Goal: Task Accomplishment & Management: Use online tool/utility

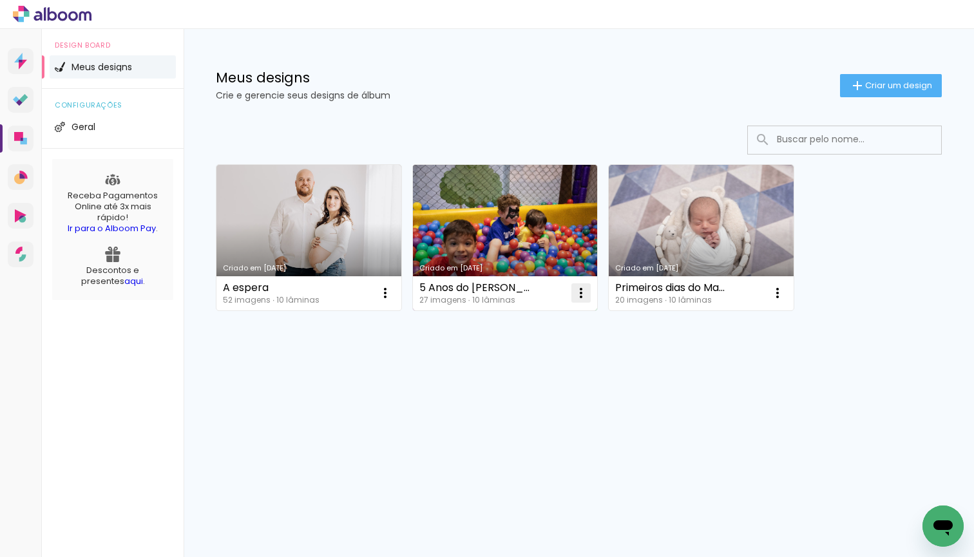
click at [393, 292] on iron-icon at bounding box center [384, 292] width 15 height 15
click at [559, 384] on paper-item "Excluir" at bounding box center [529, 378] width 127 height 26
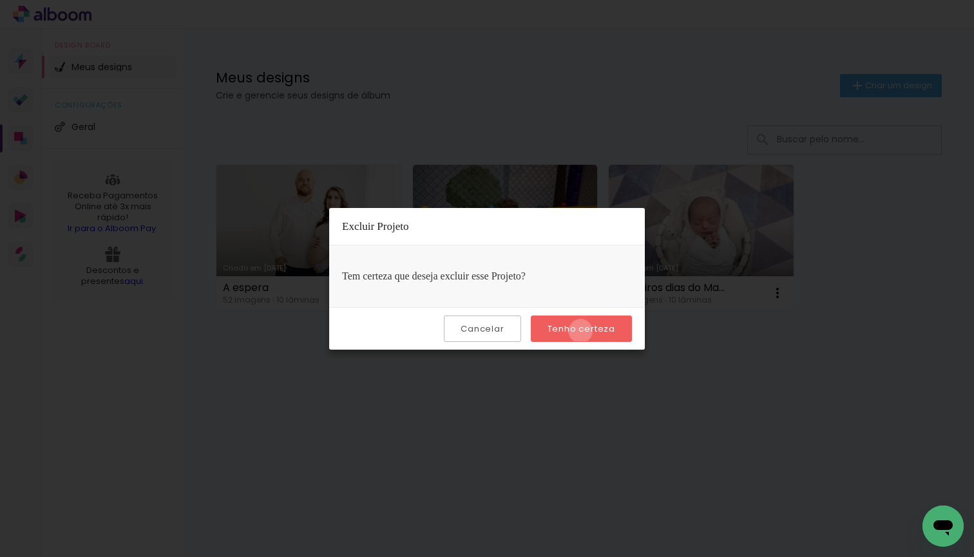
click at [0, 0] on slot "Tenho certeza" at bounding box center [0, 0] width 0 height 0
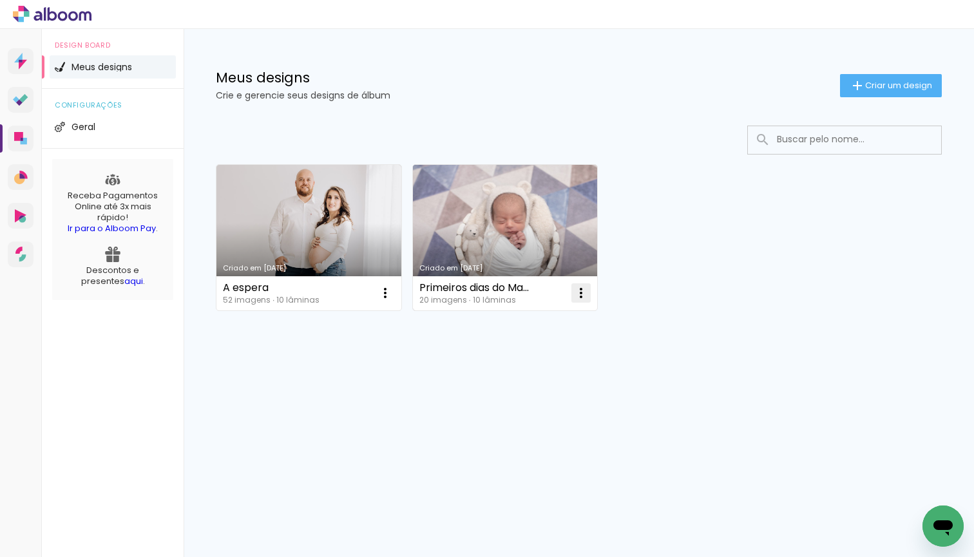
click at [393, 294] on iron-icon at bounding box center [384, 292] width 15 height 15
click at [544, 382] on paper-item "Excluir" at bounding box center [529, 378] width 127 height 26
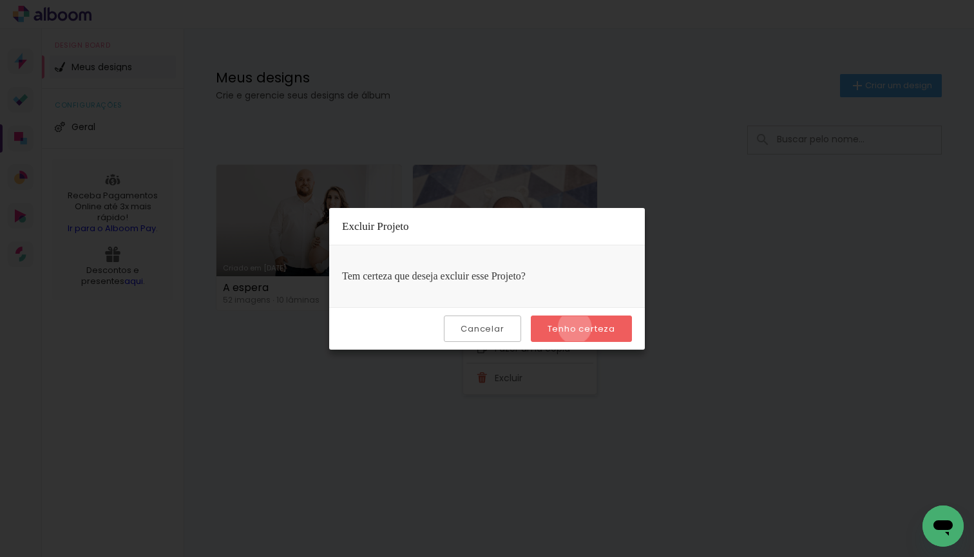
click at [0, 0] on slot "Tenho certeza" at bounding box center [0, 0] width 0 height 0
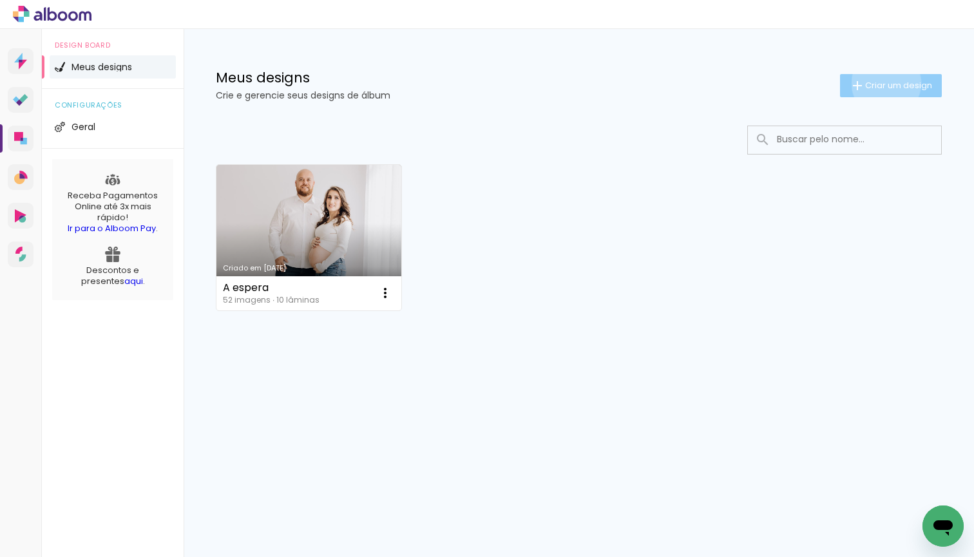
click at [884, 83] on span "Criar um design" at bounding box center [898, 85] width 67 height 8
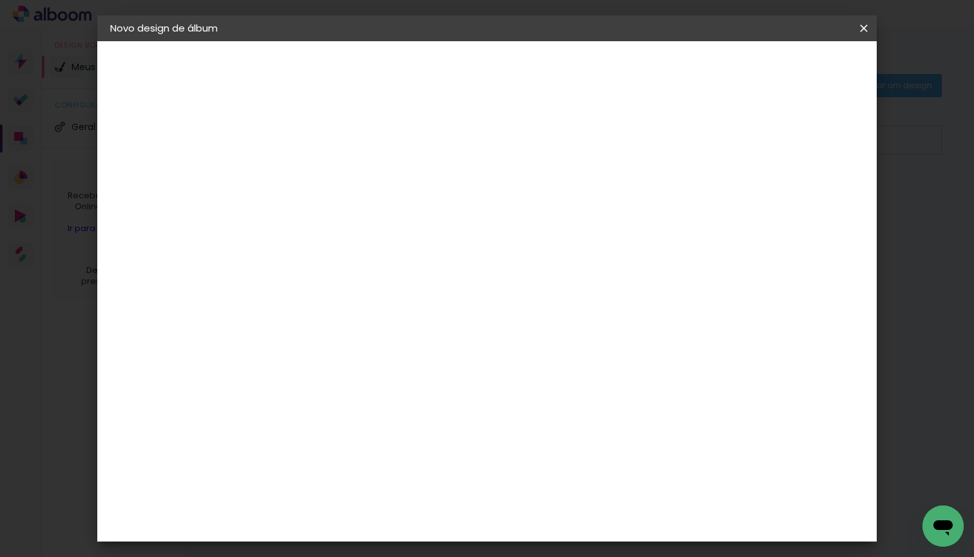
click at [321, 178] on input at bounding box center [321, 173] width 0 height 20
type input "Dia Das Ma`"
type paper-input "Dia Das Ma`"
click at [321, 174] on input "Dia Das Ma`" at bounding box center [321, 173] width 0 height 20
click at [321, 174] on input "Dia Das Mães" at bounding box center [321, 173] width 0 height 20
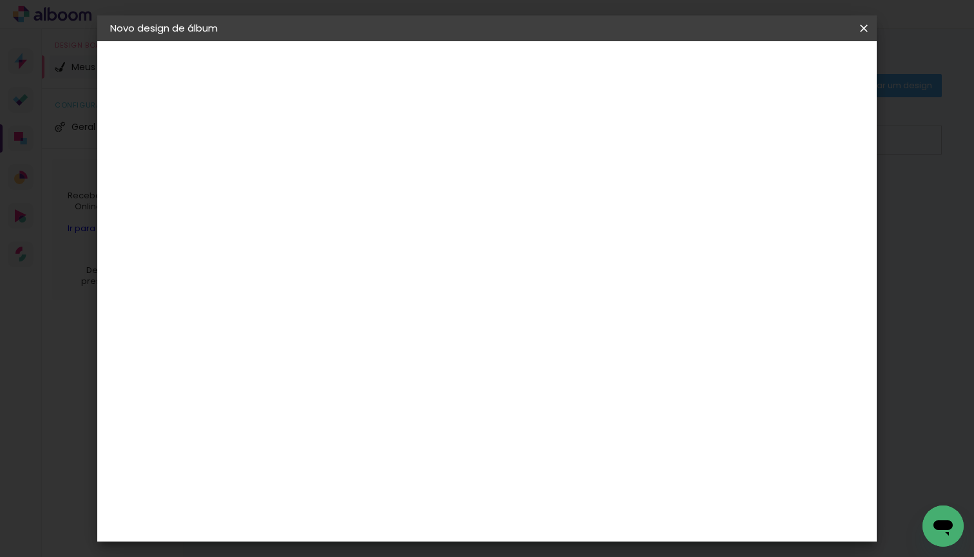
type input "[DATE]"
click at [0, 0] on slot "Avançar" at bounding box center [0, 0] width 0 height 0
click at [327, 422] on div "Grafis" at bounding box center [327, 427] width 30 height 10
click at [329, 422] on div "Grafis" at bounding box center [327, 427] width 30 height 10
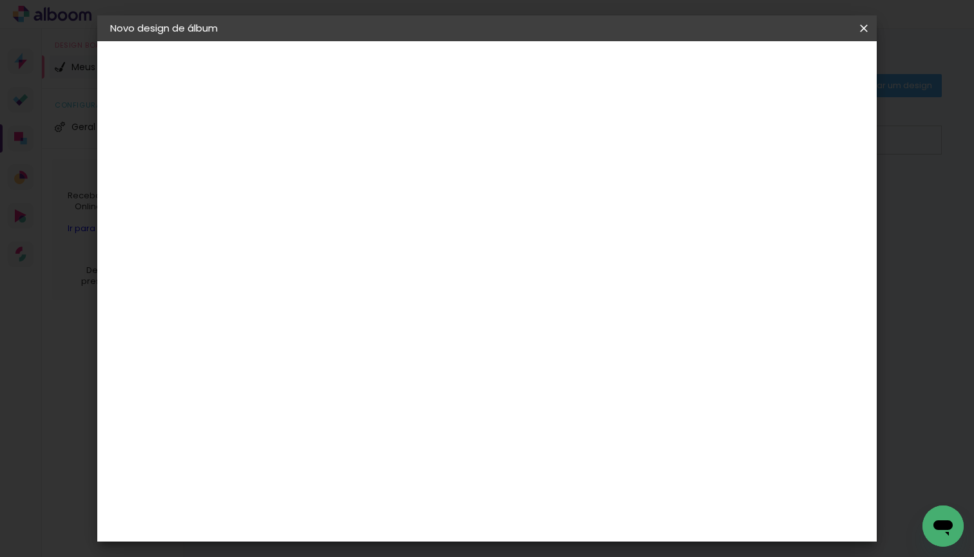
click at [0, 0] on slot "Avançar" at bounding box center [0, 0] width 0 height 0
click at [386, 216] on iron-icon at bounding box center [378, 223] width 15 height 15
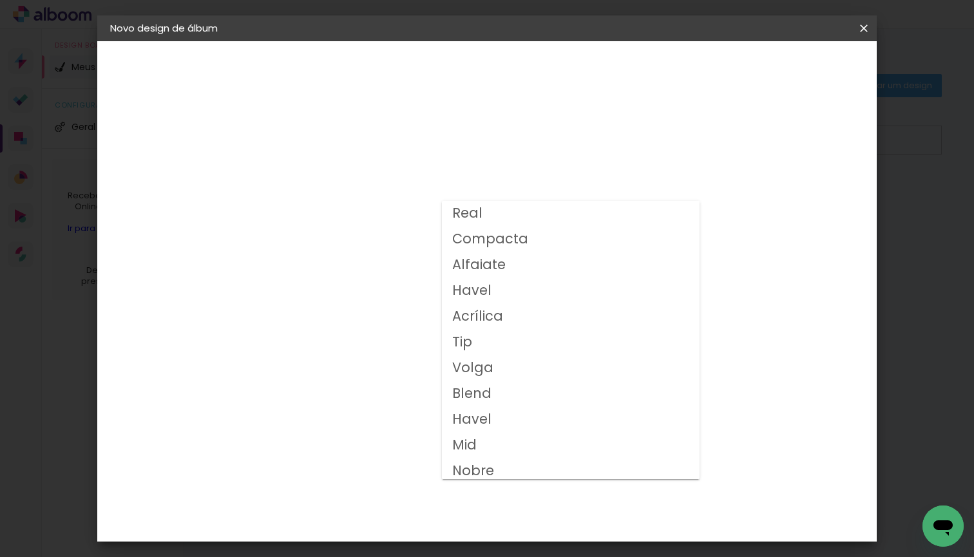
click at [0, 0] on slot "Volga" at bounding box center [0, 0] width 0 height 0
type input "Volga"
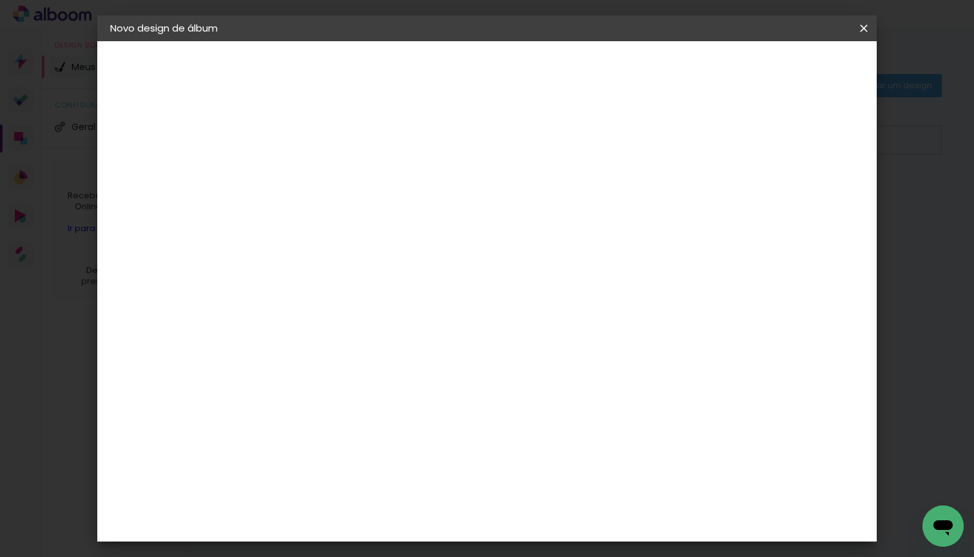
scroll to position [131, 0]
click at [408, 421] on span "15x15" at bounding box center [378, 438] width 60 height 34
click at [0, 0] on slot "Avançar" at bounding box center [0, 0] width 0 height 0
click at [792, 68] on span "Iniciar design" at bounding box center [763, 68] width 59 height 9
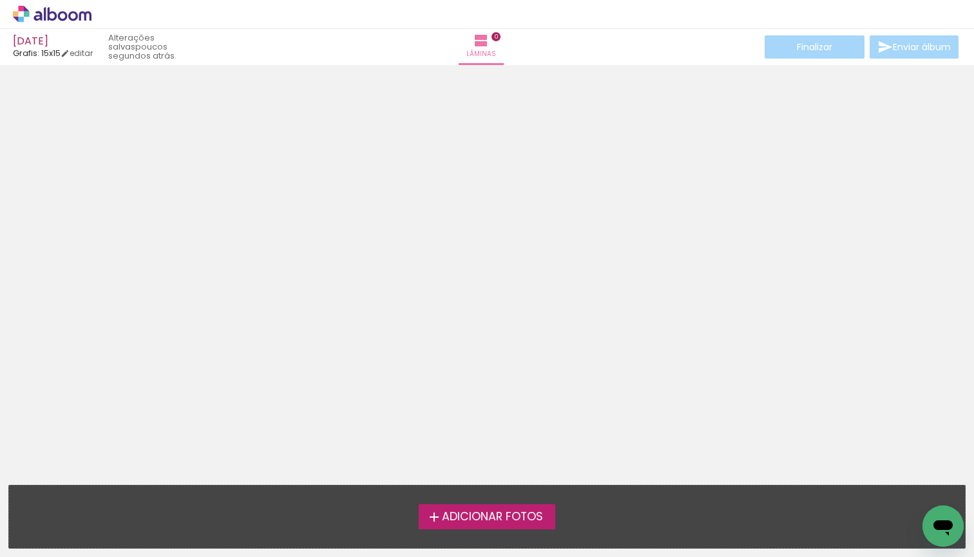
click at [484, 518] on span "Adicionar Fotos" at bounding box center [492, 517] width 101 height 12
click at [0, 0] on input "file" at bounding box center [0, 0] width 0 height 0
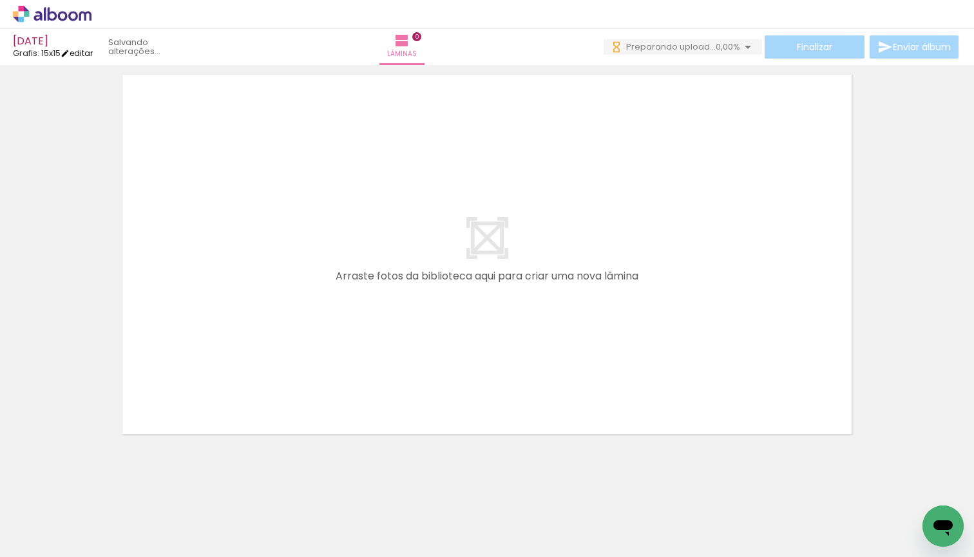
click at [82, 55] on link "editar" at bounding box center [77, 53] width 32 height 11
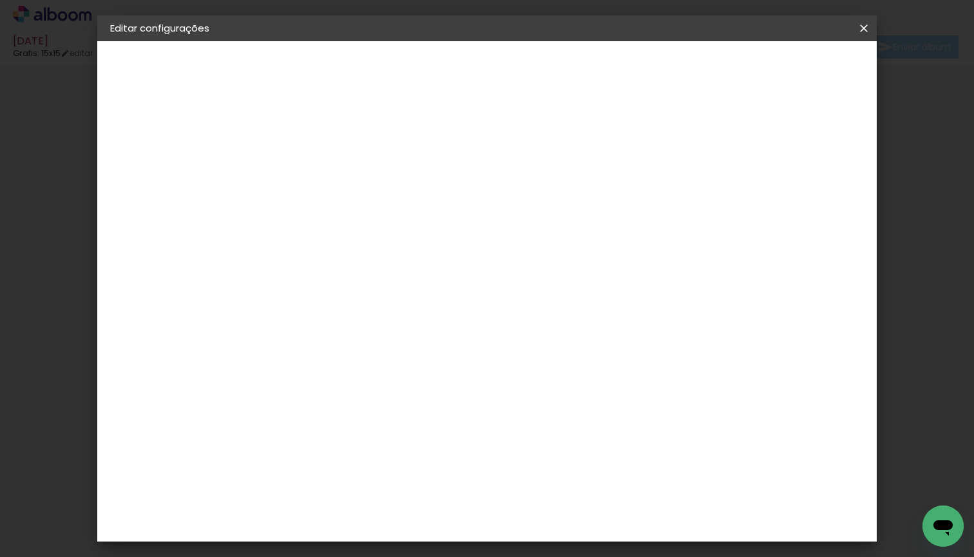
scroll to position [30, 0]
click at [862, 29] on iron-icon at bounding box center [863, 28] width 15 height 13
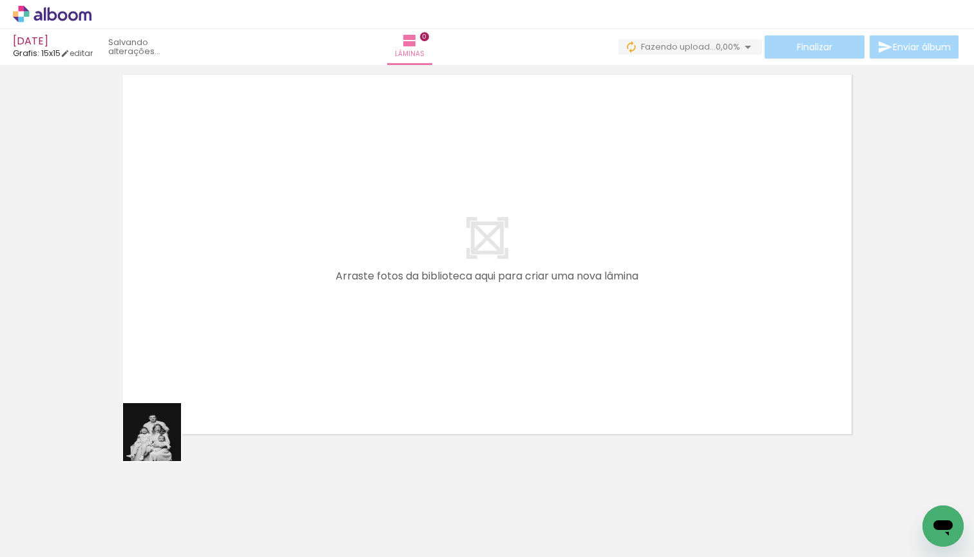
drag, startPoint x: 139, startPoint y: 509, endPoint x: 218, endPoint y: 295, distance: 228.4
click at [218, 295] on quentale-workspace at bounding box center [487, 278] width 974 height 557
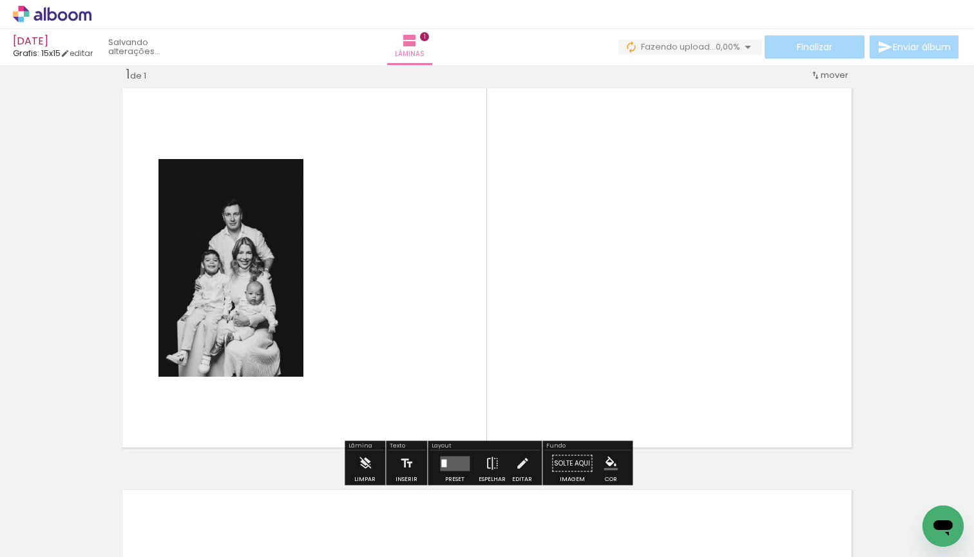
scroll to position [16, 0]
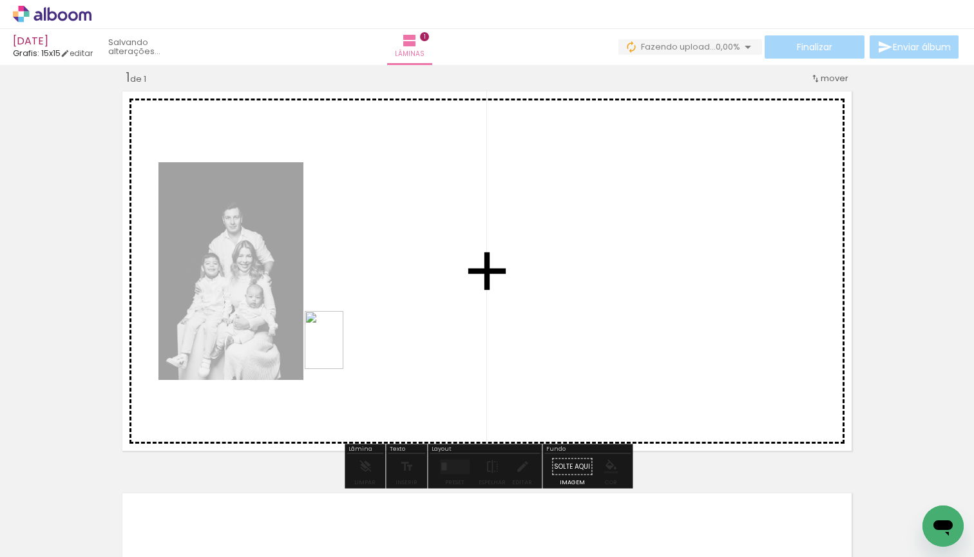
drag, startPoint x: 232, startPoint y: 506, endPoint x: 354, endPoint y: 332, distance: 212.4
click at [354, 332] on quentale-workspace at bounding box center [487, 278] width 974 height 557
drag, startPoint x: 289, startPoint y: 520, endPoint x: 586, endPoint y: 327, distance: 354.2
click at [586, 327] on quentale-workspace at bounding box center [487, 278] width 974 height 557
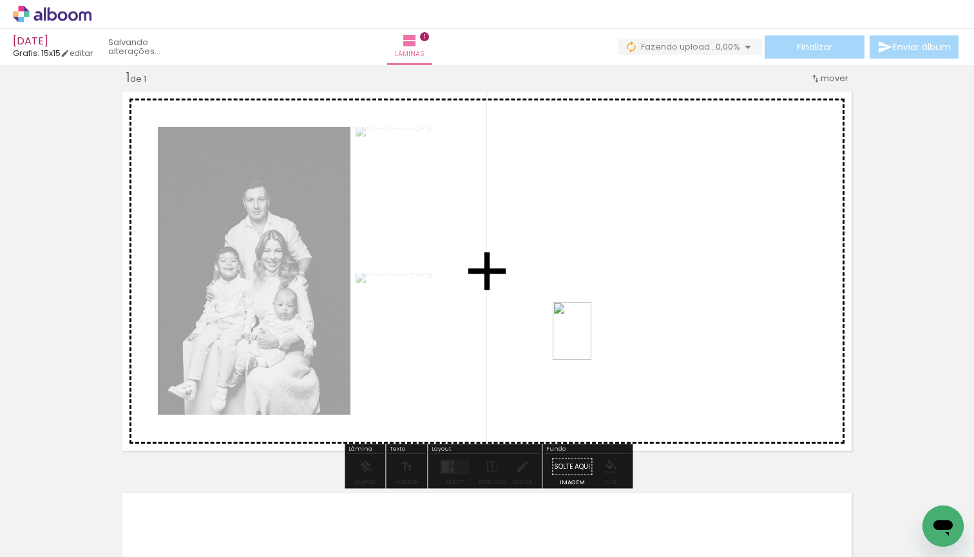
drag, startPoint x: 370, startPoint y: 525, endPoint x: 612, endPoint y: 312, distance: 322.1
click at [612, 312] on quentale-workspace at bounding box center [487, 278] width 974 height 557
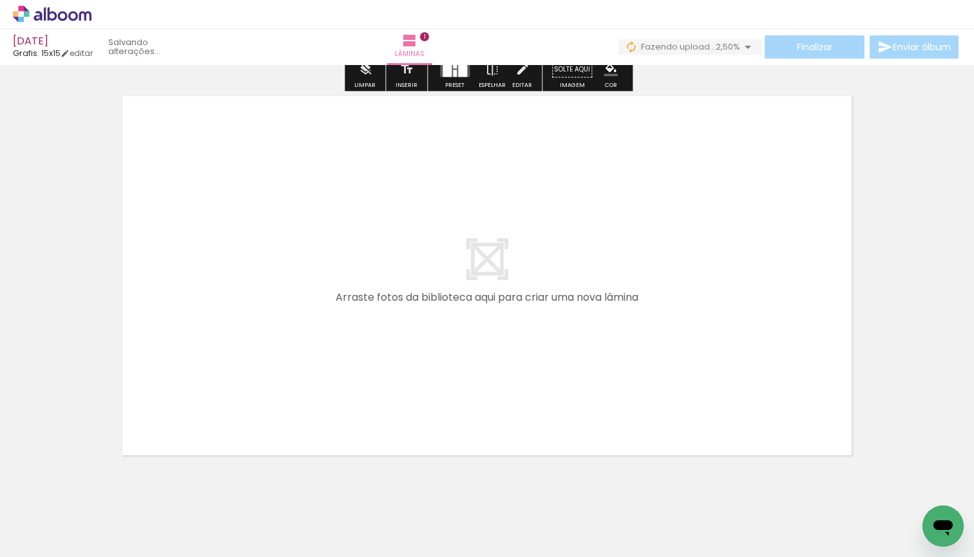
scroll to position [426, 0]
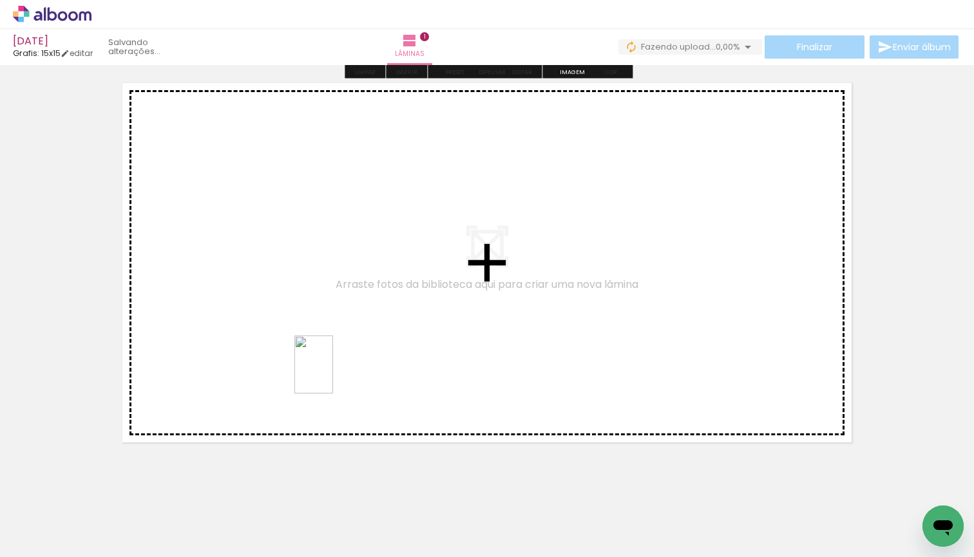
drag, startPoint x: 417, startPoint y: 519, endPoint x: 320, endPoint y: 340, distance: 203.7
click at [320, 340] on quentale-workspace at bounding box center [487, 278] width 974 height 557
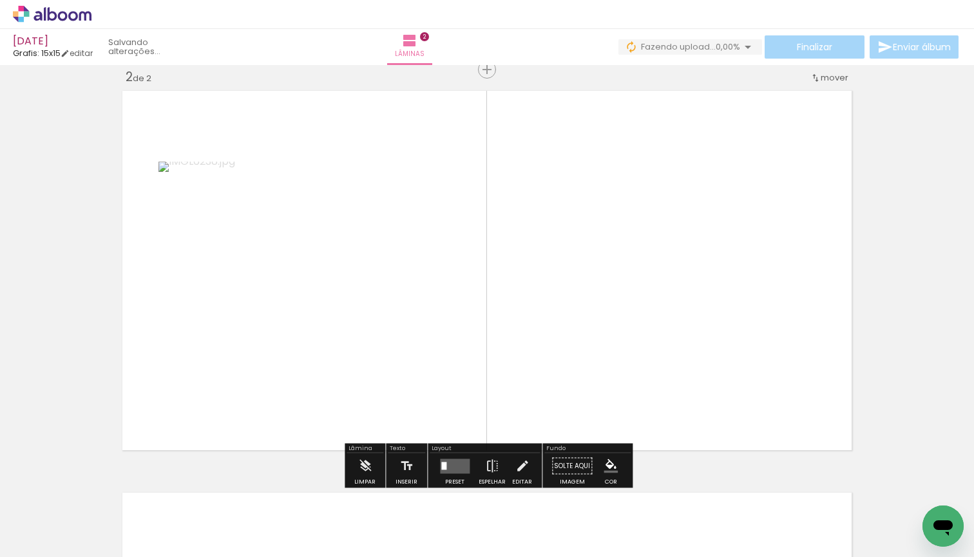
scroll to position [418, 0]
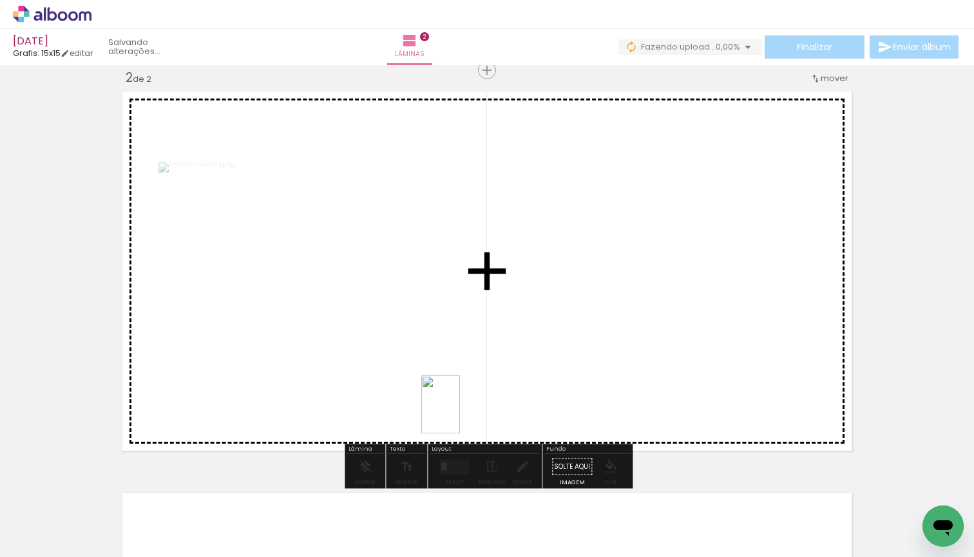
drag, startPoint x: 504, startPoint y: 522, endPoint x: 419, endPoint y: 366, distance: 176.7
click at [419, 366] on quentale-workspace at bounding box center [487, 278] width 974 height 557
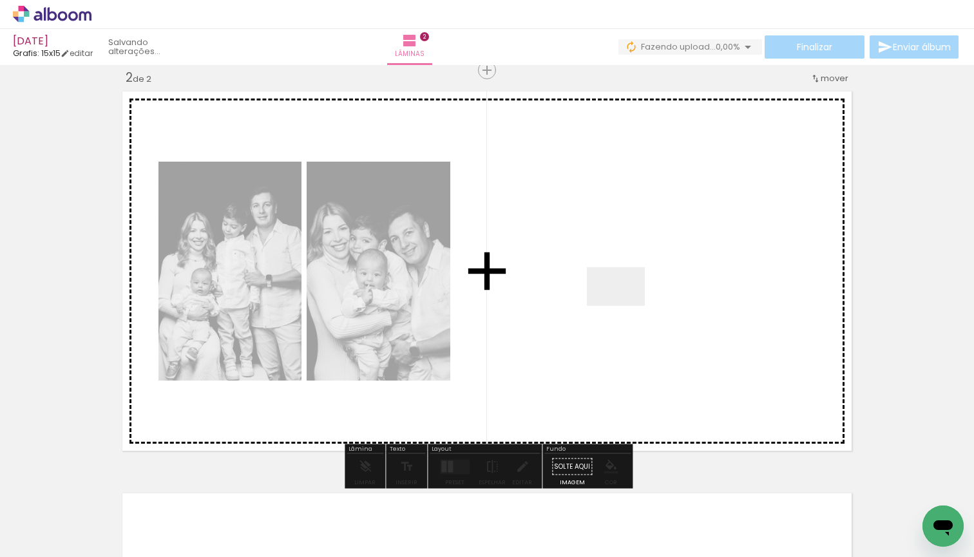
drag, startPoint x: 577, startPoint y: 515, endPoint x: 638, endPoint y: 247, distance: 274.0
click at [638, 247] on quentale-workspace at bounding box center [487, 278] width 974 height 557
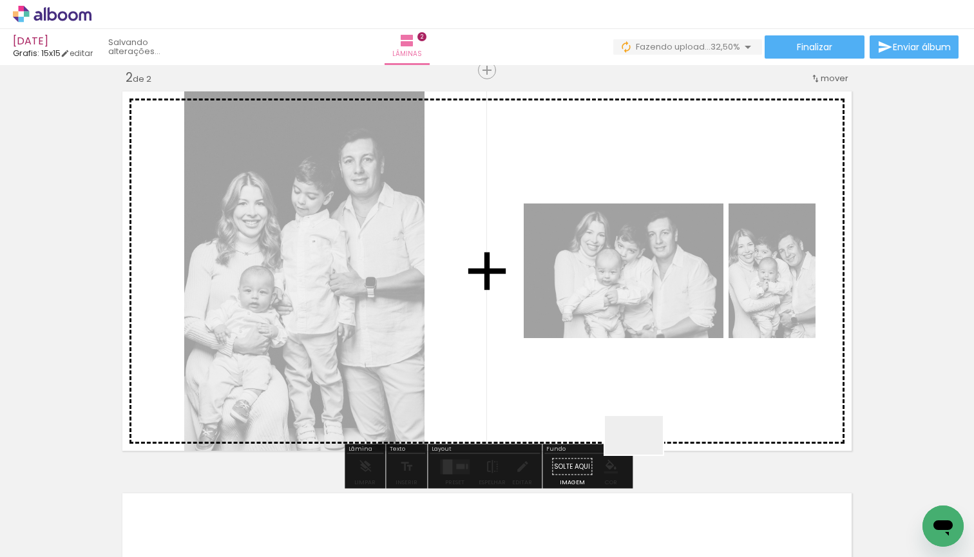
drag, startPoint x: 632, startPoint y: 528, endPoint x: 649, endPoint y: 410, distance: 119.6
click at [649, 410] on quentale-workspace at bounding box center [487, 278] width 974 height 557
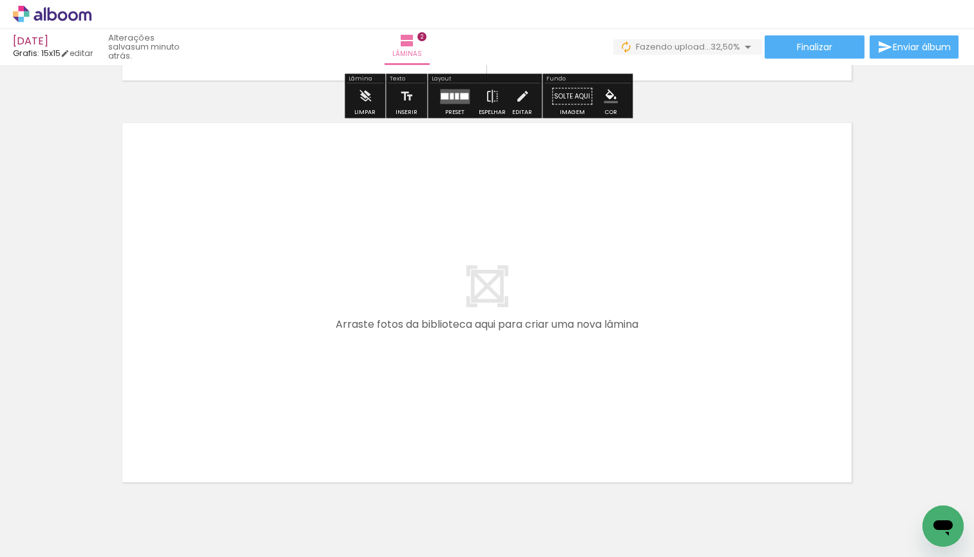
scroll to position [0, 0]
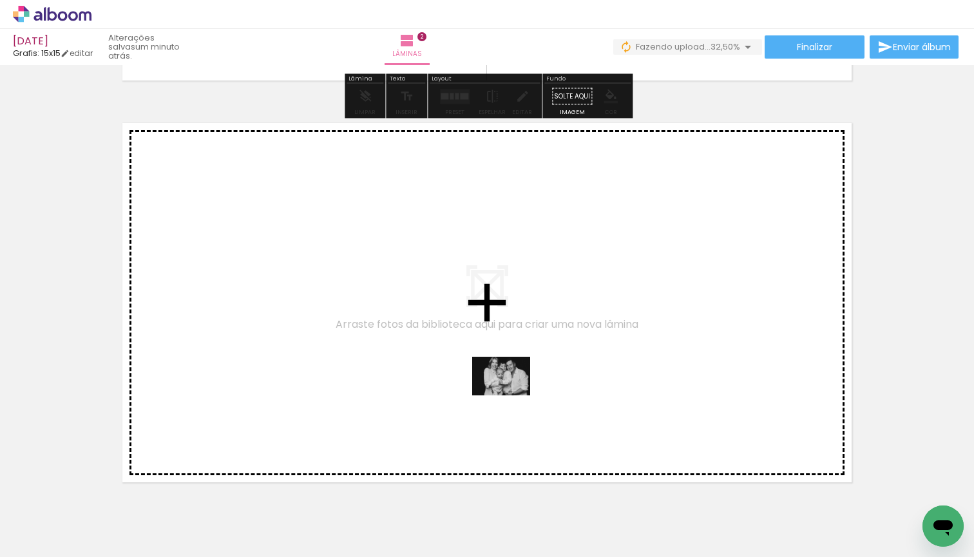
drag, startPoint x: 703, startPoint y: 517, endPoint x: 461, endPoint y: 374, distance: 280.3
click at [461, 374] on quentale-workspace at bounding box center [487, 278] width 974 height 557
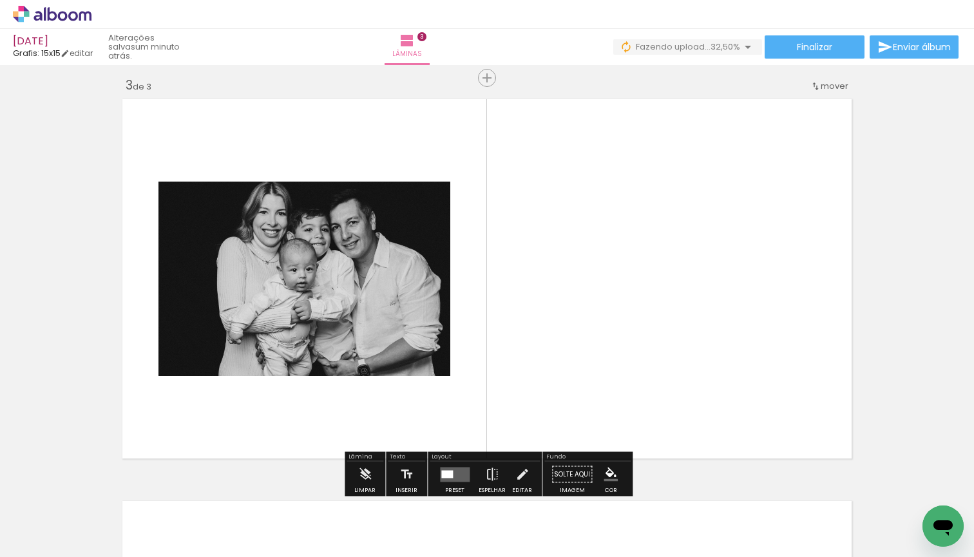
scroll to position [820, 0]
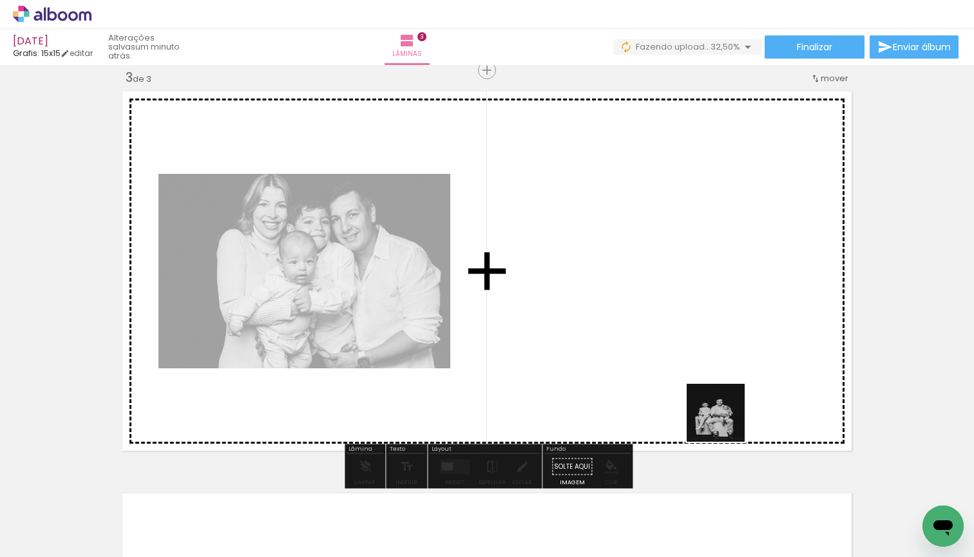
drag, startPoint x: 779, startPoint y: 518, endPoint x: 614, endPoint y: 328, distance: 250.6
click at [614, 328] on quentale-workspace at bounding box center [487, 278] width 974 height 557
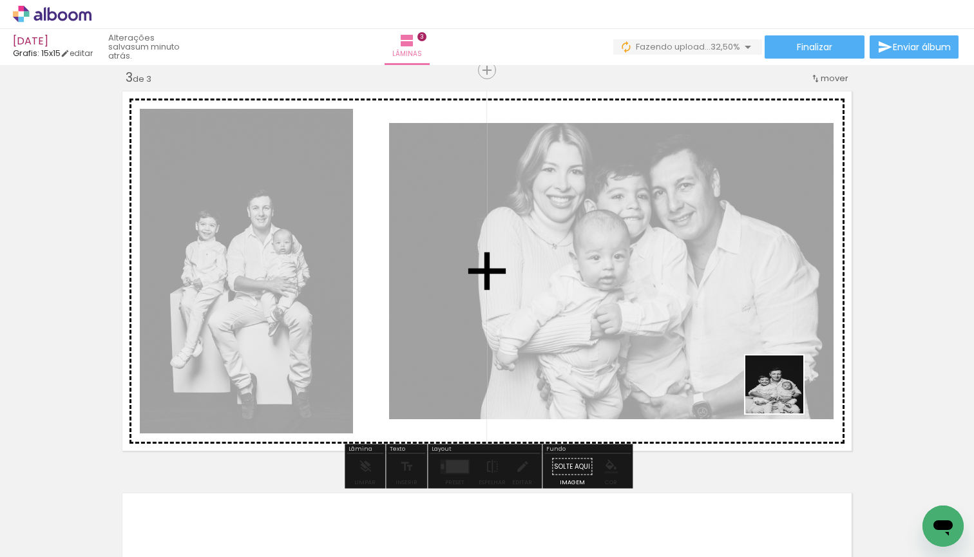
drag, startPoint x: 848, startPoint y: 520, endPoint x: 756, endPoint y: 335, distance: 207.1
click at [756, 335] on quentale-workspace at bounding box center [487, 278] width 974 height 557
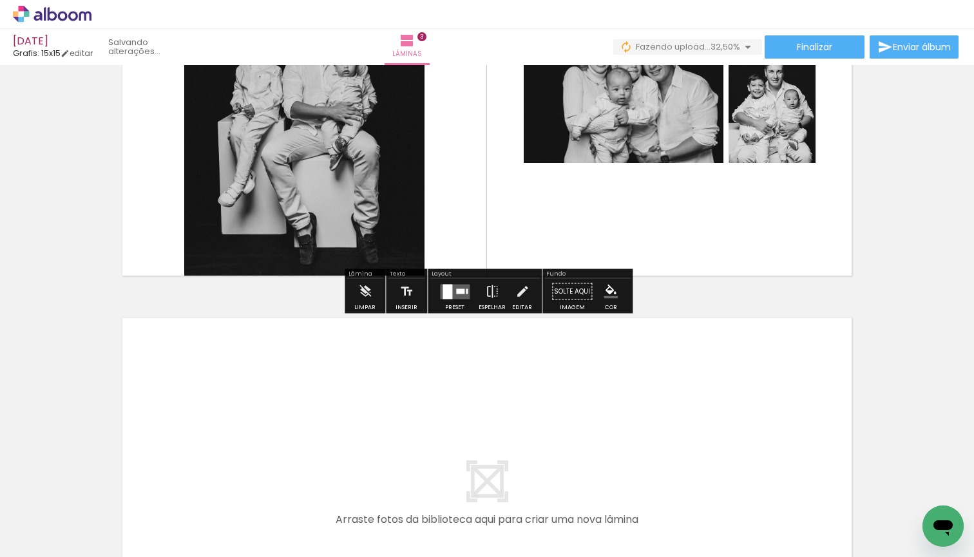
scroll to position [0, 0]
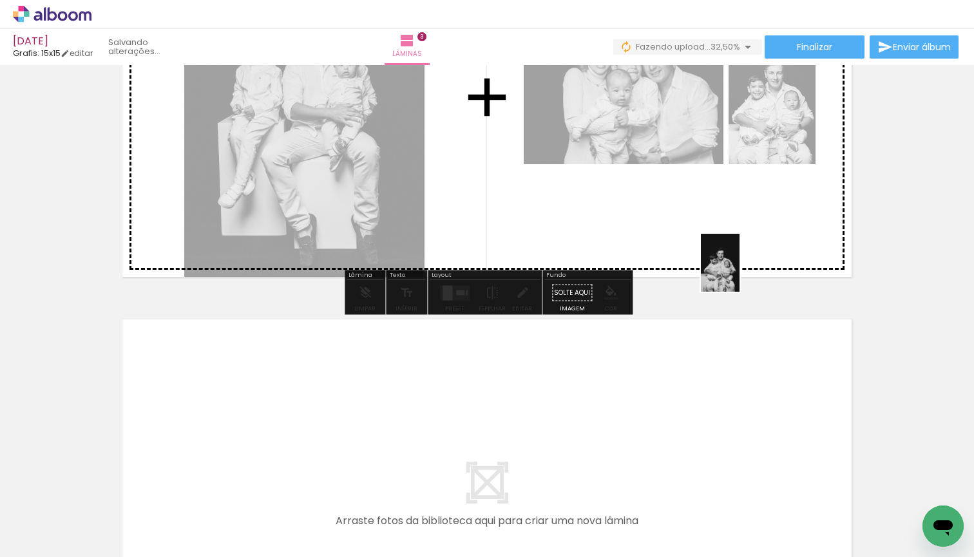
drag, startPoint x: 912, startPoint y: 502, endPoint x: 720, endPoint y: 229, distance: 333.8
click at [720, 229] on quentale-workspace at bounding box center [487, 278] width 974 height 557
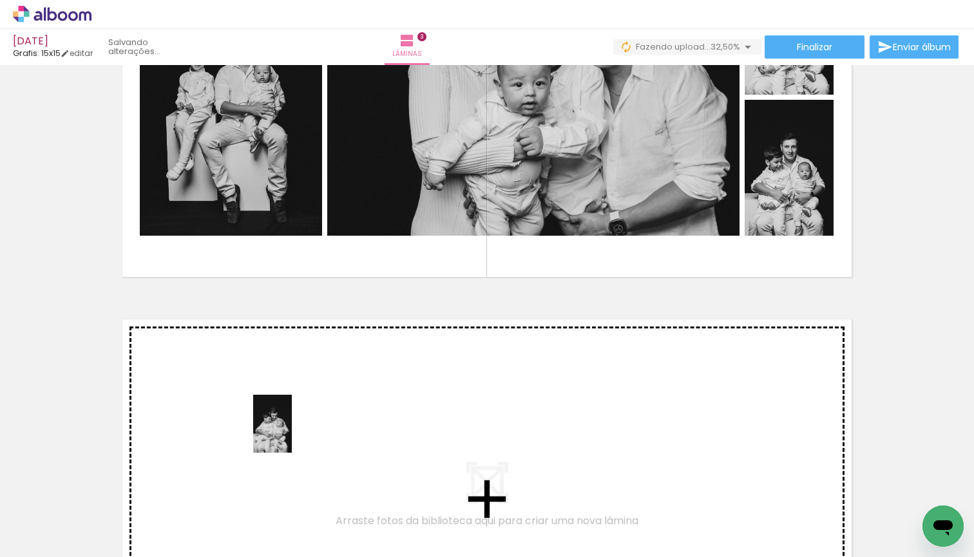
drag, startPoint x: 401, startPoint y: 529, endPoint x: 288, endPoint y: 430, distance: 149.7
click at [288, 430] on quentale-workspace at bounding box center [487, 278] width 974 height 557
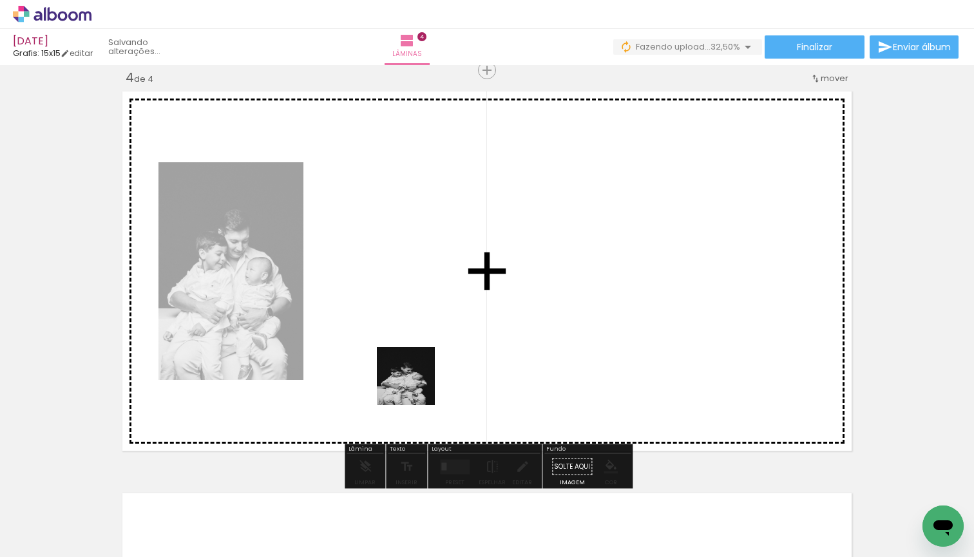
drag, startPoint x: 469, startPoint y: 530, endPoint x: 389, endPoint y: 313, distance: 231.5
click at [389, 313] on quentale-workspace at bounding box center [487, 278] width 974 height 557
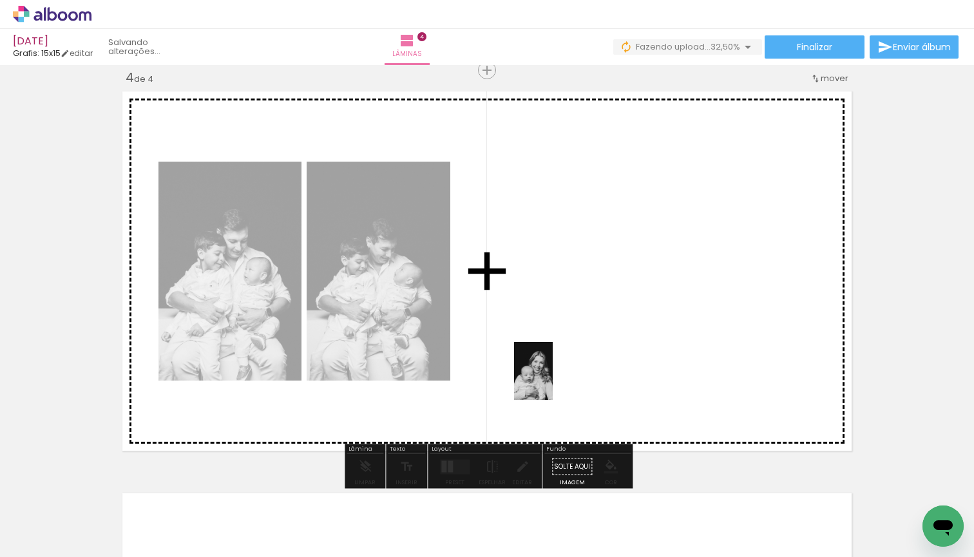
drag, startPoint x: 546, startPoint y: 528, endPoint x: 553, endPoint y: 347, distance: 181.1
click at [553, 347] on quentale-workspace at bounding box center [487, 278] width 974 height 557
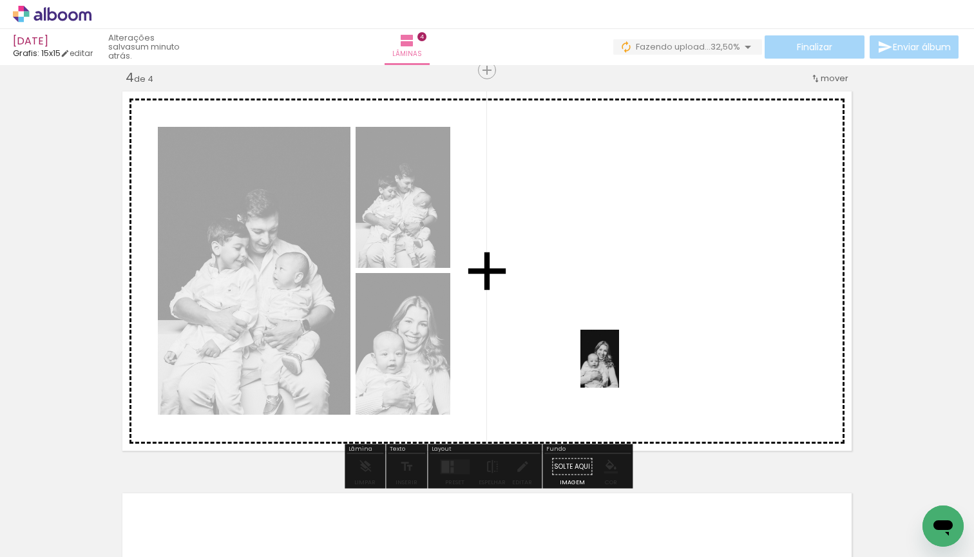
drag, startPoint x: 620, startPoint y: 527, endPoint x: 610, endPoint y: 328, distance: 199.3
click at [610, 328] on quentale-workspace at bounding box center [487, 278] width 974 height 557
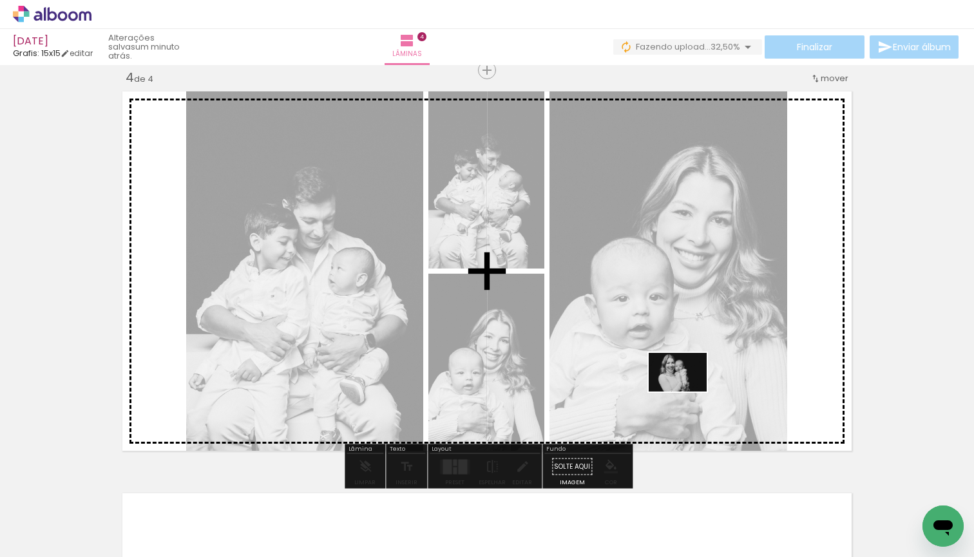
drag, startPoint x: 688, startPoint y: 523, endPoint x: 683, endPoint y: 375, distance: 147.6
click at [683, 375] on quentale-workspace at bounding box center [487, 278] width 974 height 557
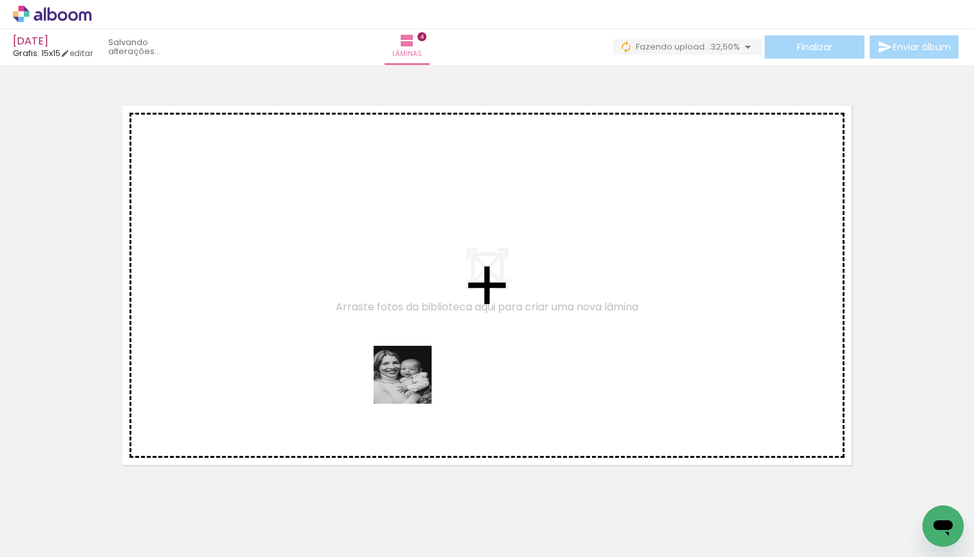
drag, startPoint x: 450, startPoint y: 509, endPoint x: 395, endPoint y: 345, distance: 172.3
click at [395, 345] on quentale-workspace at bounding box center [487, 278] width 974 height 557
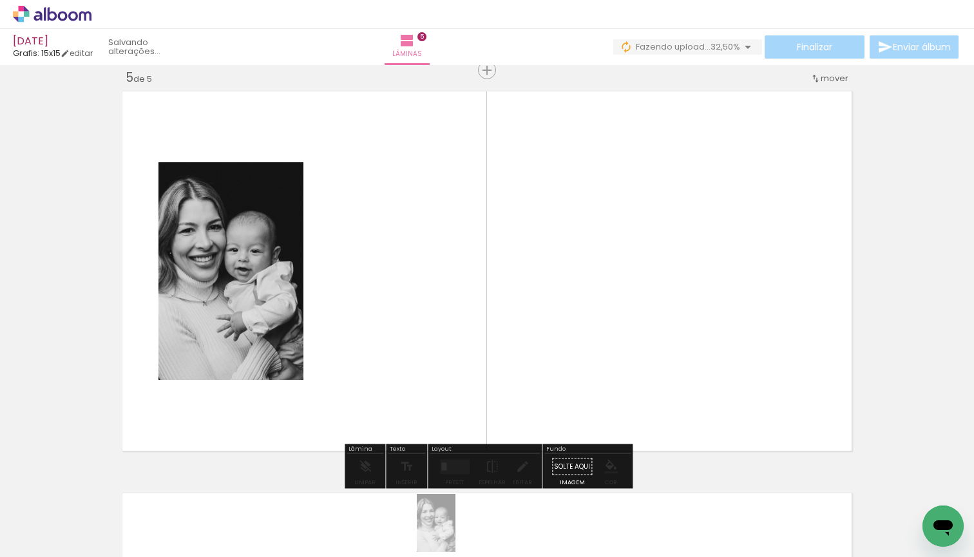
click at [454, 533] on div at bounding box center [442, 514] width 43 height 64
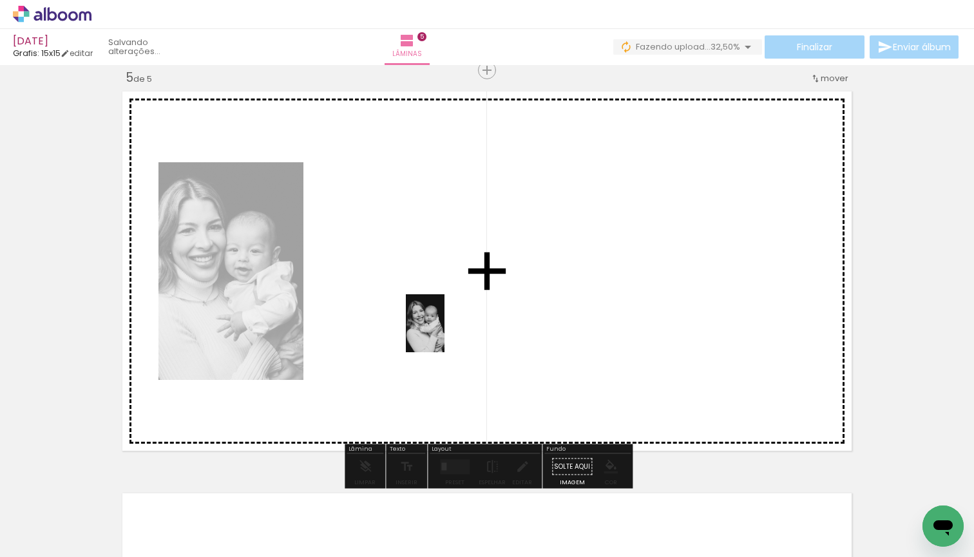
drag, startPoint x: 524, startPoint y: 531, endPoint x: 436, endPoint y: 313, distance: 235.5
click at [436, 313] on quentale-workspace at bounding box center [487, 278] width 974 height 557
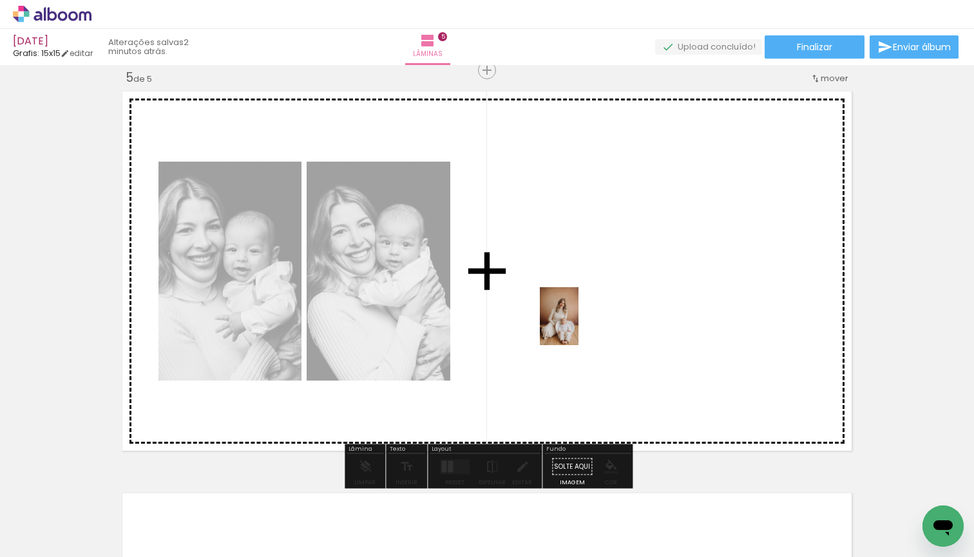
drag, startPoint x: 595, startPoint y: 524, endPoint x: 569, endPoint y: 316, distance: 210.2
click at [569, 316] on quentale-workspace at bounding box center [487, 278] width 974 height 557
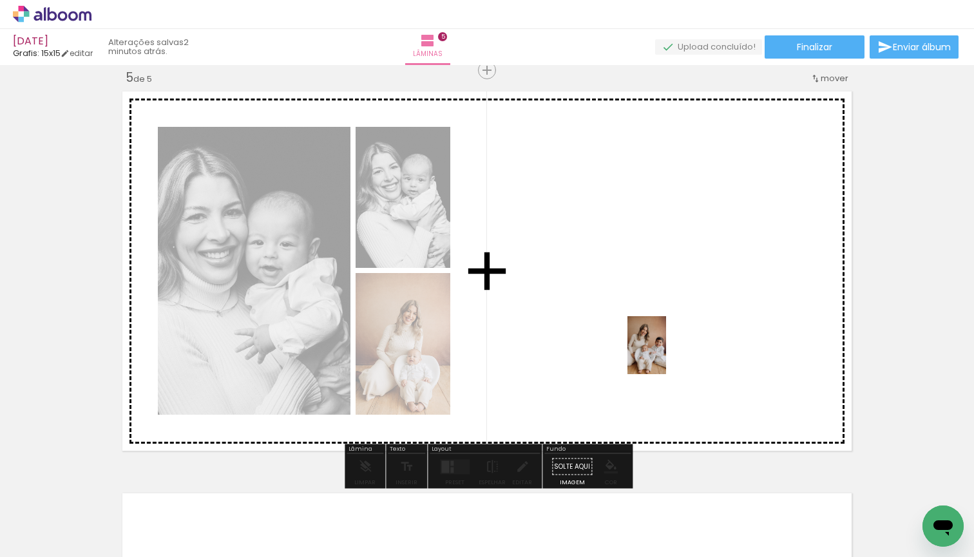
drag, startPoint x: 663, startPoint y: 527, endPoint x: 668, endPoint y: 332, distance: 194.5
click at [659, 327] on quentale-workspace at bounding box center [487, 278] width 974 height 557
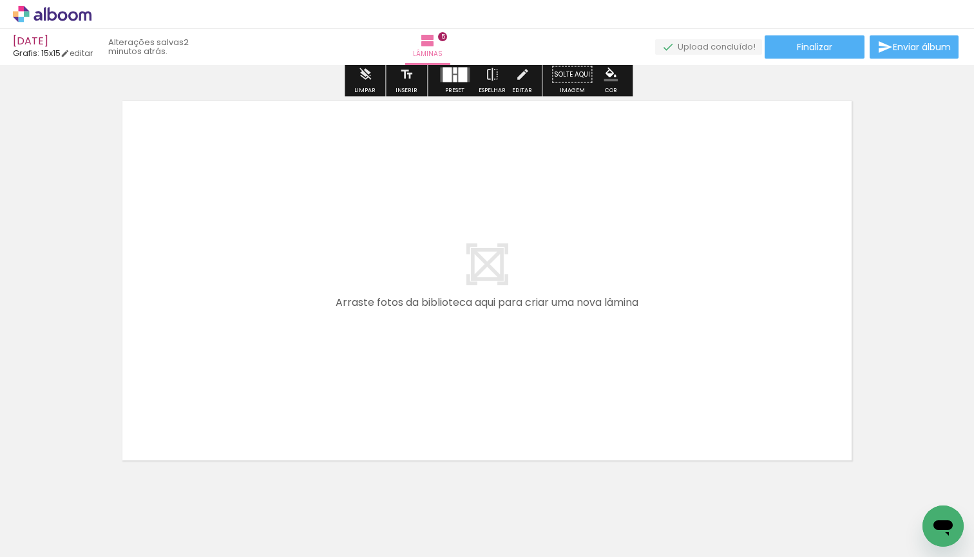
scroll to position [2036, 0]
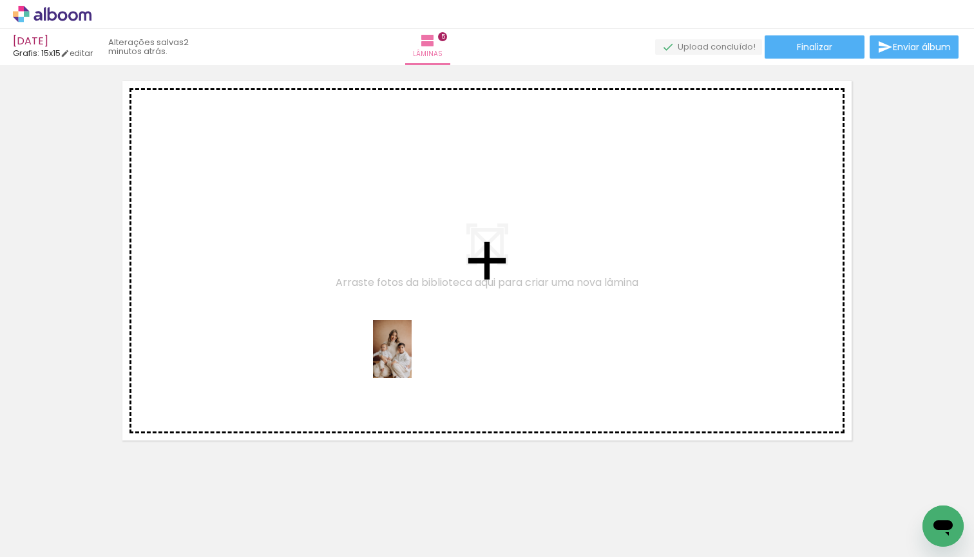
drag, startPoint x: 735, startPoint y: 535, endPoint x: 323, endPoint y: 326, distance: 462.3
click at [323, 326] on quentale-workspace at bounding box center [487, 278] width 974 height 557
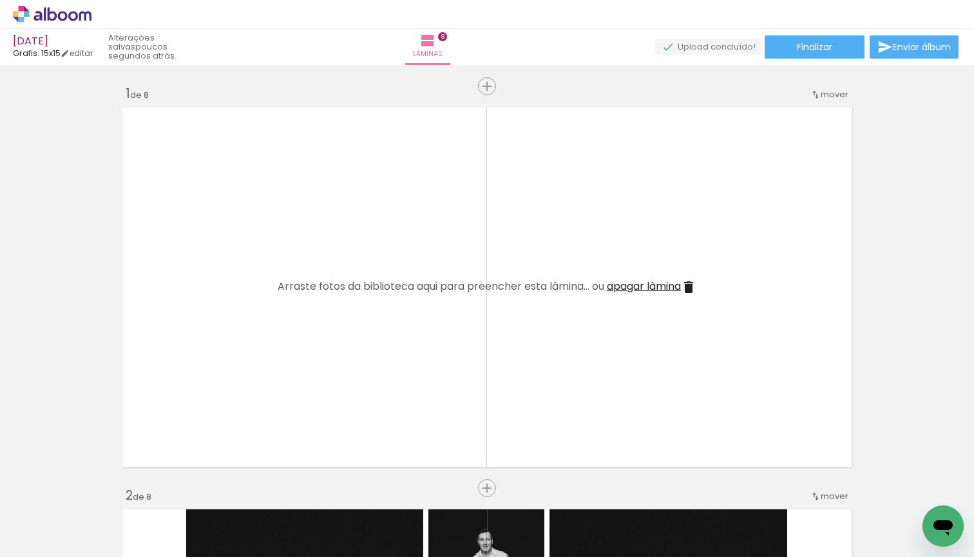
scroll to position [0, 918]
click at [662, 293] on span "apagar lâmina" at bounding box center [644, 286] width 74 height 15
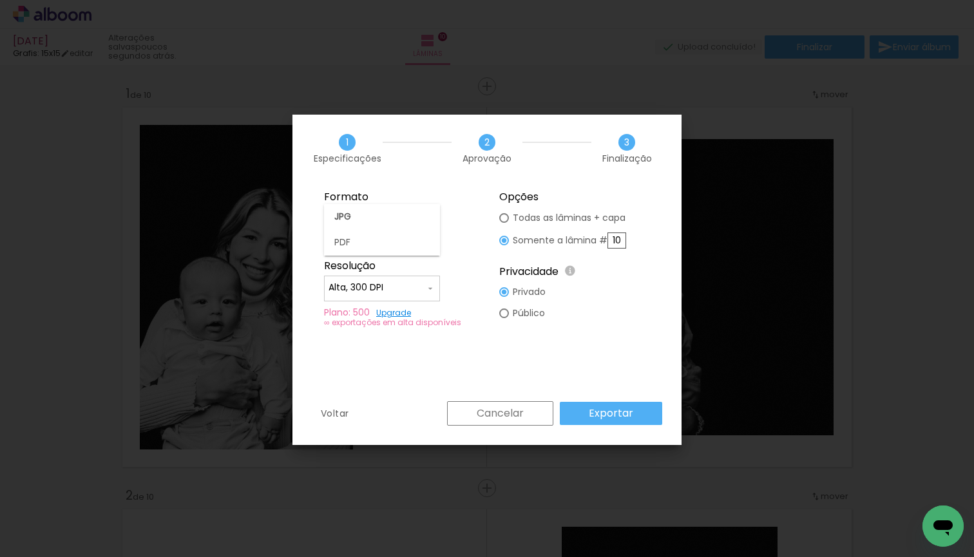
scroll to position [0, 189]
click at [401, 218] on paper-item "JPG" at bounding box center [382, 217] width 116 height 26
click at [0, 0] on slot "Exportar" at bounding box center [0, 0] width 0 height 0
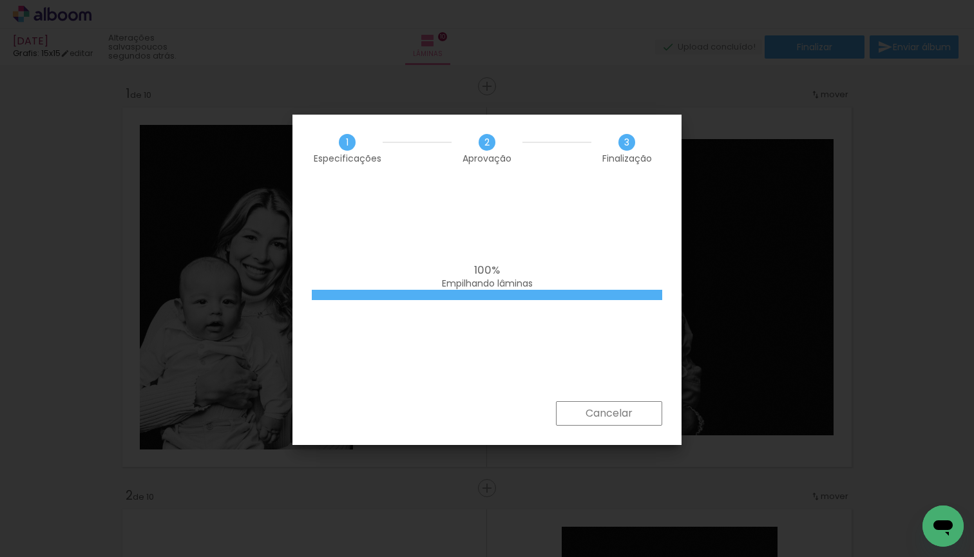
click at [504, 180] on div "1 Especificações 2 Aprovação 3 Finalização" at bounding box center [486, 149] width 389 height 68
click at [515, 371] on div "100% Empilhando lâminas" at bounding box center [486, 291] width 389 height 219
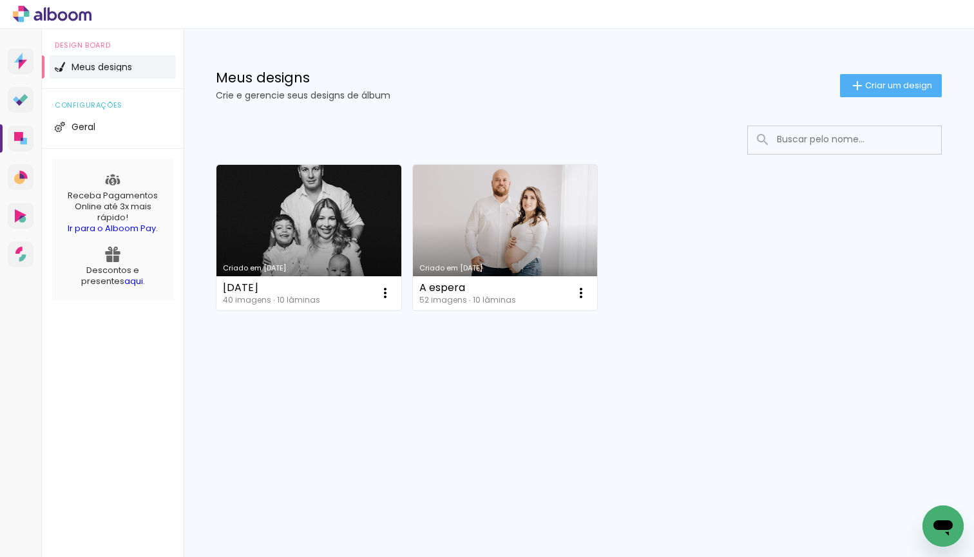
click at [867, 88] on span "Criar um design" at bounding box center [898, 85] width 67 height 8
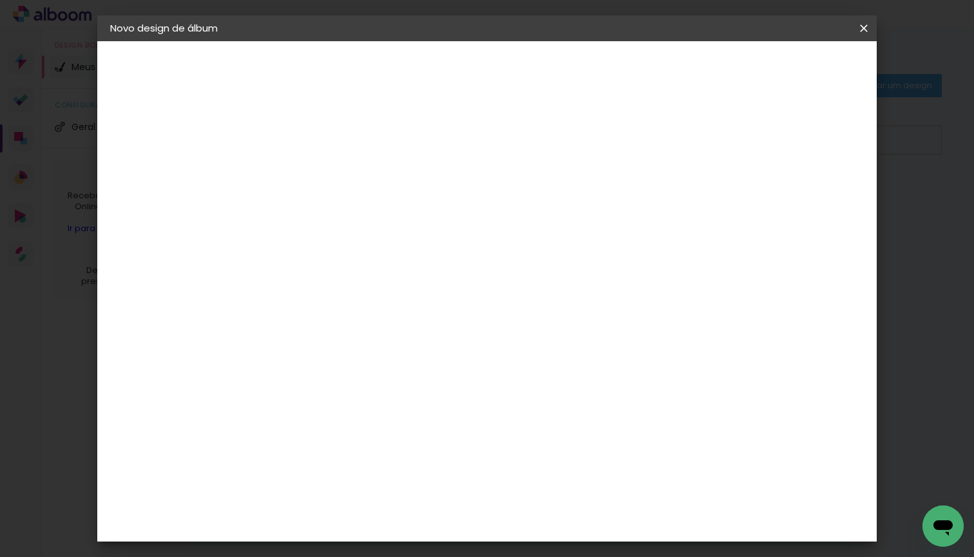
click at [321, 163] on input at bounding box center [321, 173] width 0 height 20
click at [70, 496] on iron-overlay-backdrop at bounding box center [487, 278] width 974 height 557
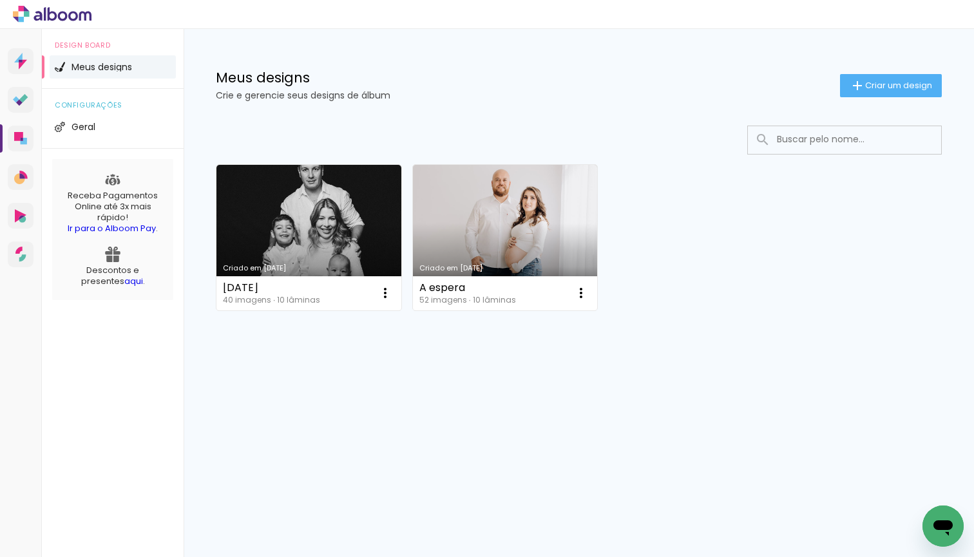
click at [101, 194] on p "Receba Pagamentos Online até 3x mais rápido! Ir para o Alboom Pay ." at bounding box center [113, 213] width 108 height 44
click at [896, 90] on span "Criar um design" at bounding box center [898, 85] width 67 height 8
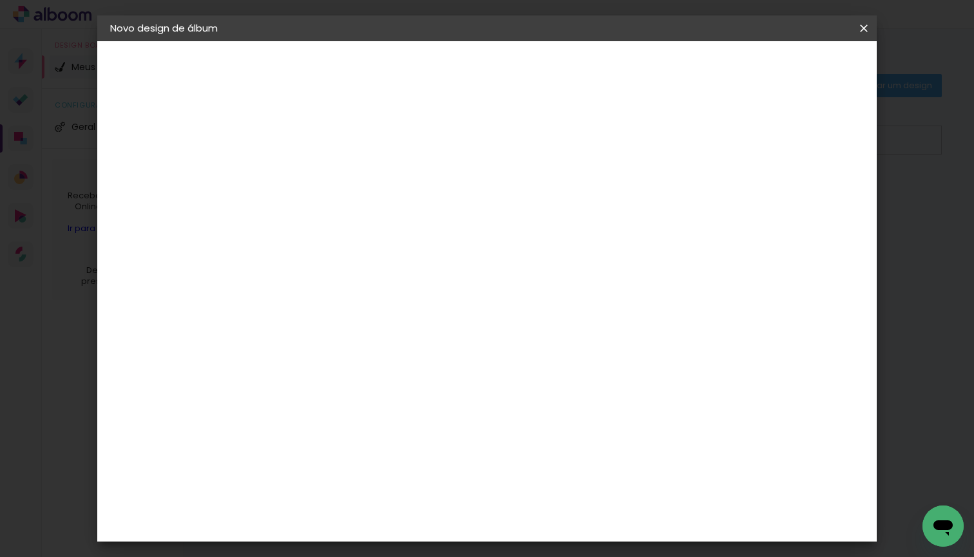
click at [321, 178] on input at bounding box center [321, 173] width 0 height 20
type input "A espera de [PERSON_NAME]"
type paper-input "A espera de [PERSON_NAME]"
click at [0, 0] on slot "Avançar" at bounding box center [0, 0] width 0 height 0
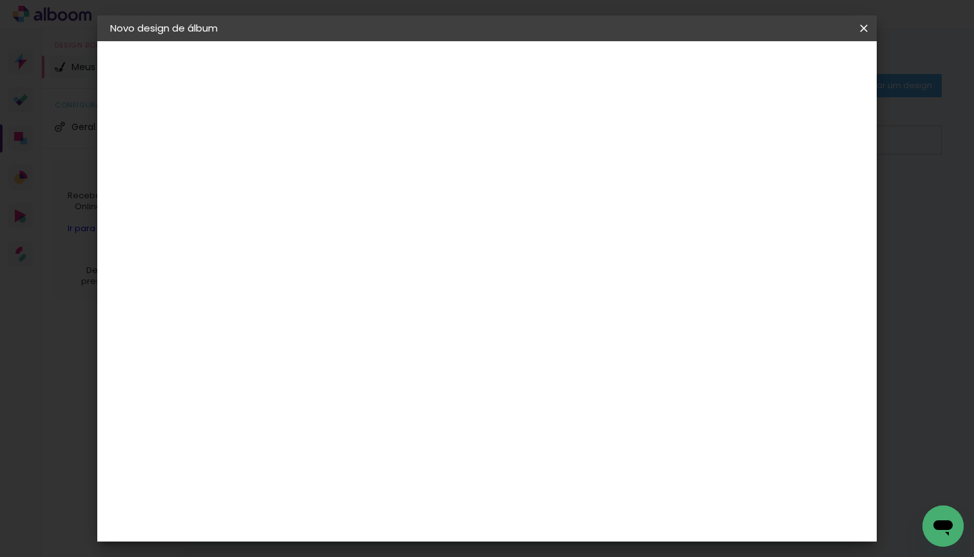
click at [343, 316] on div "Grafis" at bounding box center [327, 321] width 30 height 10
drag, startPoint x: 843, startPoint y: 66, endPoint x: 850, endPoint y: 64, distance: 7.3
click at [562, 65] on paper-button "Avançar" at bounding box center [529, 68] width 63 height 22
click at [386, 216] on iron-icon at bounding box center [378, 223] width 15 height 15
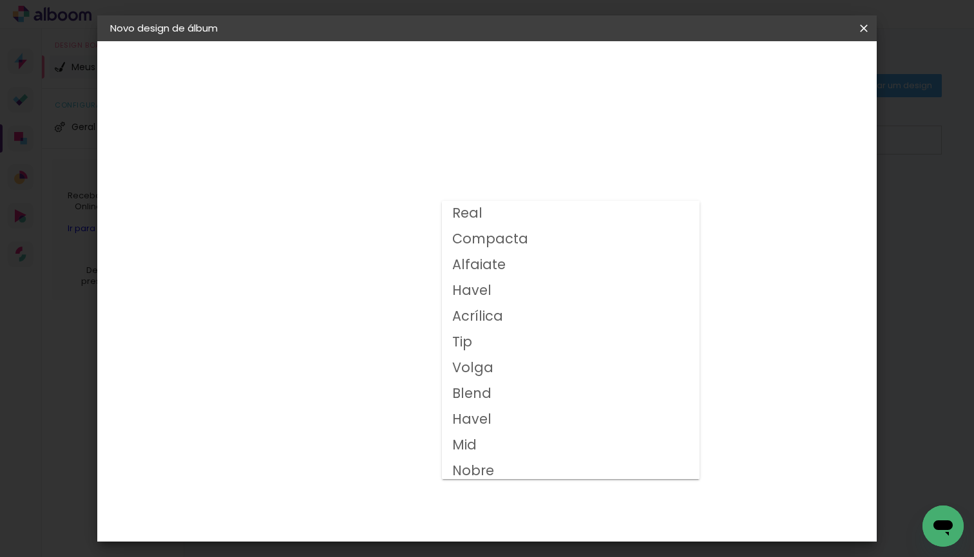
click at [491, 370] on paper-item "Volga" at bounding box center [571, 368] width 258 height 26
type input "Volga"
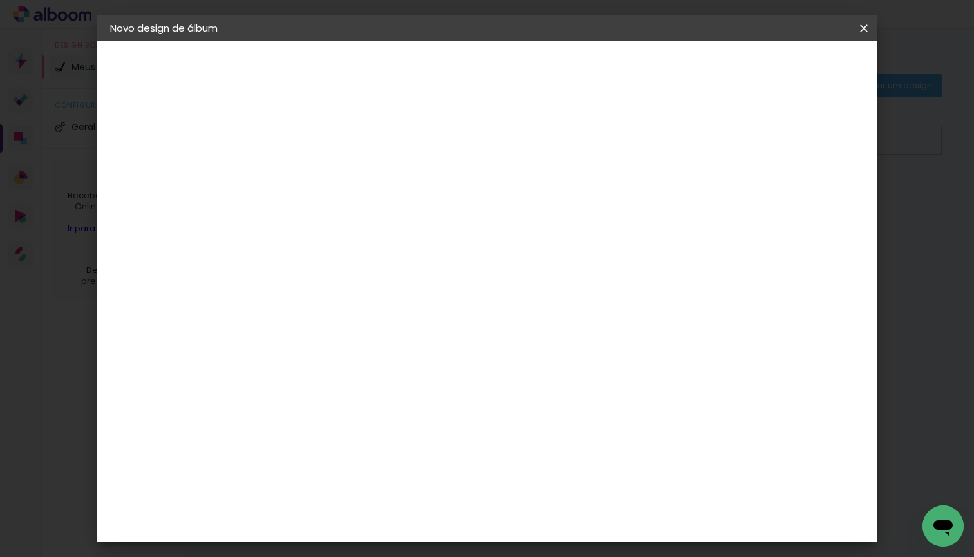
scroll to position [149, 0]
click at [408, 403] on span "15x15" at bounding box center [378, 420] width 60 height 34
click at [494, 218] on iron-icon at bounding box center [486, 211] width 15 height 15
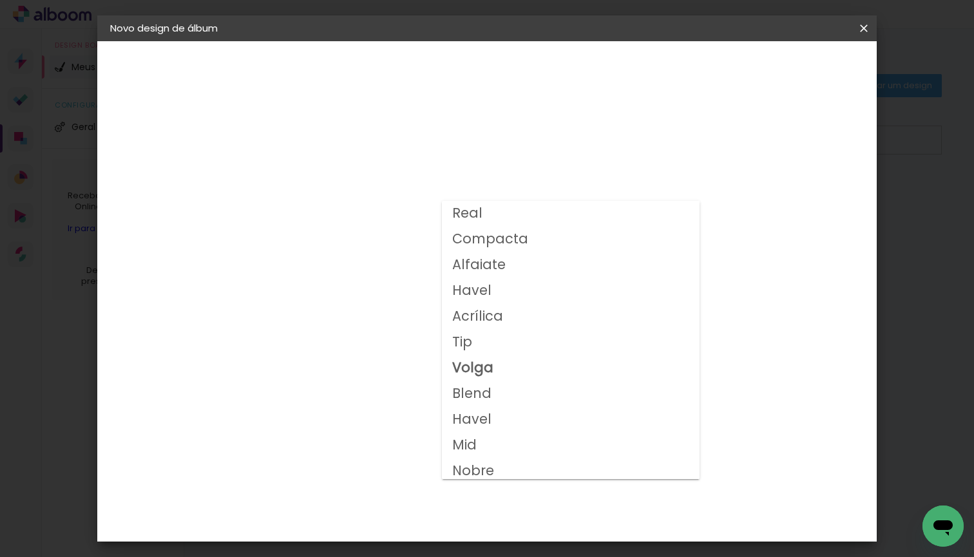
click at [507, 367] on paper-item "Volga" at bounding box center [571, 368] width 258 height 26
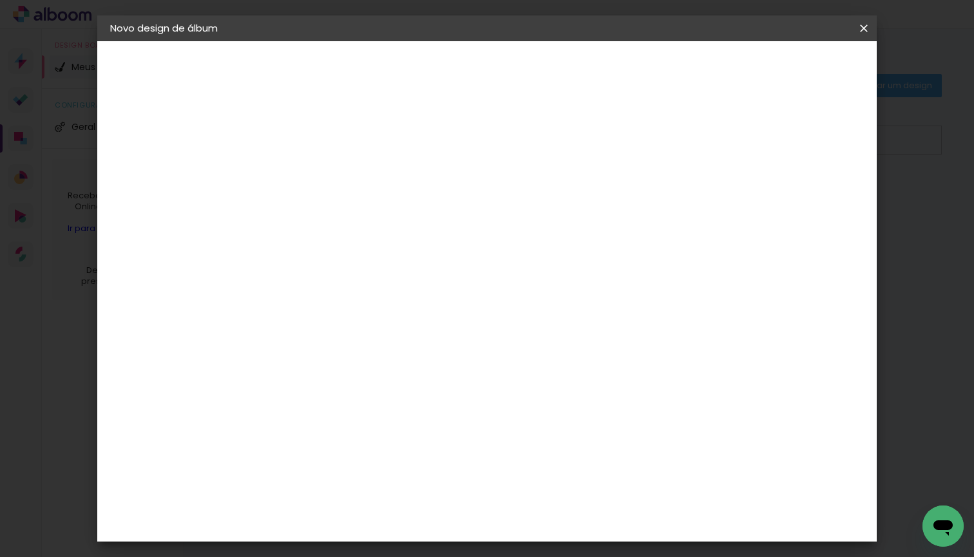
scroll to position [196, 0]
click at [408, 356] on span "15x15" at bounding box center [378, 373] width 60 height 34
click at [408, 390] on span "20x20" at bounding box center [378, 407] width 60 height 34
click at [0, 0] on slot "Avançar" at bounding box center [0, 0] width 0 height 0
click at [792, 68] on span "Iniciar design" at bounding box center [763, 68] width 59 height 9
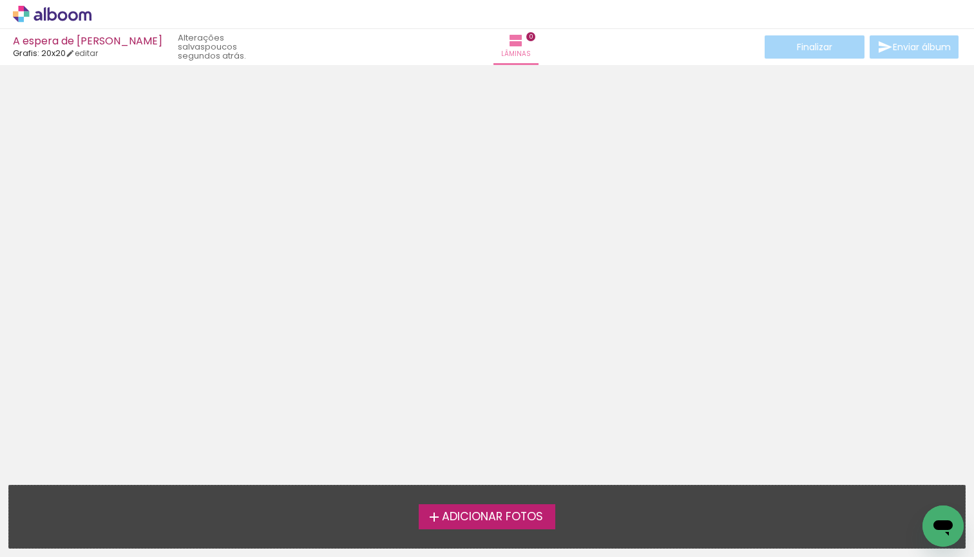
click at [488, 515] on span "Adicionar Fotos" at bounding box center [492, 517] width 101 height 12
click at [0, 0] on input "file" at bounding box center [0, 0] width 0 height 0
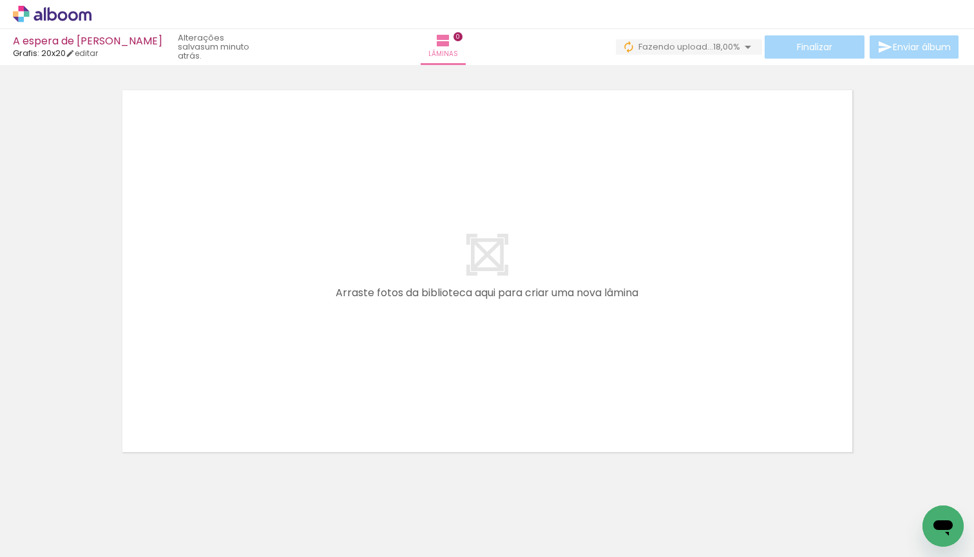
scroll to position [0, 712]
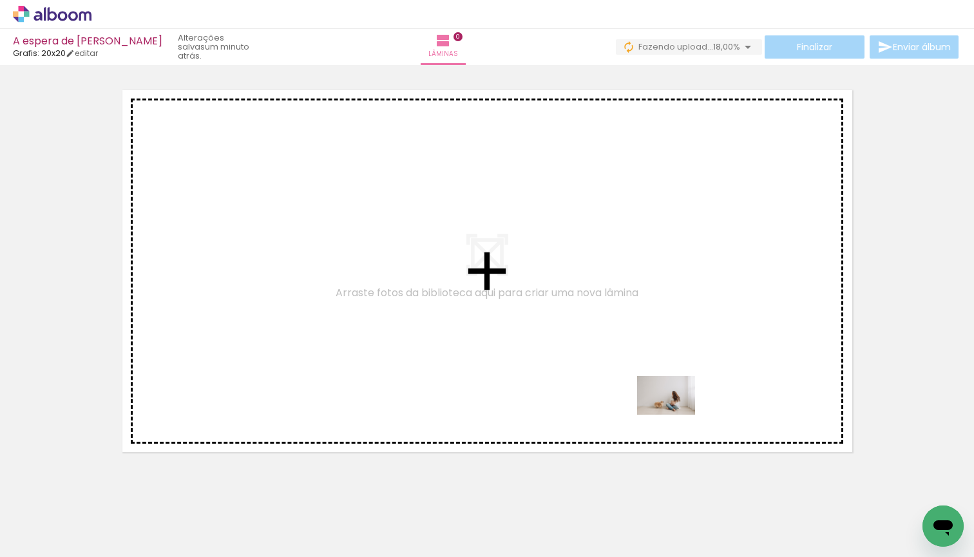
drag, startPoint x: 795, startPoint y: 523, endPoint x: 590, endPoint y: 354, distance: 265.4
click at [590, 354] on quentale-workspace at bounding box center [487, 278] width 974 height 557
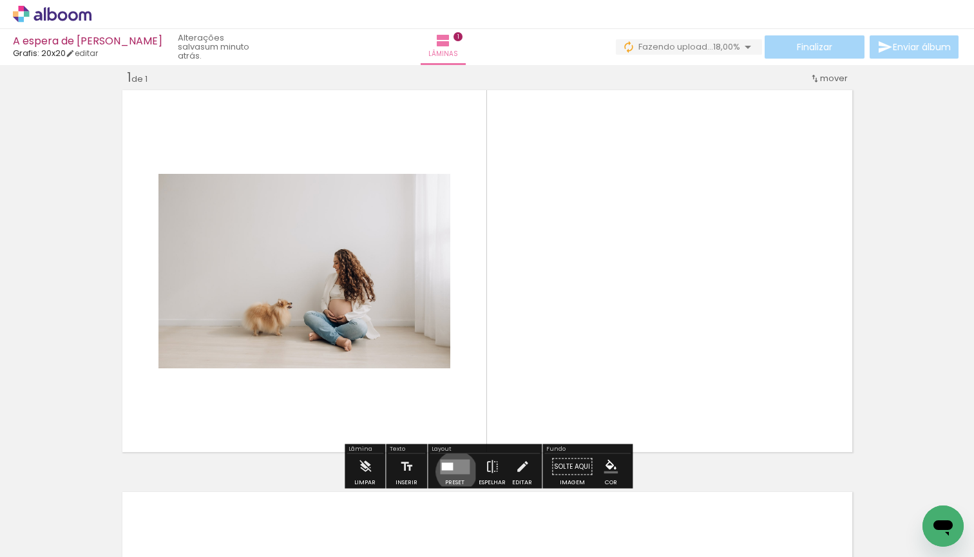
click at [453, 472] on quentale-layouter at bounding box center [455, 466] width 30 height 15
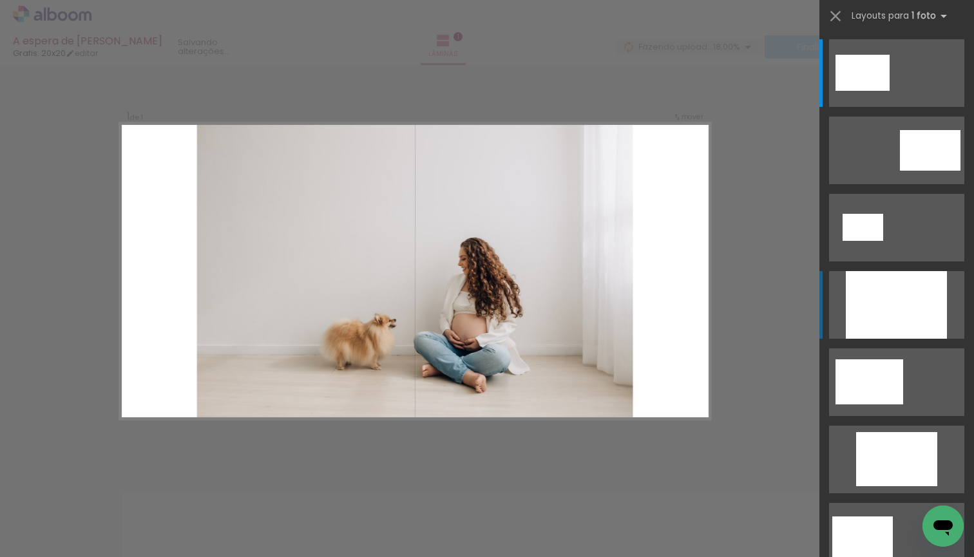
click at [908, 312] on div at bounding box center [896, 305] width 101 height 68
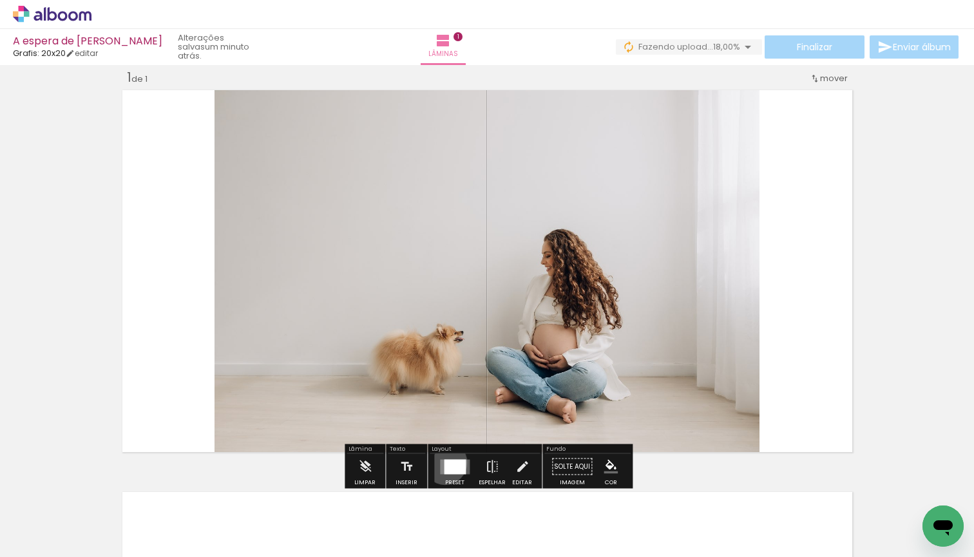
click at [444, 460] on div at bounding box center [455, 466] width 22 height 15
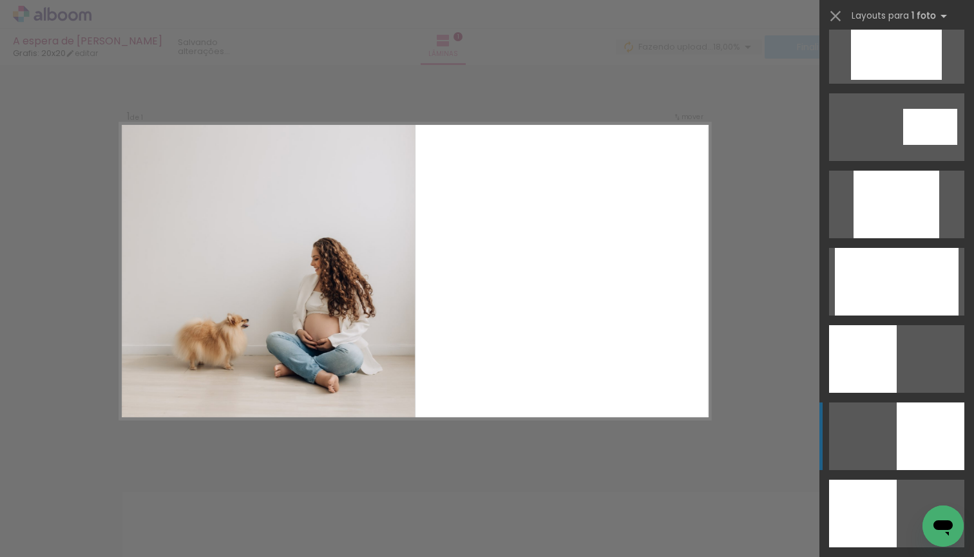
scroll to position [710, 0]
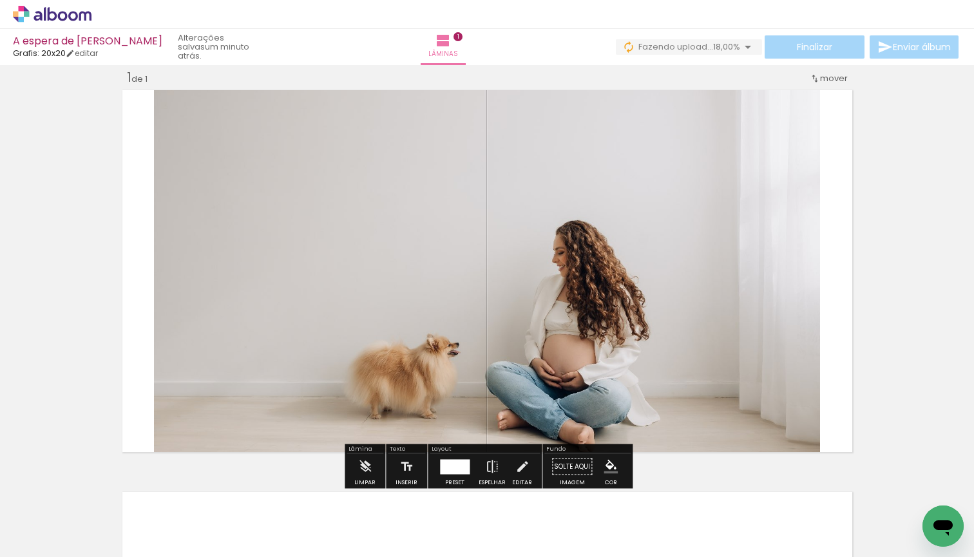
click at [538, 335] on quentale-photo at bounding box center [487, 271] width 666 height 370
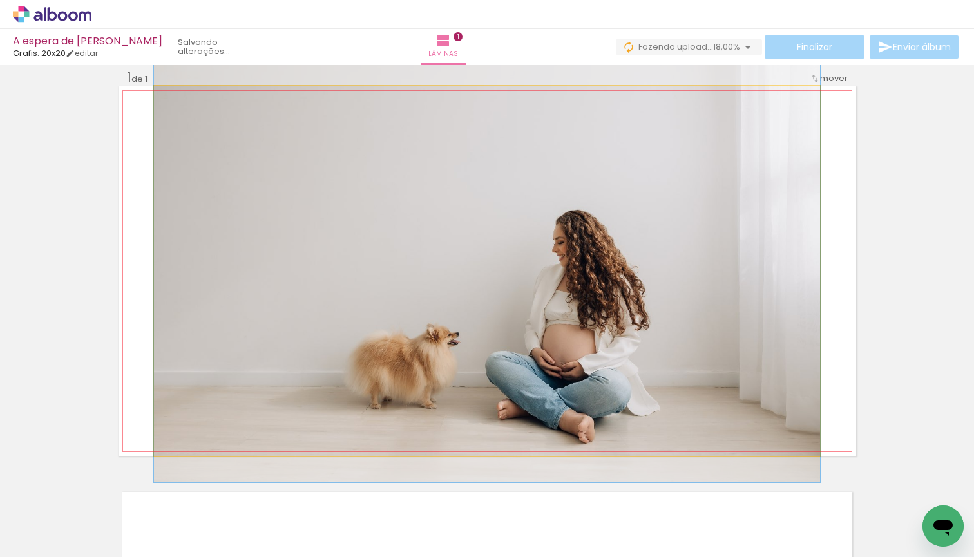
drag, startPoint x: 569, startPoint y: 334, endPoint x: 564, endPoint y: 323, distance: 11.8
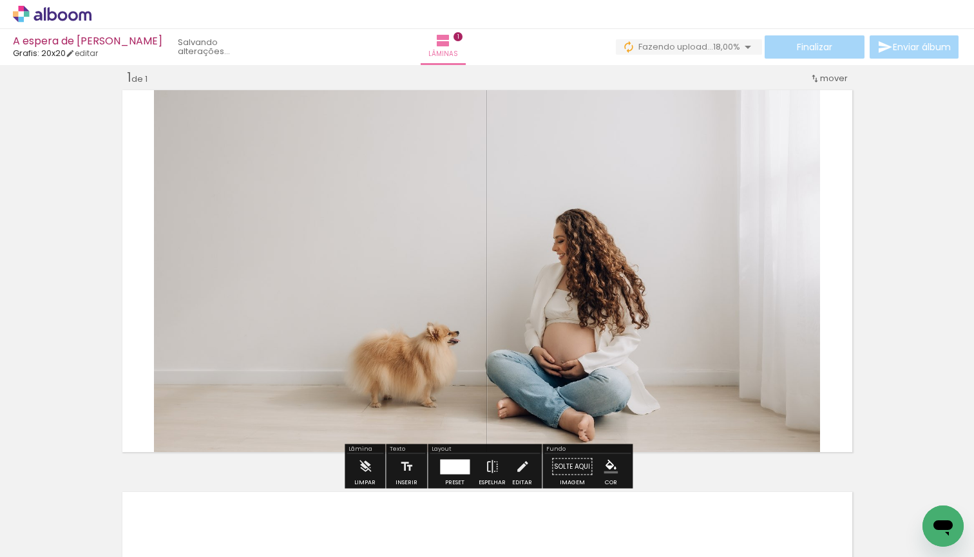
click at [909, 318] on div "Inserir lâmina 1 de 1" at bounding box center [487, 455] width 974 height 804
click at [890, 336] on div "Inserir lâmina 1 de 1" at bounding box center [487, 455] width 974 height 804
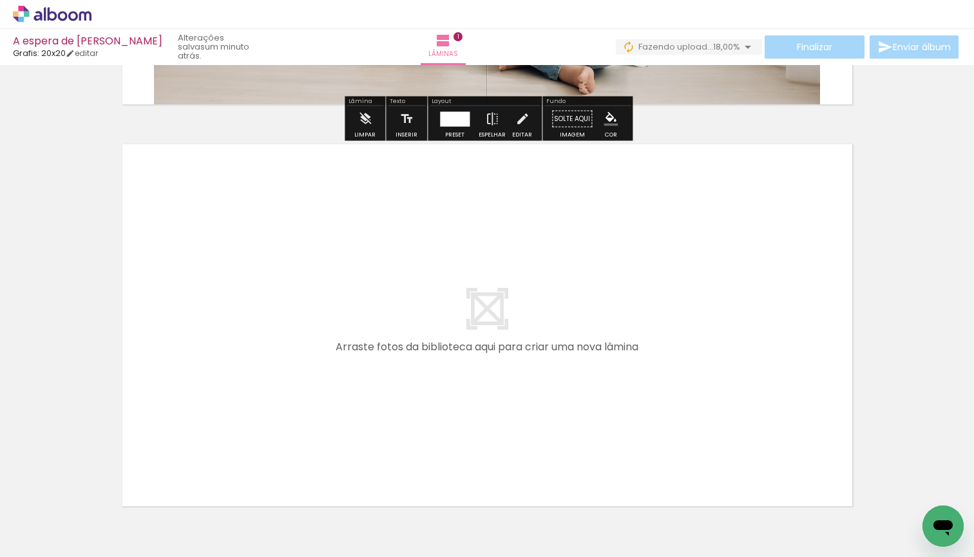
scroll to position [403, 0]
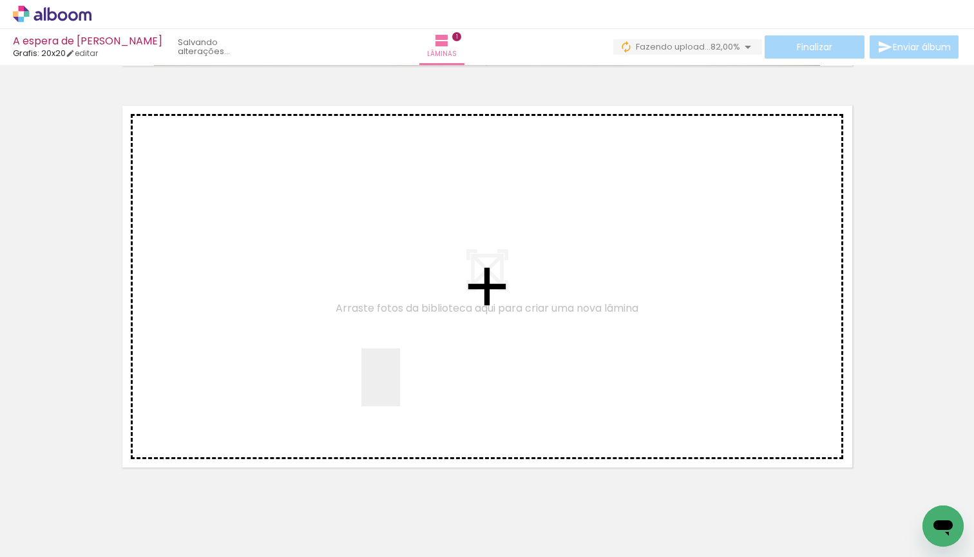
drag, startPoint x: 645, startPoint y: 540, endPoint x: 276, endPoint y: 346, distance: 417.1
click at [276, 346] on quentale-workspace at bounding box center [487, 278] width 974 height 557
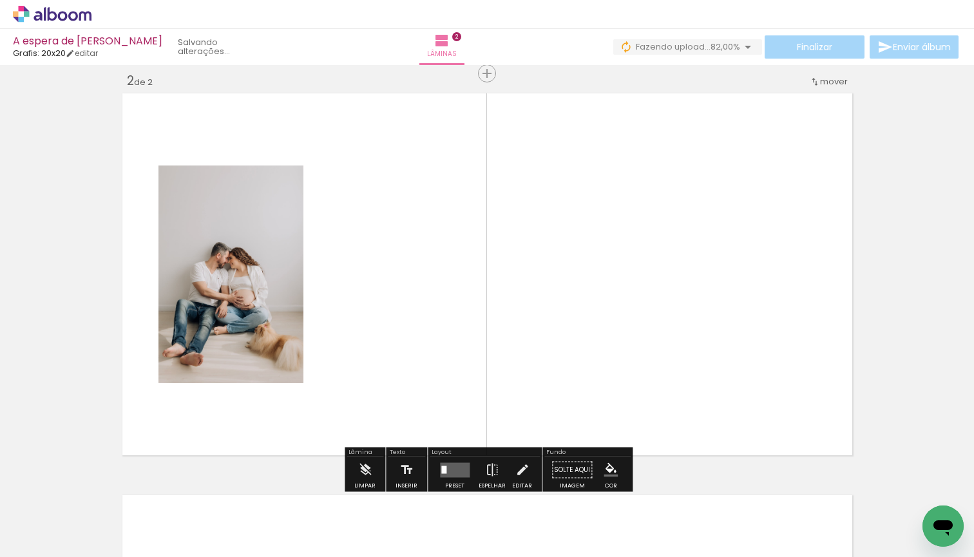
scroll to position [418, 0]
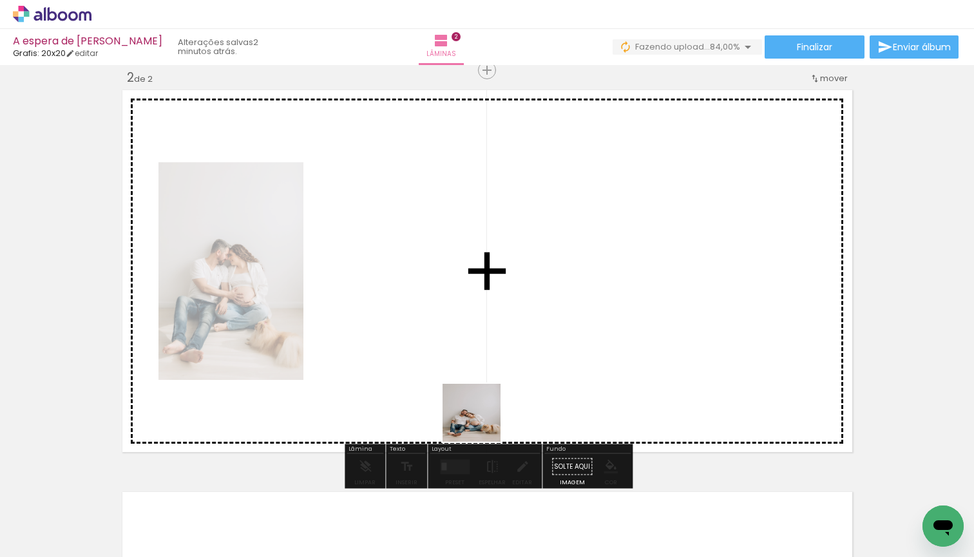
drag, startPoint x: 573, startPoint y: 531, endPoint x: 422, endPoint y: 340, distance: 243.4
click at [422, 340] on quentale-workspace at bounding box center [487, 278] width 974 height 557
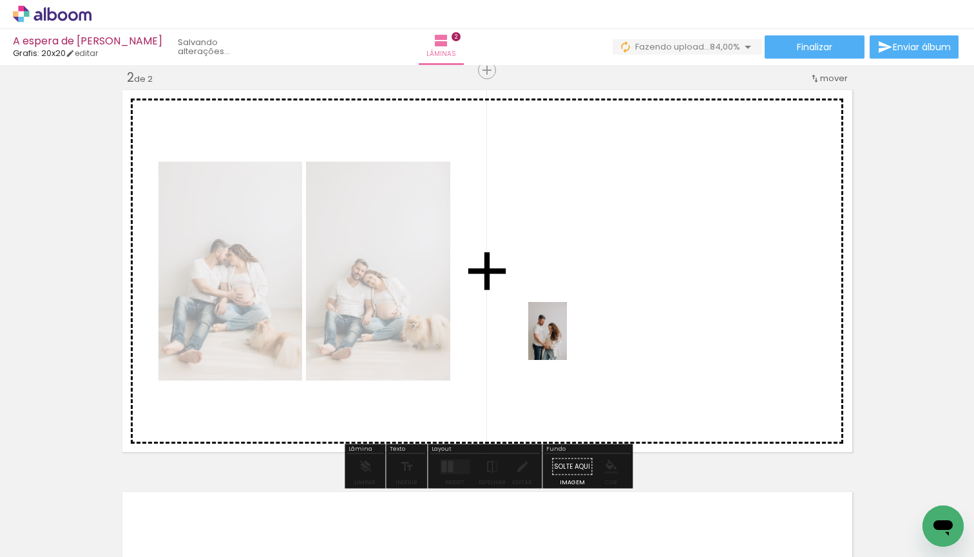
drag, startPoint x: 505, startPoint y: 530, endPoint x: 567, endPoint y: 341, distance: 199.2
click at [567, 341] on quentale-workspace at bounding box center [487, 278] width 974 height 557
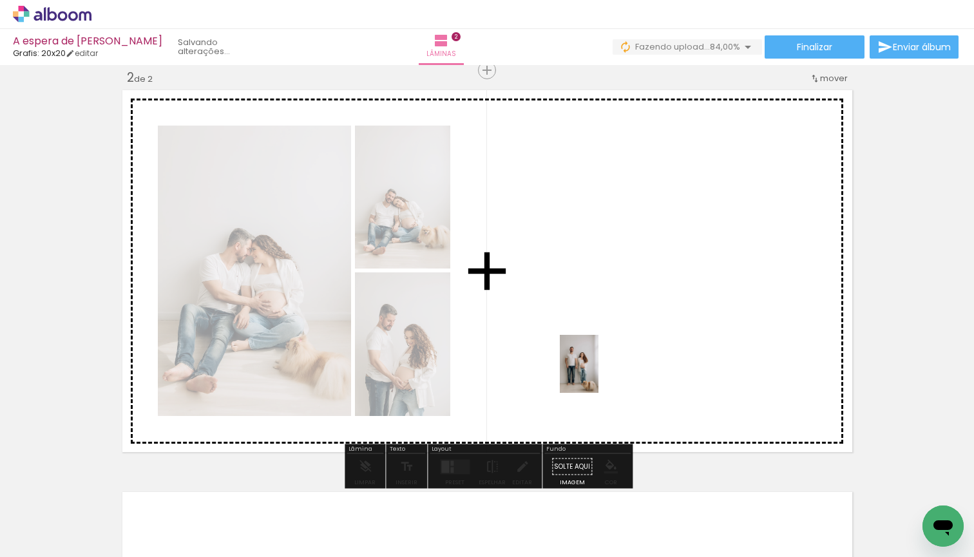
drag, startPoint x: 377, startPoint y: 519, endPoint x: 654, endPoint y: 353, distance: 322.9
click at [654, 353] on quentale-workspace at bounding box center [487, 278] width 974 height 557
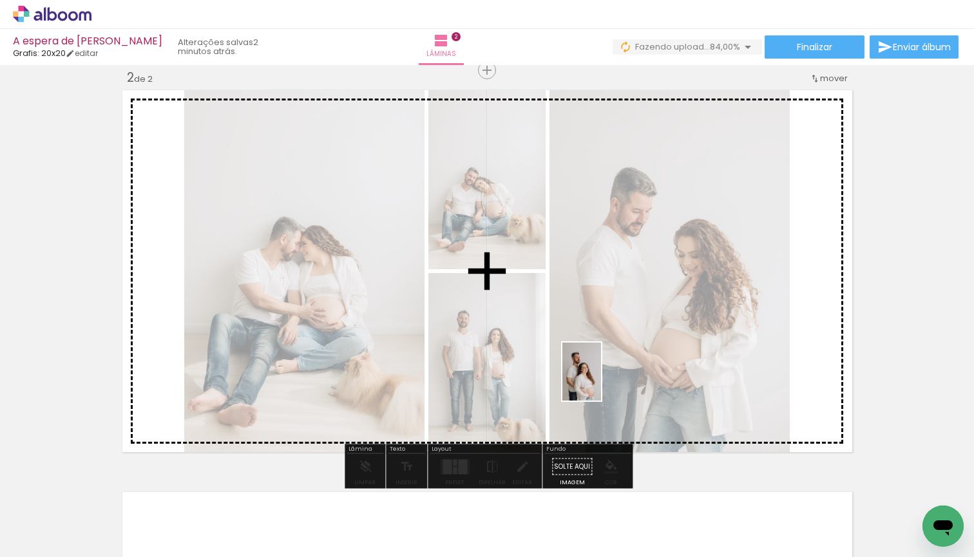
drag, startPoint x: 290, startPoint y: 531, endPoint x: 616, endPoint y: 381, distance: 358.4
click at [616, 381] on quentale-workspace at bounding box center [487, 278] width 974 height 557
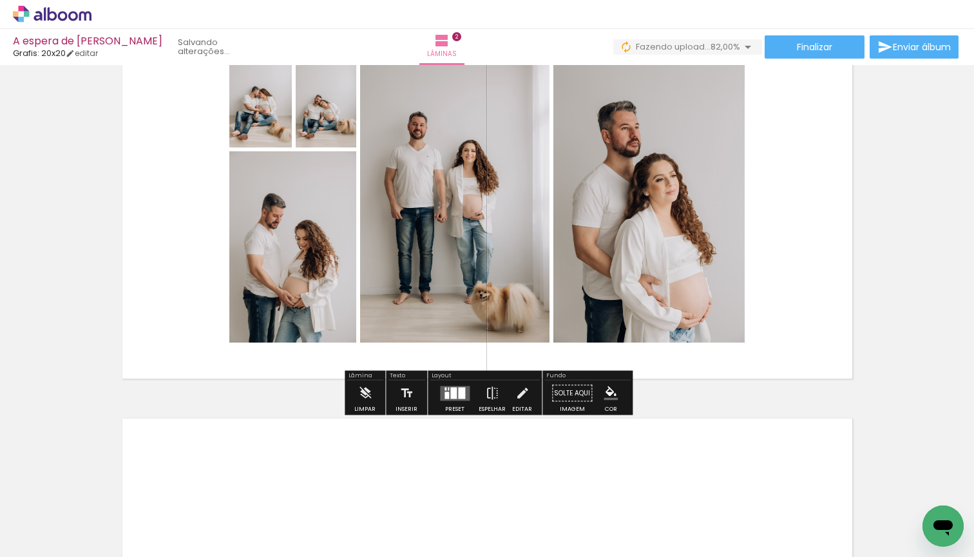
scroll to position [497, 0]
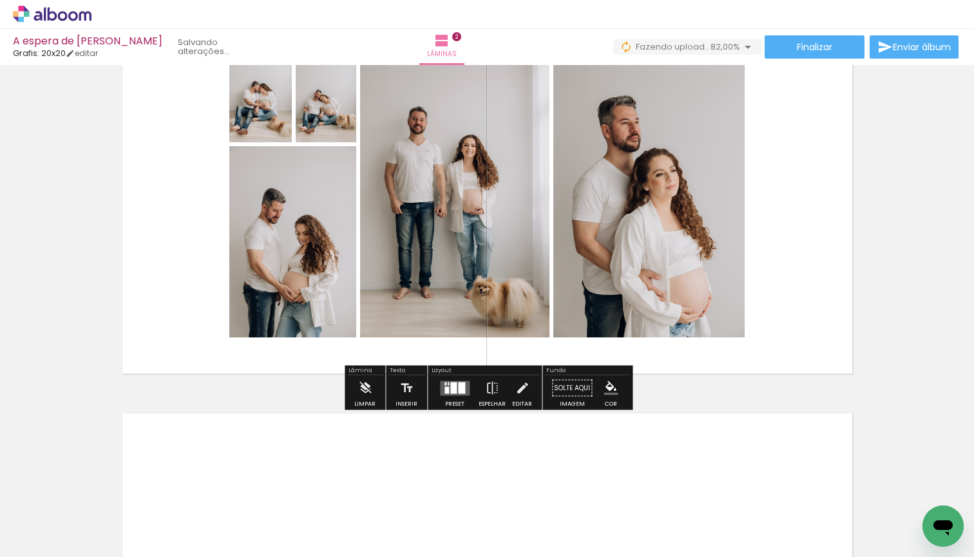
click at [440, 390] on quentale-layouter at bounding box center [455, 388] width 30 height 15
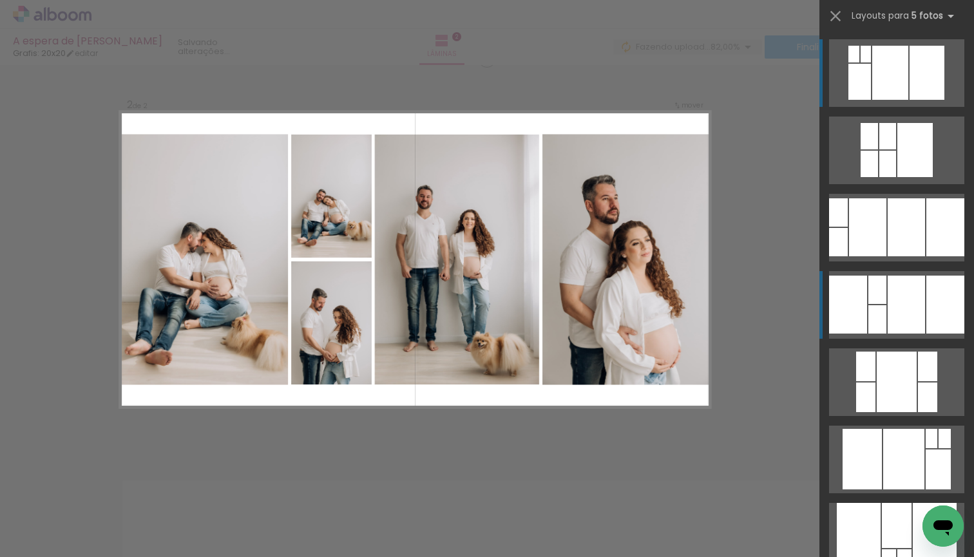
scroll to position [418, 0]
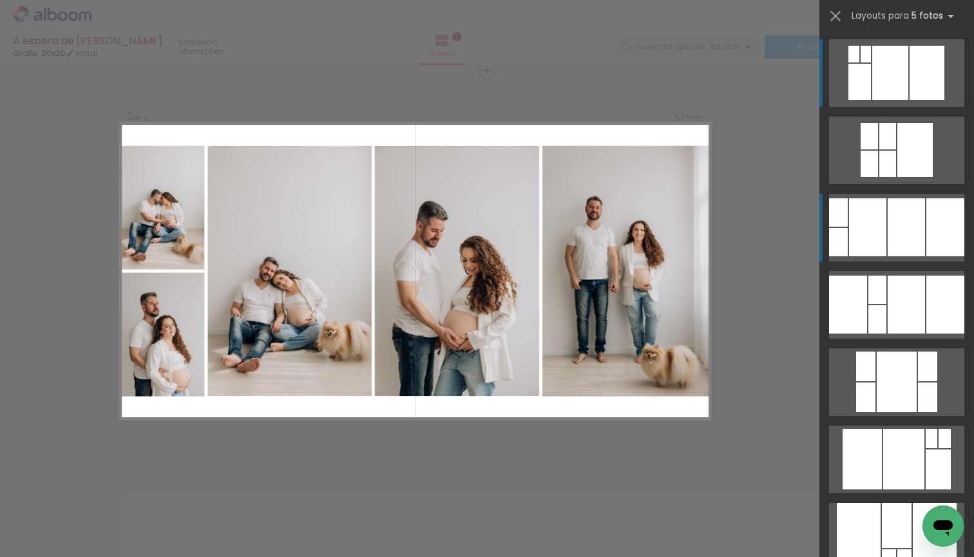
click at [871, 62] on div at bounding box center [865, 54] width 10 height 17
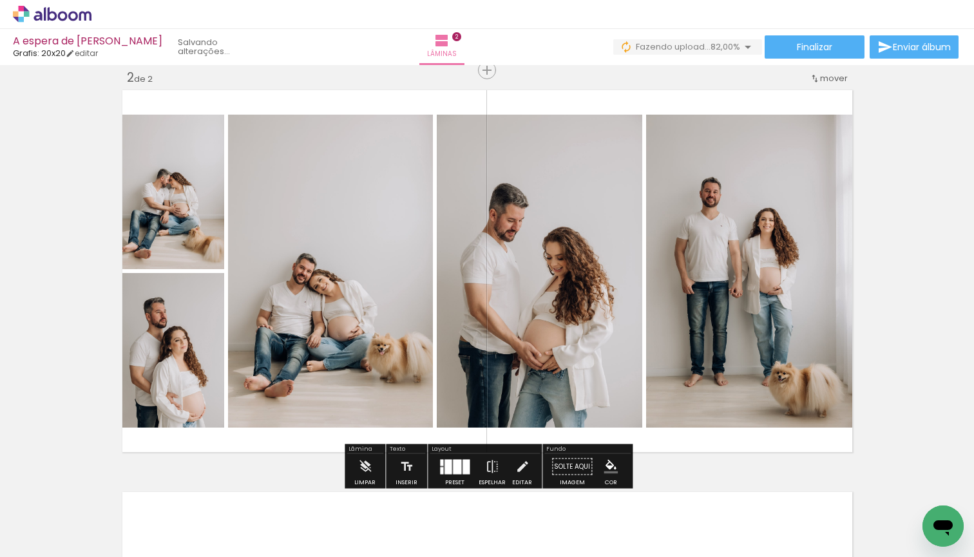
click at [896, 298] on div "Inserir lâmina 1 de 2 Inserir lâmina 2 de 2" at bounding box center [487, 255] width 974 height 1206
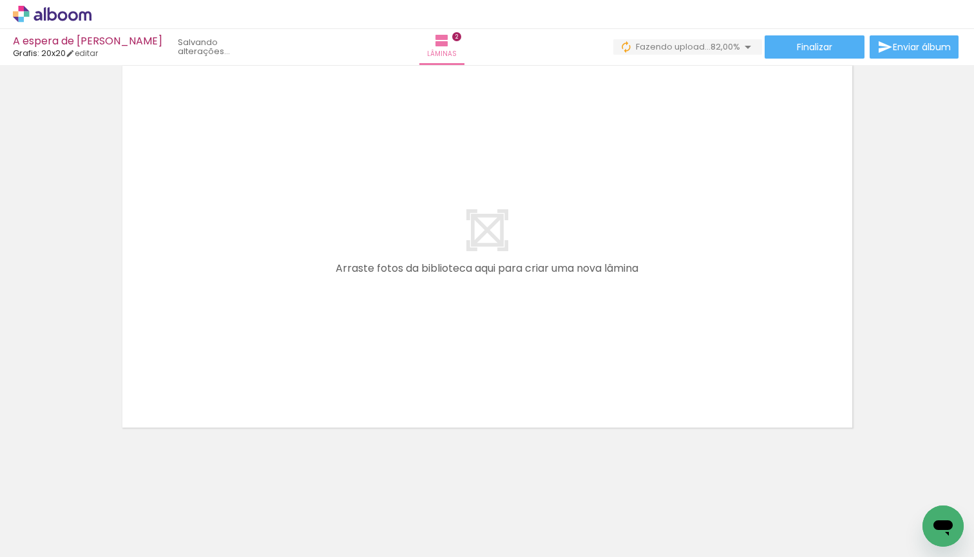
scroll to position [844, 0]
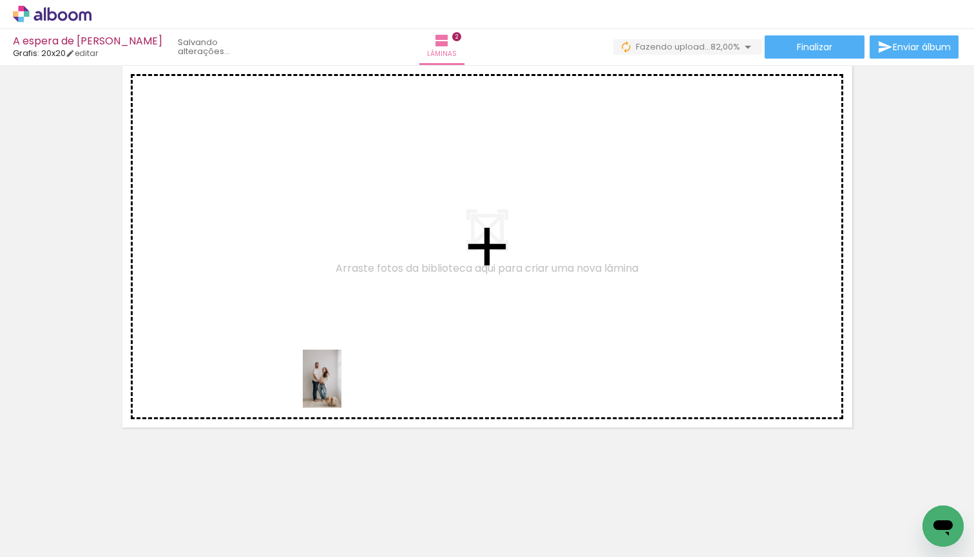
drag, startPoint x: 427, startPoint y: 521, endPoint x: 290, endPoint y: 328, distance: 236.4
click at [290, 328] on quentale-workspace at bounding box center [487, 278] width 974 height 557
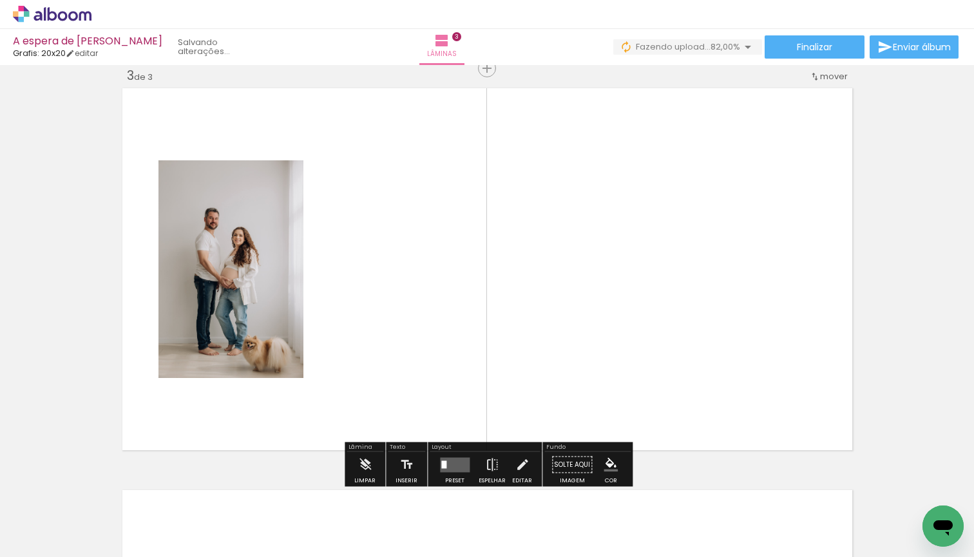
scroll to position [820, 0]
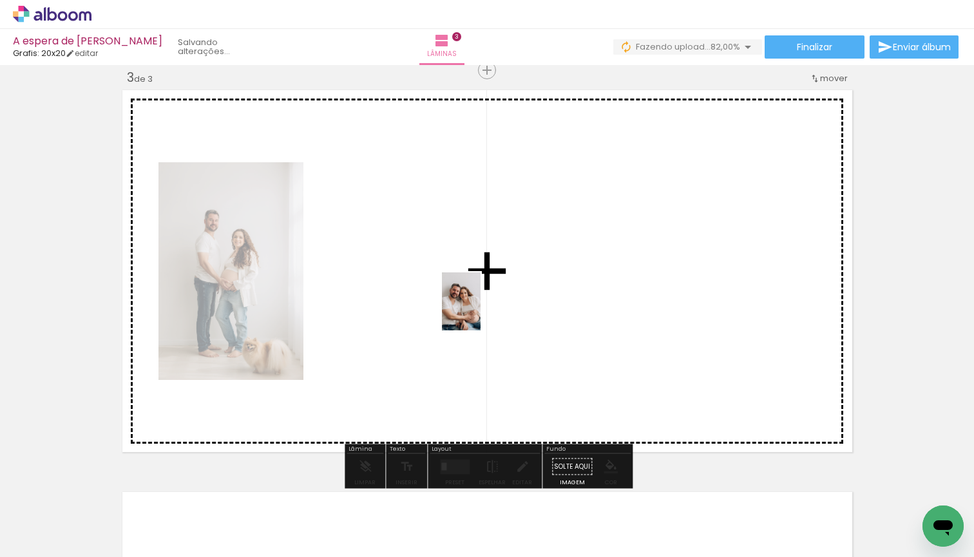
drag, startPoint x: 716, startPoint y: 528, endPoint x: 467, endPoint y: 311, distance: 330.5
click at [467, 311] on quentale-workspace at bounding box center [487, 278] width 974 height 557
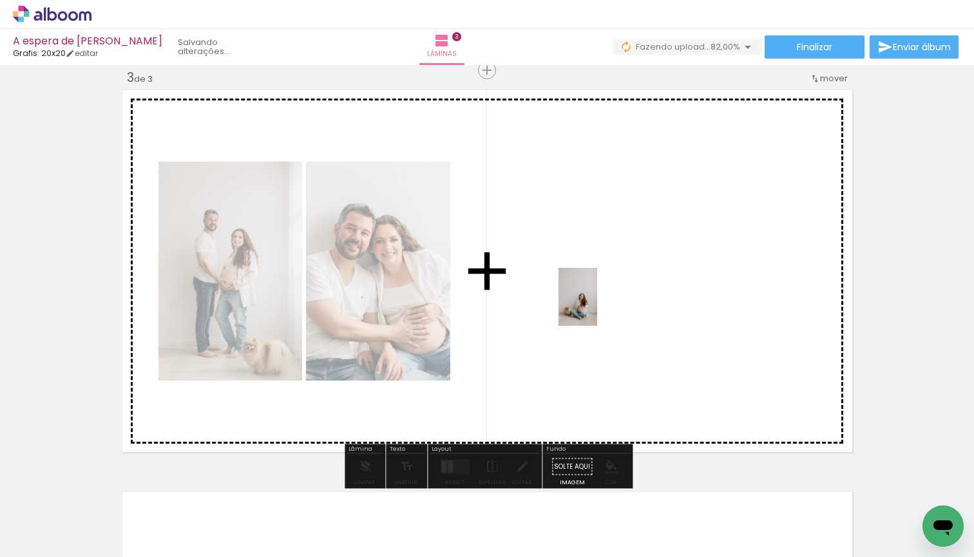
drag, startPoint x: 869, startPoint y: 517, endPoint x: 589, endPoint y: 305, distance: 350.3
click at [589, 305] on quentale-workspace at bounding box center [487, 278] width 974 height 557
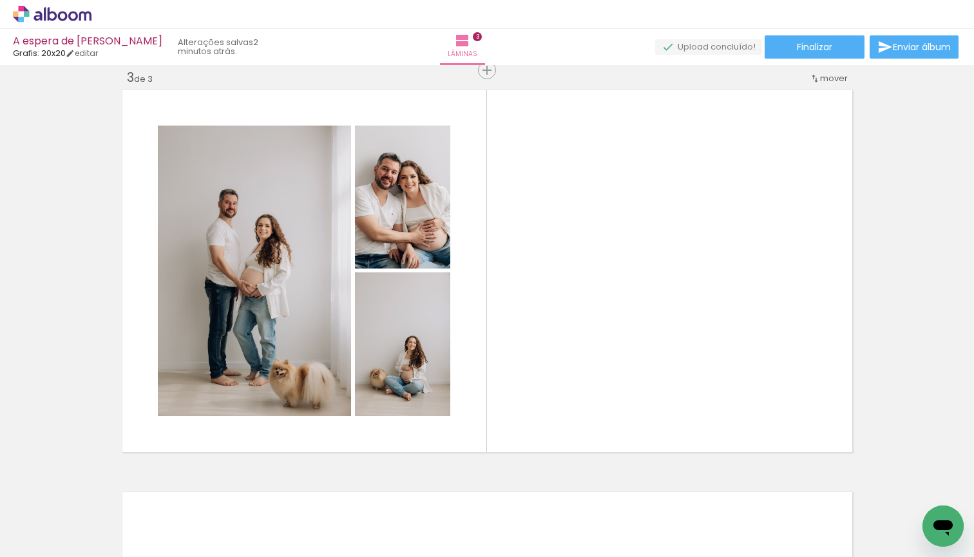
scroll to position [0, 1072]
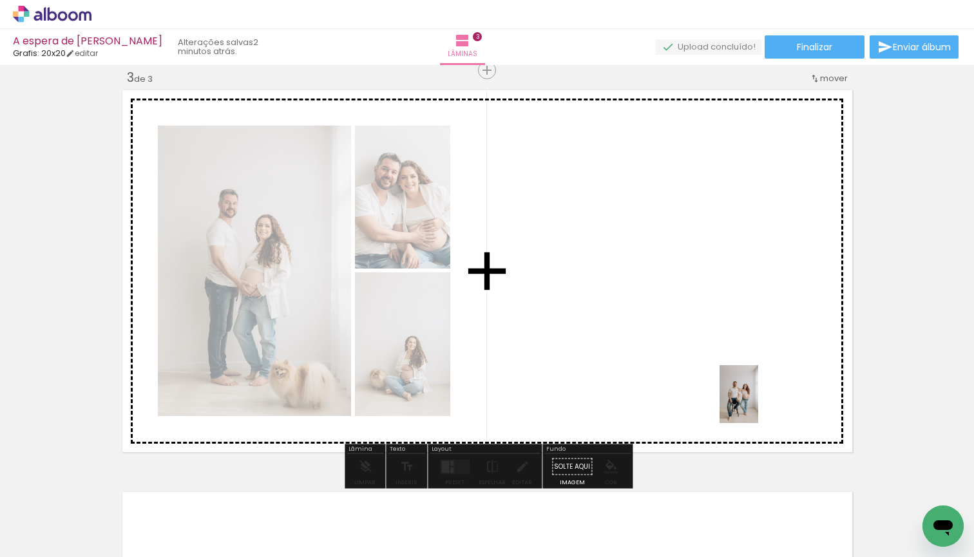
drag, startPoint x: 808, startPoint y: 529, endPoint x: 726, endPoint y: 351, distance: 195.9
click at [726, 351] on quentale-workspace at bounding box center [487, 278] width 974 height 557
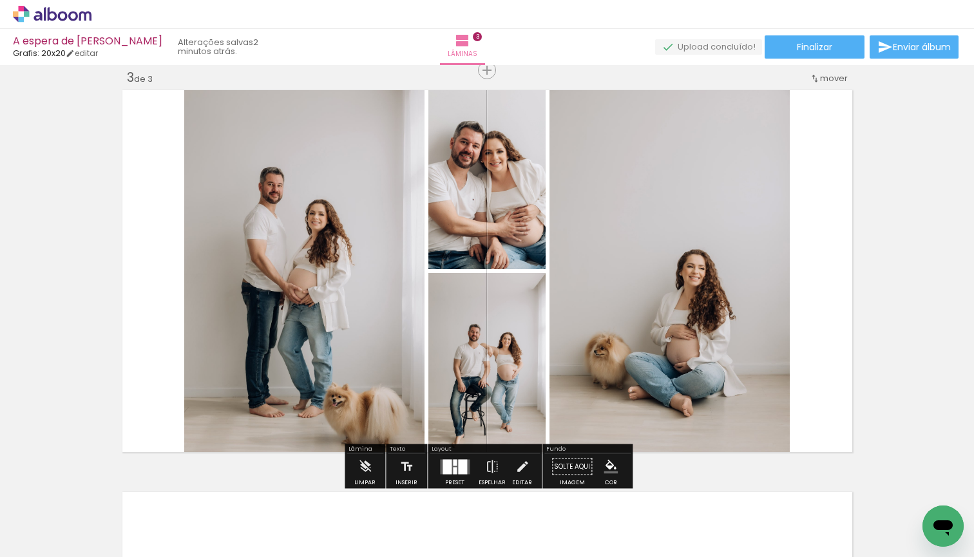
click at [920, 325] on div "Inserir lâmina 1 de 3 Inserir lâmina 2 de 3 Inserir lâmina 3 de 3" at bounding box center [487, 54] width 974 height 1608
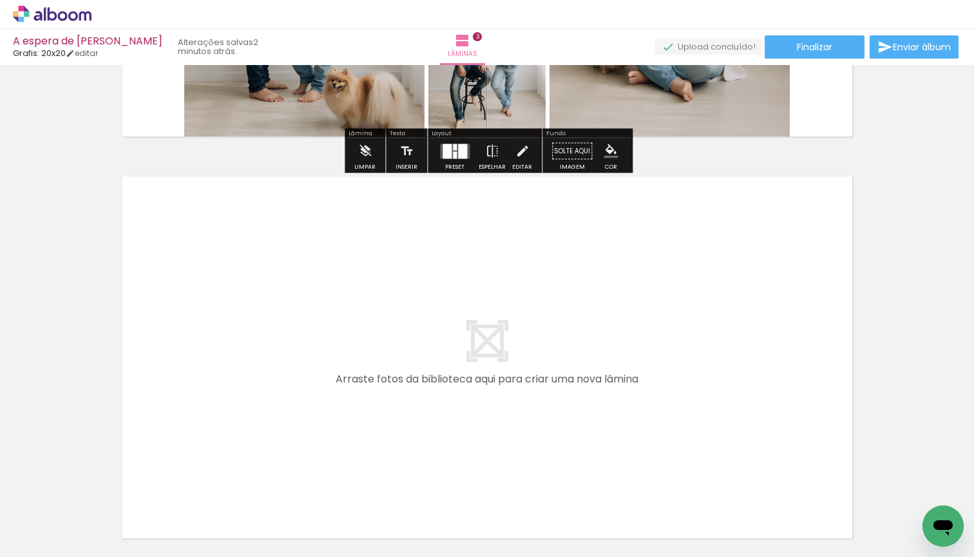
scroll to position [0, 0]
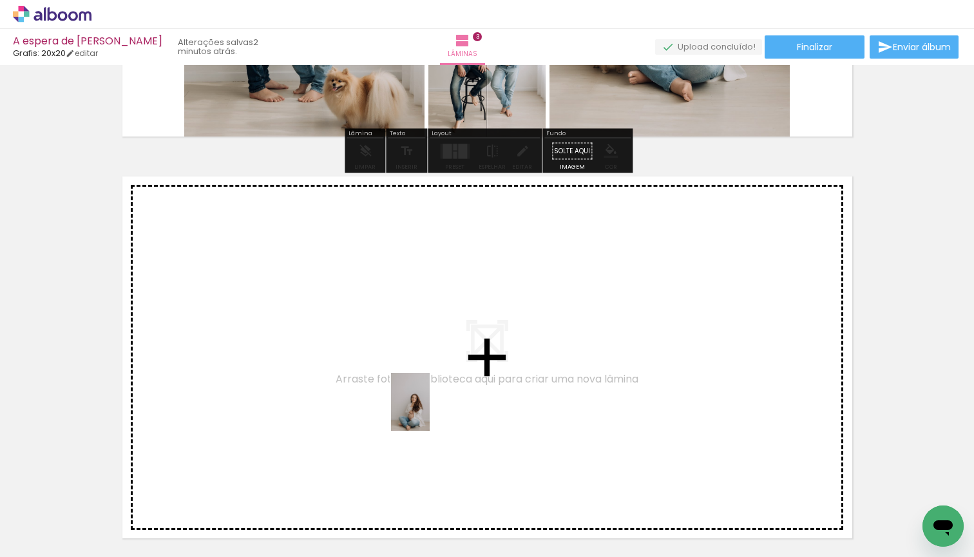
drag, startPoint x: 580, startPoint y: 535, endPoint x: 360, endPoint y: 400, distance: 258.1
click at [360, 400] on quentale-workspace at bounding box center [487, 278] width 974 height 557
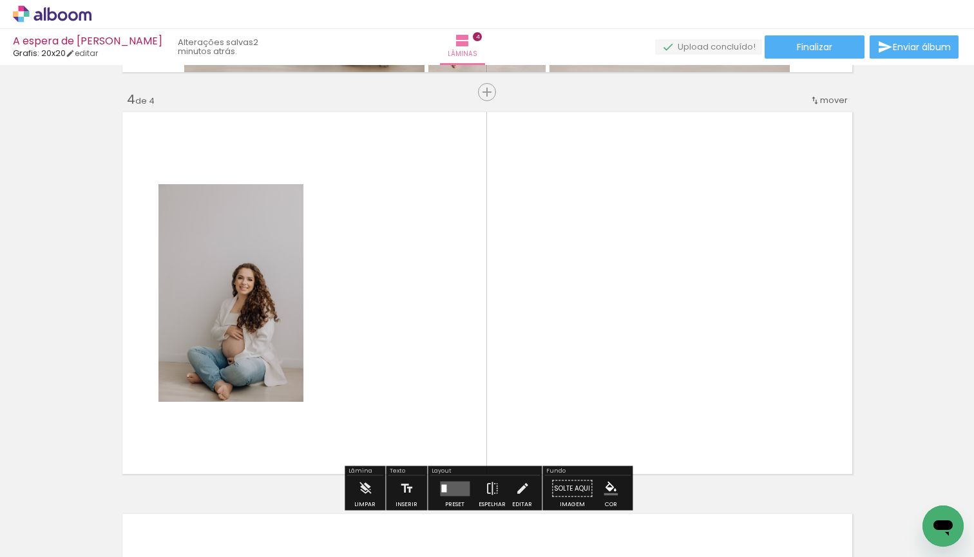
scroll to position [1222, 0]
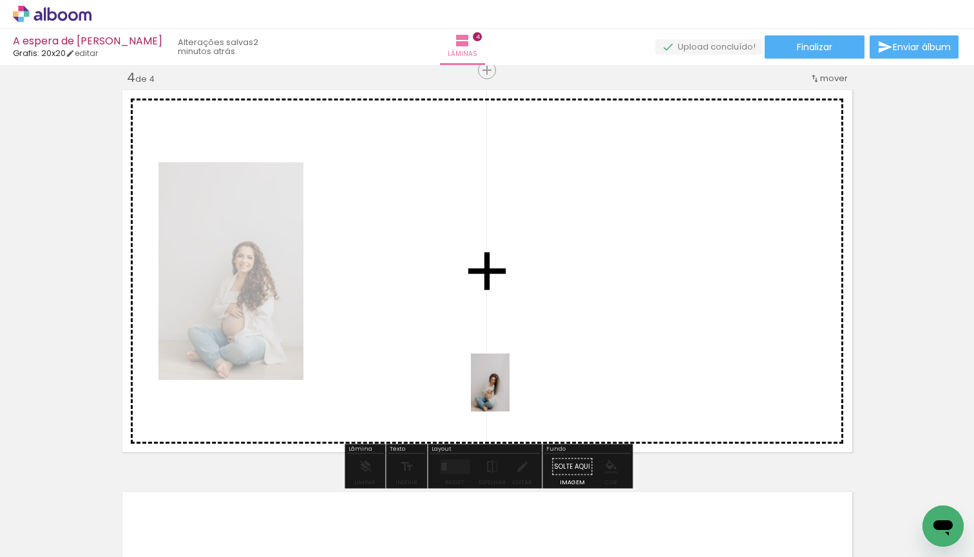
drag, startPoint x: 654, startPoint y: 535, endPoint x: 507, endPoint y: 383, distance: 211.3
click at [507, 383] on quentale-workspace at bounding box center [487, 278] width 974 height 557
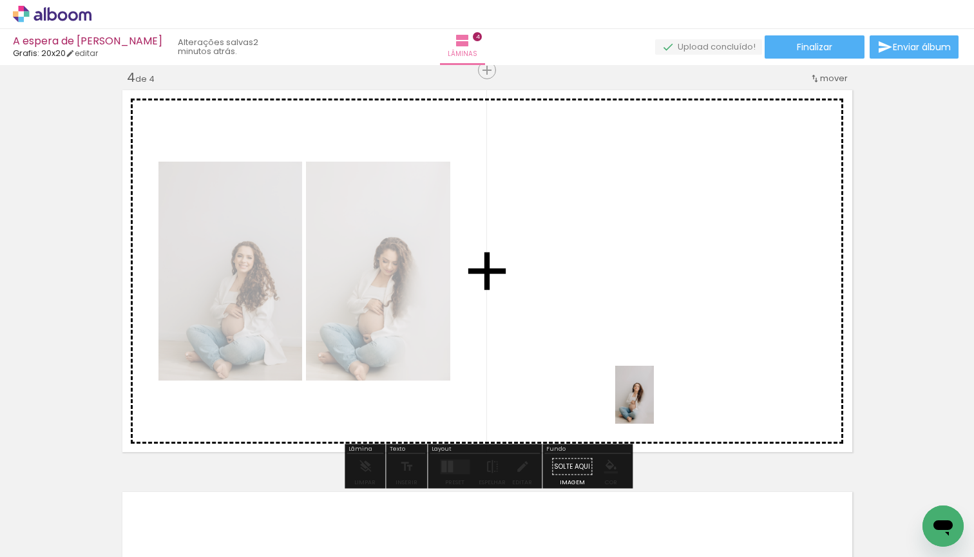
drag, startPoint x: 723, startPoint y: 534, endPoint x: 631, endPoint y: 360, distance: 196.8
click at [631, 360] on quentale-workspace at bounding box center [487, 278] width 974 height 557
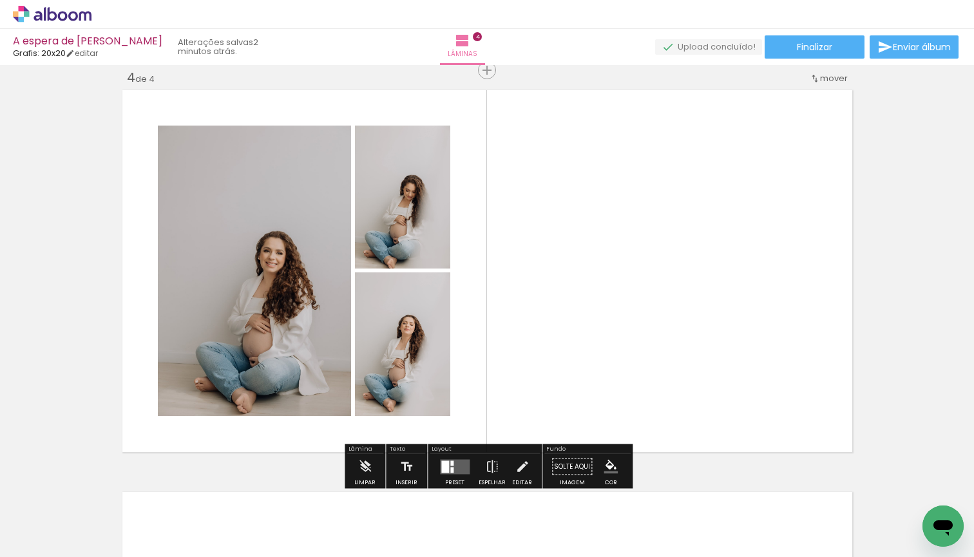
click at [450, 466] on quentale-layouter at bounding box center [455, 466] width 30 height 15
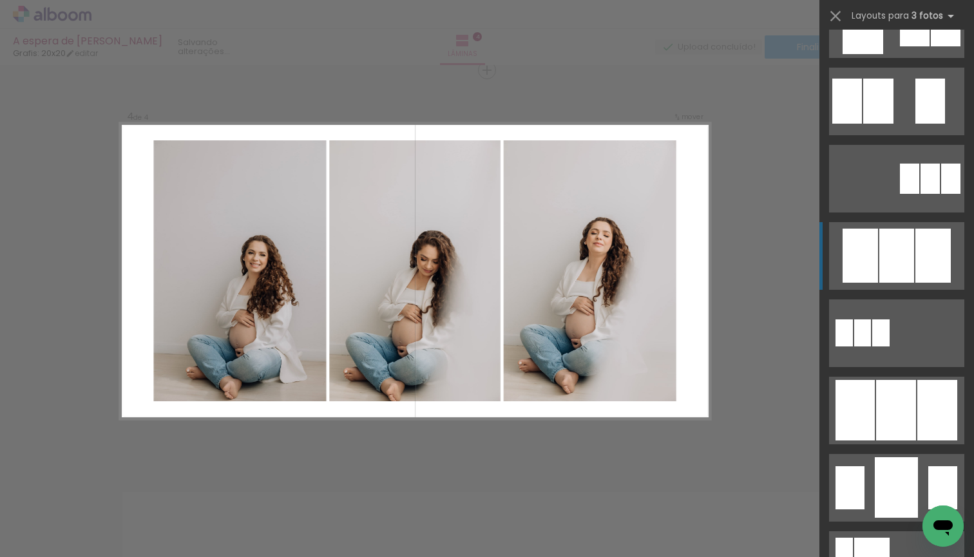
scroll to position [516, 0]
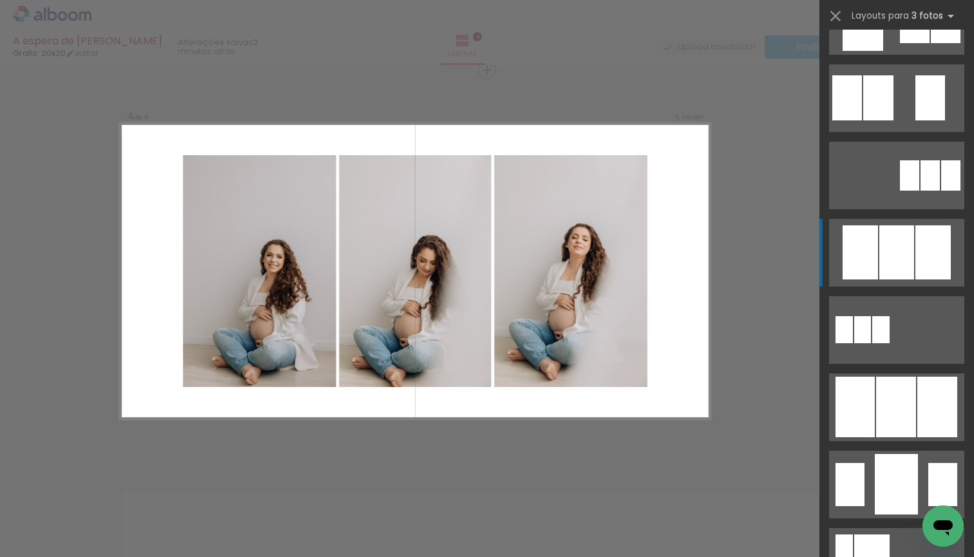
click at [898, 250] on div at bounding box center [896, 252] width 35 height 54
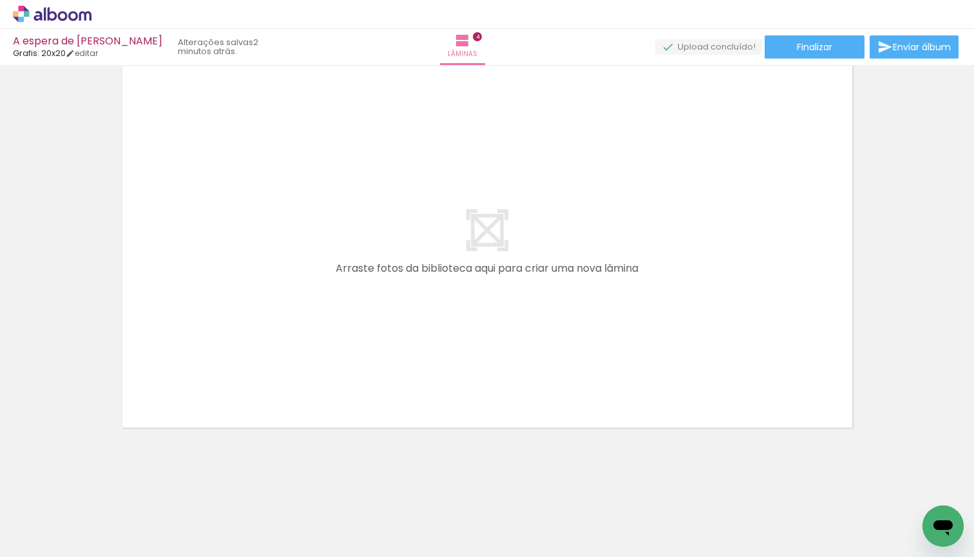
scroll to position [0, 1417]
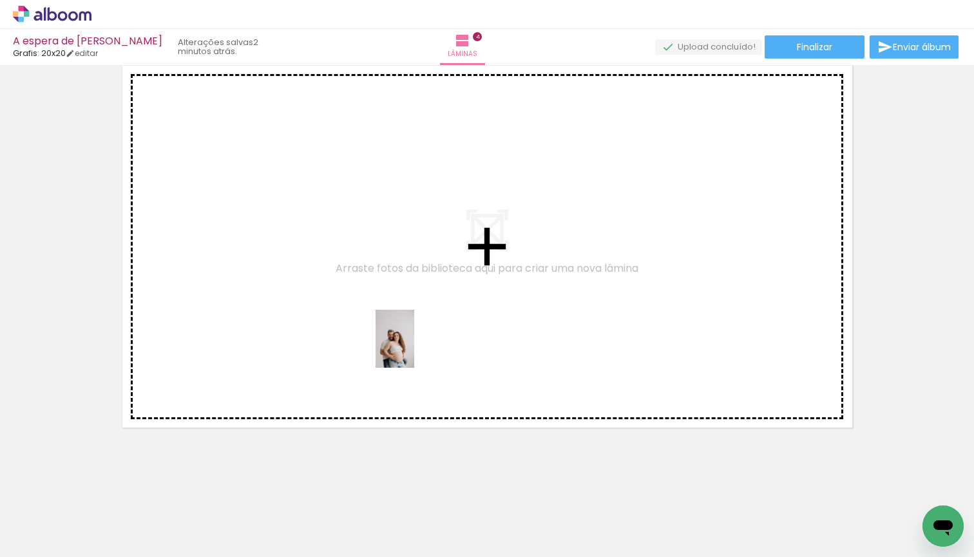
drag, startPoint x: 524, startPoint y: 531, endPoint x: 370, endPoint y: 324, distance: 258.1
click at [370, 324] on quentale-workspace at bounding box center [487, 278] width 974 height 557
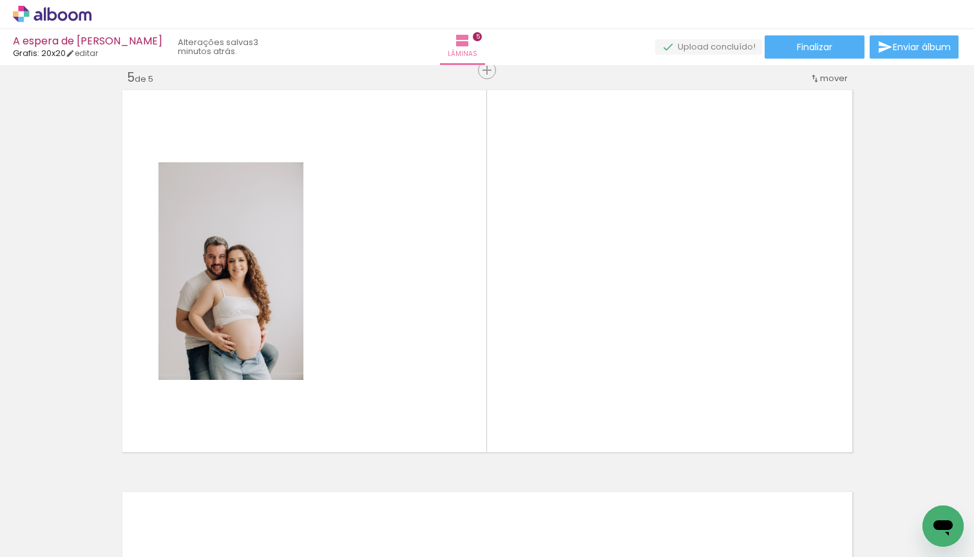
scroll to position [0, 1289]
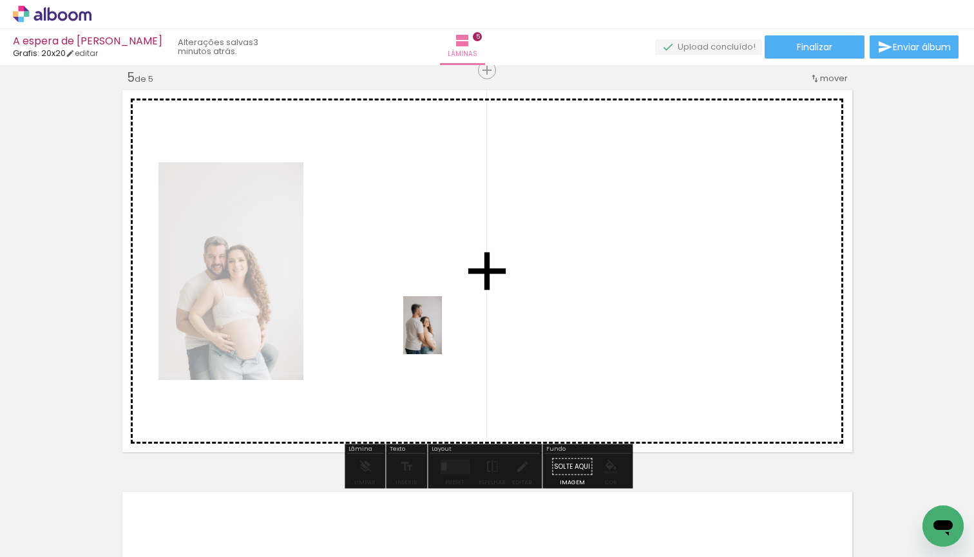
drag, startPoint x: 684, startPoint y: 495, endPoint x: 441, endPoint y: 328, distance: 294.2
click at [441, 328] on quentale-workspace at bounding box center [487, 278] width 974 height 557
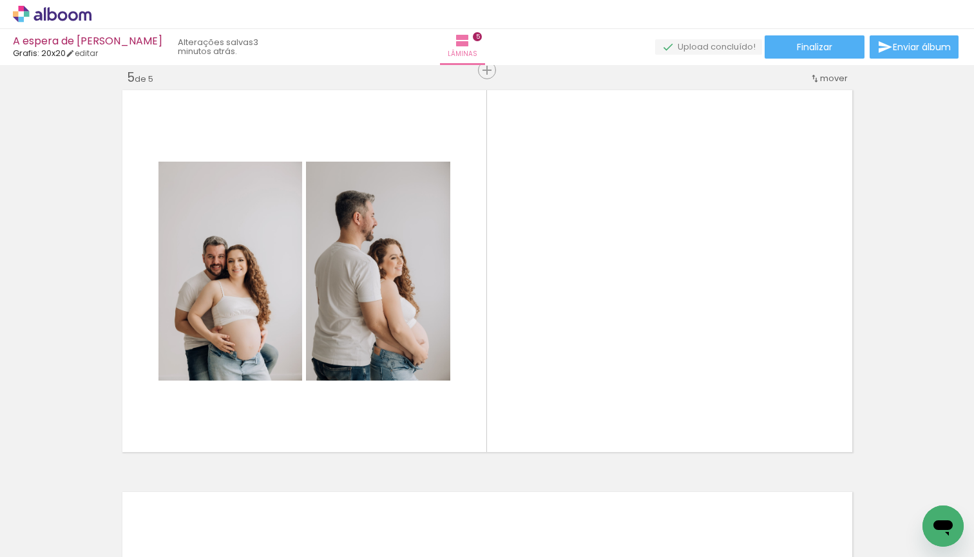
scroll to position [0, 1526]
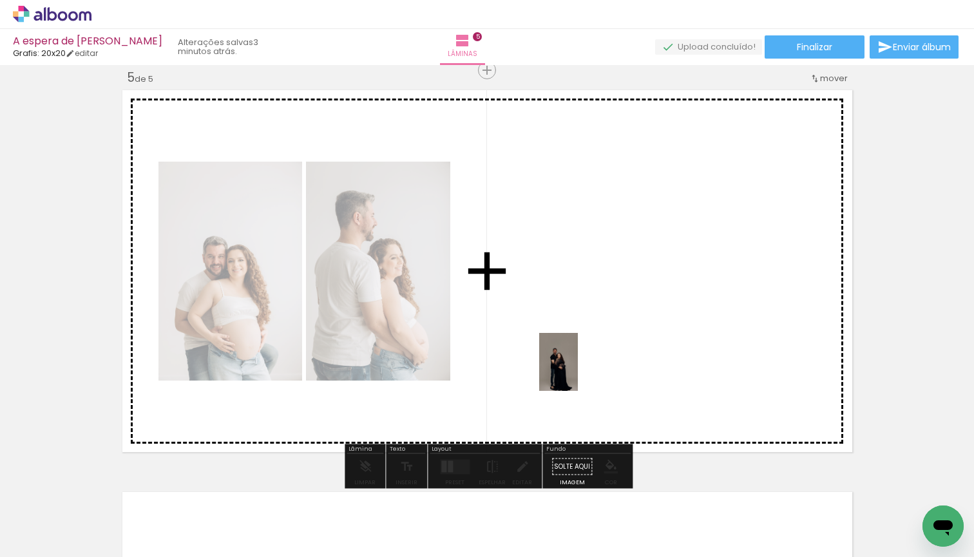
drag, startPoint x: 560, startPoint y: 541, endPoint x: 576, endPoint y: 365, distance: 176.6
click at [576, 365] on quentale-workspace at bounding box center [487, 278] width 974 height 557
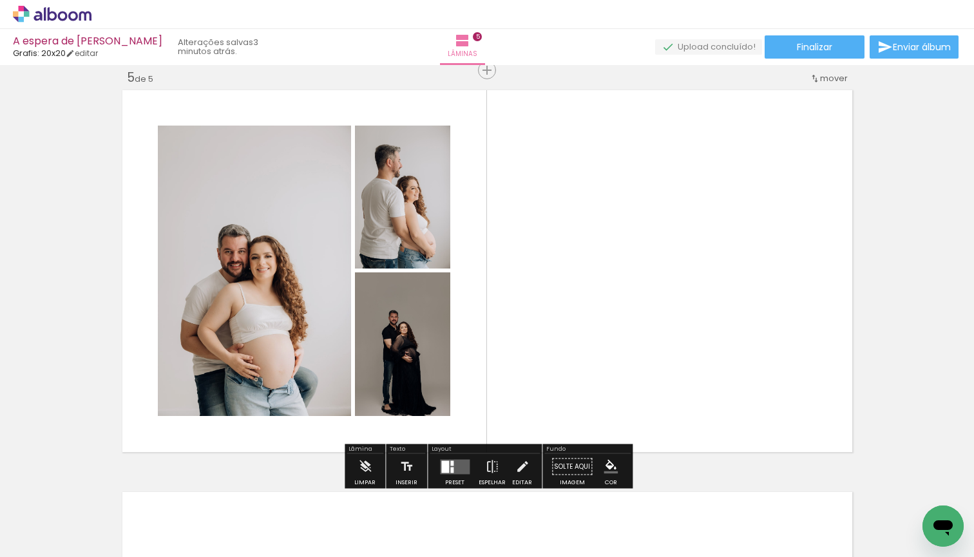
click at [445, 469] on div at bounding box center [445, 466] width 8 height 12
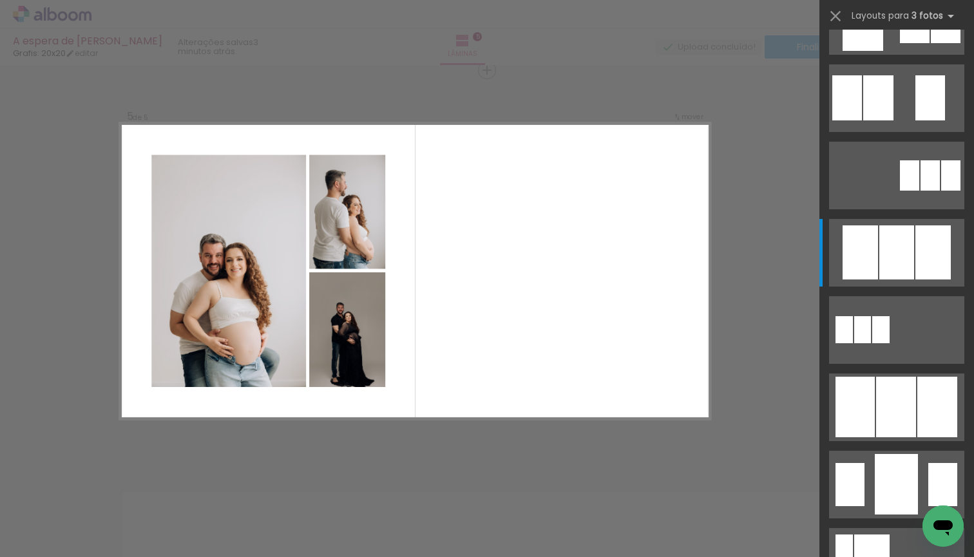
scroll to position [0, 0]
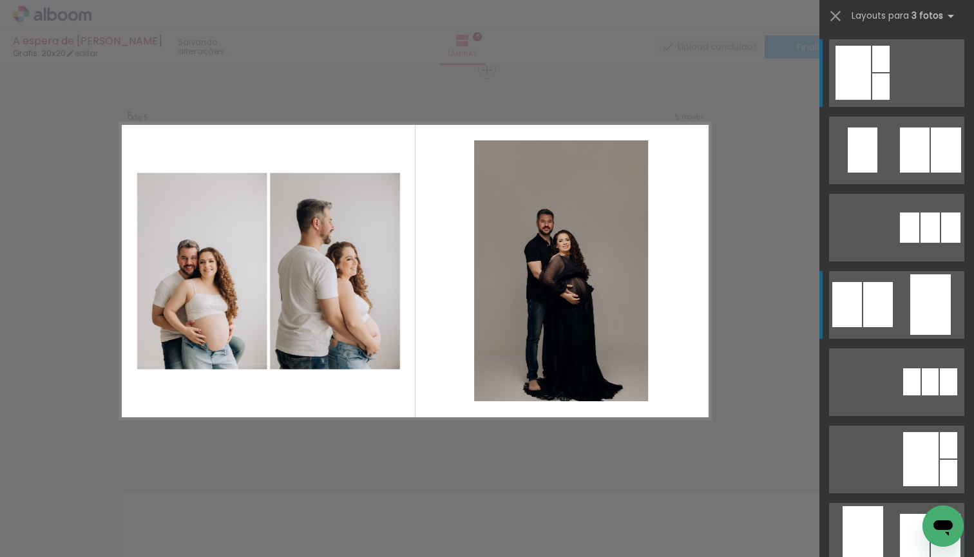
click at [938, 173] on div at bounding box center [946, 150] width 30 height 45
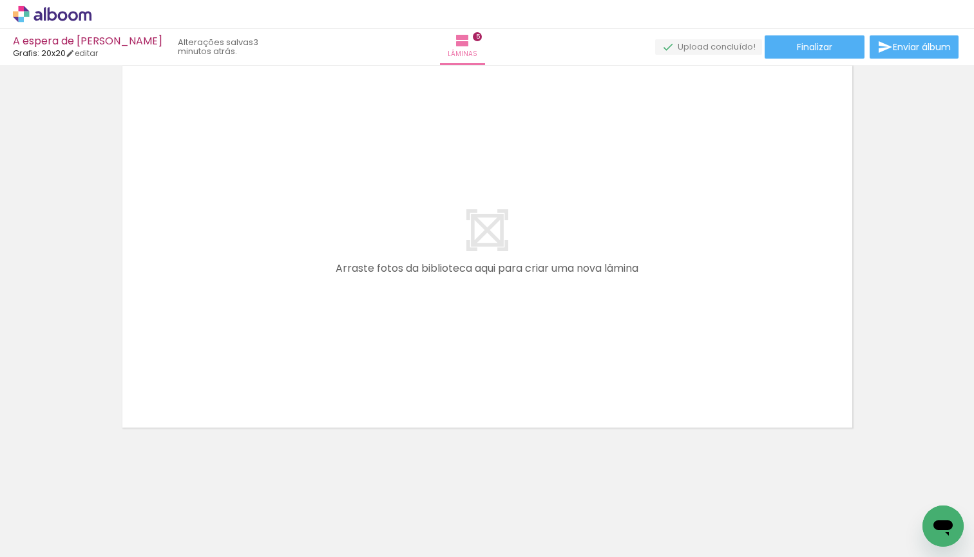
scroll to position [1, 0]
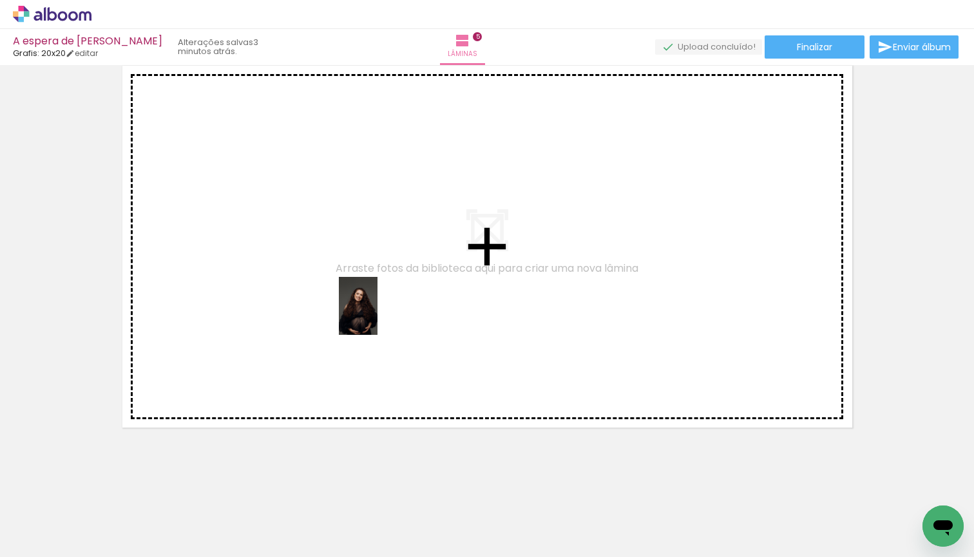
drag, startPoint x: 757, startPoint y: 522, endPoint x: 364, endPoint y: 305, distance: 449.1
click at [364, 305] on quentale-workspace at bounding box center [487, 278] width 974 height 557
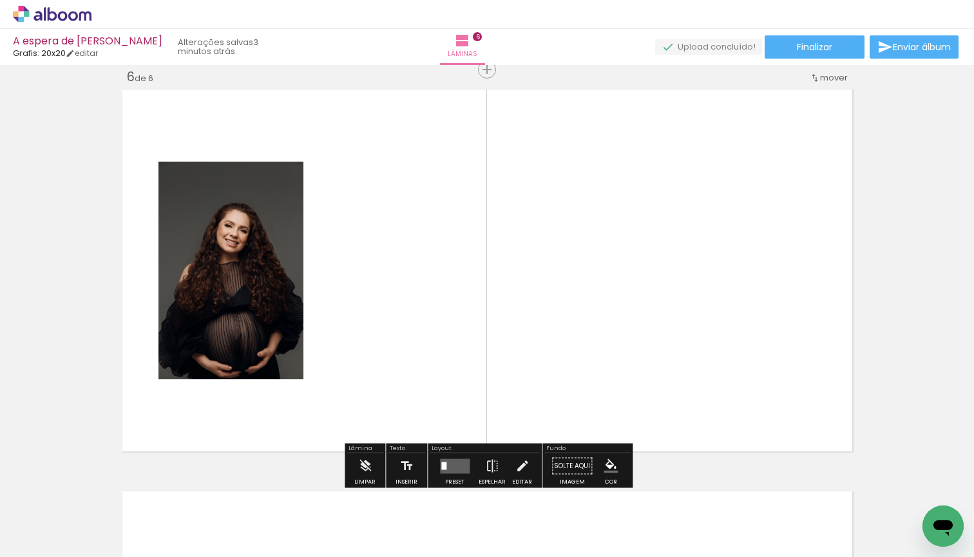
scroll to position [2025, 0]
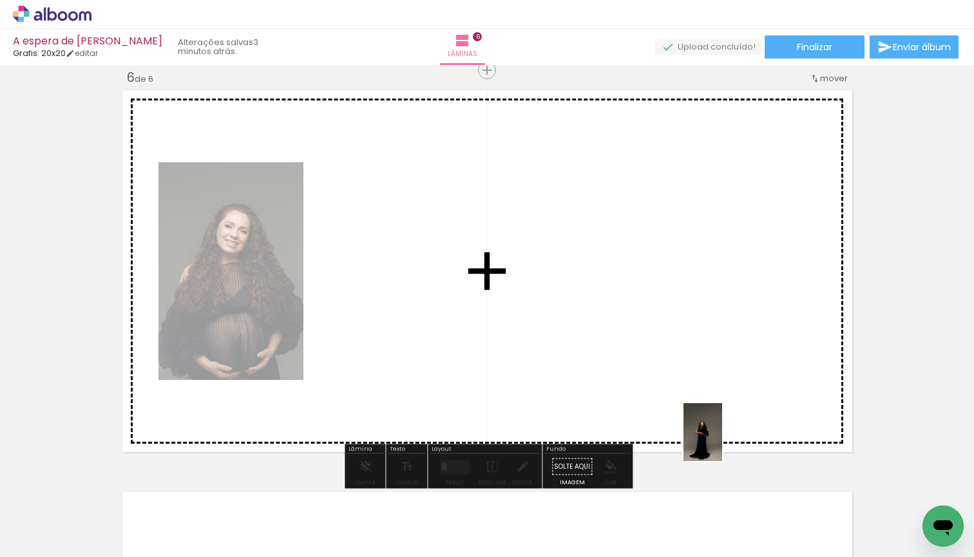
drag, startPoint x: 844, startPoint y: 524, endPoint x: 622, endPoint y: 389, distance: 260.1
click at [622, 389] on quentale-workspace at bounding box center [487, 278] width 974 height 557
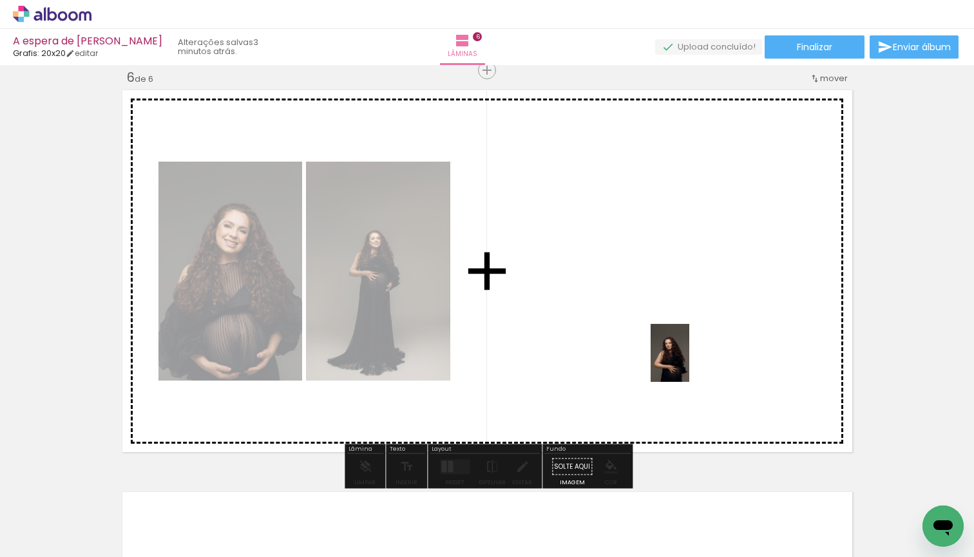
drag, startPoint x: 911, startPoint y: 518, endPoint x: 659, endPoint y: 332, distance: 312.2
click at [661, 347] on quentale-workspace at bounding box center [487, 278] width 974 height 557
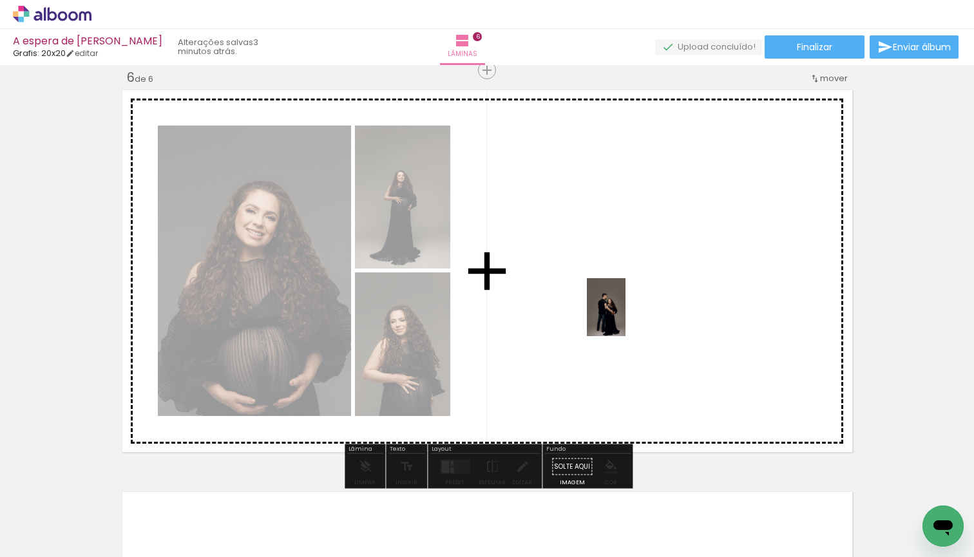
drag, startPoint x: 638, startPoint y: 523, endPoint x: 625, endPoint y: 317, distance: 206.4
click at [625, 317] on quentale-workspace at bounding box center [487, 278] width 974 height 557
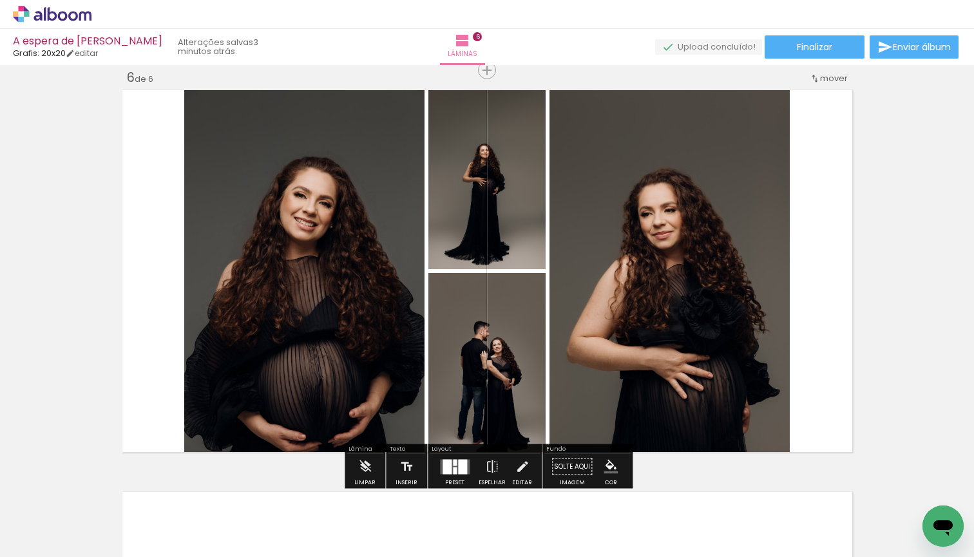
click at [458, 463] on div at bounding box center [462, 466] width 9 height 15
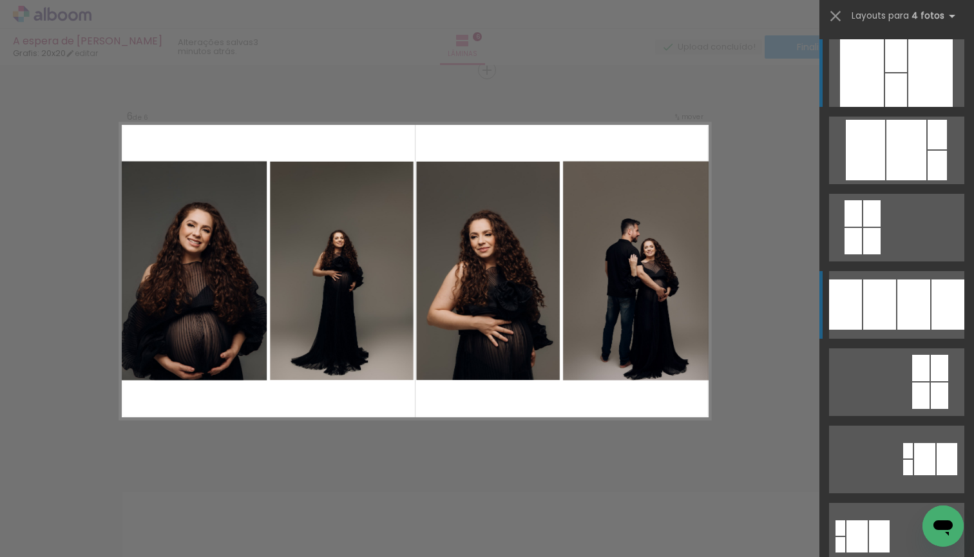
click at [927, 149] on div at bounding box center [936, 135] width 19 height 30
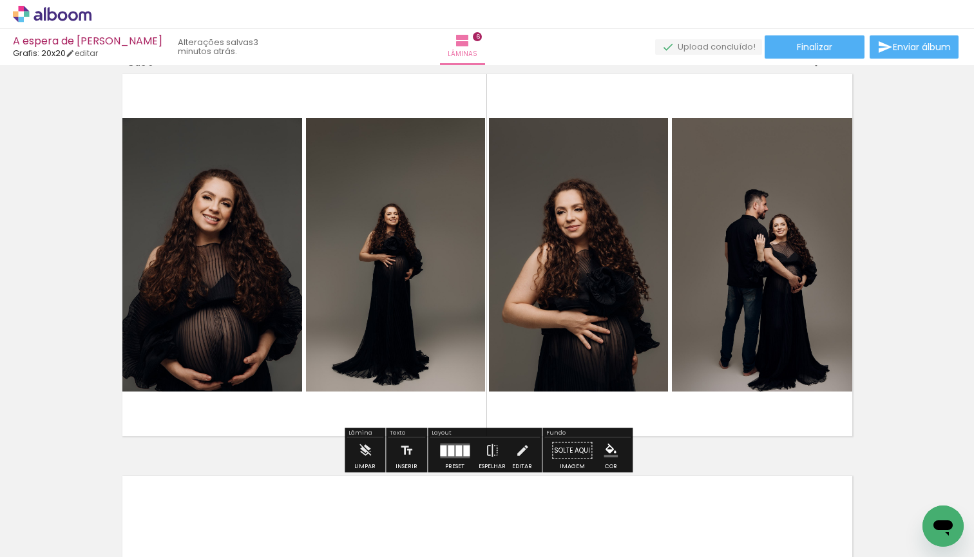
scroll to position [2038, 0]
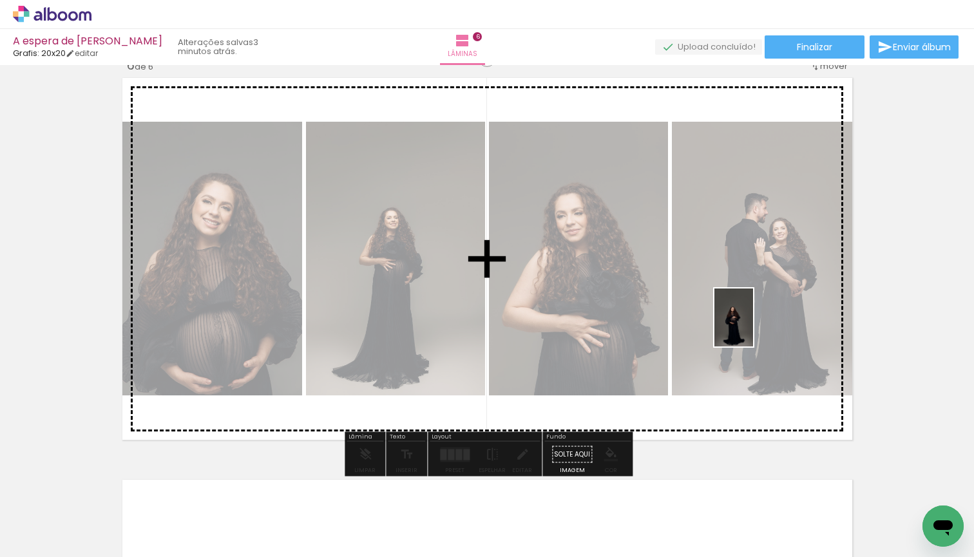
drag, startPoint x: 703, startPoint y: 509, endPoint x: 751, endPoint y: 316, distance: 198.4
click at [751, 316] on quentale-workspace at bounding box center [487, 278] width 974 height 557
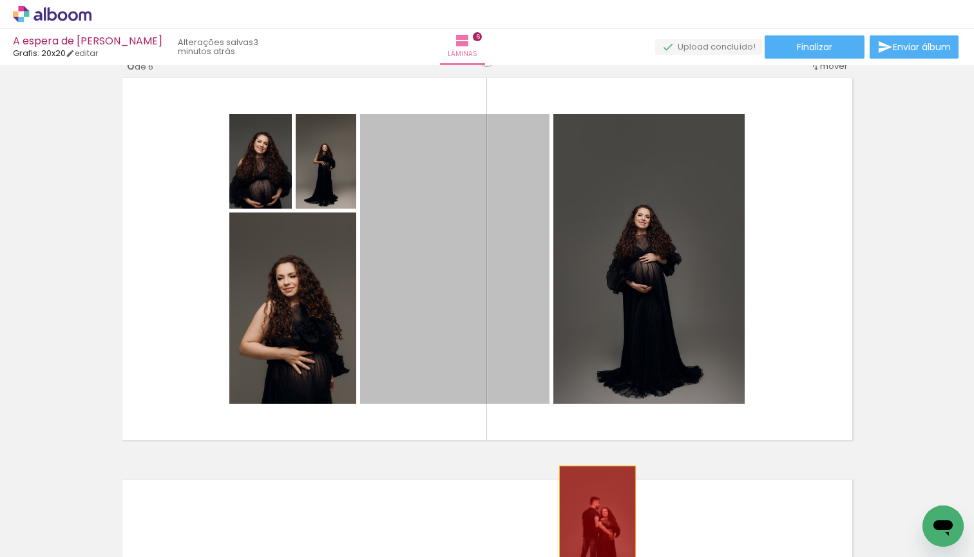
drag, startPoint x: 476, startPoint y: 256, endPoint x: 597, endPoint y: 524, distance: 294.0
click at [597, 524] on quentale-workspace at bounding box center [487, 278] width 974 height 557
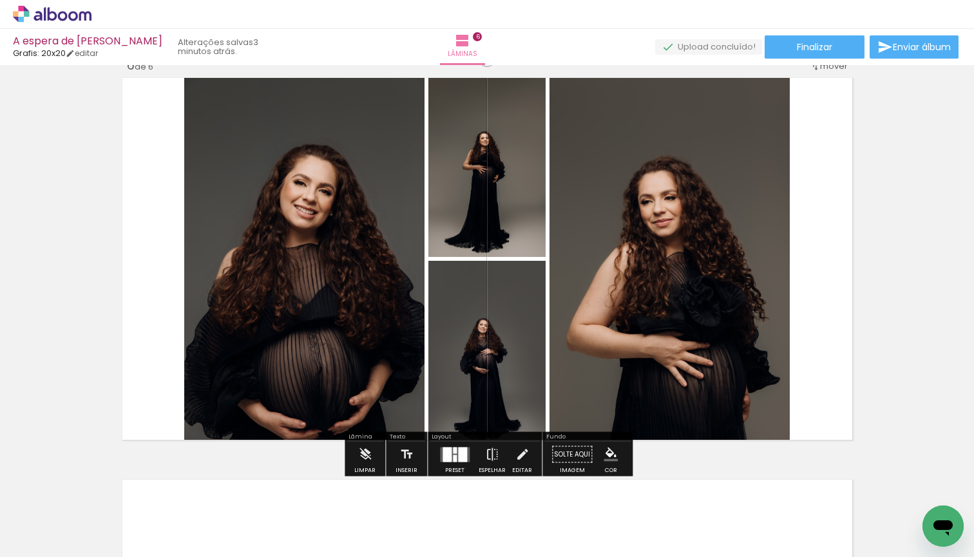
click at [453, 461] on div at bounding box center [455, 458] width 4 height 7
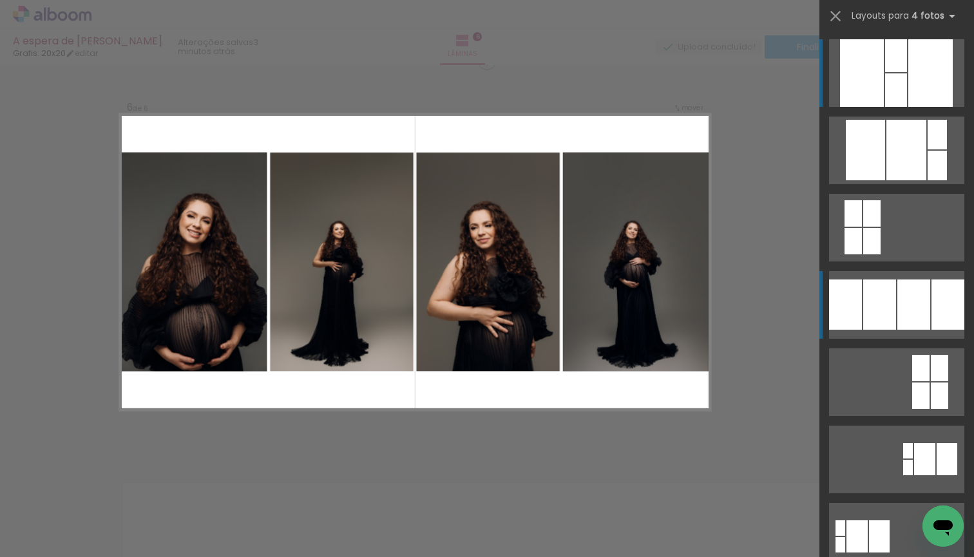
click at [927, 149] on div at bounding box center [936, 135] width 19 height 30
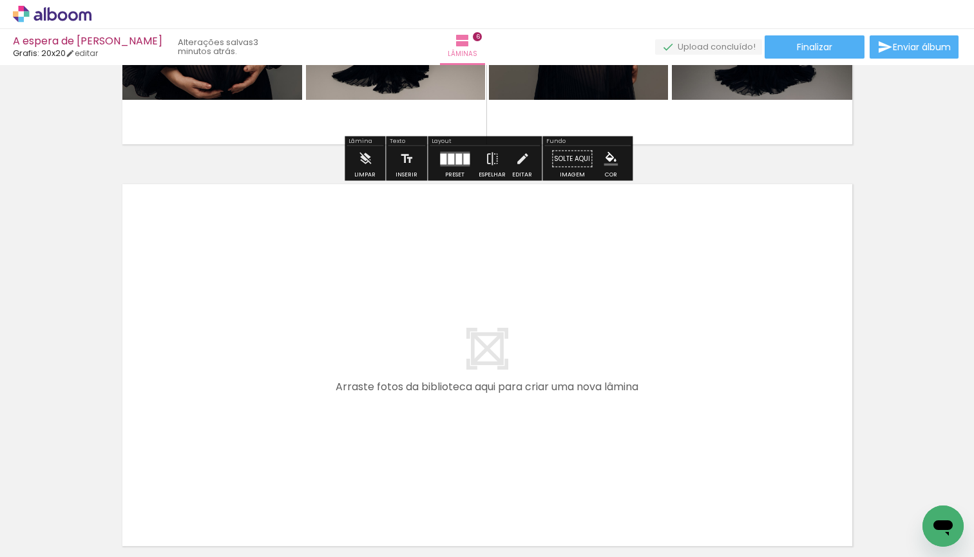
scroll to position [2347, 0]
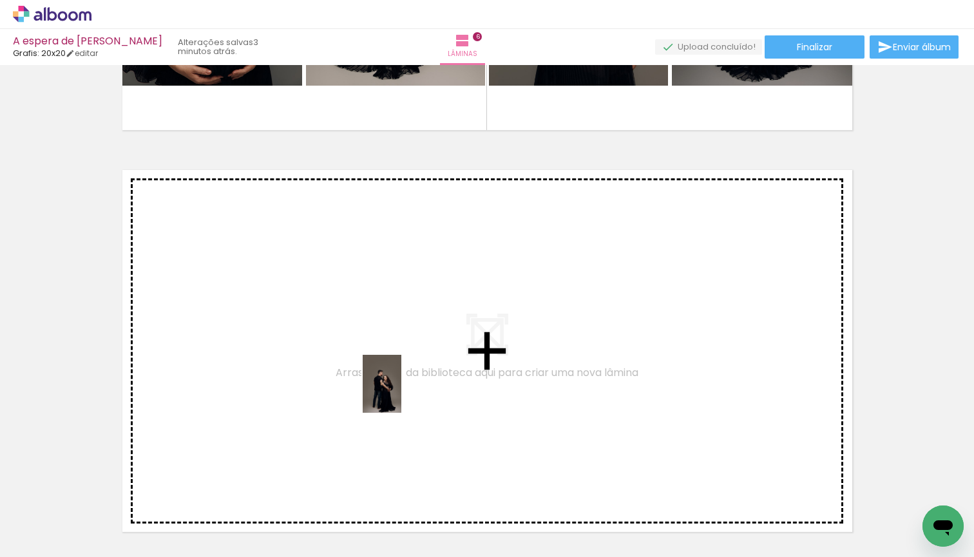
drag, startPoint x: 613, startPoint y: 522, endPoint x: 361, endPoint y: 376, distance: 291.7
click at [361, 376] on quentale-workspace at bounding box center [487, 278] width 974 height 557
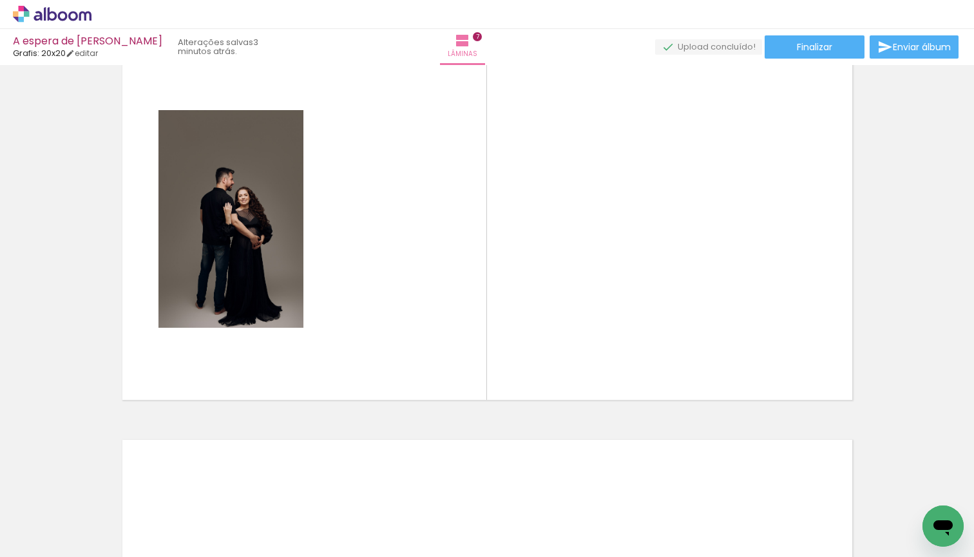
scroll to position [0, 1986]
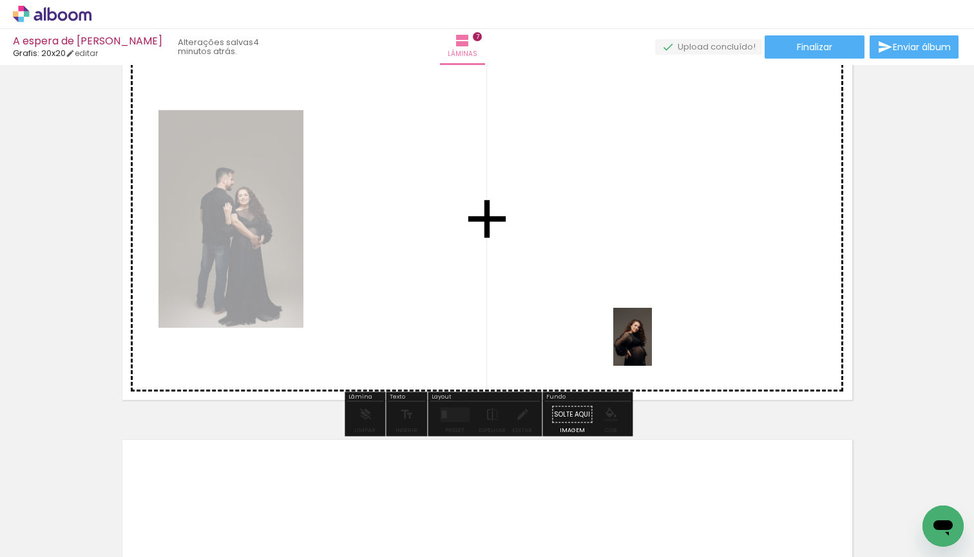
drag, startPoint x: 676, startPoint y: 530, endPoint x: 649, endPoint y: 332, distance: 199.5
click at [649, 332] on quentale-workspace at bounding box center [487, 278] width 974 height 557
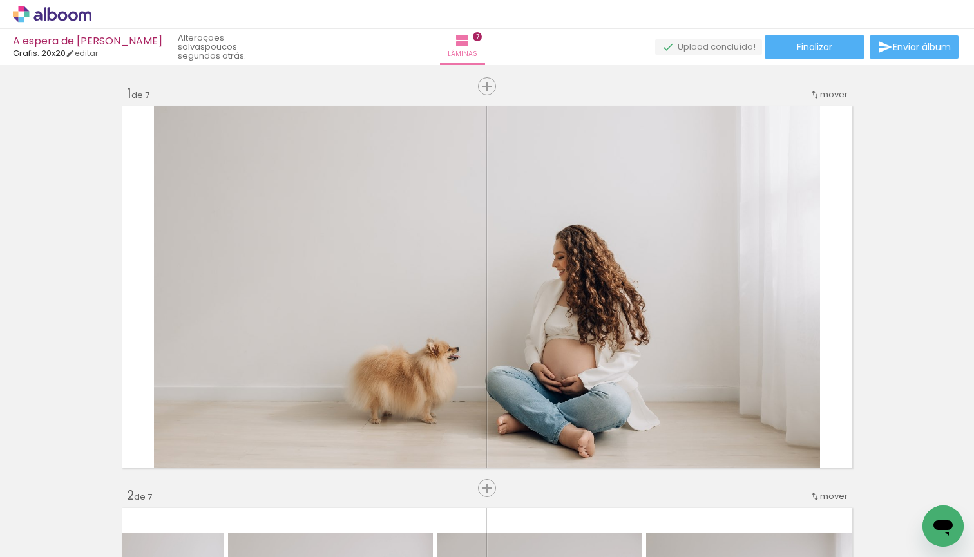
scroll to position [0, 2342]
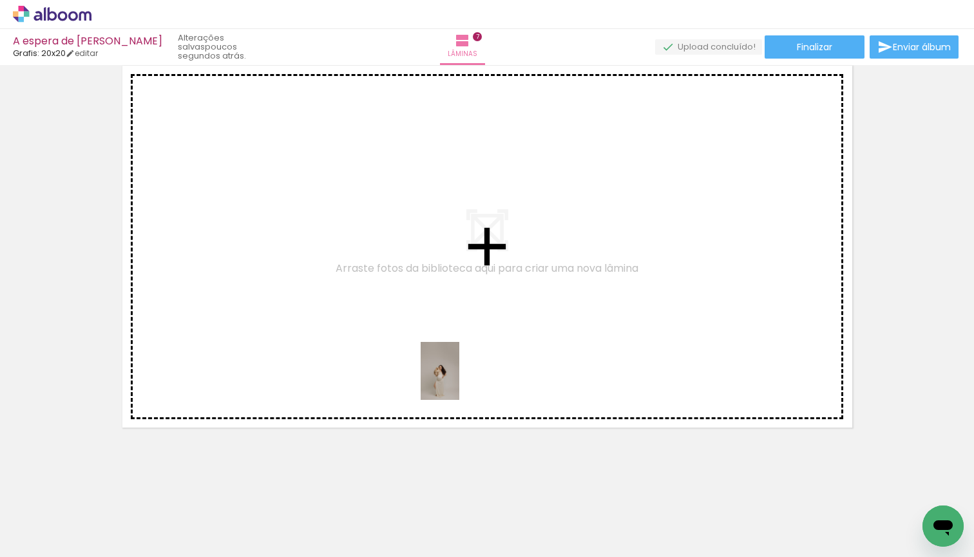
drag, startPoint x: 677, startPoint y: 532, endPoint x: 403, endPoint y: 346, distance: 331.5
click at [403, 346] on quentale-workspace at bounding box center [487, 278] width 974 height 557
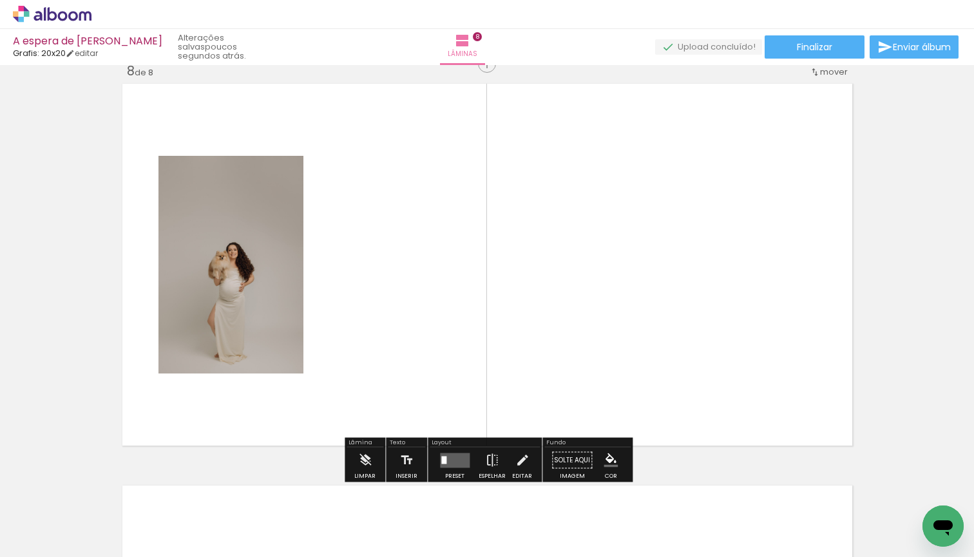
scroll to position [2829, 0]
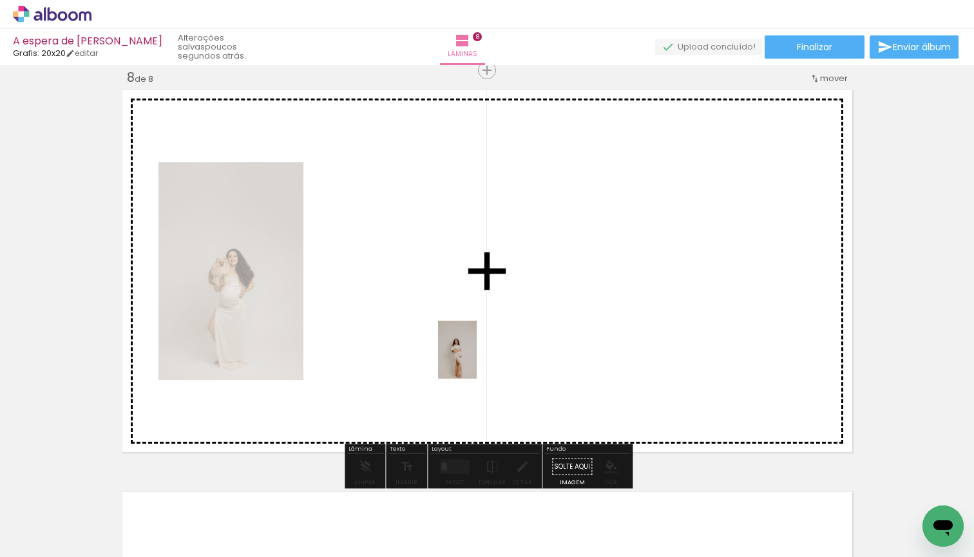
drag, startPoint x: 812, startPoint y: 526, endPoint x: 469, endPoint y: 356, distance: 382.2
click at [469, 356] on quentale-workspace at bounding box center [487, 278] width 974 height 557
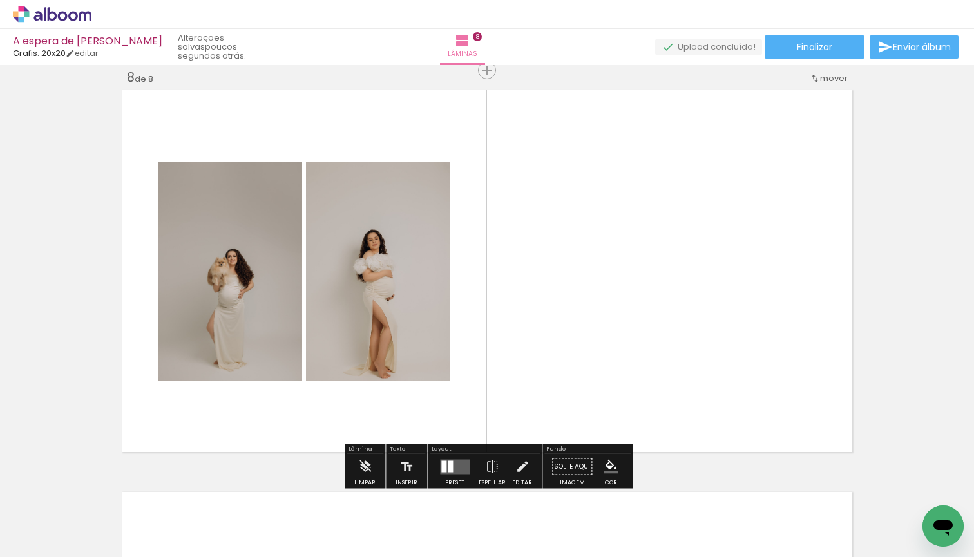
scroll to position [0, 2513]
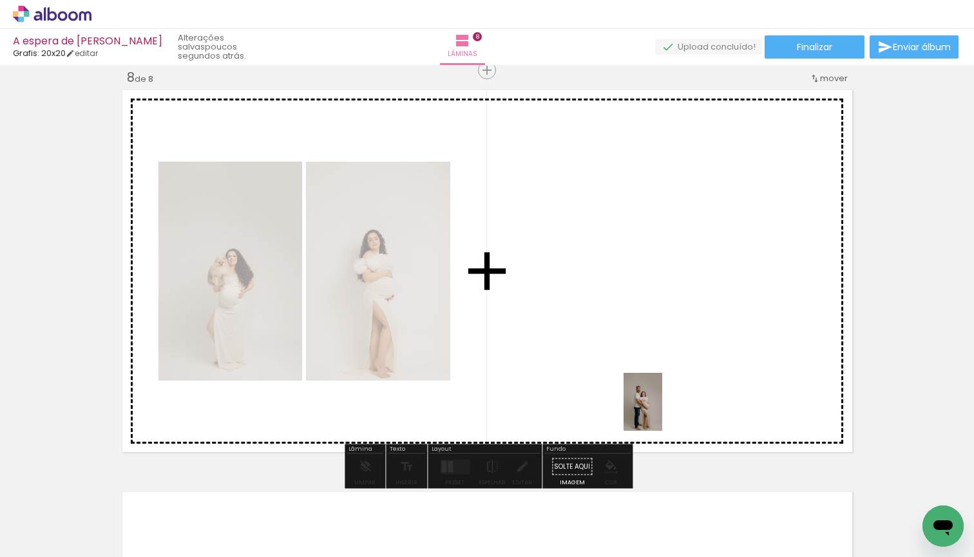
drag, startPoint x: 710, startPoint y: 524, endPoint x: 603, endPoint y: 327, distance: 224.8
click at [603, 327] on quentale-workspace at bounding box center [487, 278] width 974 height 557
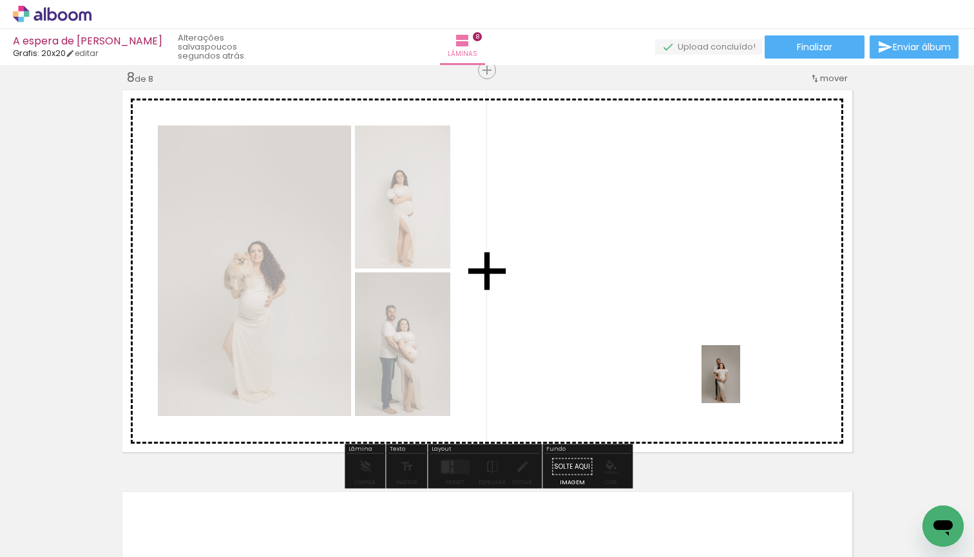
drag, startPoint x: 803, startPoint y: 524, endPoint x: 725, endPoint y: 337, distance: 202.0
click at [725, 337] on quentale-workspace at bounding box center [487, 278] width 974 height 557
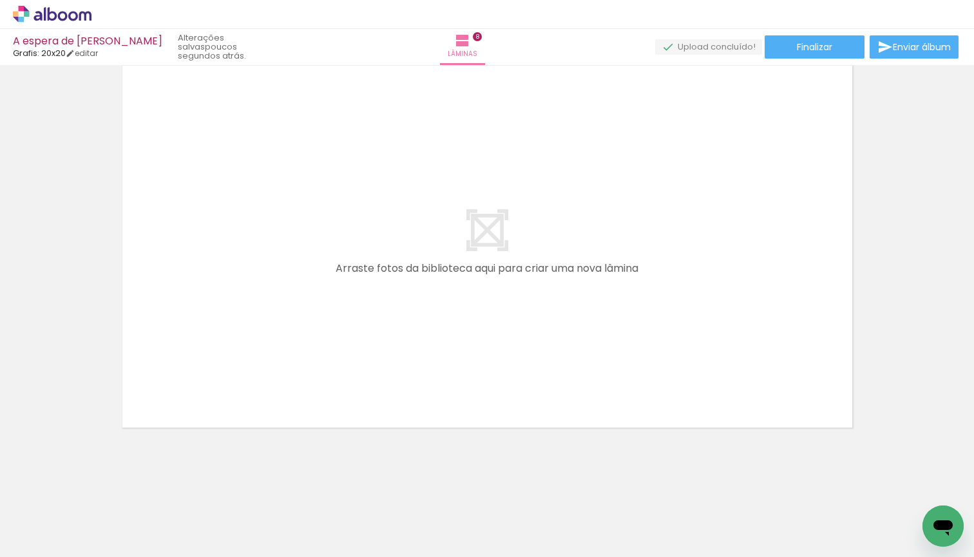
scroll to position [0, 0]
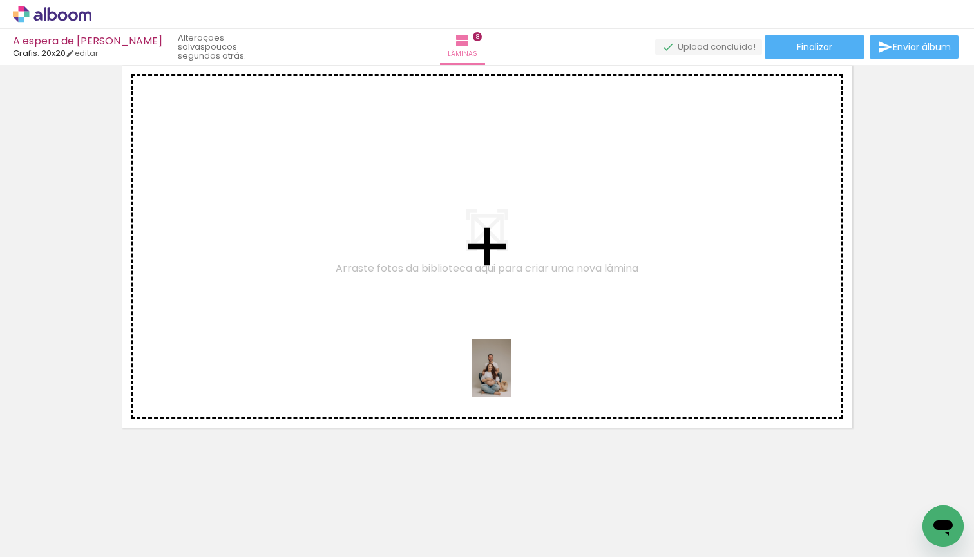
drag, startPoint x: 860, startPoint y: 529, endPoint x: 373, endPoint y: 308, distance: 534.6
click at [373, 308] on quentale-workspace at bounding box center [487, 278] width 974 height 557
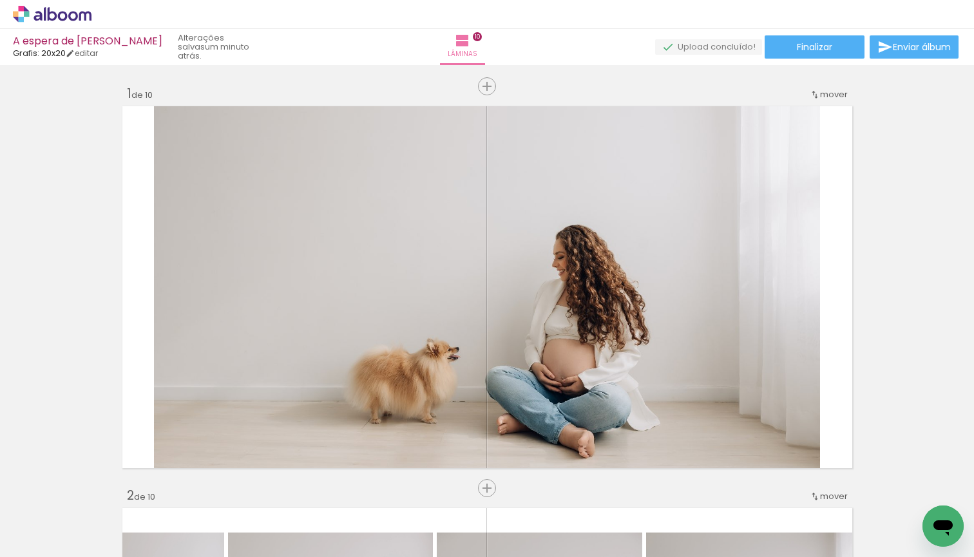
scroll to position [658, 0]
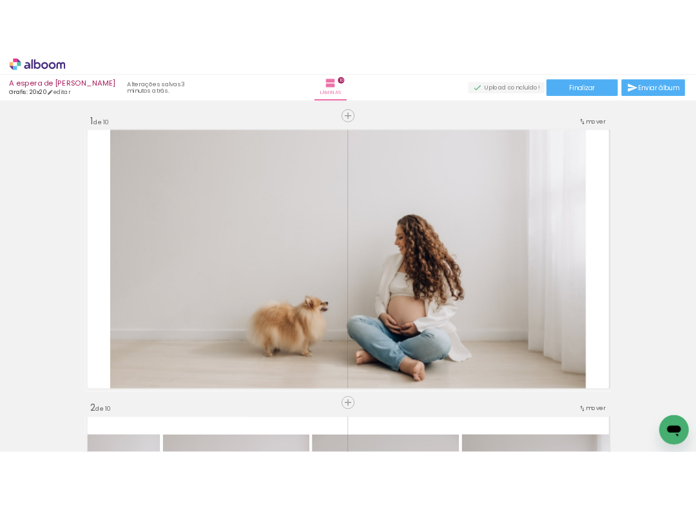
scroll to position [658, 0]
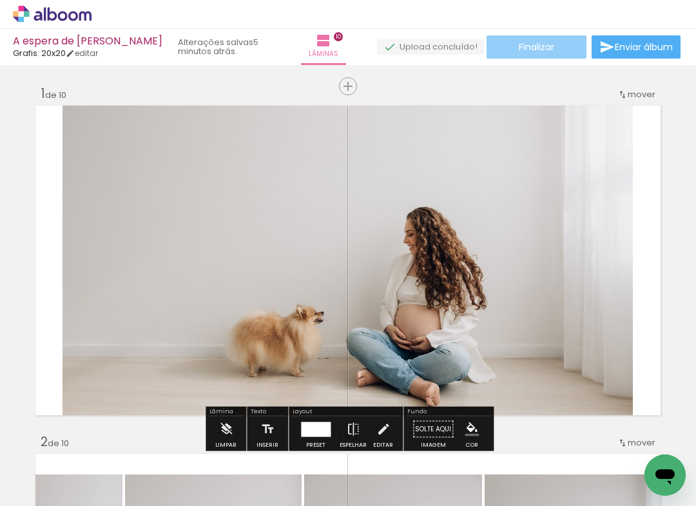
click at [531, 50] on span "Finalizar" at bounding box center [535, 47] width 35 height 9
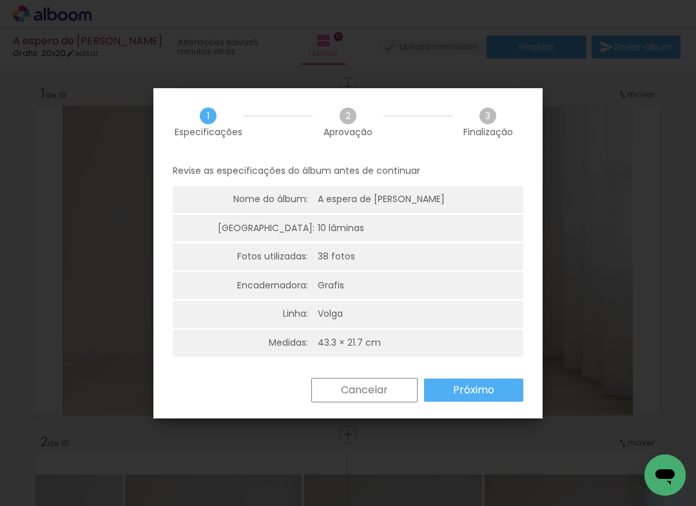
click at [0, 0] on slot "Próximo" at bounding box center [0, 0] width 0 height 0
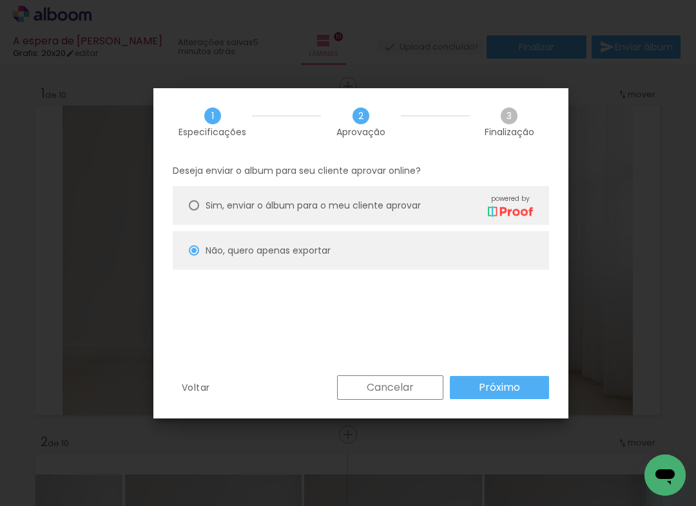
click at [0, 0] on slot "Próximo" at bounding box center [0, 0] width 0 height 0
type input "Alta, 300 DPI"
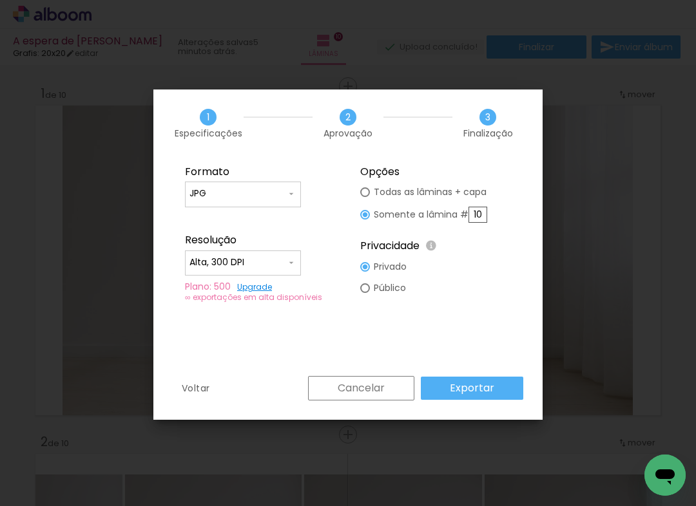
click at [366, 191] on div at bounding box center [365, 192] width 10 height 10
type paper-radio-button "on"
click at [0, 0] on slot "Exportar" at bounding box center [0, 0] width 0 height 0
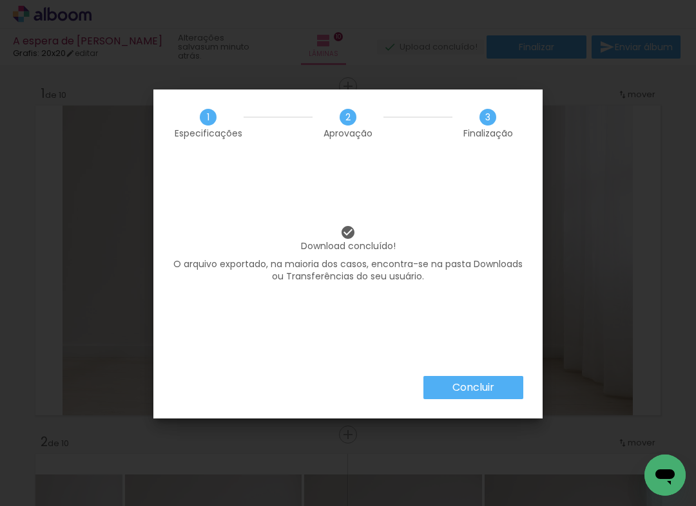
click at [0, 0] on slot "Concluir" at bounding box center [0, 0] width 0 height 0
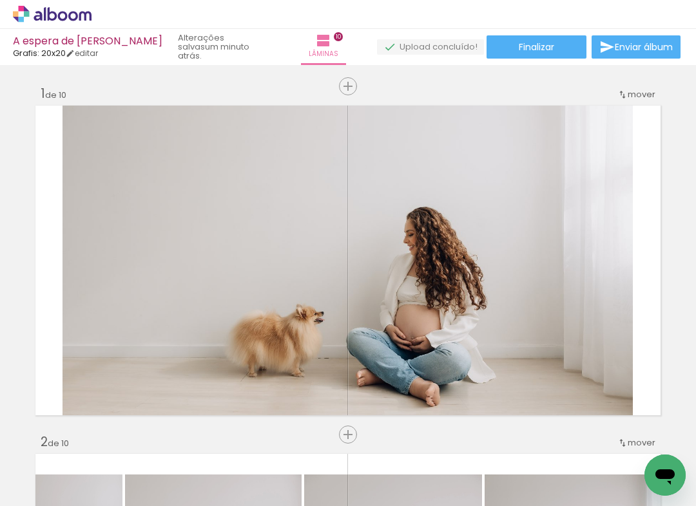
click at [45, 14] on icon at bounding box center [45, 14] width 2 height 14
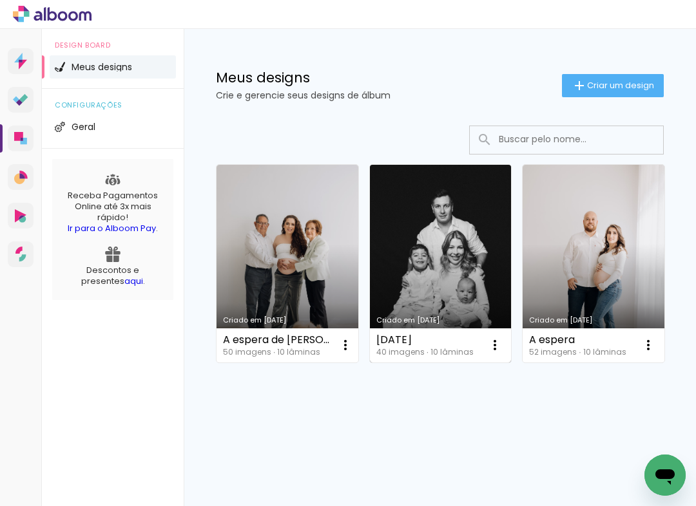
click at [423, 285] on link "Criado em [DATE]" at bounding box center [441, 264] width 142 height 198
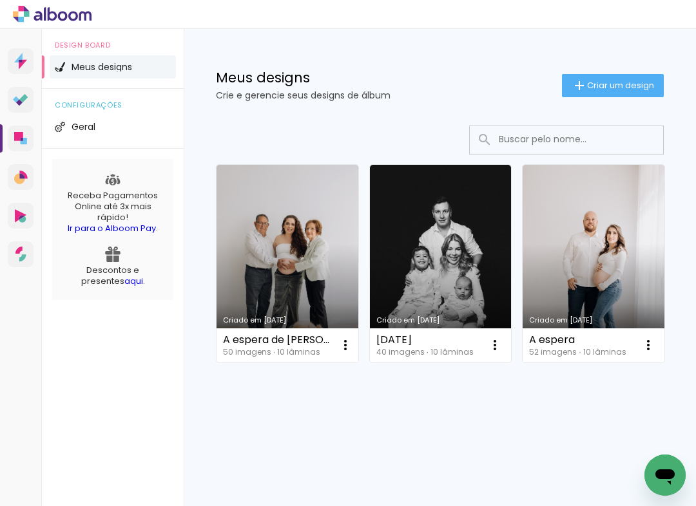
click at [0, 0] on neon-animated-pages "Confirmar Cancelar" at bounding box center [0, 0] width 0 height 0
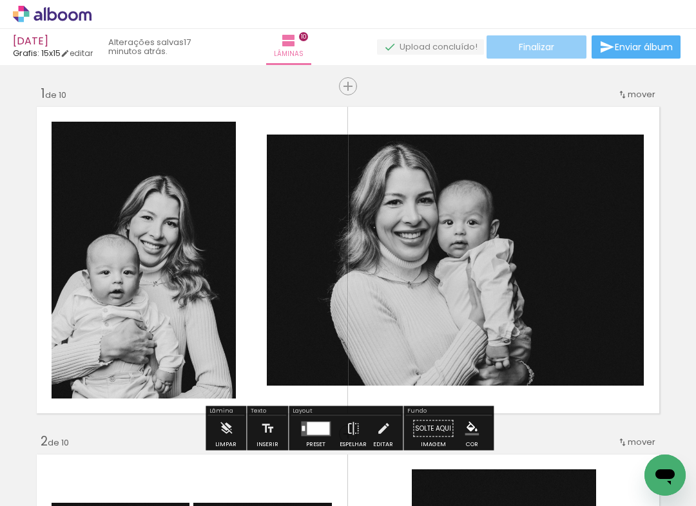
click at [525, 46] on span "Finalizar" at bounding box center [535, 47] width 35 height 9
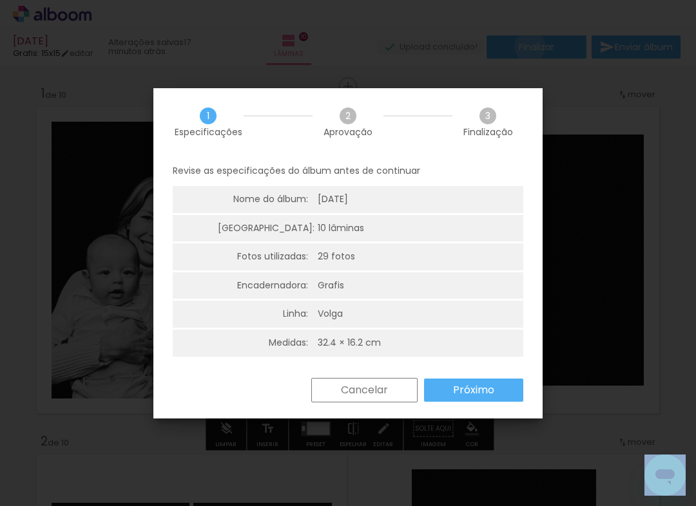
click at [525, 46] on iron-overlay-backdrop at bounding box center [348, 253] width 696 height 506
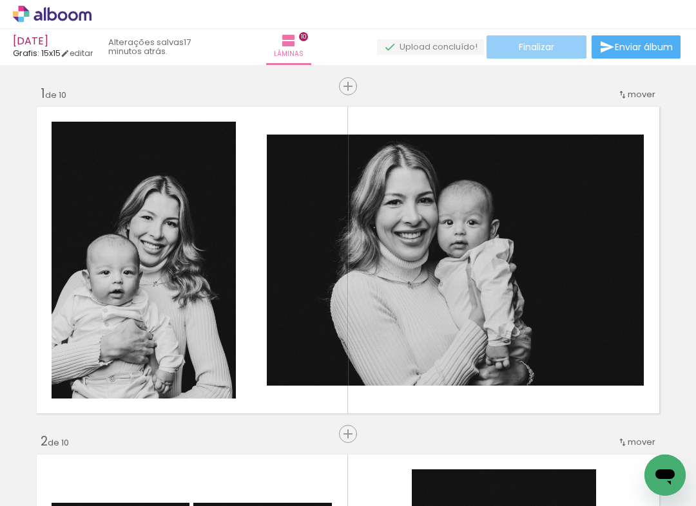
click at [524, 47] on span "Finalizar" at bounding box center [535, 47] width 35 height 9
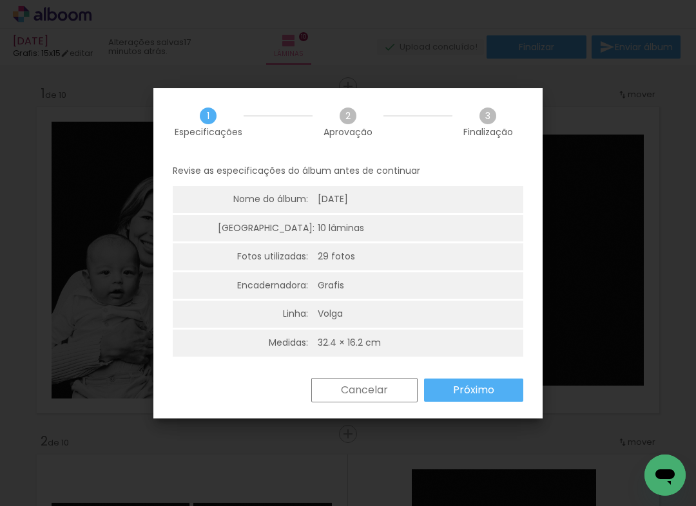
click at [0, 0] on slot "Próximo" at bounding box center [0, 0] width 0 height 0
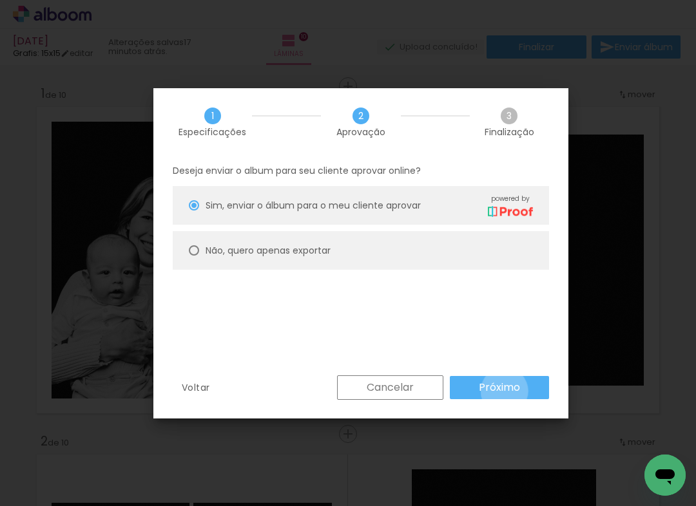
click at [0, 0] on slot "Próximo" at bounding box center [0, 0] width 0 height 0
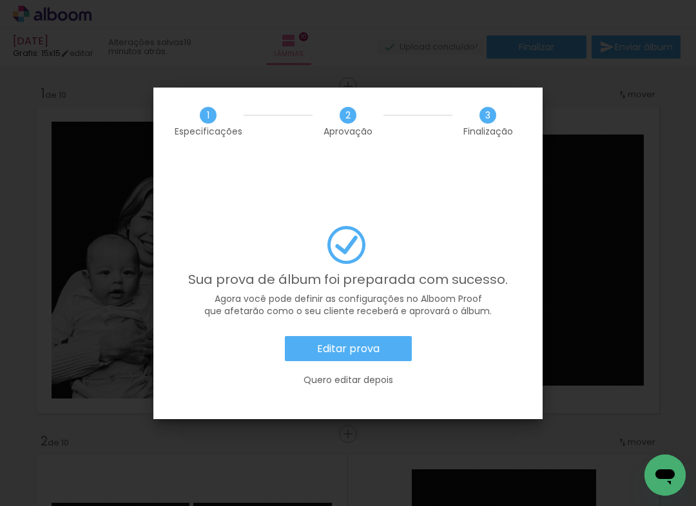
click at [625, 257] on iron-overlay-backdrop at bounding box center [348, 253] width 696 height 506
click at [369, 226] on div "Sua prova de álbum foi preparada com sucesso. Agora você pode definir as config…" at bounding box center [348, 313] width 350 height 174
click at [0, 0] on slot "Editar prova" at bounding box center [0, 0] width 0 height 0
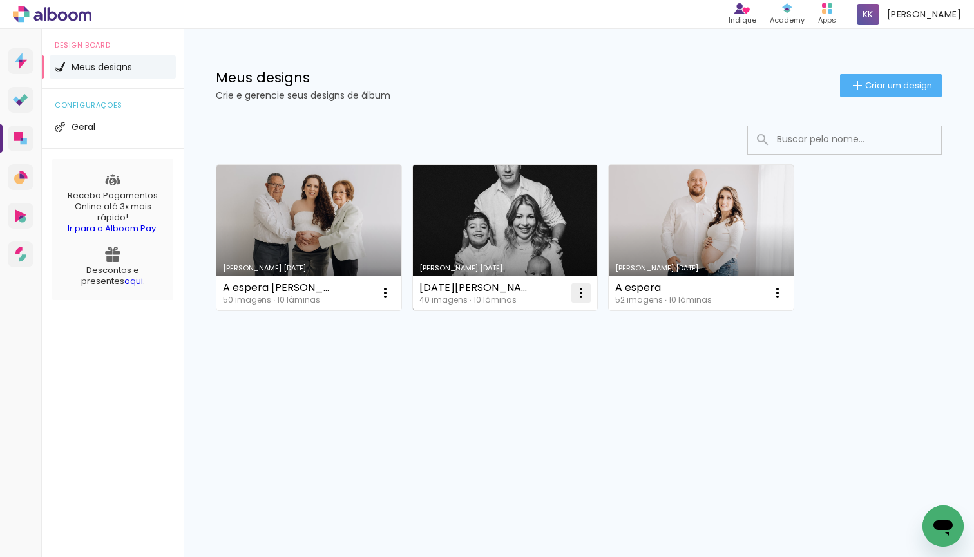
click at [393, 296] on iron-icon at bounding box center [384, 292] width 15 height 15
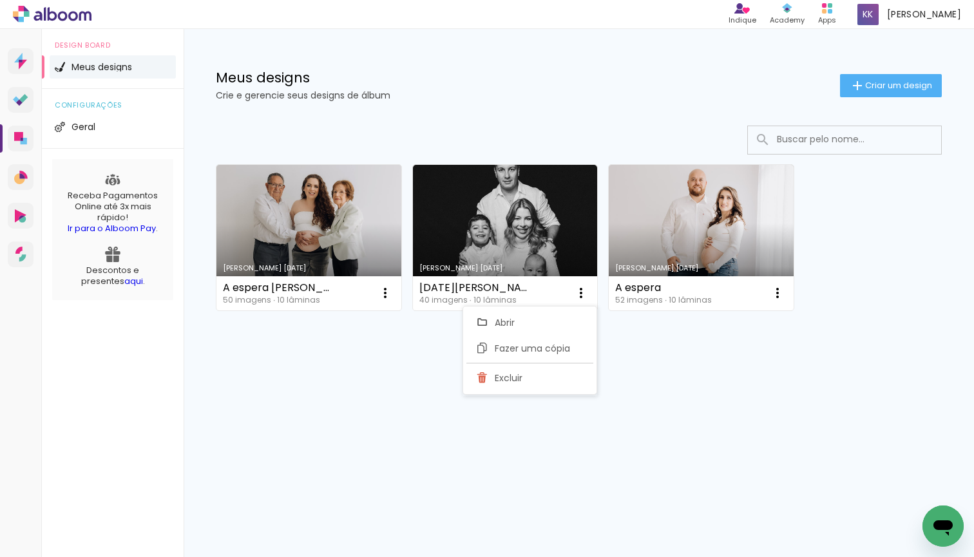
click at [647, 354] on div "Criado em 11/08/25 A espera de Gabriel 50 imagens ∙ 10 lâminas Abrir Fazer uma …" at bounding box center [579, 272] width 790 height 318
click at [524, 229] on link "Criado em [DATE]" at bounding box center [505, 238] width 185 height 146
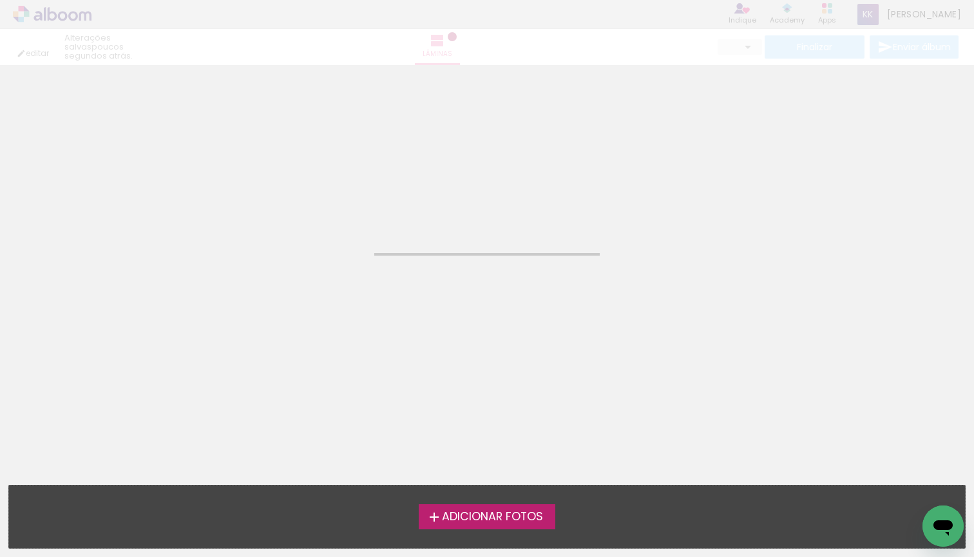
click at [524, 228] on neon-animated-pages "Confirmar Cancelar" at bounding box center [487, 311] width 974 height 492
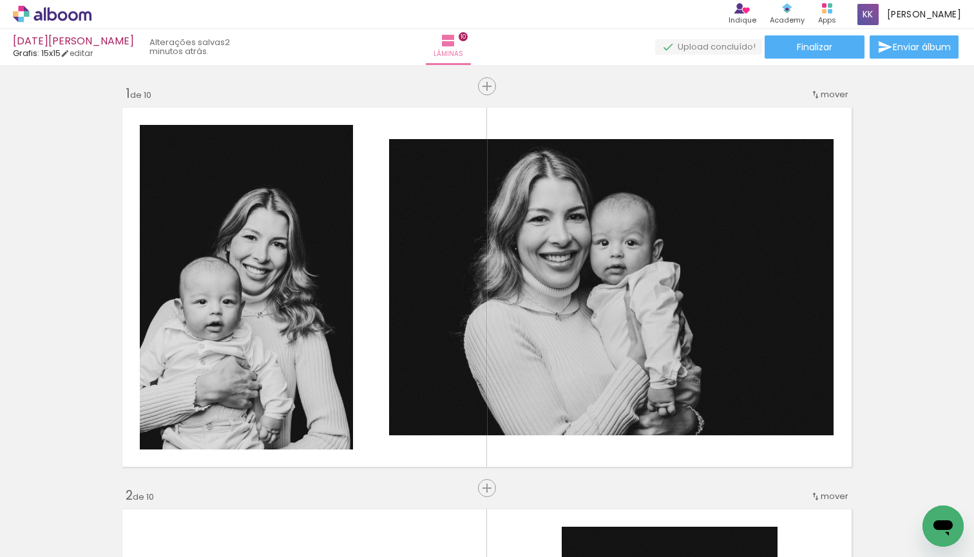
click at [719, 46] on quentale-upload-monitor at bounding box center [708, 47] width 107 height 16
click at [799, 47] on span "Finalizar" at bounding box center [814, 47] width 35 height 9
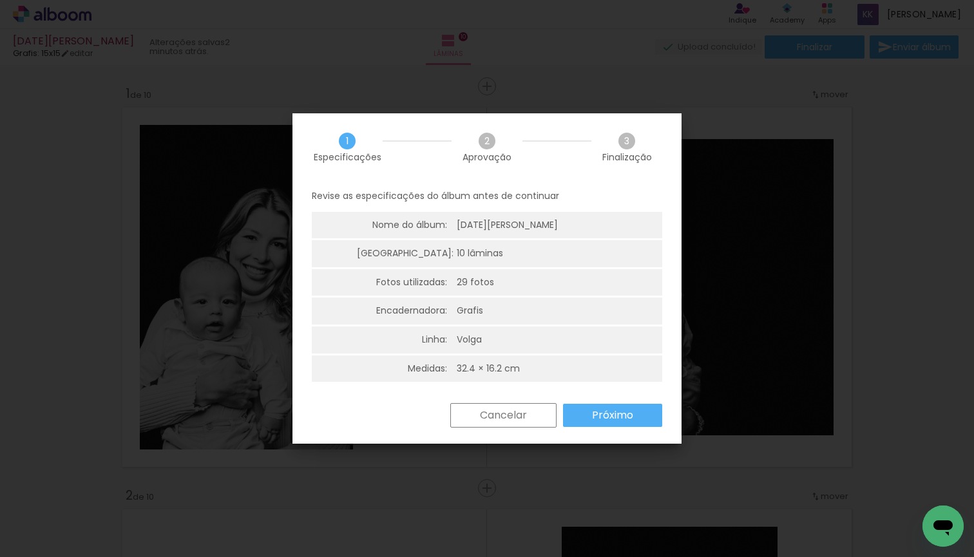
click at [0, 0] on slot "Próximo" at bounding box center [0, 0] width 0 height 0
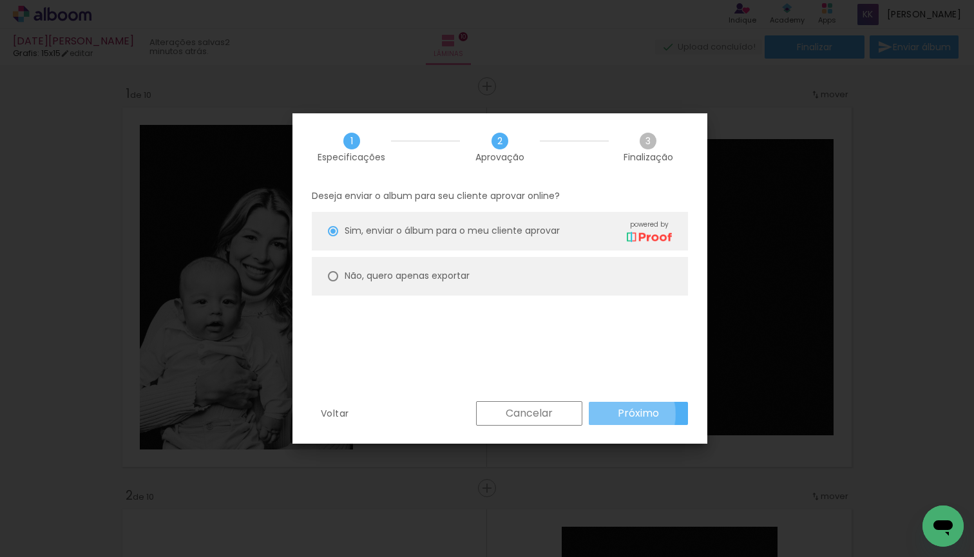
click at [0, 0] on slot "Próximo" at bounding box center [0, 0] width 0 height 0
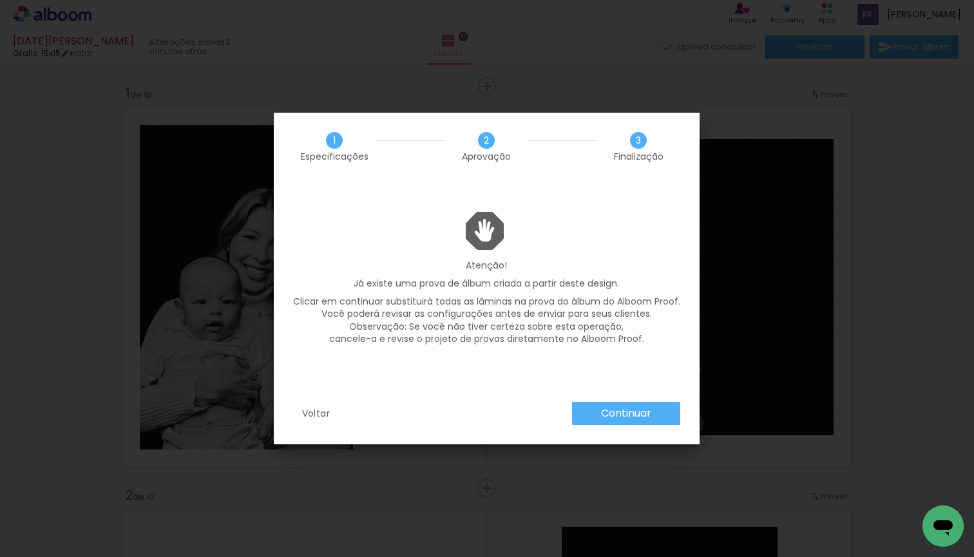
click at [294, 414] on paper-button "Voltar" at bounding box center [316, 413] width 46 height 23
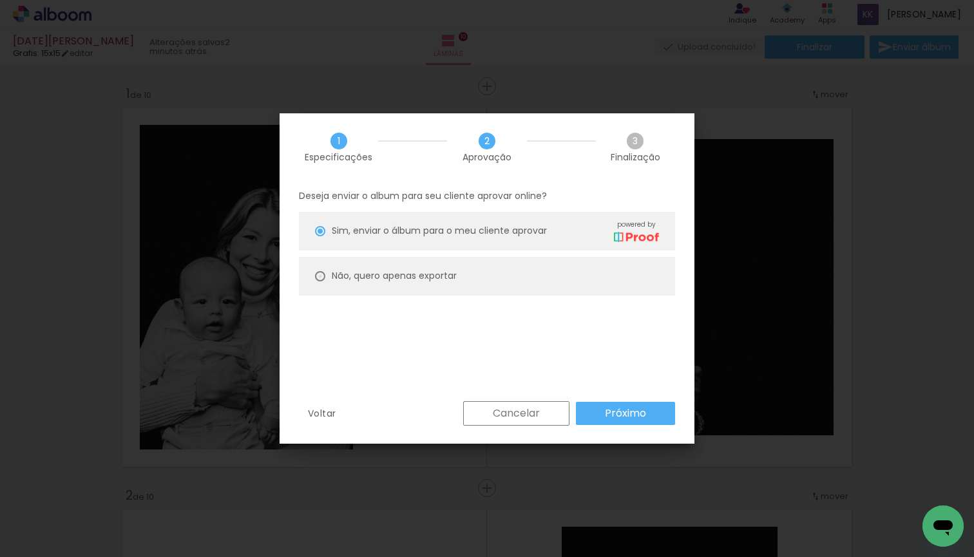
click at [318, 236] on div at bounding box center [320, 231] width 10 height 10
type paper-radio-button "on"
click at [0, 0] on slot "Próximo" at bounding box center [0, 0] width 0 height 0
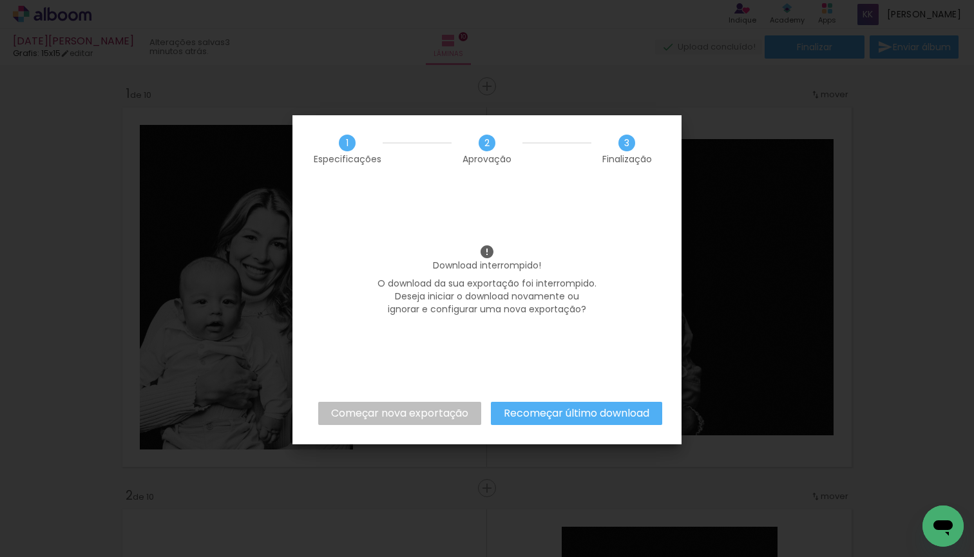
click at [0, 0] on slot "Recomeçar último download" at bounding box center [0, 0] width 0 height 0
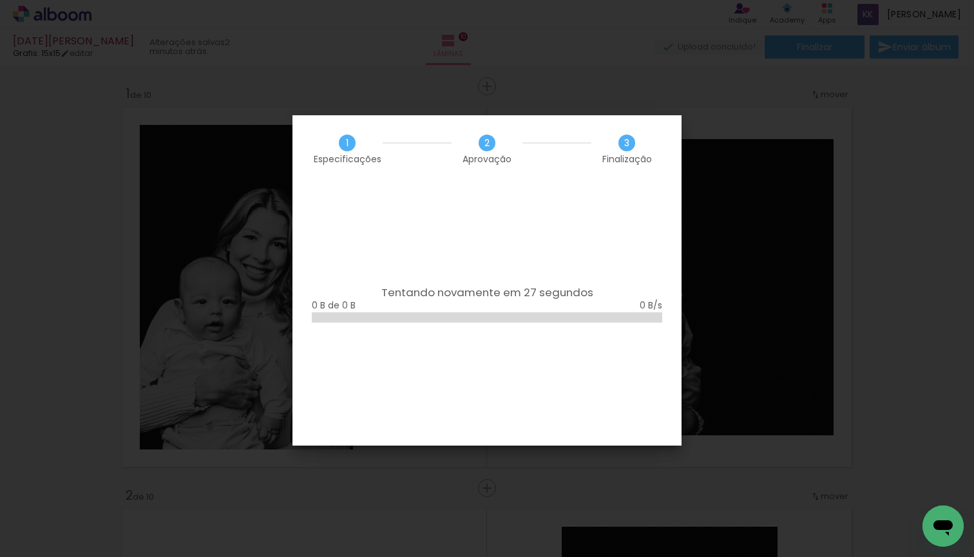
drag, startPoint x: 813, startPoint y: 240, endPoint x: 827, endPoint y: 213, distance: 31.1
click at [811, 237] on iron-overlay-backdrop at bounding box center [487, 278] width 974 height 557
click at [866, 89] on iron-overlay-backdrop at bounding box center [487, 278] width 974 height 557
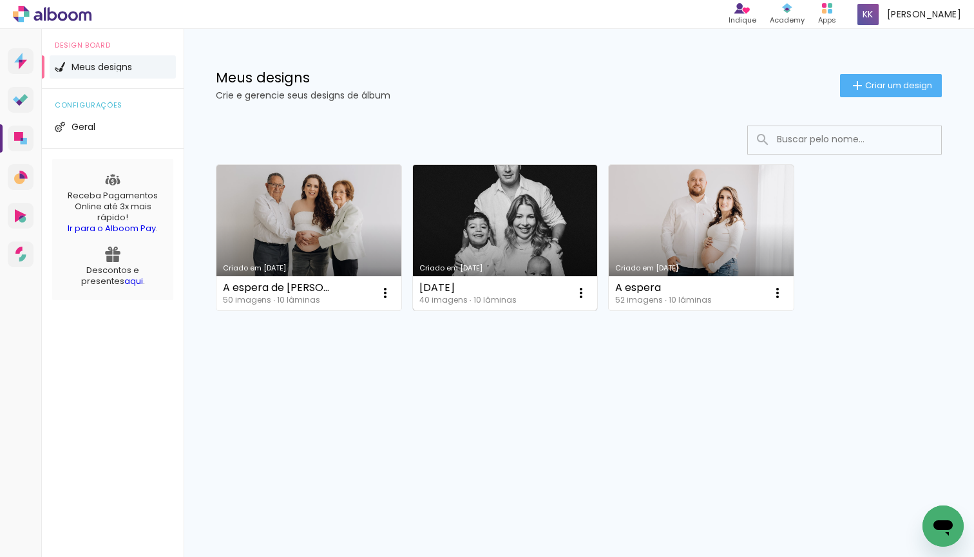
click at [511, 238] on link "Criado em [DATE]" at bounding box center [505, 238] width 185 height 146
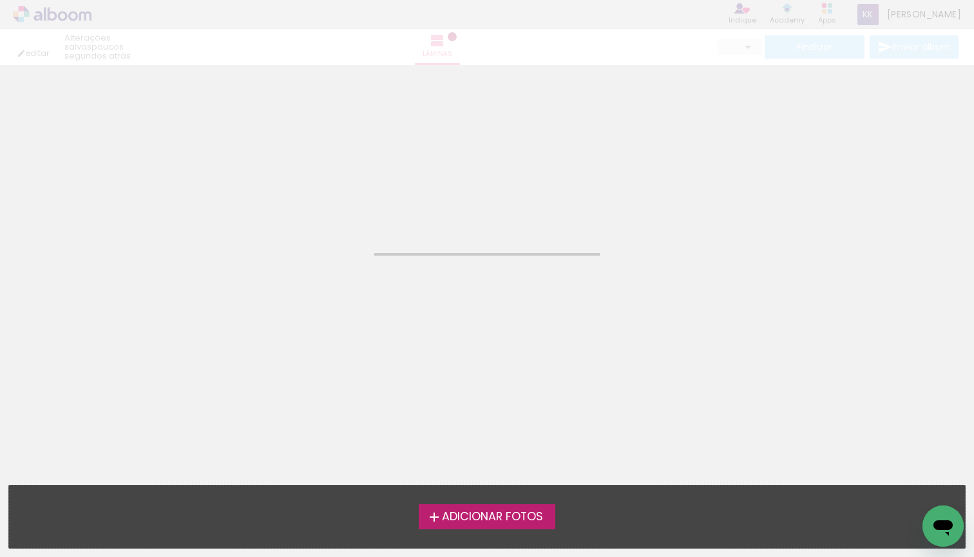
click at [510, 238] on neon-animated-pages "Confirmar Cancelar" at bounding box center [487, 278] width 974 height 557
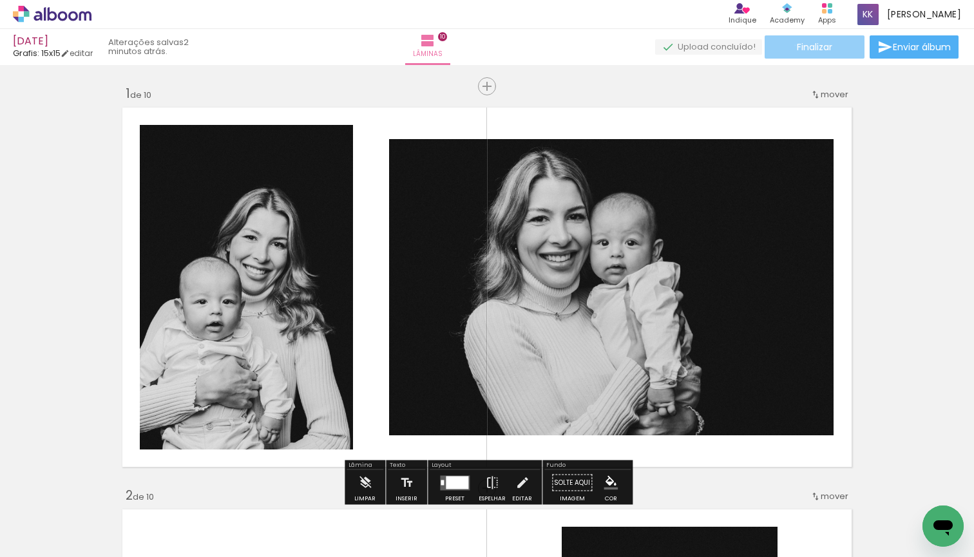
click at [791, 46] on paper-button "Finalizar" at bounding box center [814, 46] width 100 height 23
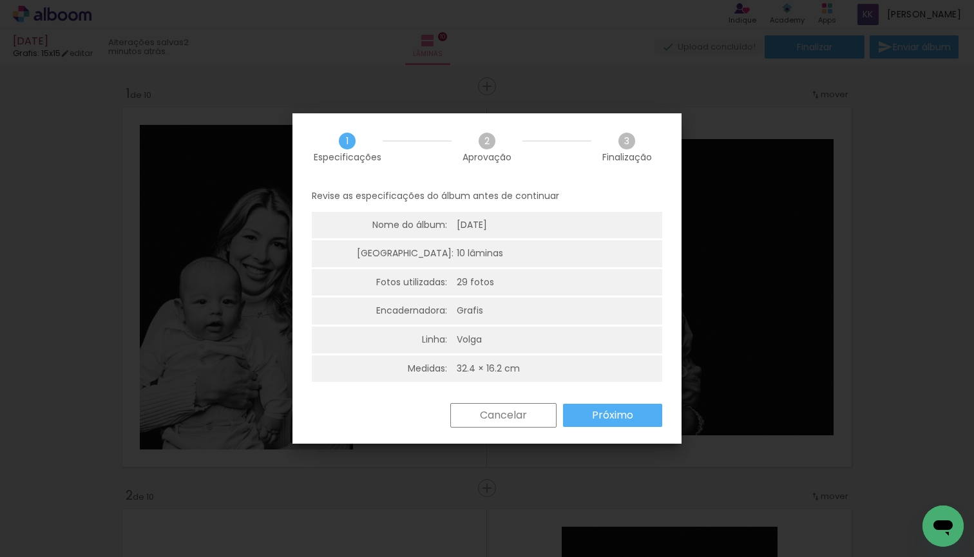
click at [0, 0] on slot "Próximo" at bounding box center [0, 0] width 0 height 0
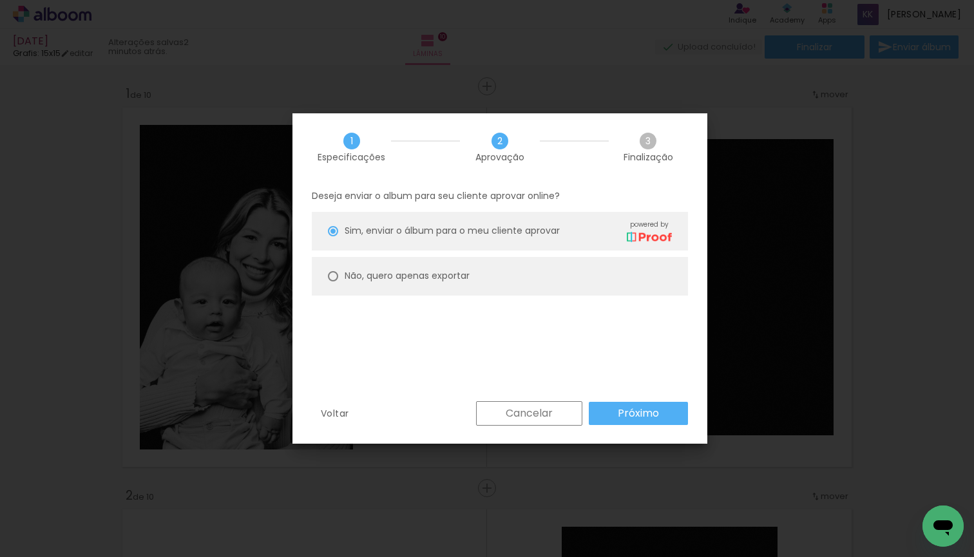
click at [337, 236] on div at bounding box center [333, 231] width 10 height 10
type paper-radio-button "on"
click at [0, 0] on slot "Próximo" at bounding box center [0, 0] width 0 height 0
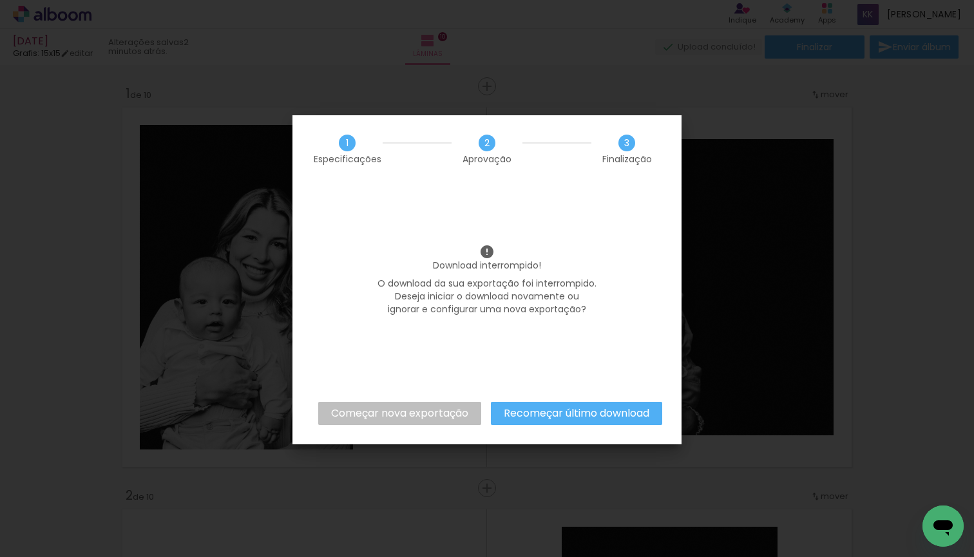
click at [0, 0] on slot "Começar nova exportação" at bounding box center [0, 0] width 0 height 0
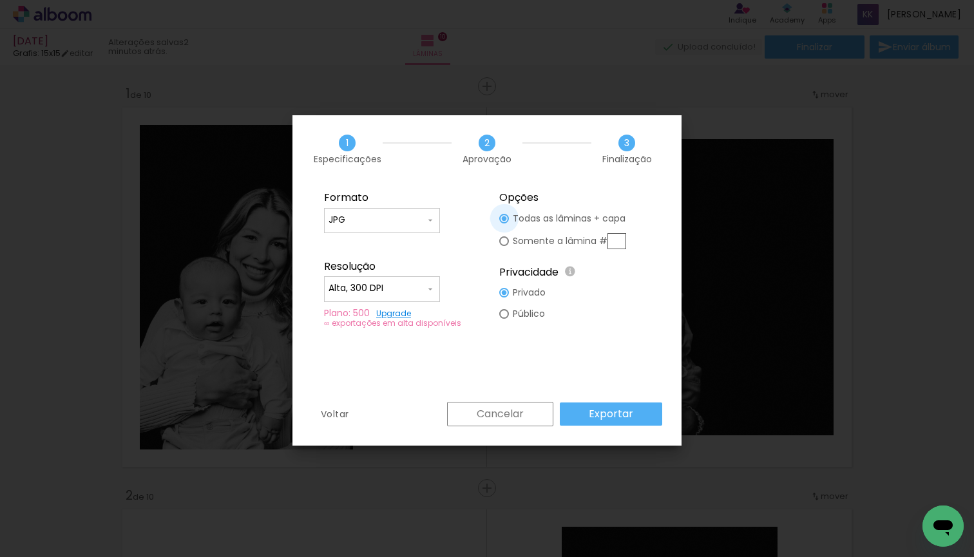
click at [504, 220] on div at bounding box center [504, 218] width 5 height 5
type paper-radio-button "on"
click at [0, 0] on slot "Exportar" at bounding box center [0, 0] width 0 height 0
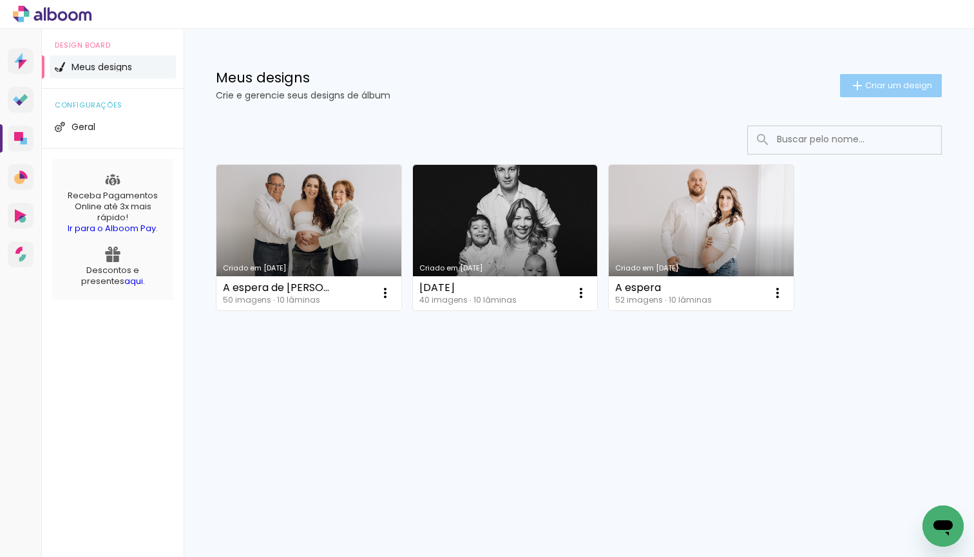
click at [886, 90] on span "Criar um design" at bounding box center [898, 85] width 67 height 8
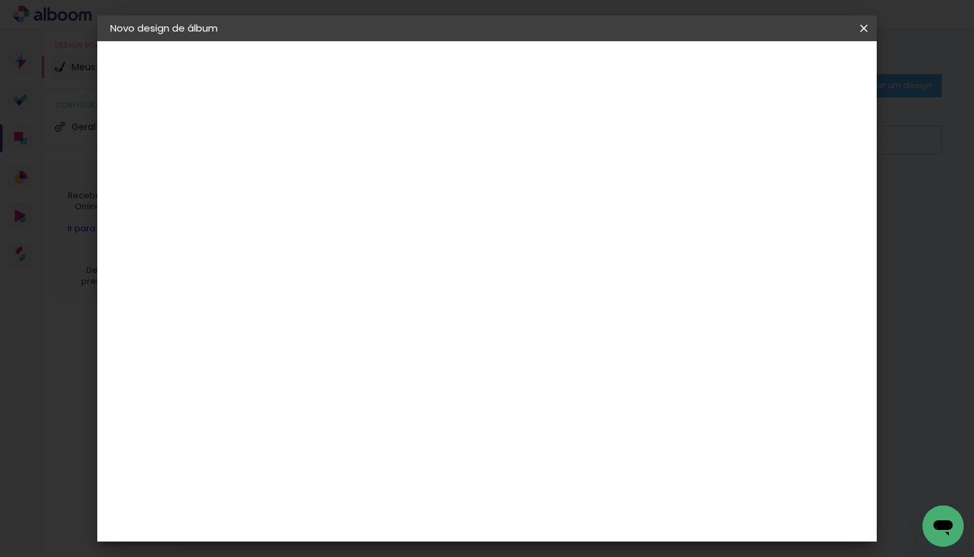
click at [321, 178] on input at bounding box center [321, 173] width 0 height 20
type input "Doce Espera"
type paper-input "Doce Espera"
click at [0, 0] on div "Informações Dê um título ao seu álbum. Avançar" at bounding box center [0, 0] width 0 height 0
click at [0, 0] on slot "Avançar" at bounding box center [0, 0] width 0 height 0
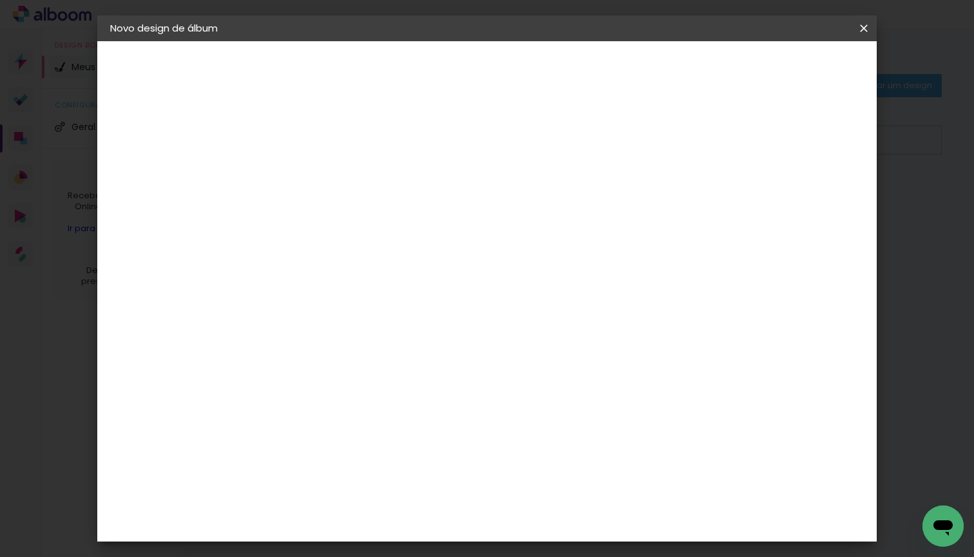
scroll to position [1234, 0]
click at [330, 452] on div "Grafis" at bounding box center [327, 457] width 30 height 10
click at [335, 452] on div "Grafis" at bounding box center [327, 457] width 30 height 10
click at [324, 452] on div "Grafis" at bounding box center [327, 457] width 30 height 10
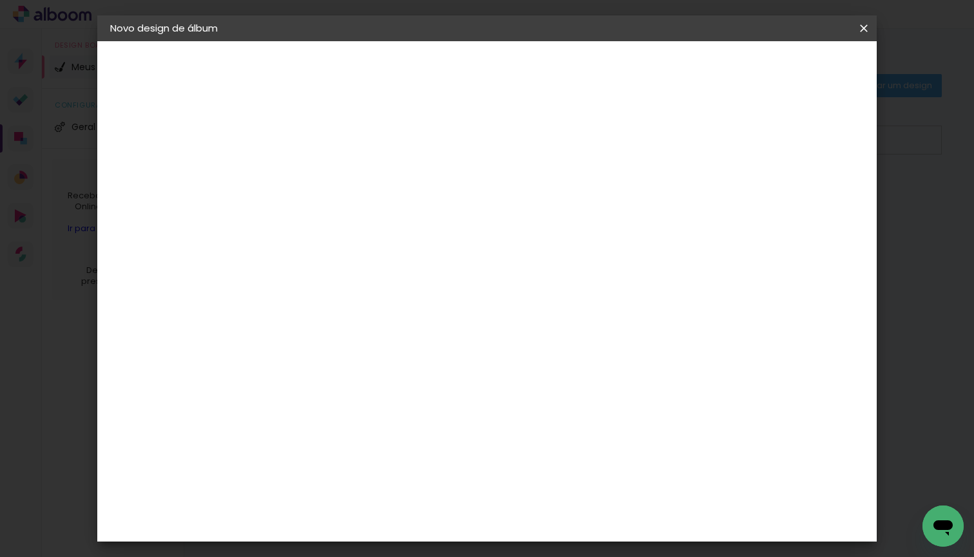
click at [324, 452] on div "Grafis" at bounding box center [327, 457] width 30 height 10
click at [327, 452] on div "Grafis" at bounding box center [327, 457] width 30 height 10
drag, startPoint x: 618, startPoint y: 277, endPoint x: 605, endPoint y: 281, distance: 13.6
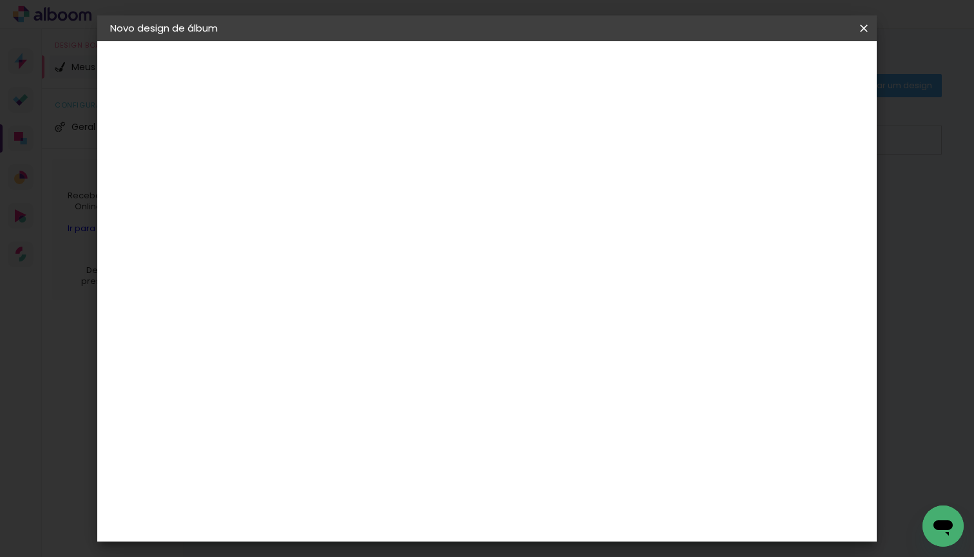
click at [423, 443] on paper-item "Grafis" at bounding box center [353, 457] width 139 height 28
drag, startPoint x: 444, startPoint y: 356, endPoint x: 451, endPoint y: 353, distance: 7.2
click at [423, 443] on paper-item "Grafis" at bounding box center [353, 457] width 139 height 28
click at [343, 452] on div "Grafis" at bounding box center [327, 457] width 30 height 10
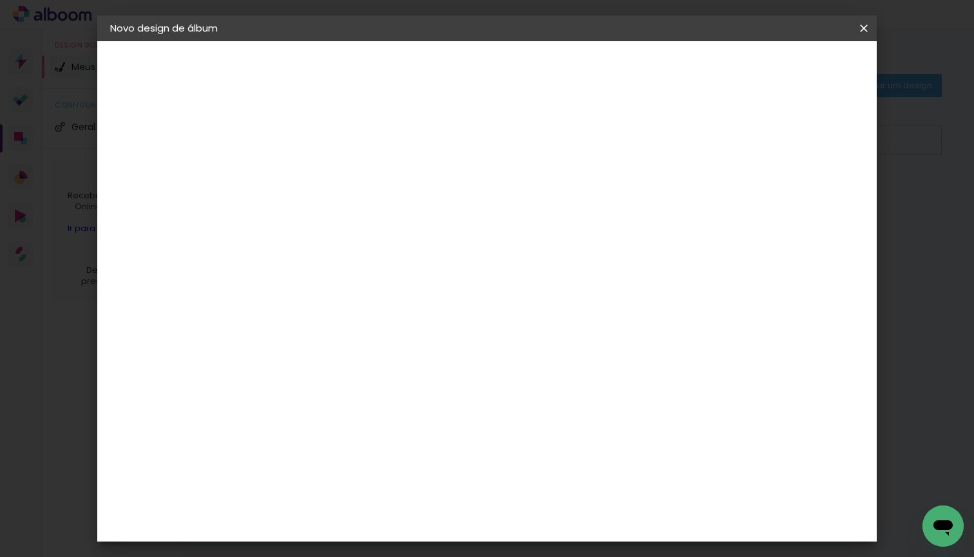
click at [332, 452] on div "Grafis" at bounding box center [327, 457] width 30 height 10
click at [299, 487] on img at bounding box center [297, 494] width 15 height 15
click at [0, 0] on slot "Avançar" at bounding box center [0, 0] width 0 height 0
click at [371, 214] on input "text" at bounding box center [346, 224] width 50 height 20
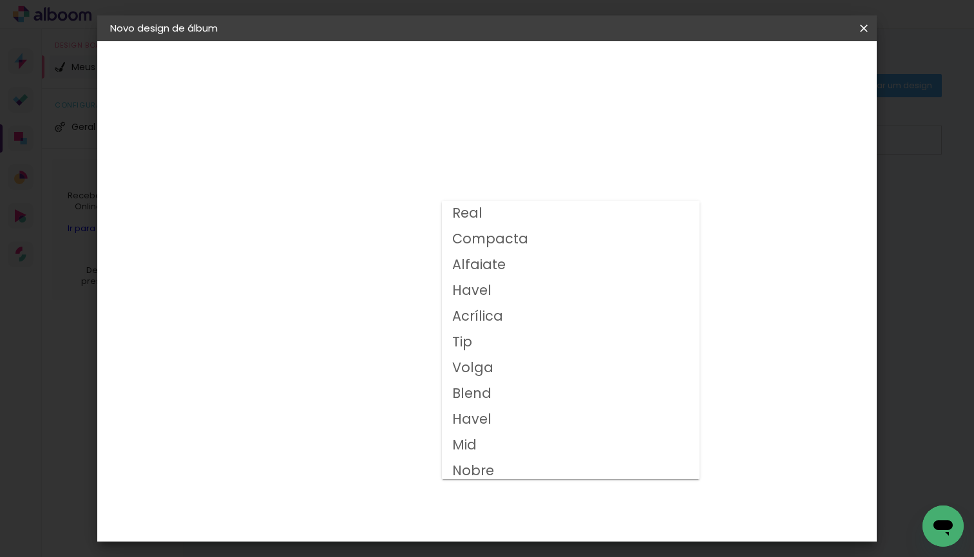
click at [0, 0] on slot "Volga" at bounding box center [0, 0] width 0 height 0
type input "Volga"
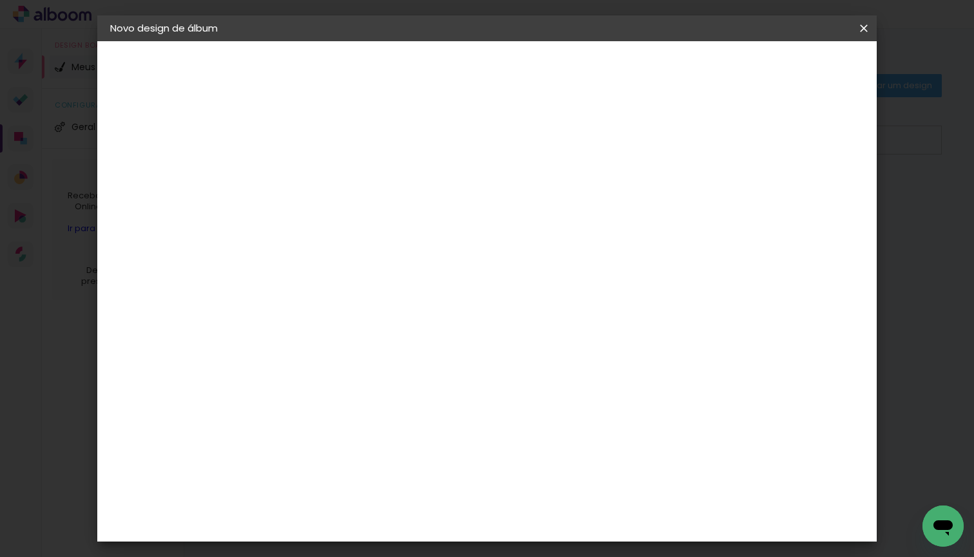
scroll to position [163, 0]
click at [408, 423] on span "20x20" at bounding box center [378, 440] width 60 height 34
click at [0, 0] on slot "Avançar" at bounding box center [0, 0] width 0 height 0
click at [792, 71] on span "Iniciar design" at bounding box center [763, 68] width 59 height 9
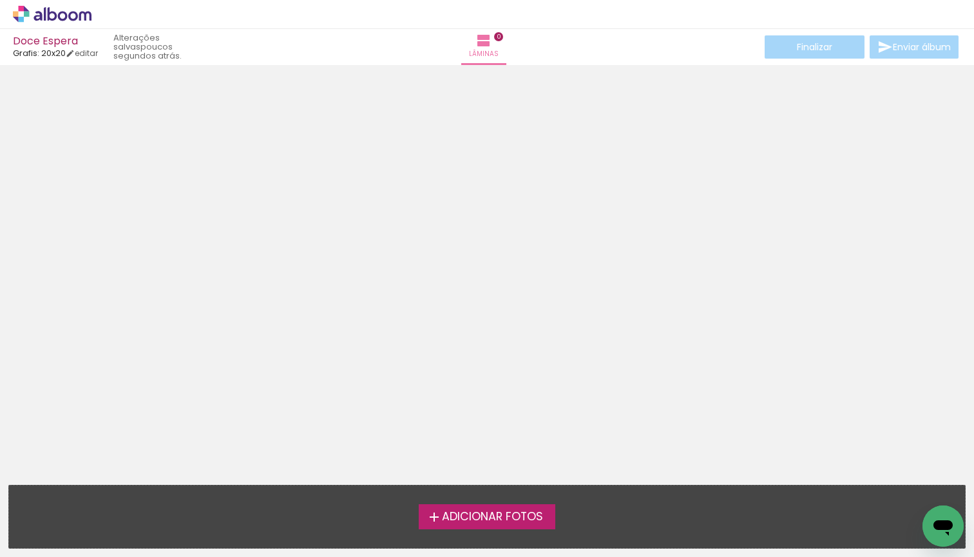
click at [474, 511] on span "Adicionar Fotos" at bounding box center [492, 517] width 101 height 12
click at [0, 0] on input "file" at bounding box center [0, 0] width 0 height 0
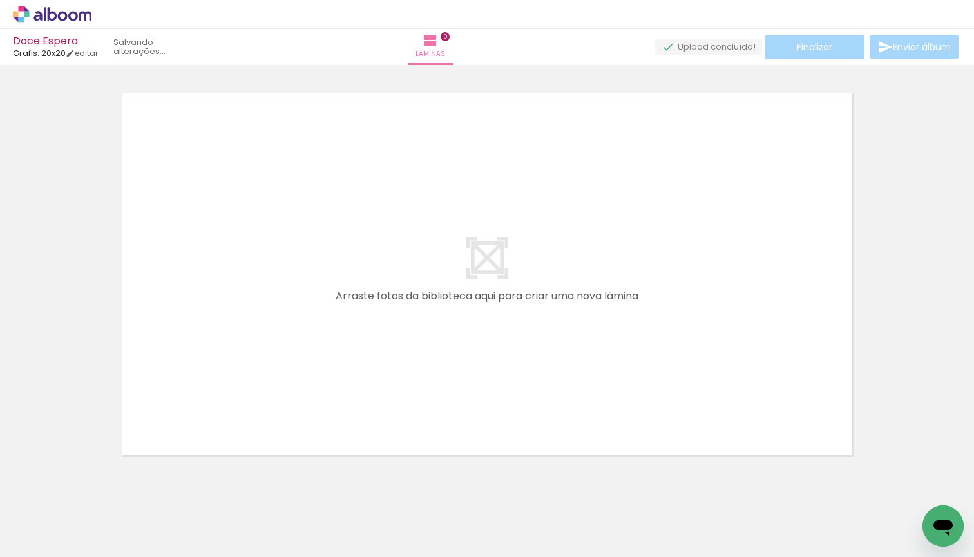
scroll to position [16, 0]
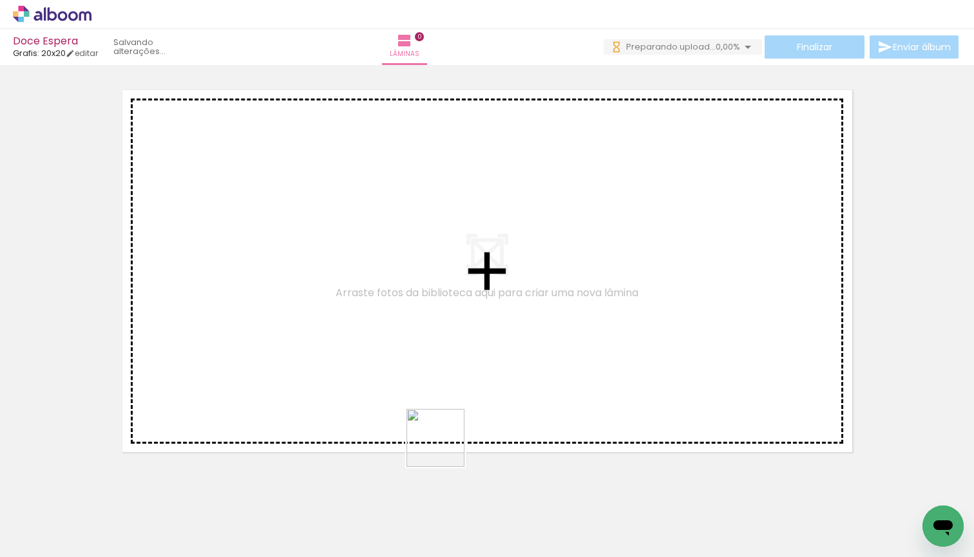
drag, startPoint x: 488, startPoint y: 507, endPoint x: 370, endPoint y: 357, distance: 190.3
click at [370, 357] on quentale-workspace at bounding box center [487, 278] width 974 height 557
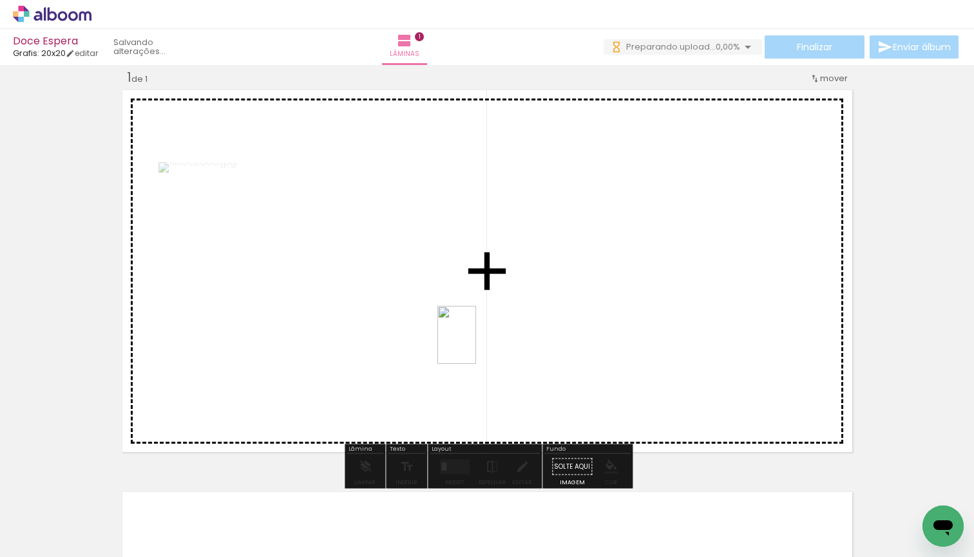
drag, startPoint x: 556, startPoint y: 471, endPoint x: 582, endPoint y: 348, distance: 125.2
click at [475, 343] on quentale-workspace at bounding box center [487, 278] width 974 height 557
drag, startPoint x: 640, startPoint y: 531, endPoint x: 609, endPoint y: 341, distance: 193.1
click at [609, 341] on quentale-workspace at bounding box center [487, 278] width 974 height 557
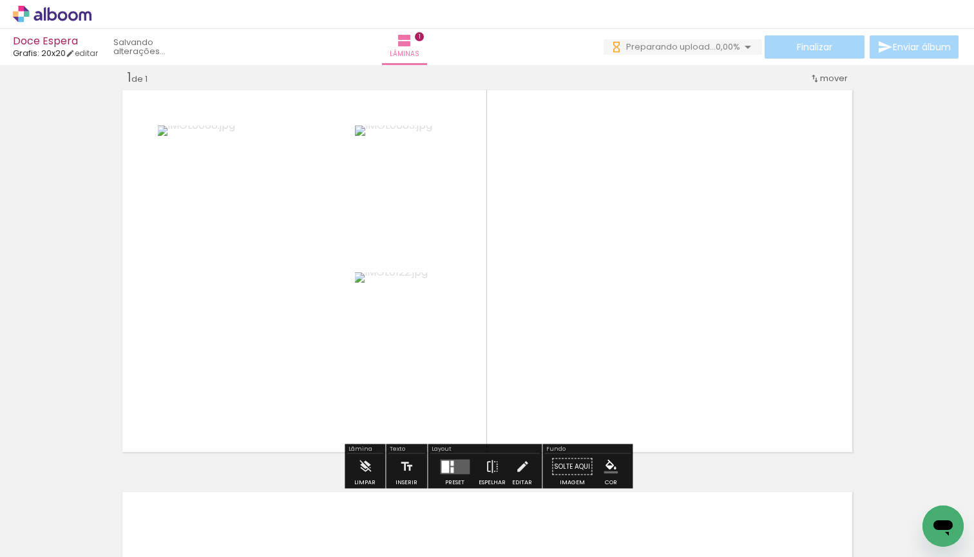
scroll to position [0, 0]
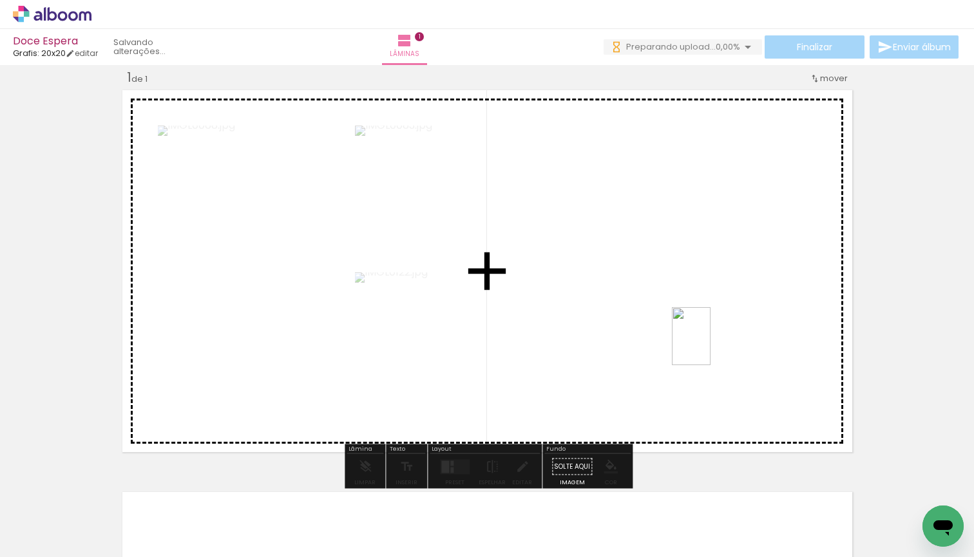
drag, startPoint x: 718, startPoint y: 524, endPoint x: 705, endPoint y: 337, distance: 187.2
click at [705, 337] on quentale-workspace at bounding box center [487, 278] width 974 height 557
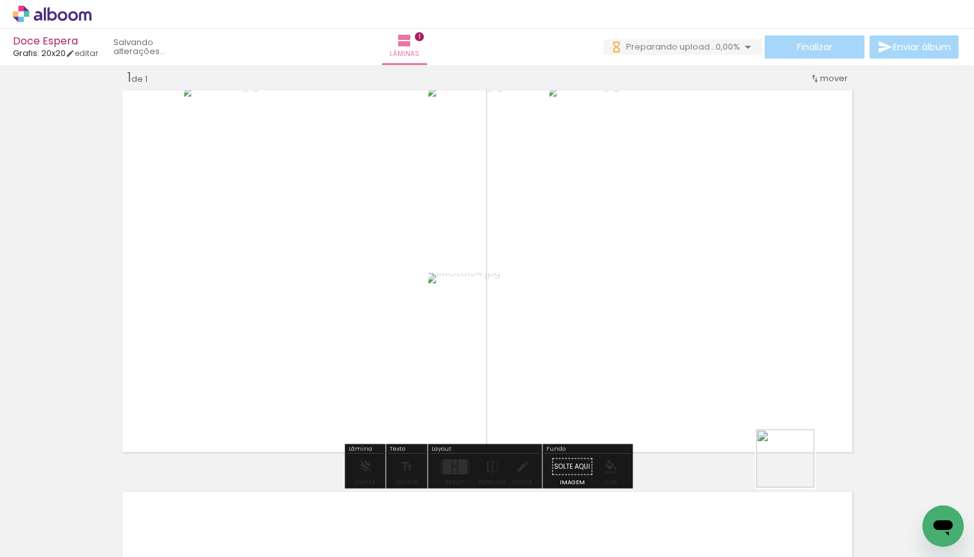
drag, startPoint x: 784, startPoint y: 533, endPoint x: 811, endPoint y: 372, distance: 162.6
click at [811, 372] on quentale-workspace at bounding box center [487, 278] width 974 height 557
drag, startPoint x: 904, startPoint y: 340, endPoint x: 893, endPoint y: 180, distance: 160.7
click at [896, 180] on div "Inserir lâmina 1 de 1" at bounding box center [487, 455] width 974 height 804
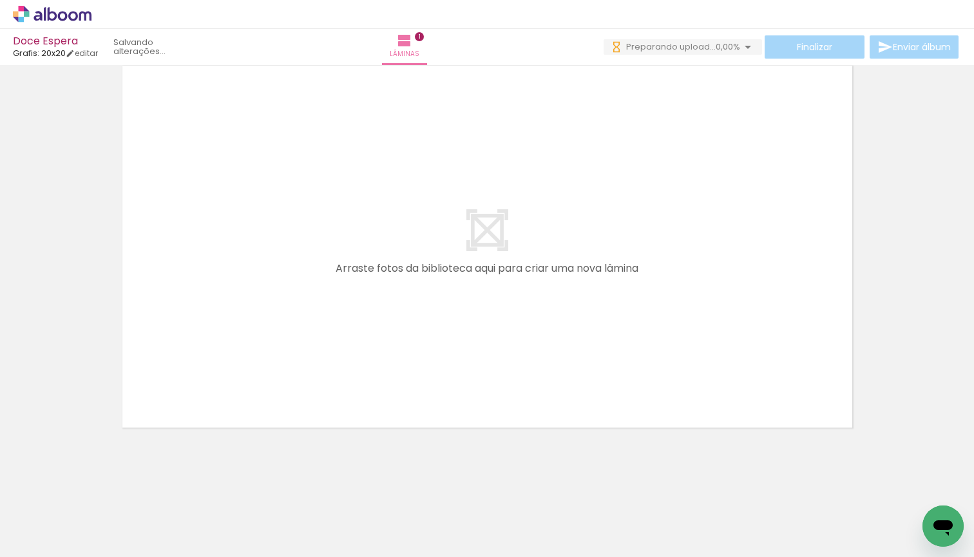
scroll to position [442, 0]
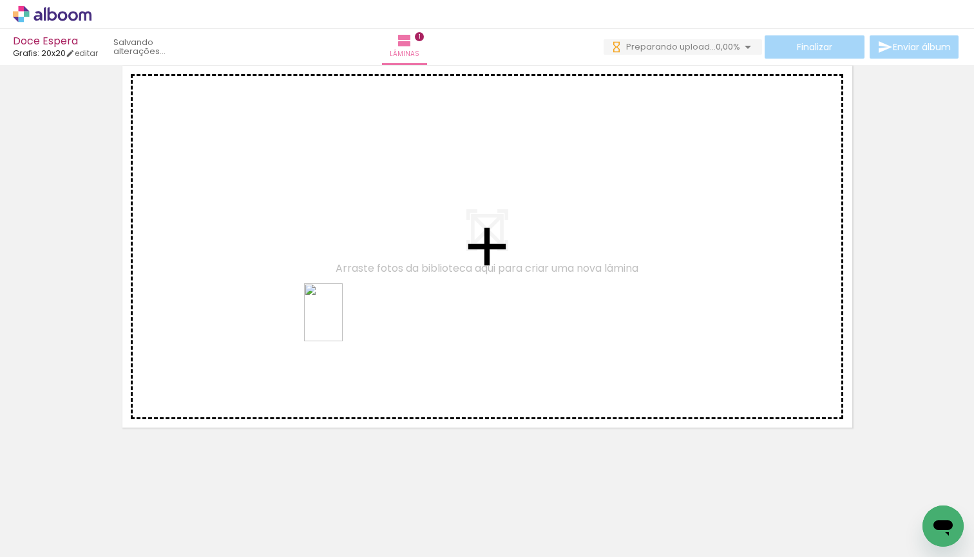
drag, startPoint x: 434, startPoint y: 532, endPoint x: 341, endPoint y: 315, distance: 236.3
click at [341, 315] on quentale-workspace at bounding box center [487, 278] width 974 height 557
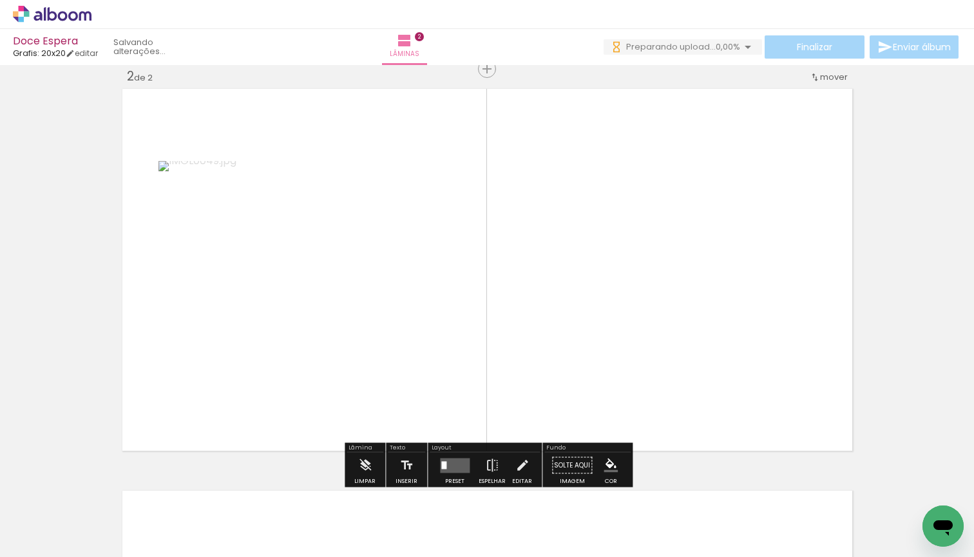
scroll to position [418, 0]
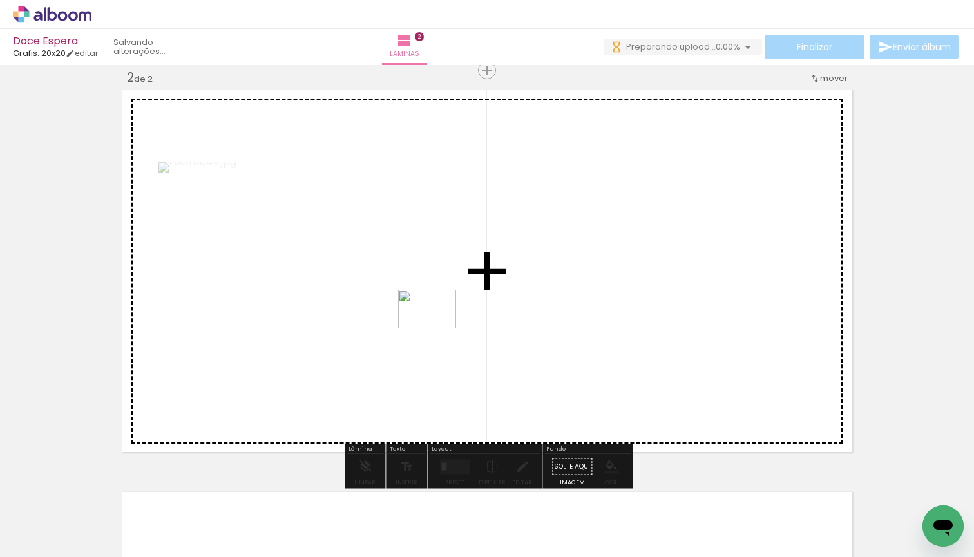
drag, startPoint x: 350, startPoint y: 515, endPoint x: 463, endPoint y: 280, distance: 261.0
click at [463, 280] on quentale-workspace at bounding box center [487, 278] width 974 height 557
drag, startPoint x: 210, startPoint y: 536, endPoint x: 592, endPoint y: 384, distance: 411.0
click at [592, 384] on quentale-workspace at bounding box center [487, 278] width 974 height 557
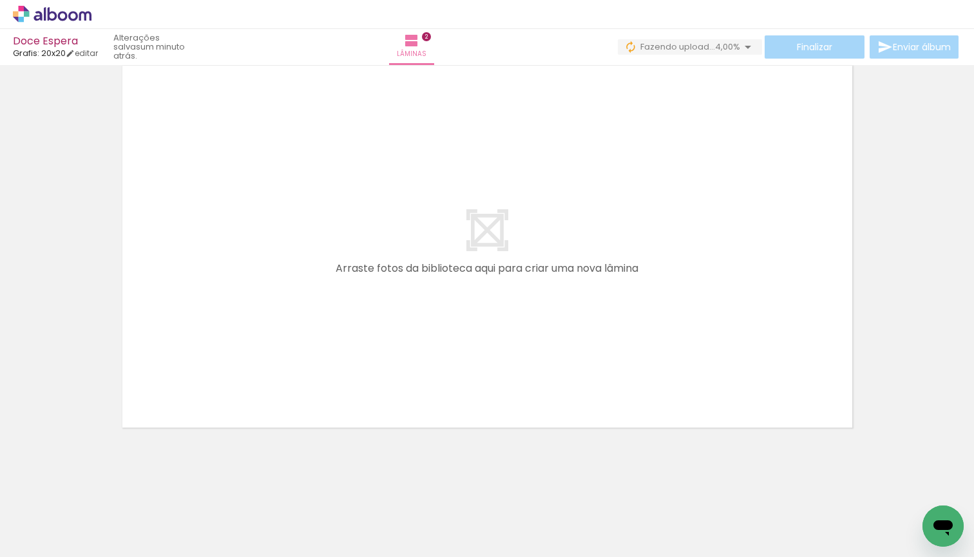
scroll to position [844, 0]
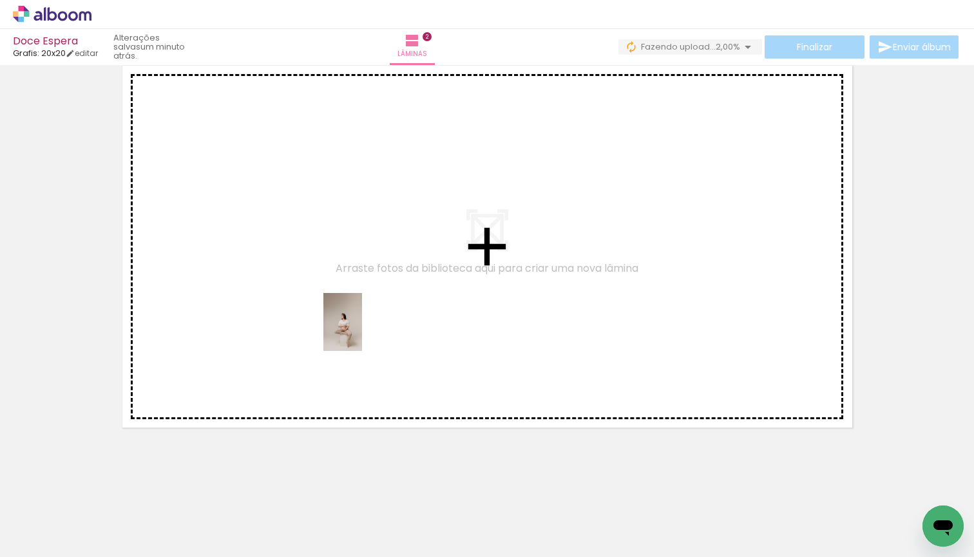
drag, startPoint x: 811, startPoint y: 484, endPoint x: 337, endPoint y: 324, distance: 499.6
click at [337, 324] on quentale-workspace at bounding box center [487, 278] width 974 height 557
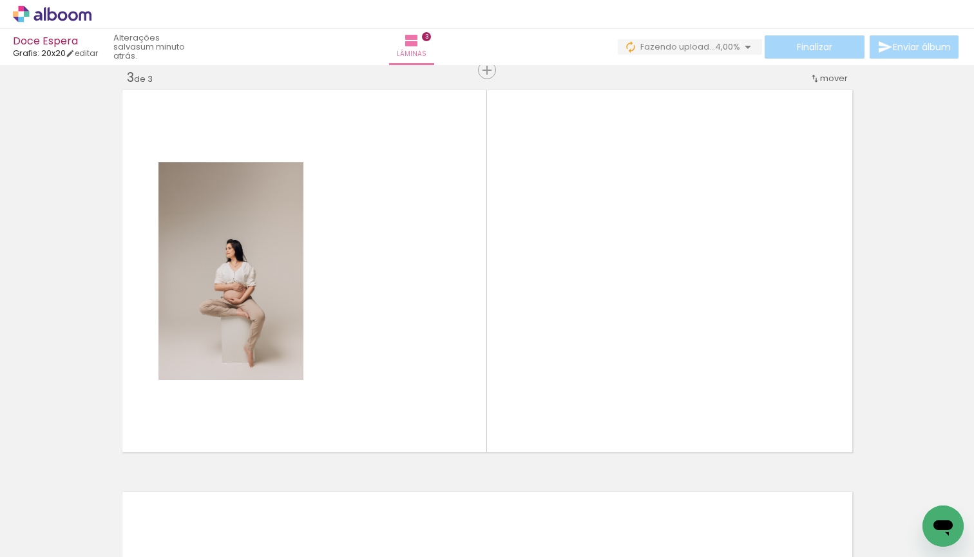
scroll to position [0, 671]
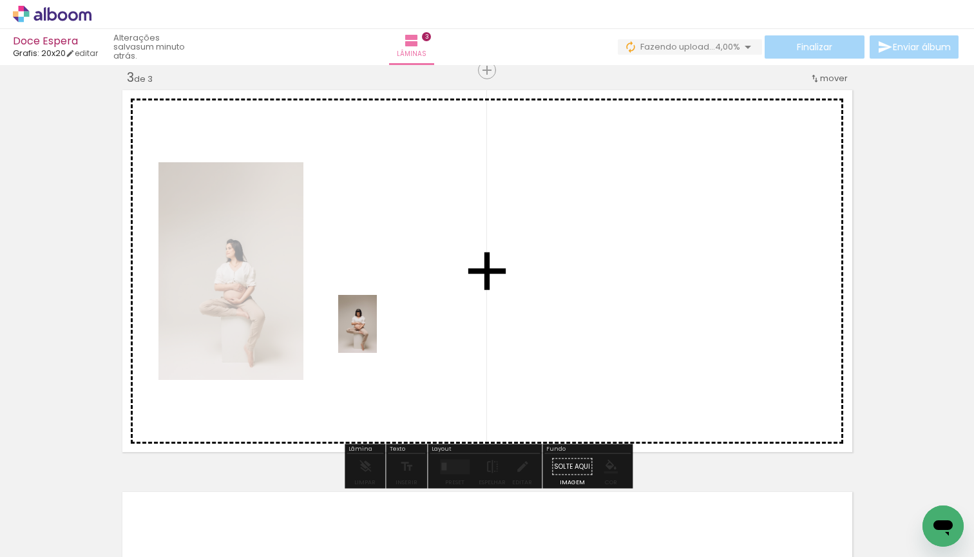
drag, startPoint x: 658, startPoint y: 508, endPoint x: 375, endPoint y: 322, distance: 337.9
click at [375, 322] on quentale-workspace at bounding box center [487, 278] width 974 height 557
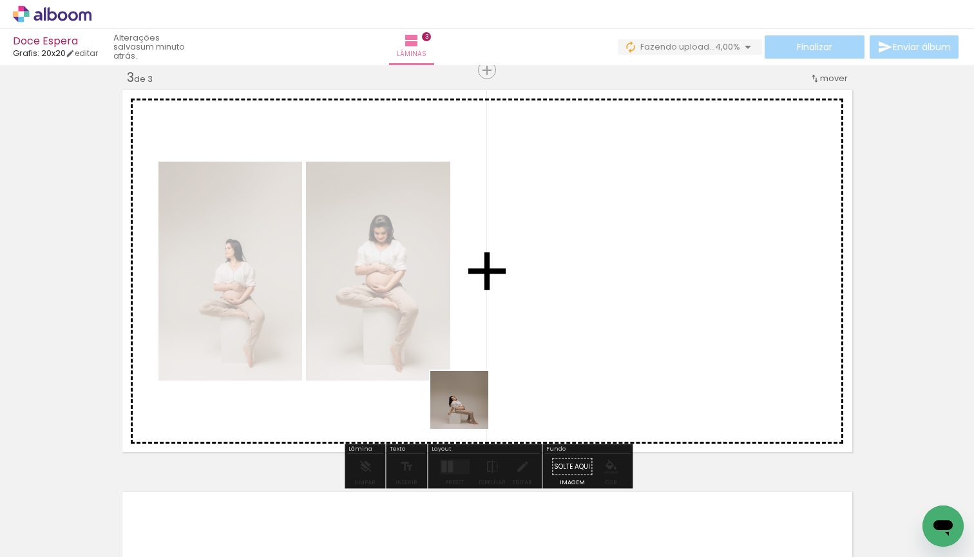
drag, startPoint x: 395, startPoint y: 525, endPoint x: 513, endPoint y: 346, distance: 213.8
click at [513, 346] on quentale-workspace at bounding box center [487, 278] width 974 height 557
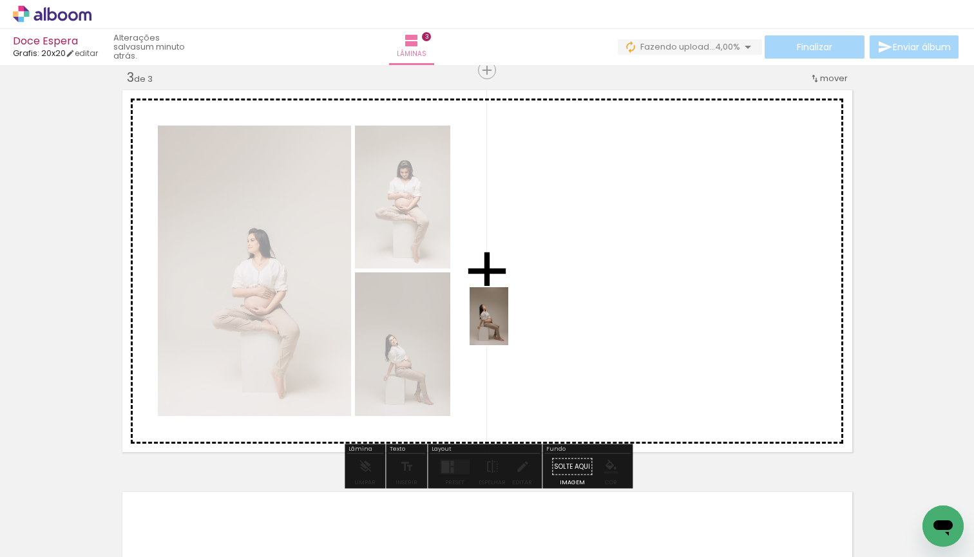
drag, startPoint x: 473, startPoint y: 504, endPoint x: 513, endPoint y: 315, distance: 193.4
click at [513, 315] on quentale-workspace at bounding box center [487, 278] width 974 height 557
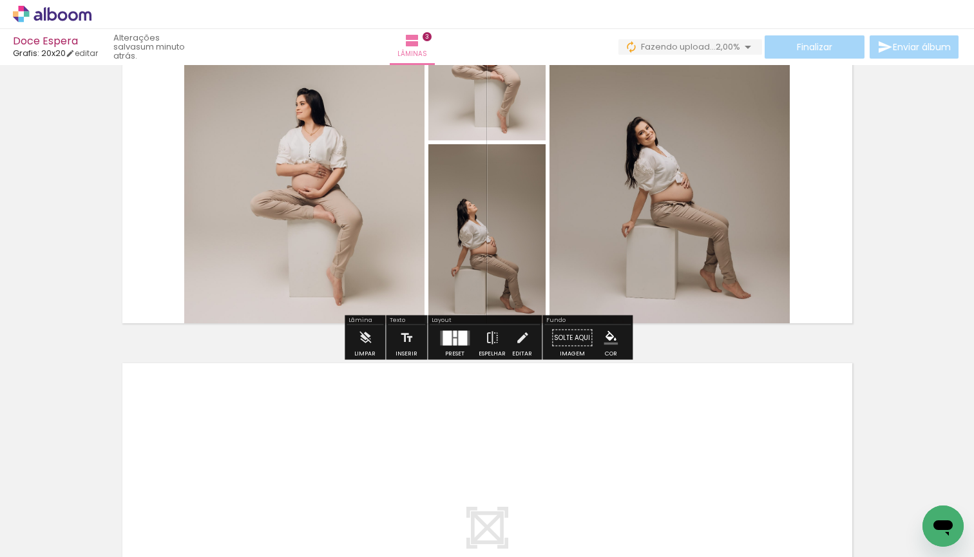
scroll to position [938, 0]
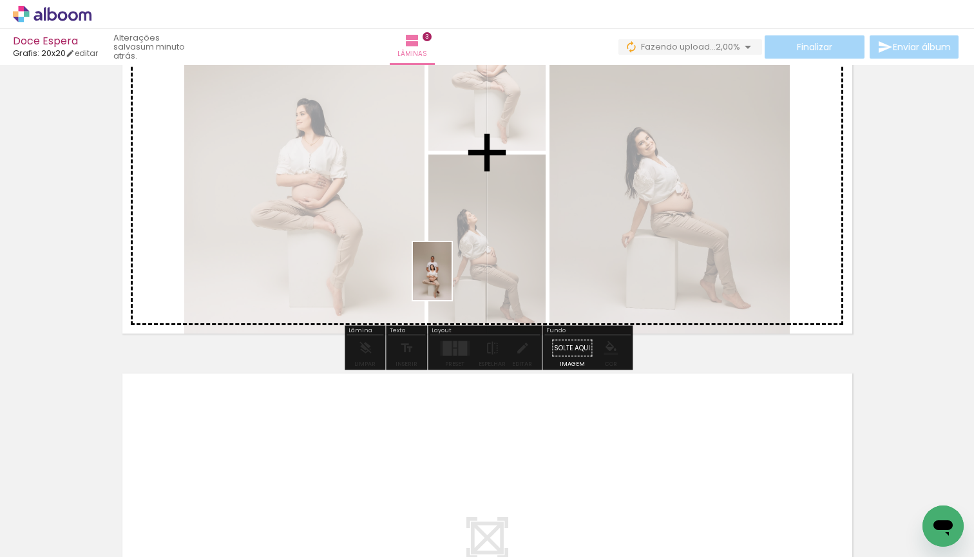
drag, startPoint x: 330, startPoint y: 516, endPoint x: 455, endPoint y: 279, distance: 267.9
click at [455, 279] on quentale-workspace at bounding box center [487, 278] width 974 height 557
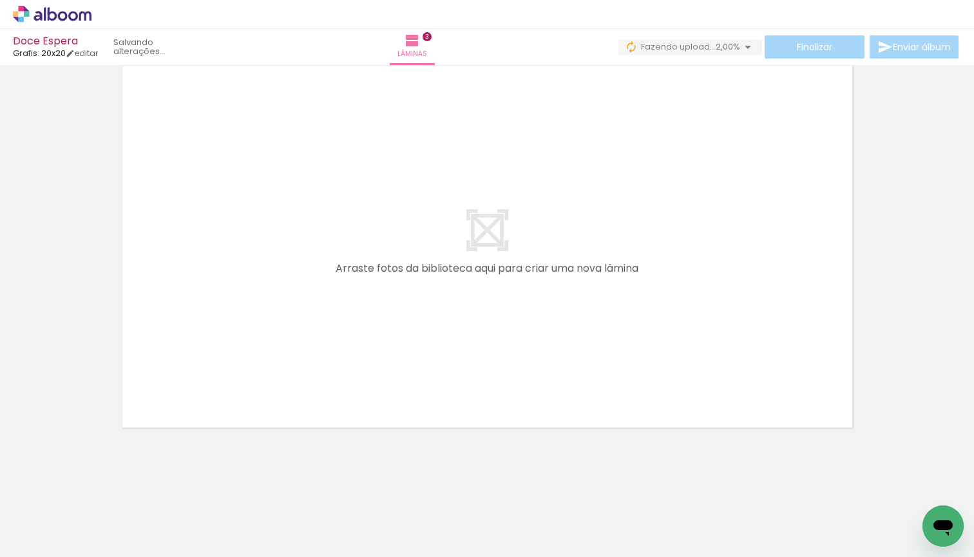
scroll to position [1246, 0]
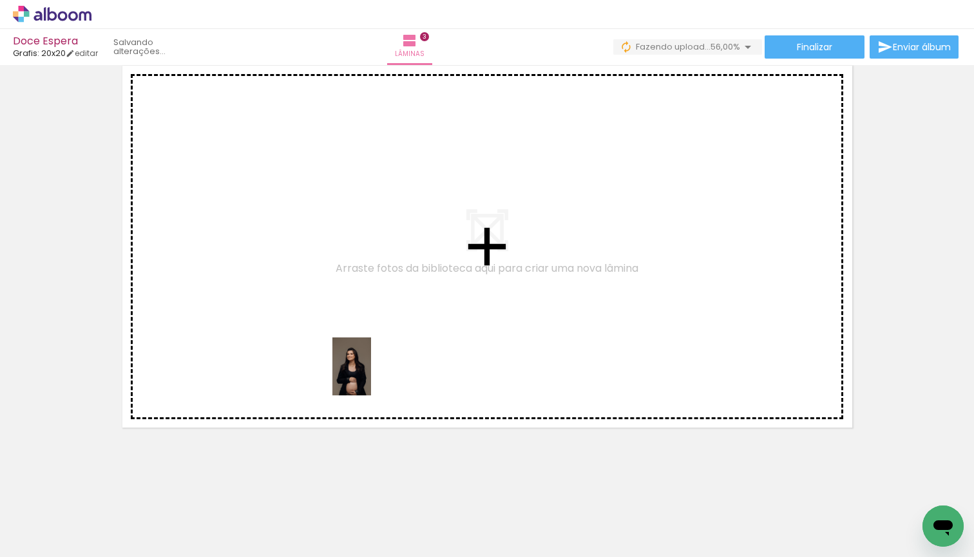
drag, startPoint x: 533, startPoint y: 506, endPoint x: 352, endPoint y: 352, distance: 238.1
click at [352, 352] on quentale-workspace at bounding box center [487, 278] width 974 height 557
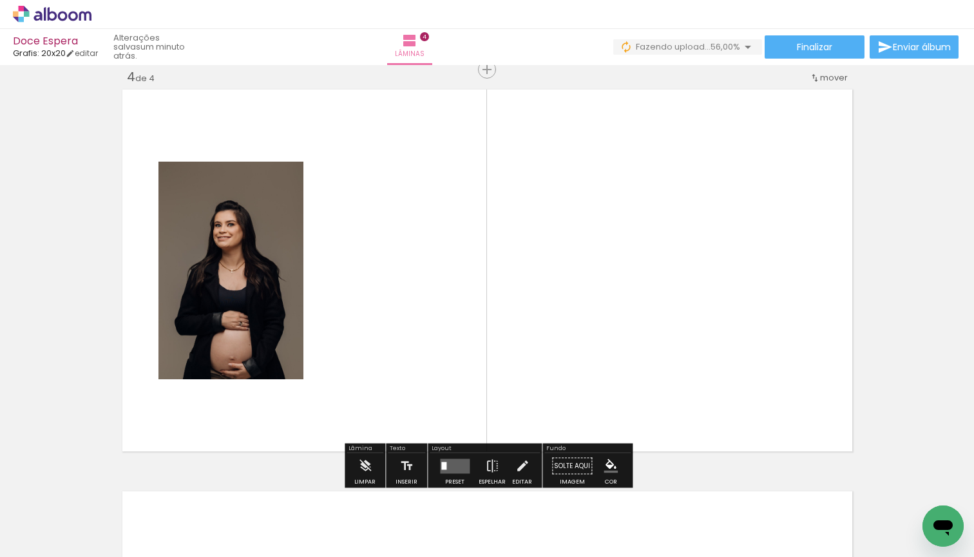
scroll to position [1222, 0]
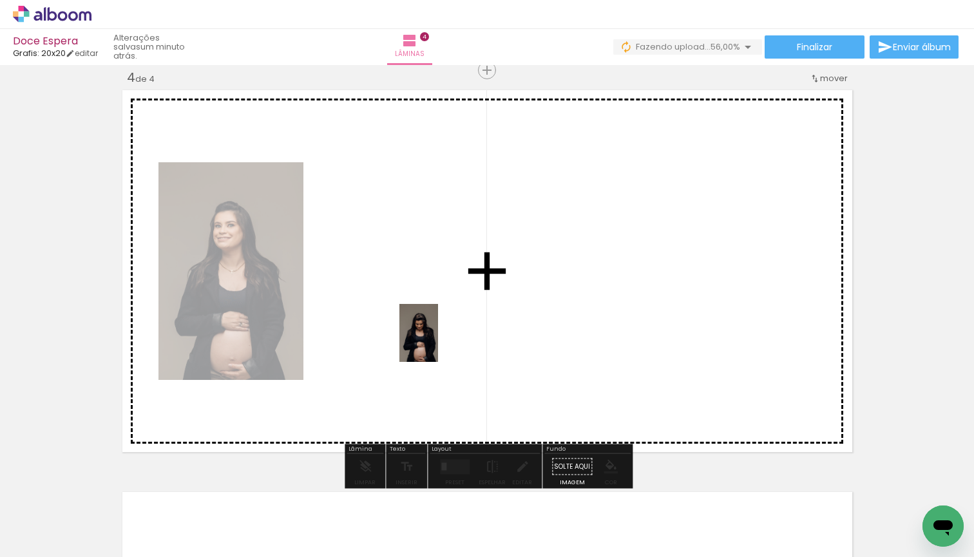
drag, startPoint x: 618, startPoint y: 528, endPoint x: 482, endPoint y: 352, distance: 222.2
click at [437, 330] on quentale-workspace at bounding box center [487, 278] width 974 height 557
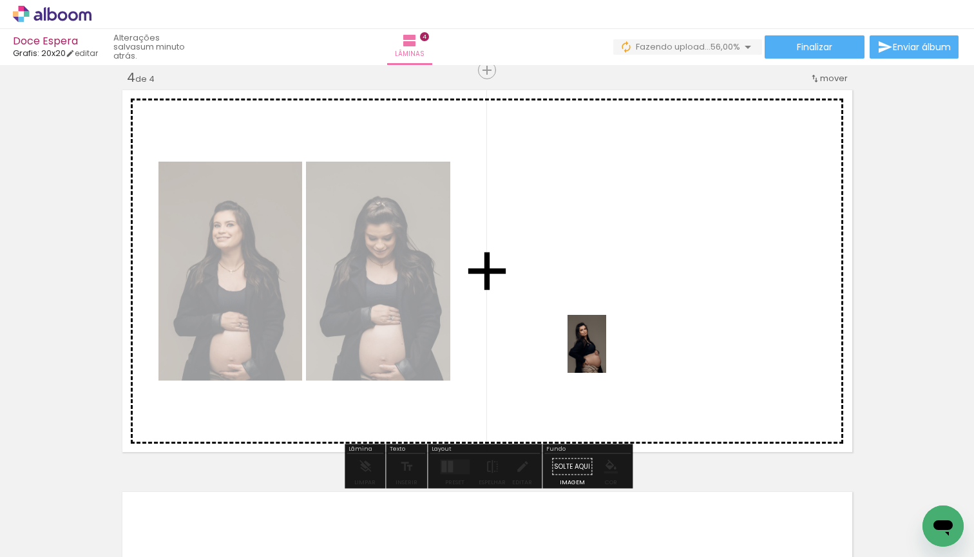
drag, startPoint x: 696, startPoint y: 525, endPoint x: 592, endPoint y: 335, distance: 216.7
click at [592, 335] on quentale-workspace at bounding box center [487, 278] width 974 height 557
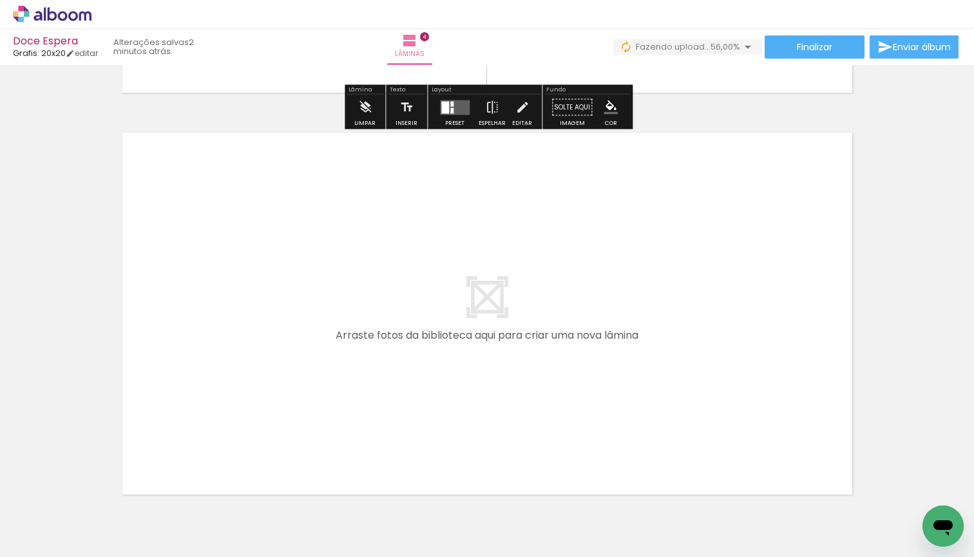
scroll to position [1574, 0]
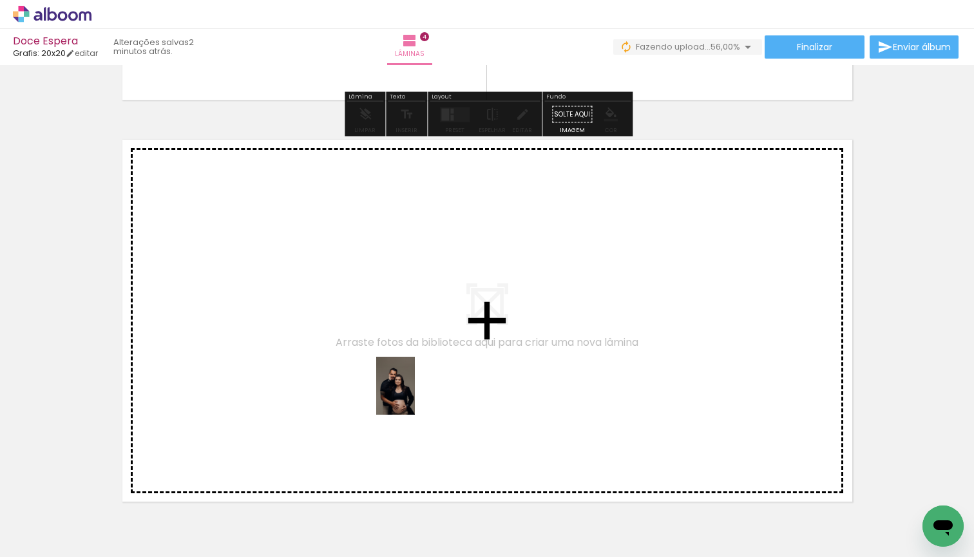
drag, startPoint x: 744, startPoint y: 518, endPoint x: 419, endPoint y: 392, distance: 348.6
click at [419, 392] on quentale-workspace at bounding box center [487, 278] width 974 height 557
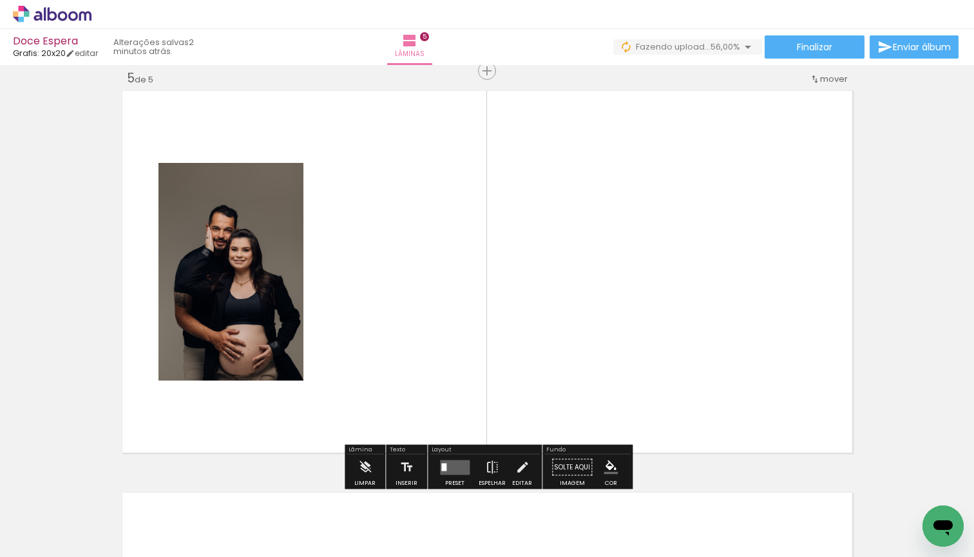
scroll to position [1624, 0]
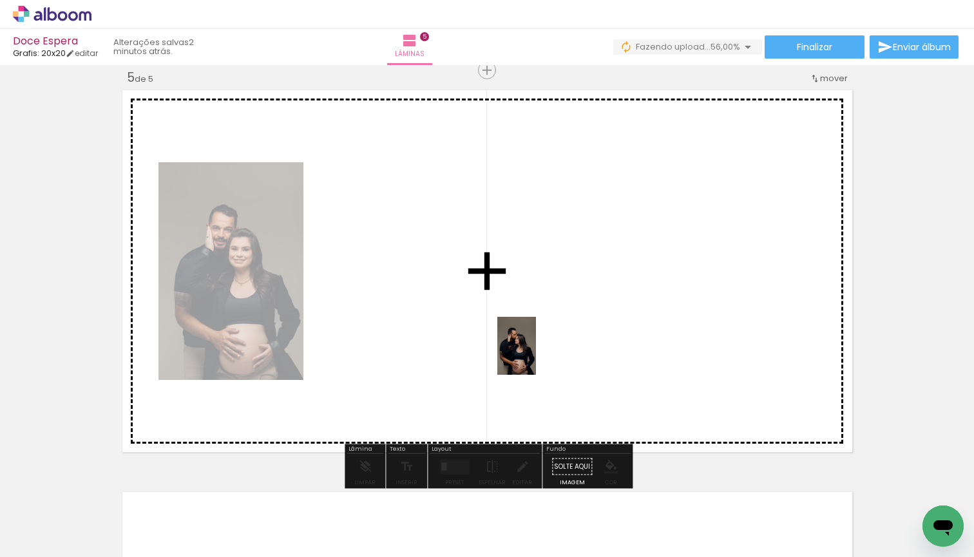
drag, startPoint x: 837, startPoint y: 519, endPoint x: 536, endPoint y: 354, distance: 342.7
click at [536, 354] on quentale-workspace at bounding box center [487, 278] width 974 height 557
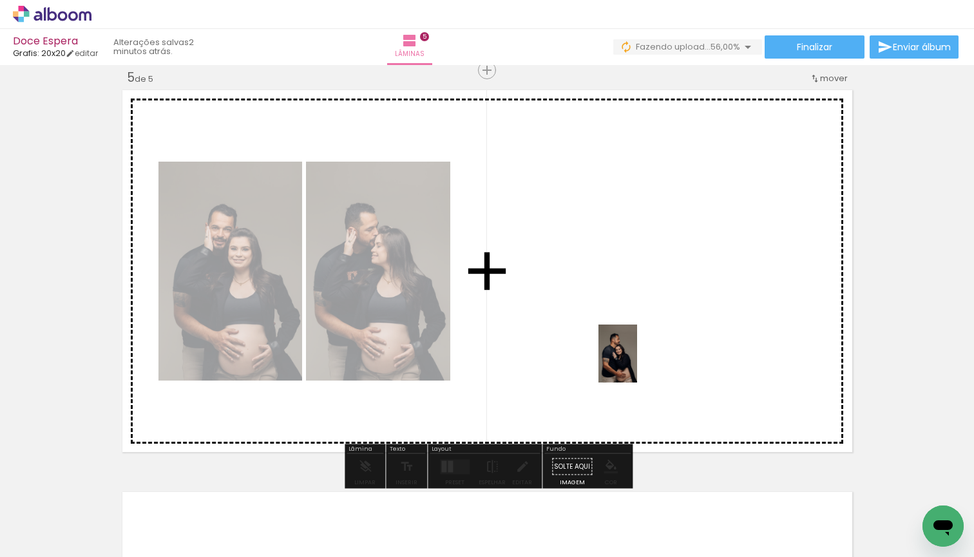
drag, startPoint x: 888, startPoint y: 516, endPoint x: 637, endPoint y: 363, distance: 294.2
click at [637, 363] on quentale-workspace at bounding box center [487, 278] width 974 height 557
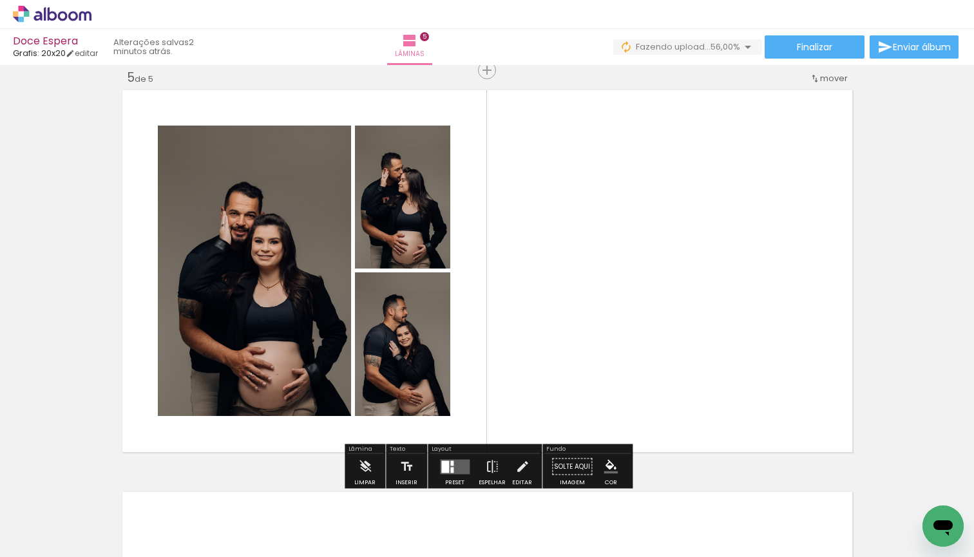
scroll to position [0, 1187]
click at [451, 466] on quentale-layouter at bounding box center [455, 466] width 30 height 15
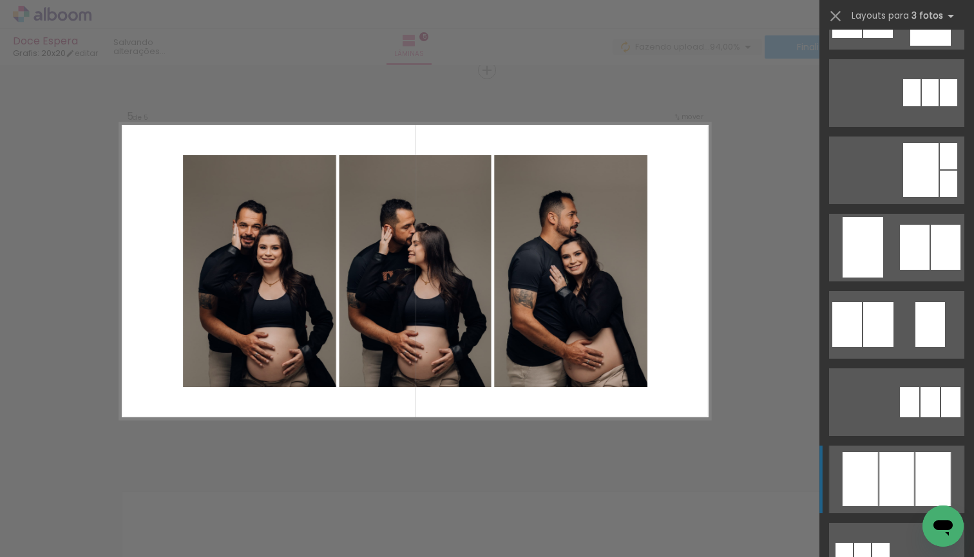
scroll to position [287, 0]
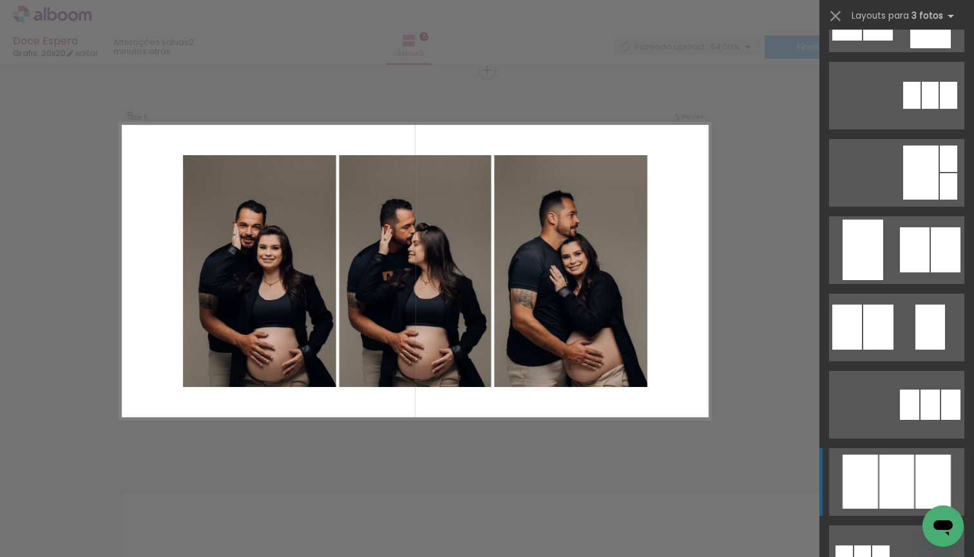
click at [898, 479] on div at bounding box center [896, 482] width 35 height 54
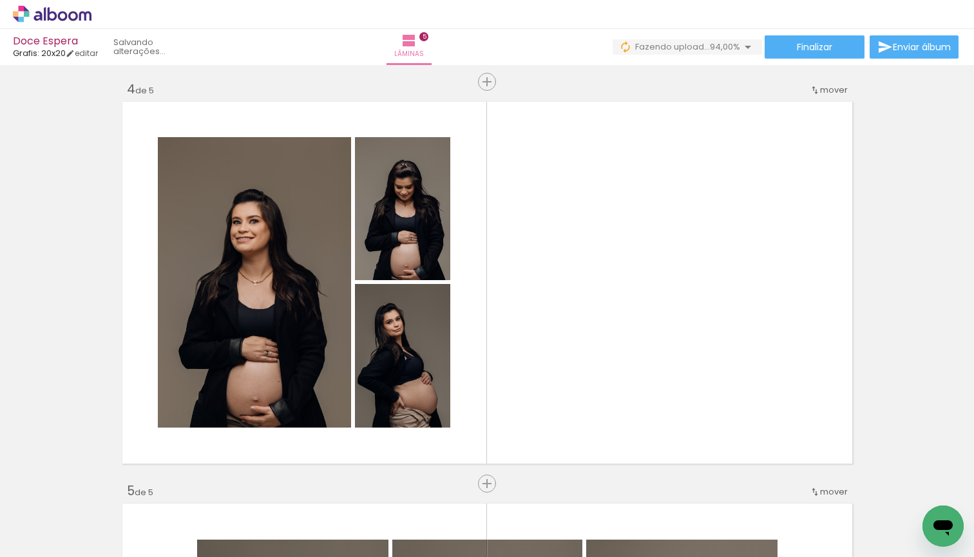
scroll to position [1209, 0]
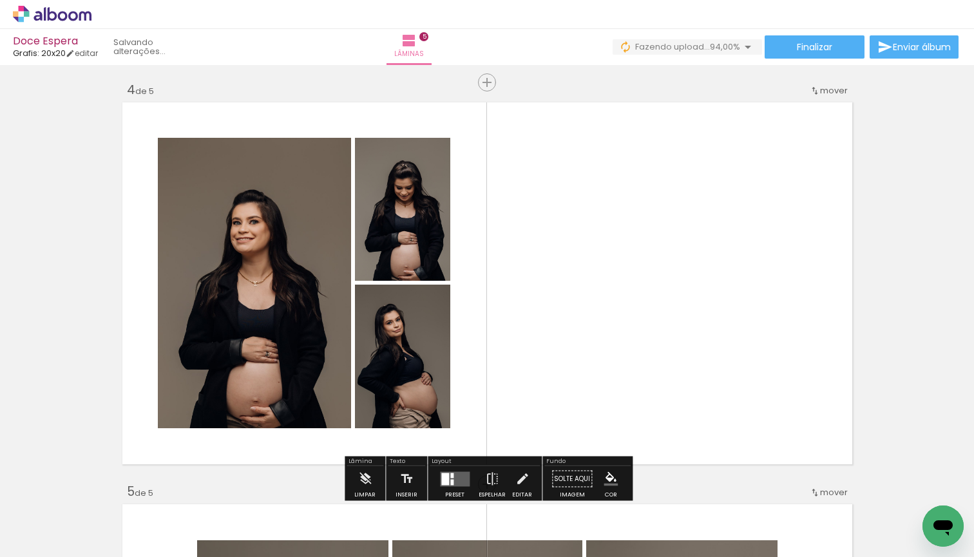
click at [450, 473] on div at bounding box center [451, 475] width 3 height 5
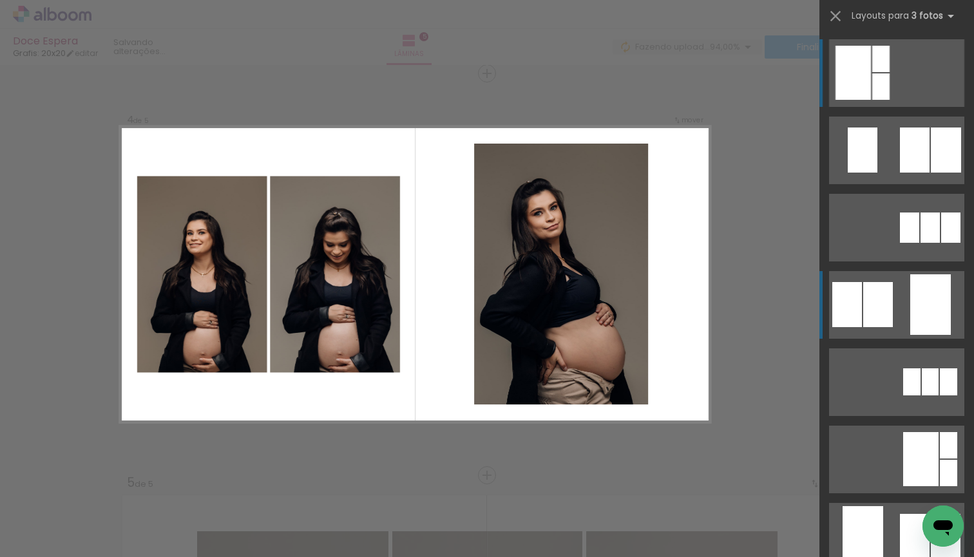
scroll to position [1222, 0]
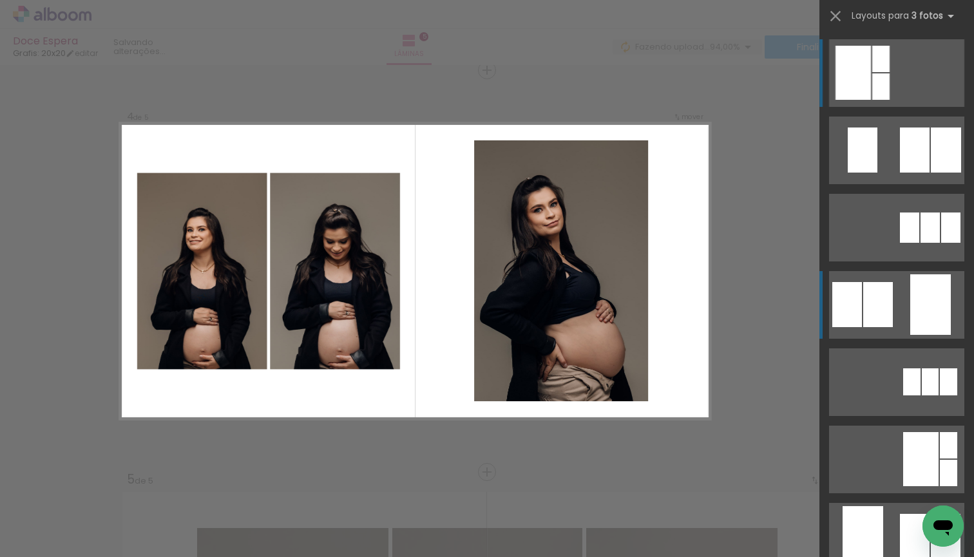
click at [889, 100] on div at bounding box center [880, 86] width 17 height 26
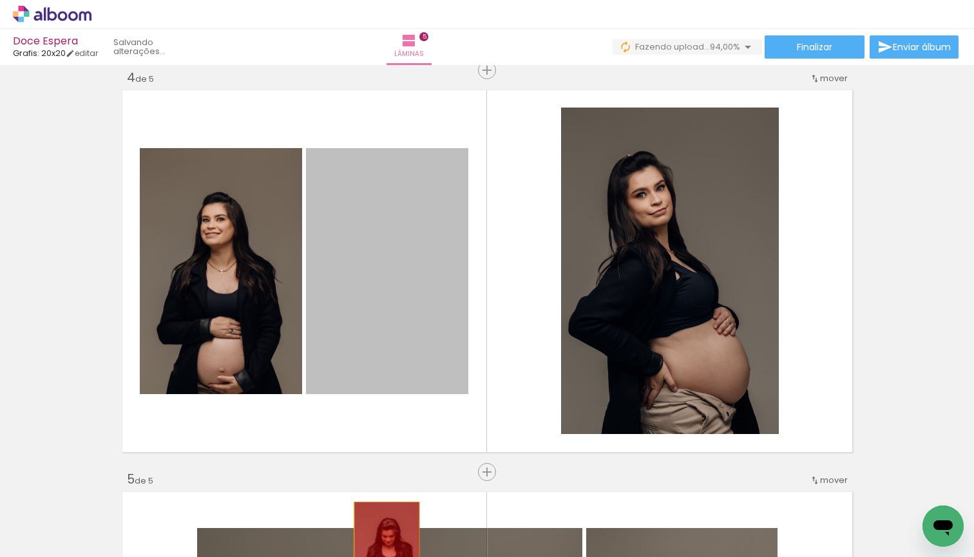
drag, startPoint x: 399, startPoint y: 314, endPoint x: 388, endPoint y: 550, distance: 236.6
click at [388, 550] on quentale-workspace at bounding box center [487, 278] width 974 height 557
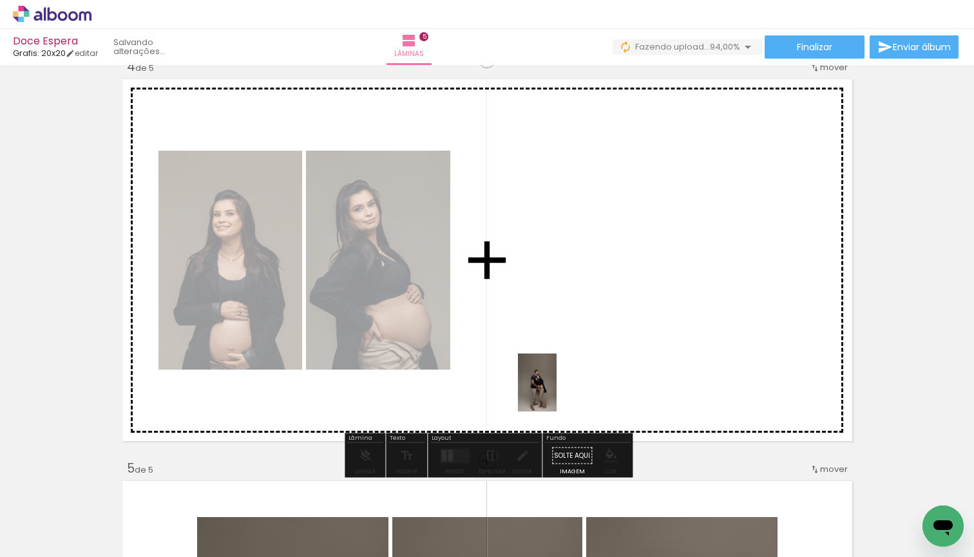
drag, startPoint x: 465, startPoint y: 527, endPoint x: 567, endPoint y: 320, distance: 230.7
click at [567, 320] on quentale-workspace at bounding box center [487, 278] width 974 height 557
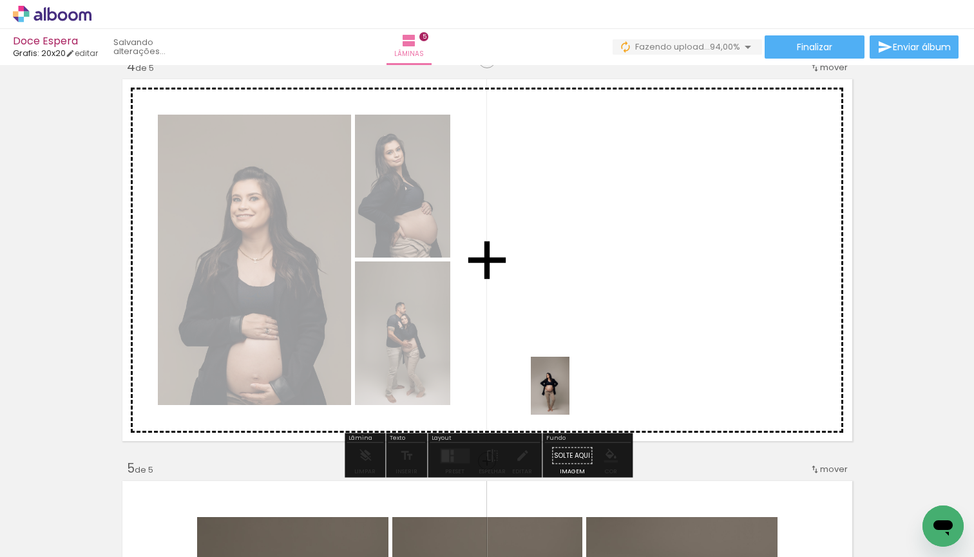
drag, startPoint x: 535, startPoint y: 524, endPoint x: 585, endPoint y: 332, distance: 198.4
click at [585, 332] on quentale-workspace at bounding box center [487, 278] width 974 height 557
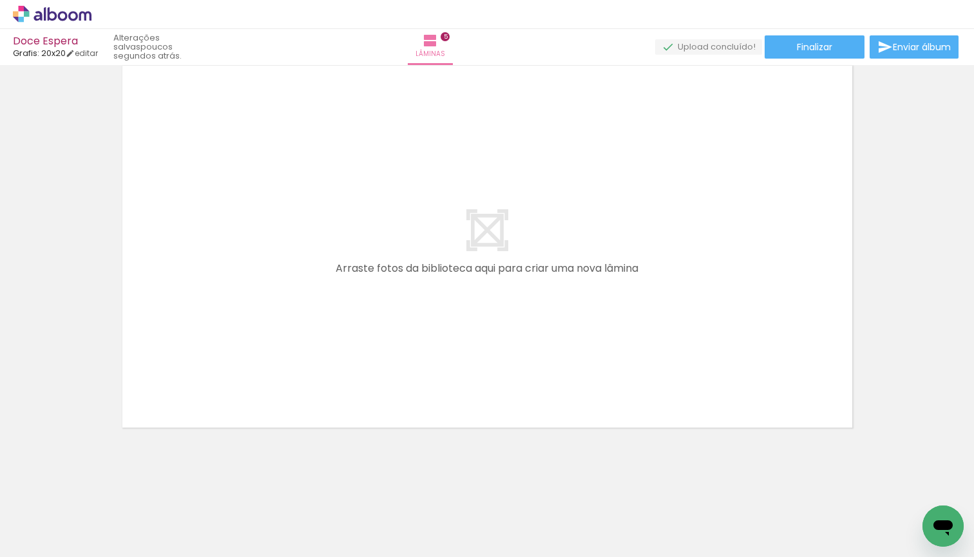
scroll to position [0, 0]
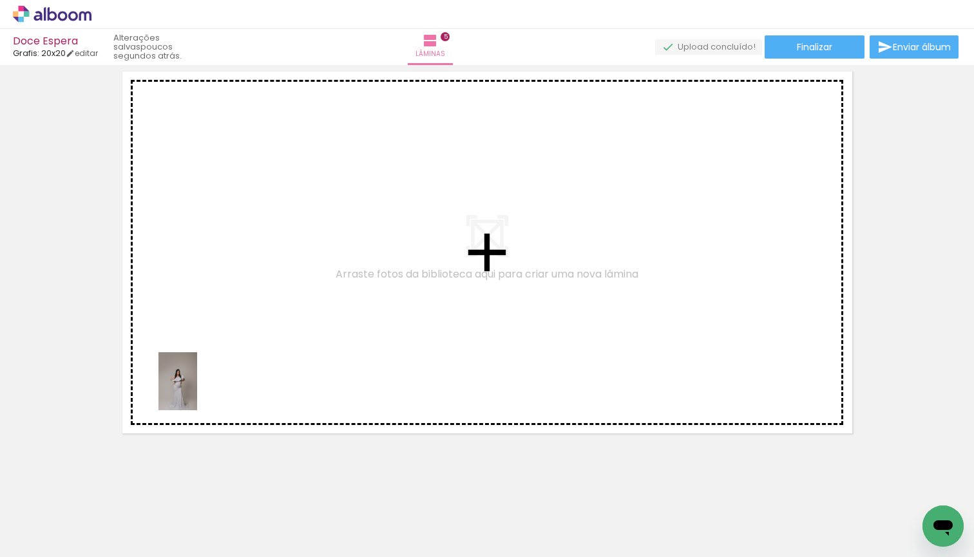
drag, startPoint x: 122, startPoint y: 517, endPoint x: 230, endPoint y: 359, distance: 191.8
click at [230, 359] on quentale-workspace at bounding box center [487, 278] width 974 height 557
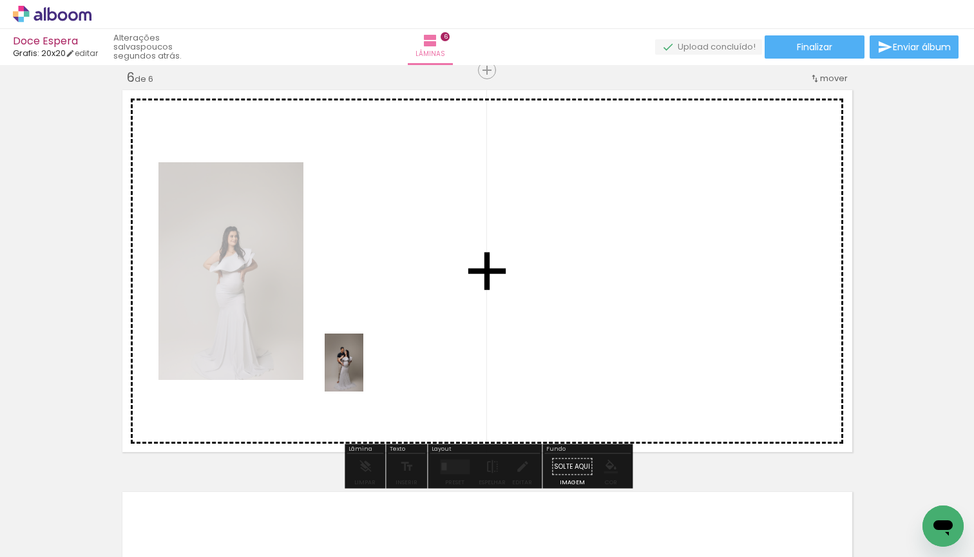
drag, startPoint x: 281, startPoint y: 488, endPoint x: 368, endPoint y: 364, distance: 151.3
click at [368, 364] on quentale-workspace at bounding box center [487, 278] width 974 height 557
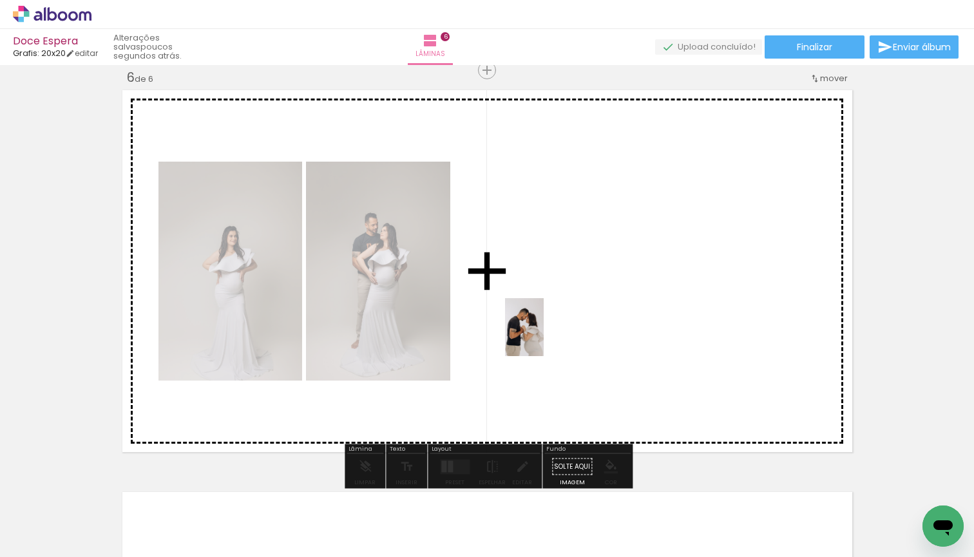
drag, startPoint x: 462, startPoint y: 530, endPoint x: 544, endPoint y: 337, distance: 209.6
click at [544, 337] on quentale-workspace at bounding box center [487, 278] width 974 height 557
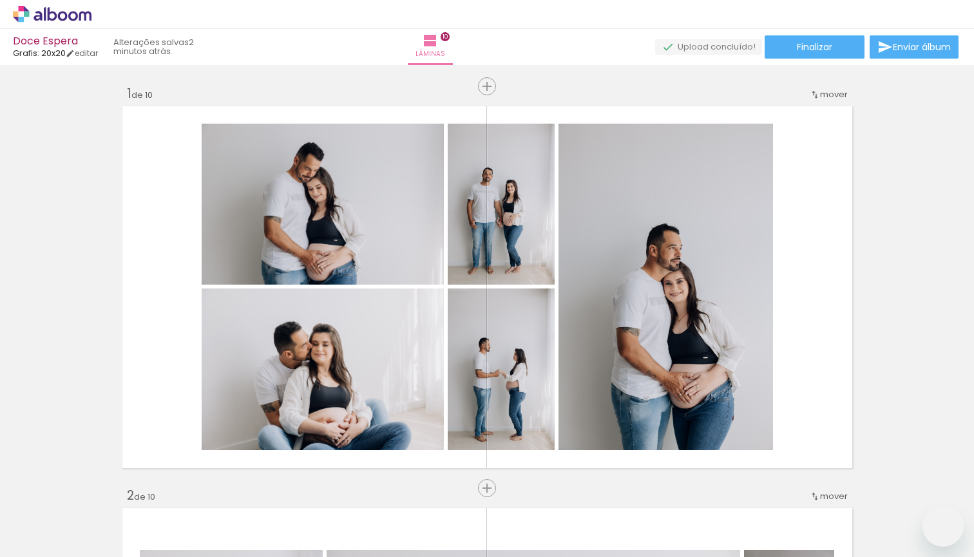
click at [597, 419] on quentale-workspace at bounding box center [487, 278] width 974 height 557
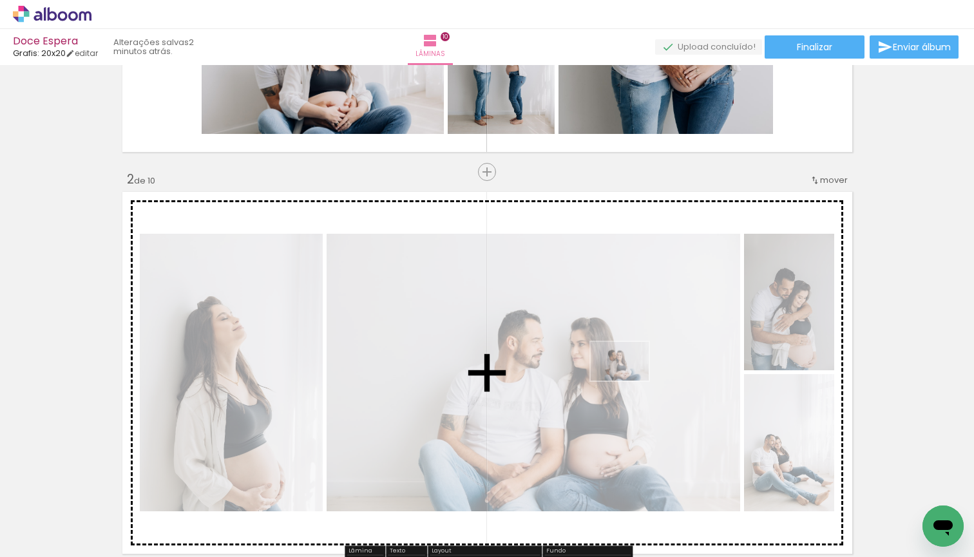
drag, startPoint x: 695, startPoint y: 509, endPoint x: 628, endPoint y: 380, distance: 145.2
click at [628, 380] on quentale-workspace at bounding box center [487, 278] width 974 height 557
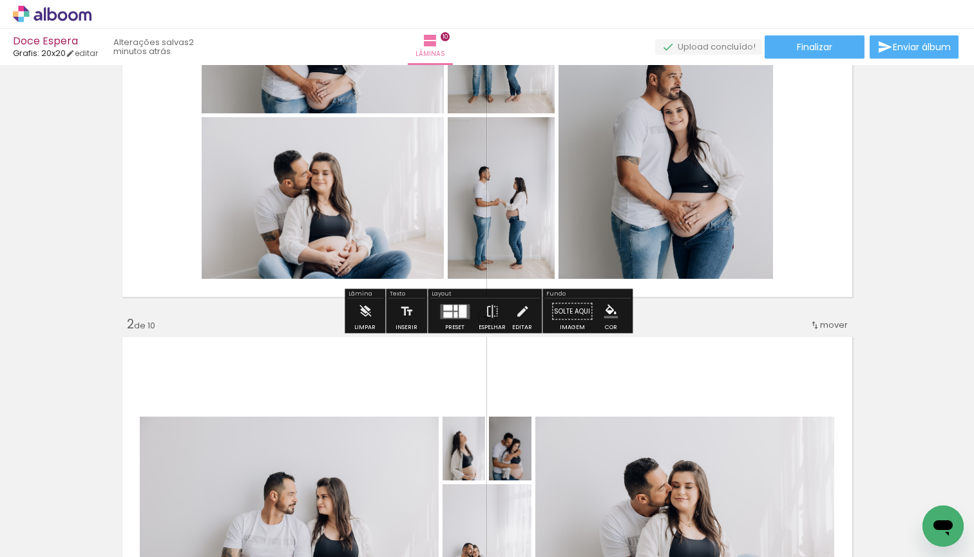
scroll to position [164, 0]
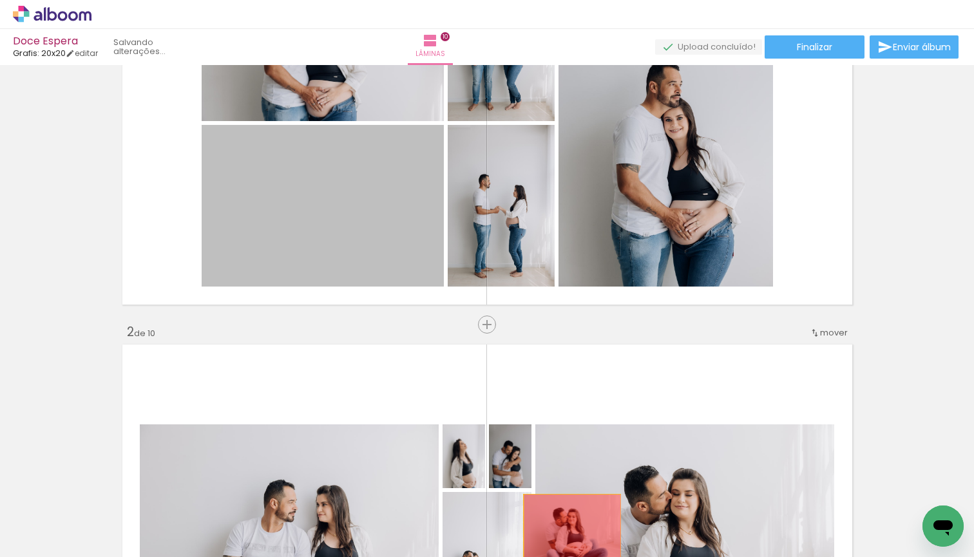
drag, startPoint x: 346, startPoint y: 211, endPoint x: 572, endPoint y: 526, distance: 387.1
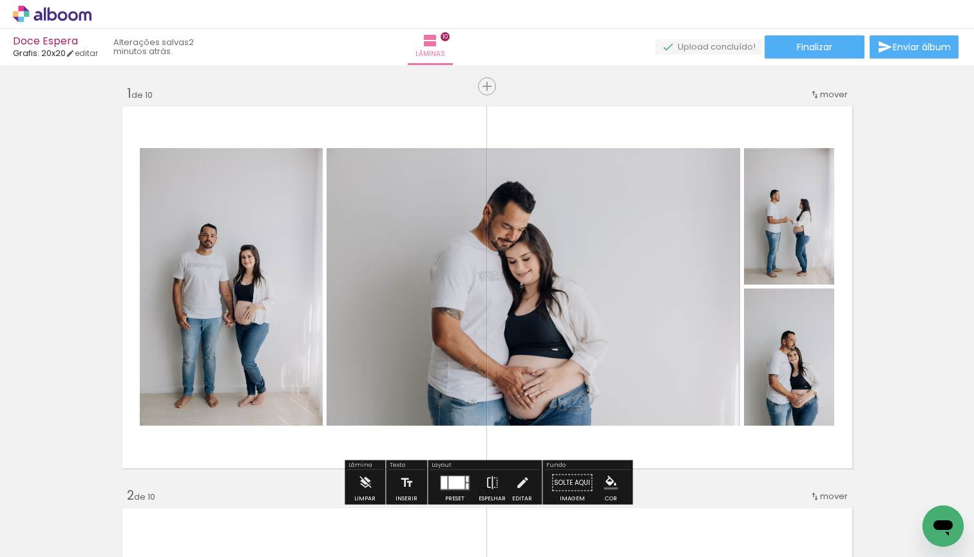
scroll to position [0, 0]
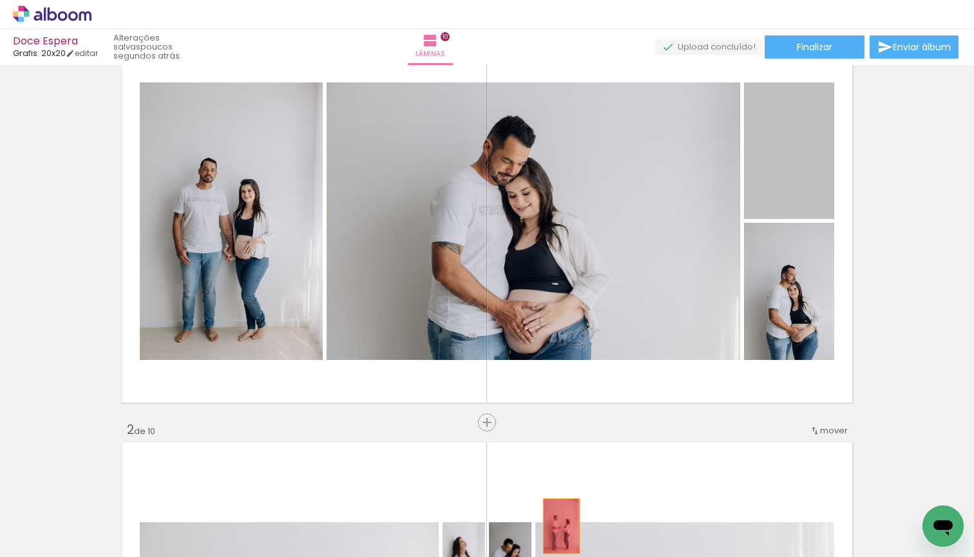
drag, startPoint x: 791, startPoint y: 178, endPoint x: 562, endPoint y: 523, distance: 413.9
click at [562, 523] on quentale-workspace at bounding box center [487, 278] width 974 height 557
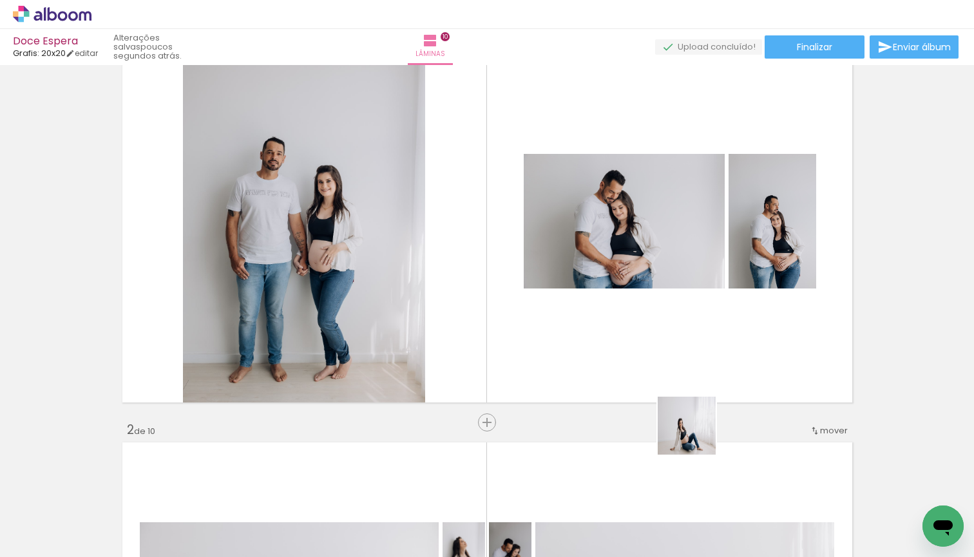
drag, startPoint x: 714, startPoint y: 520, endPoint x: 663, endPoint y: 375, distance: 153.2
click at [663, 375] on quentale-workspace at bounding box center [487, 278] width 974 height 557
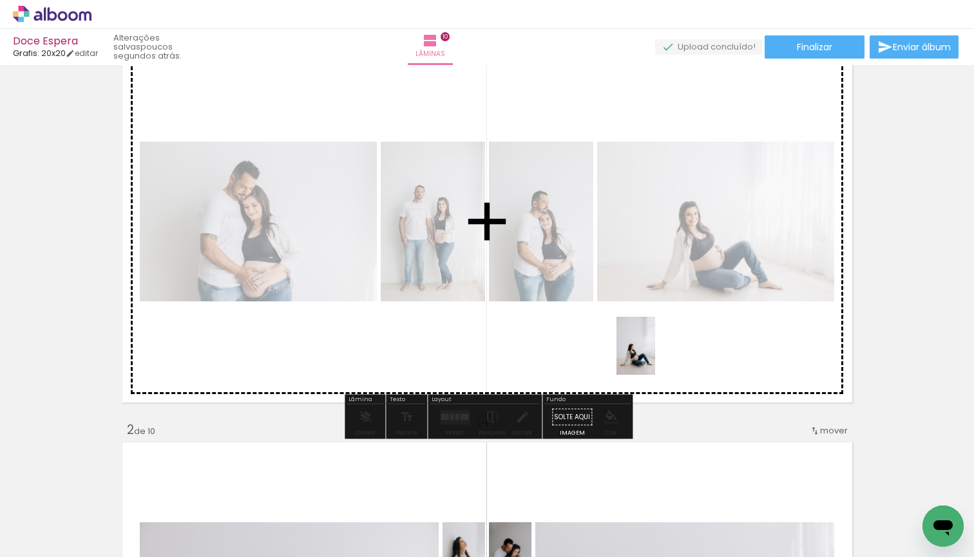
drag, startPoint x: 655, startPoint y: 518, endPoint x: 655, endPoint y: 358, distance: 160.4
click at [655, 358] on quentale-workspace at bounding box center [487, 278] width 974 height 557
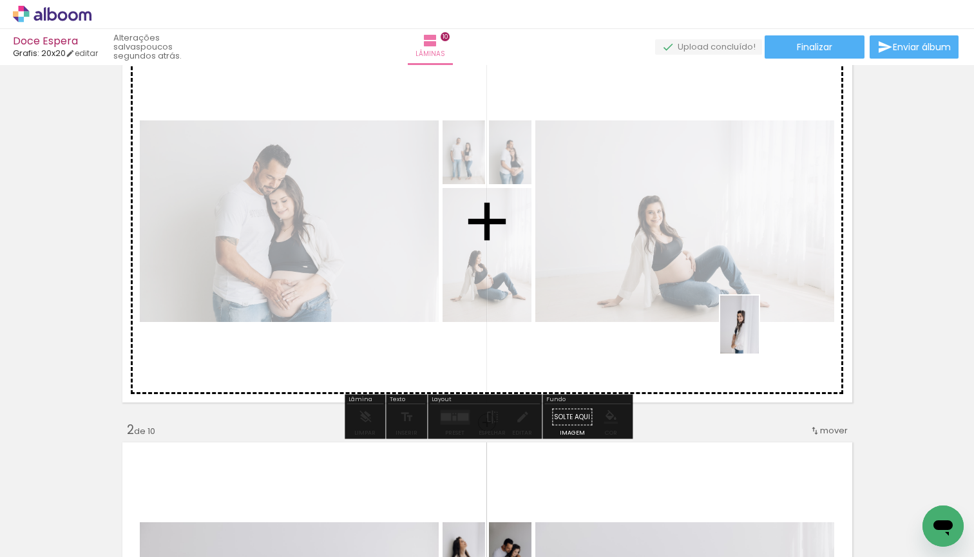
drag, startPoint x: 802, startPoint y: 537, endPoint x: 757, endPoint y: 332, distance: 209.6
click at [757, 332] on quentale-workspace at bounding box center [487, 278] width 974 height 557
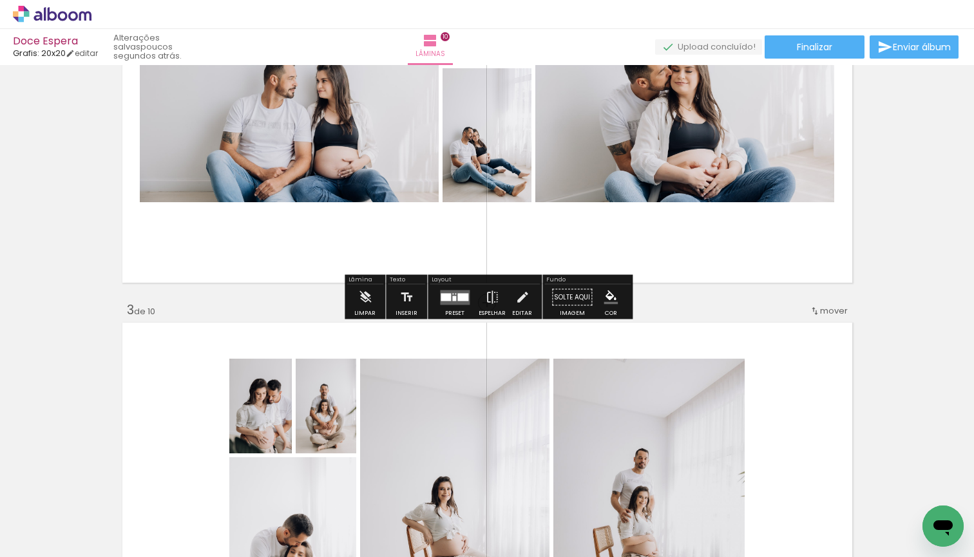
click at [448, 301] on quentale-layouter at bounding box center [455, 297] width 30 height 15
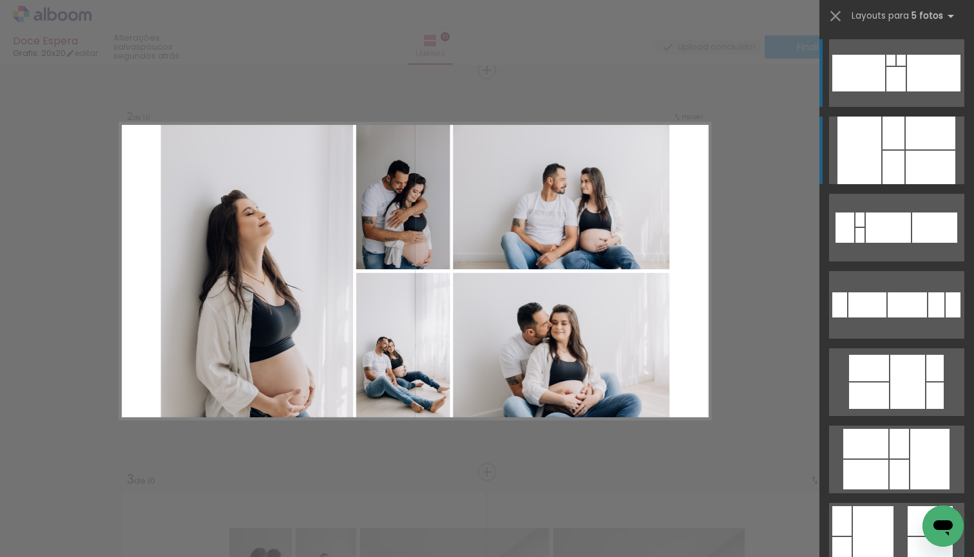
click at [888, 91] on div at bounding box center [895, 79] width 19 height 24
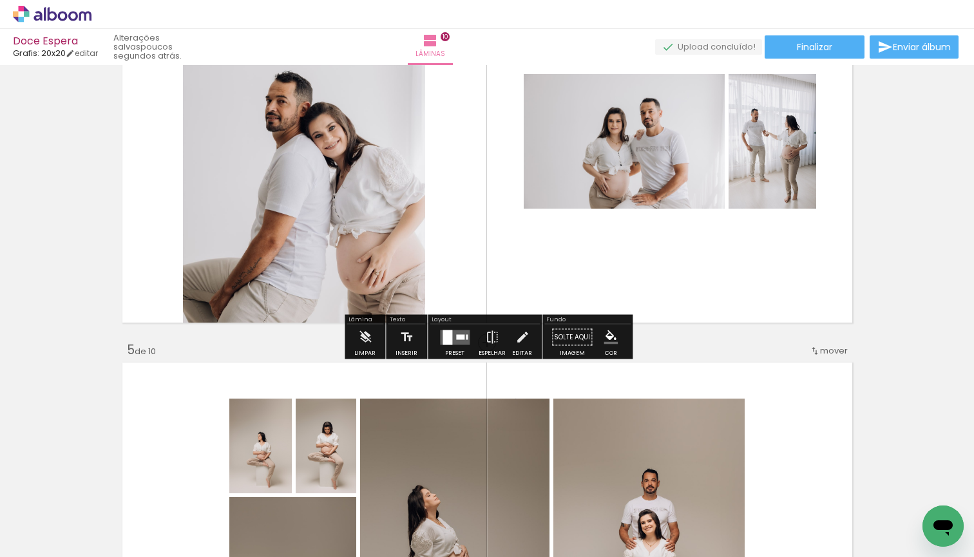
click at [455, 341] on quentale-layouter at bounding box center [455, 337] width 30 height 15
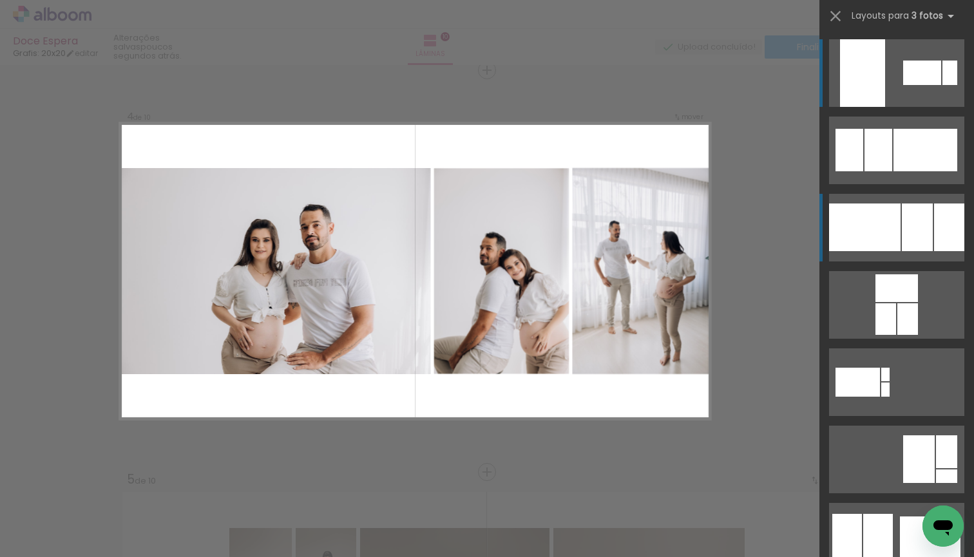
click at [911, 85] on div at bounding box center [922, 73] width 38 height 24
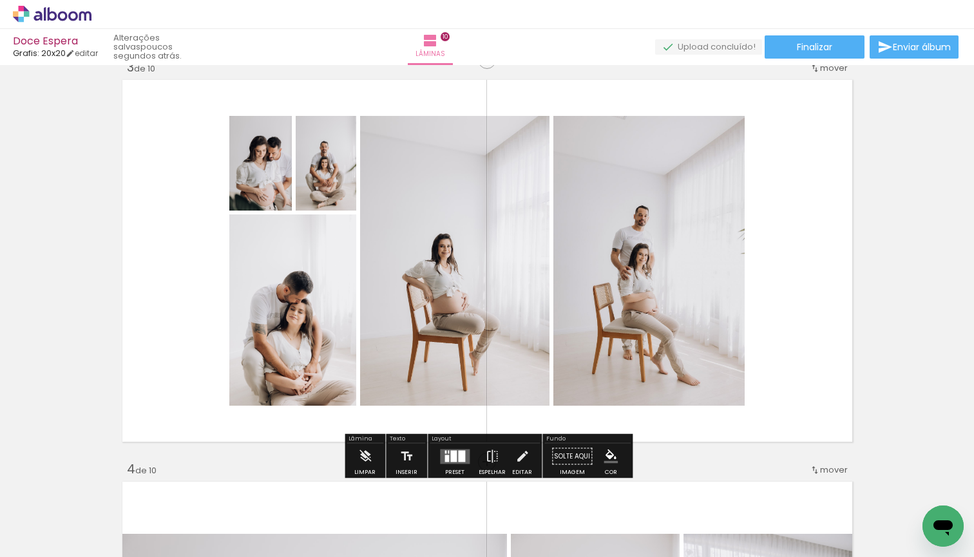
click at [451, 460] on div at bounding box center [453, 456] width 6 height 12
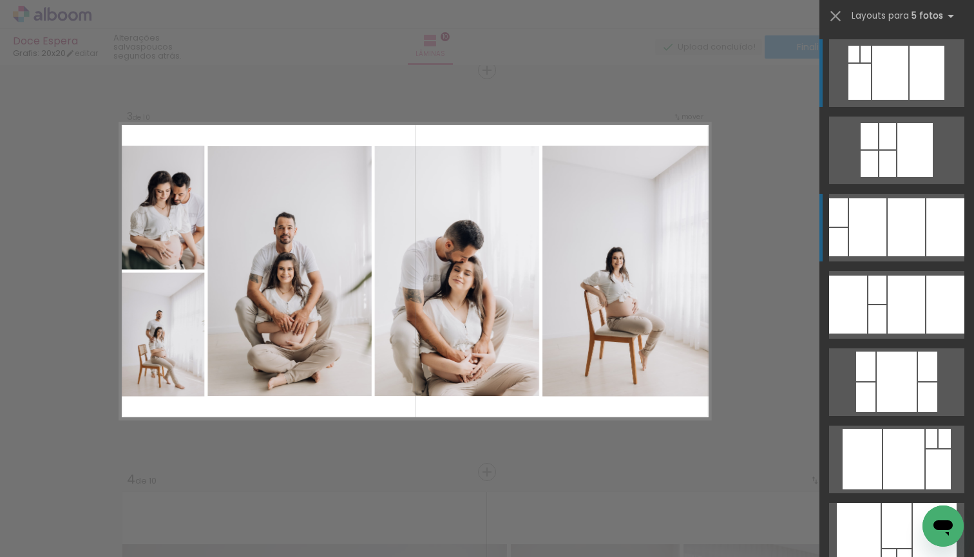
click at [925, 107] on quentale-layouter at bounding box center [896, 73] width 135 height 68
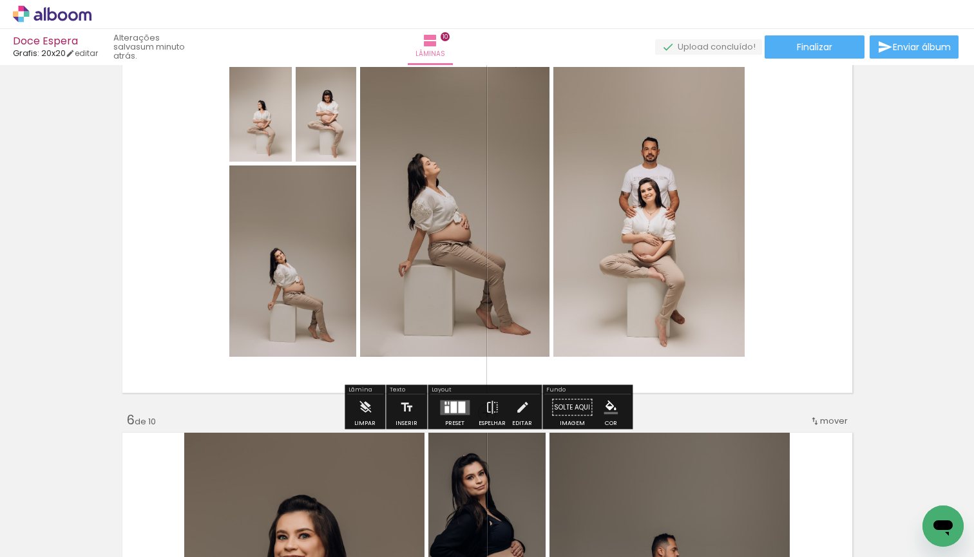
scroll to position [1684, 0]
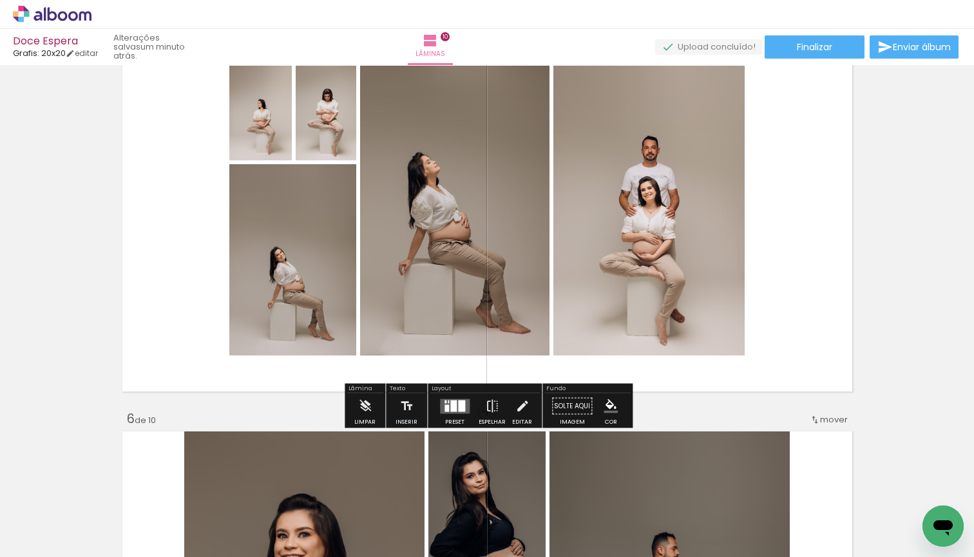
click at [444, 410] on div at bounding box center [446, 407] width 5 height 7
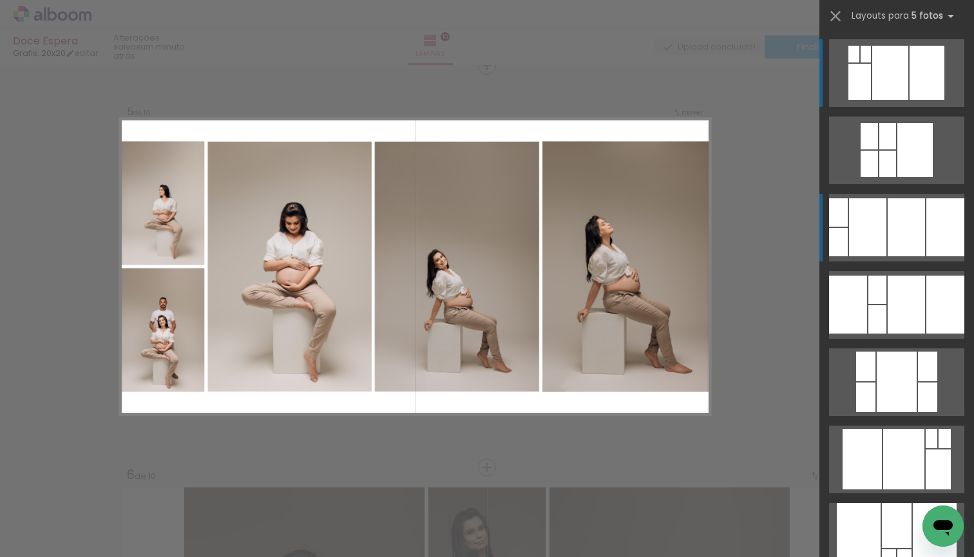
scroll to position [1624, 0]
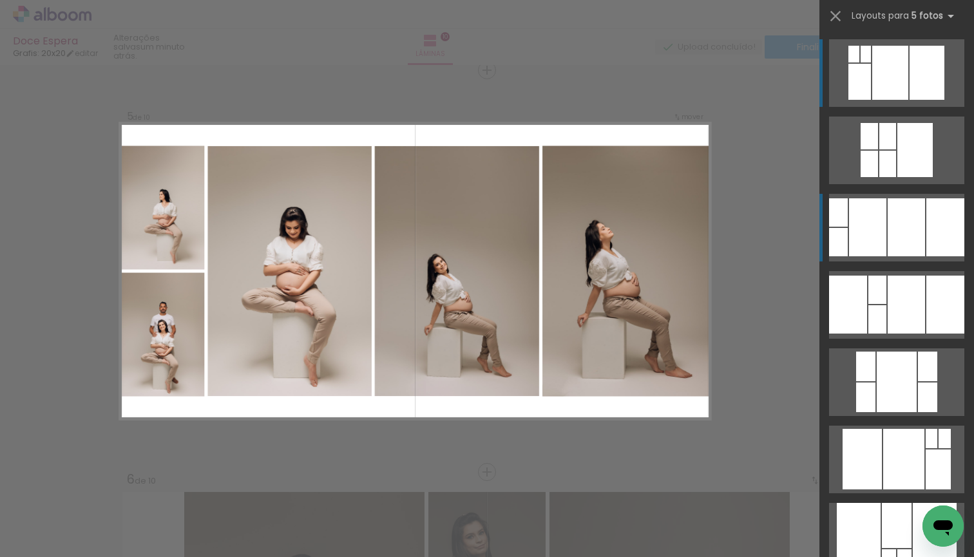
click at [914, 243] on div at bounding box center [905, 227] width 37 height 58
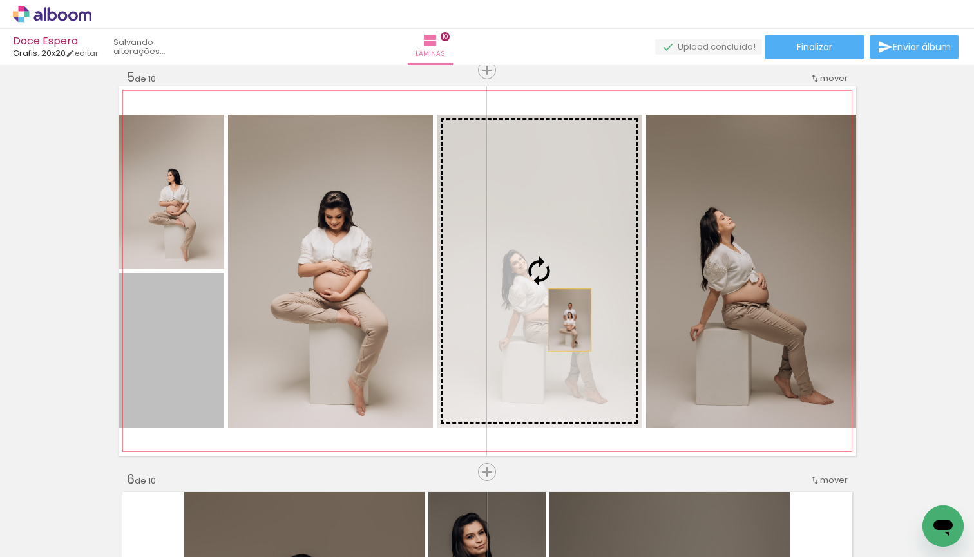
drag, startPoint x: 176, startPoint y: 384, endPoint x: 569, endPoint y: 320, distance: 398.6
click at [0, 0] on slot at bounding box center [0, 0] width 0 height 0
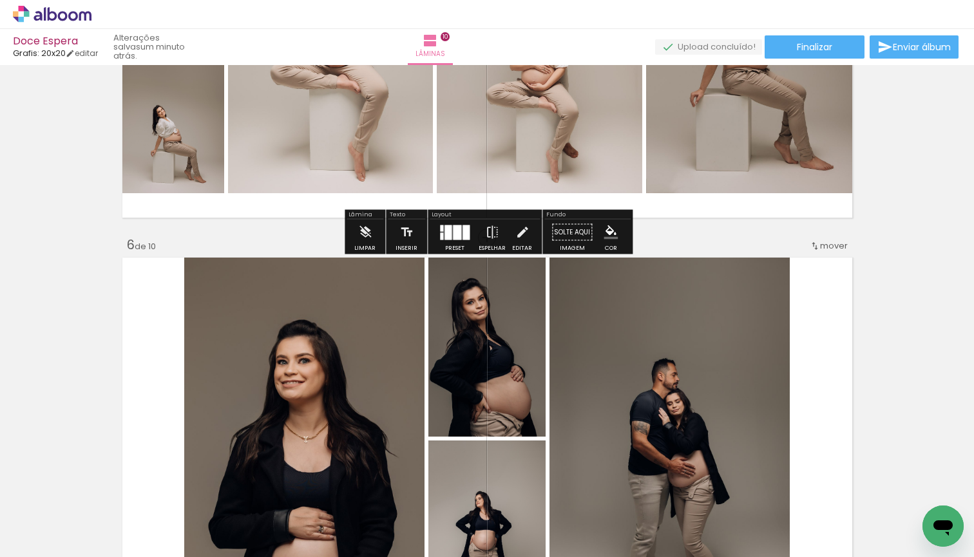
scroll to position [1857, 0]
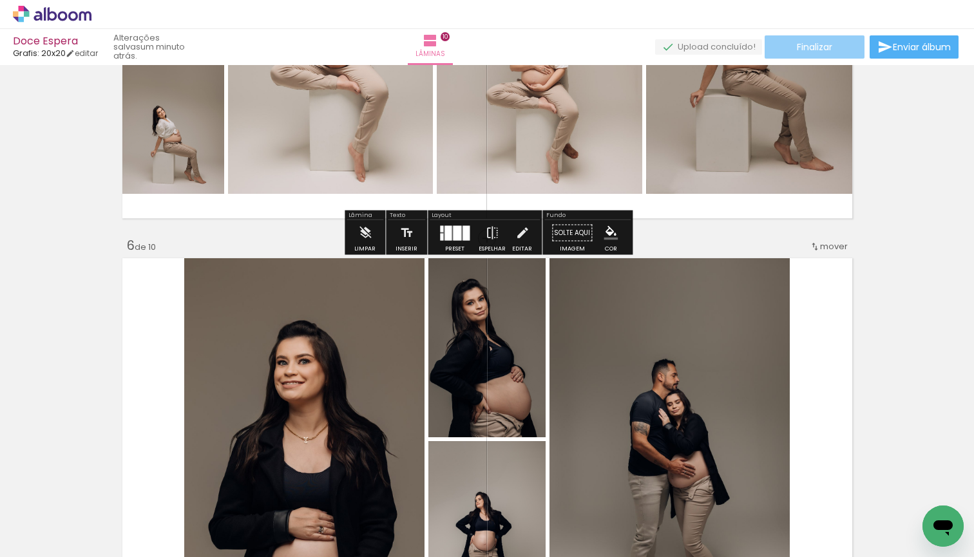
click at [803, 46] on span "Finalizar" at bounding box center [814, 47] width 35 height 9
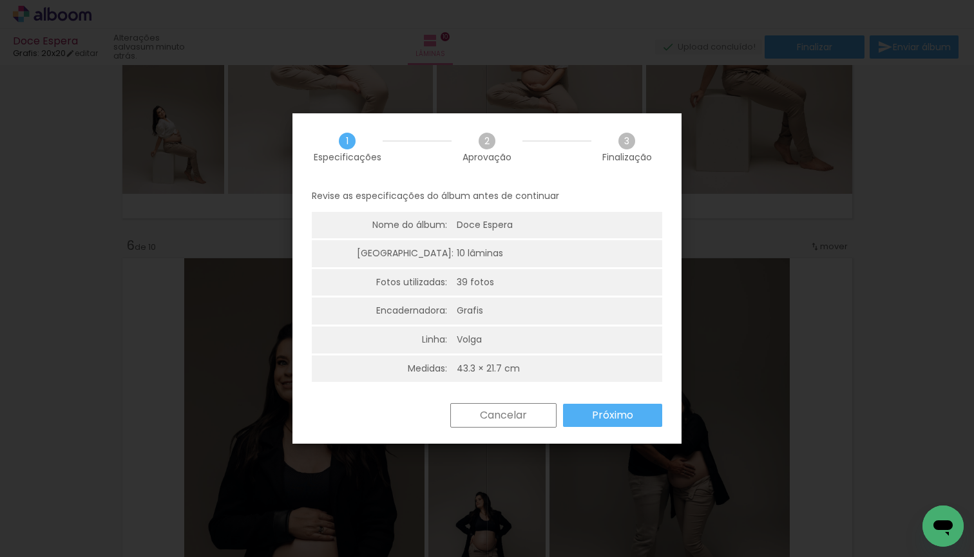
click at [0, 0] on slot "Próximo" at bounding box center [0, 0] width 0 height 0
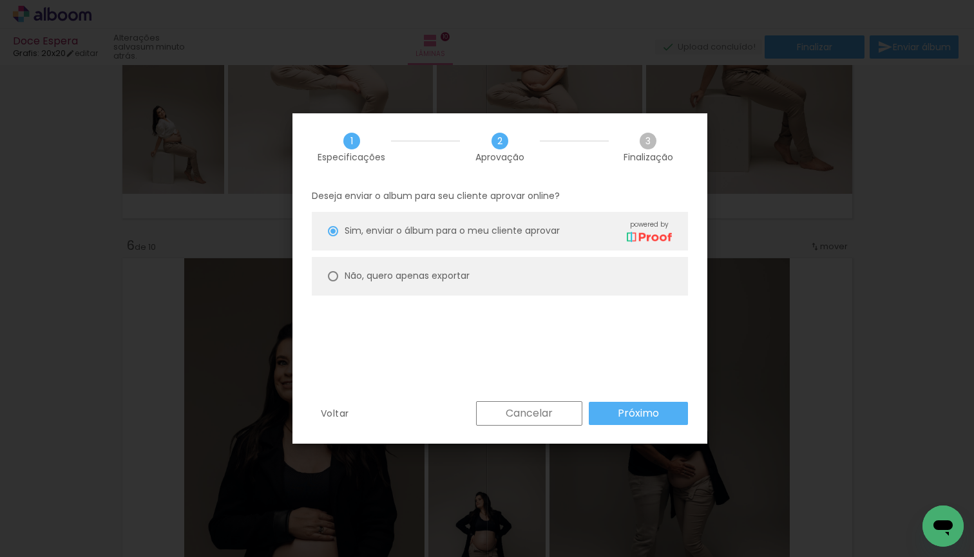
click at [328, 275] on paper-radio-button "Não, quero apenas exportar" at bounding box center [500, 276] width 376 height 39
type paper-radio-button "on"
click at [643, 424] on div "Cancelar Próximo" at bounding box center [578, 413] width 218 height 24
click at [0, 0] on slot "Próximo" at bounding box center [0, 0] width 0 height 0
type input "Alta, 300 DPI"
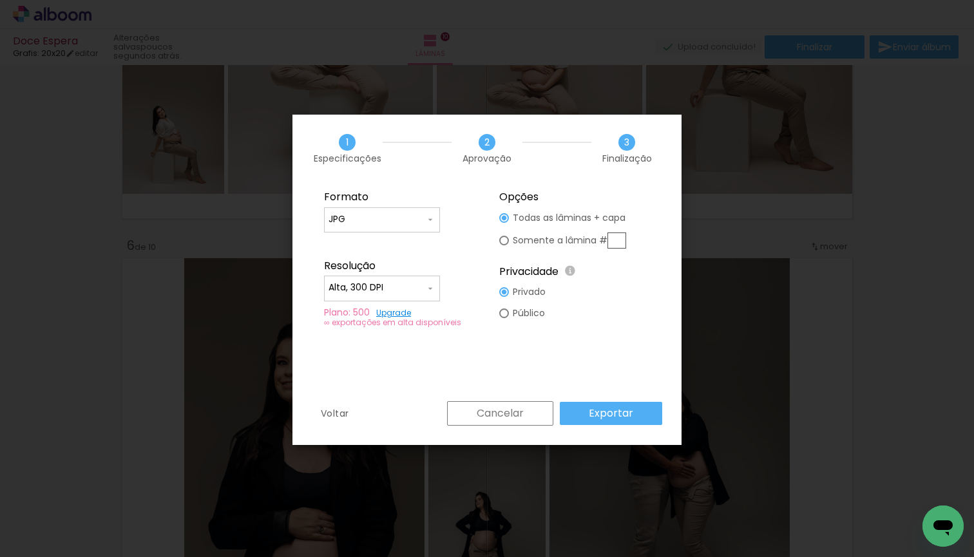
click at [0, 0] on slot "Exportar" at bounding box center [0, 0] width 0 height 0
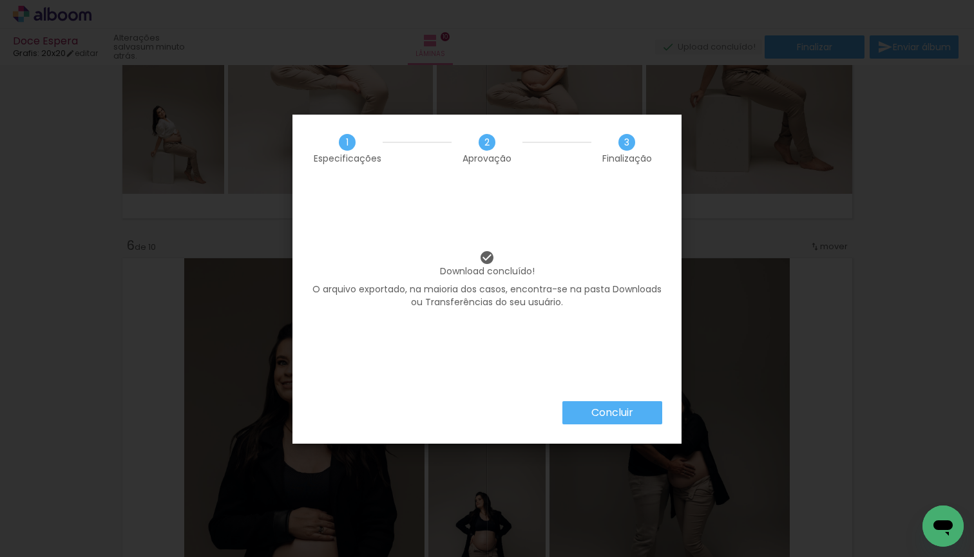
click at [0, 0] on slot "Concluir" at bounding box center [0, 0] width 0 height 0
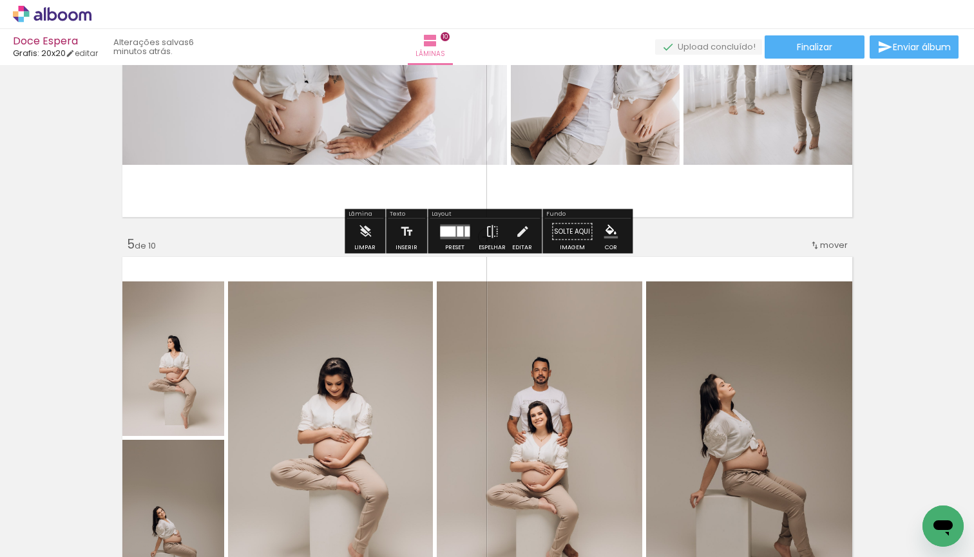
scroll to position [1449, 0]
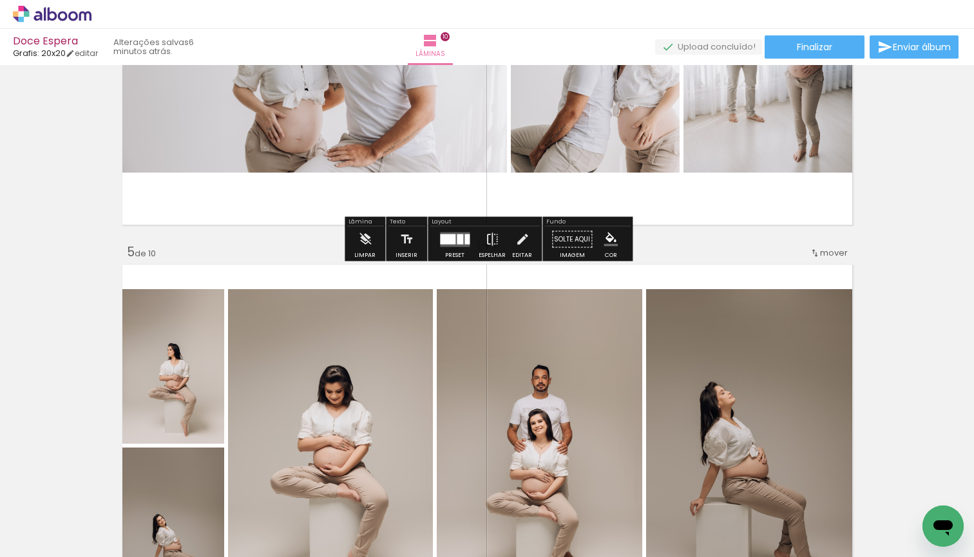
click at [63, 16] on icon at bounding box center [52, 14] width 79 height 17
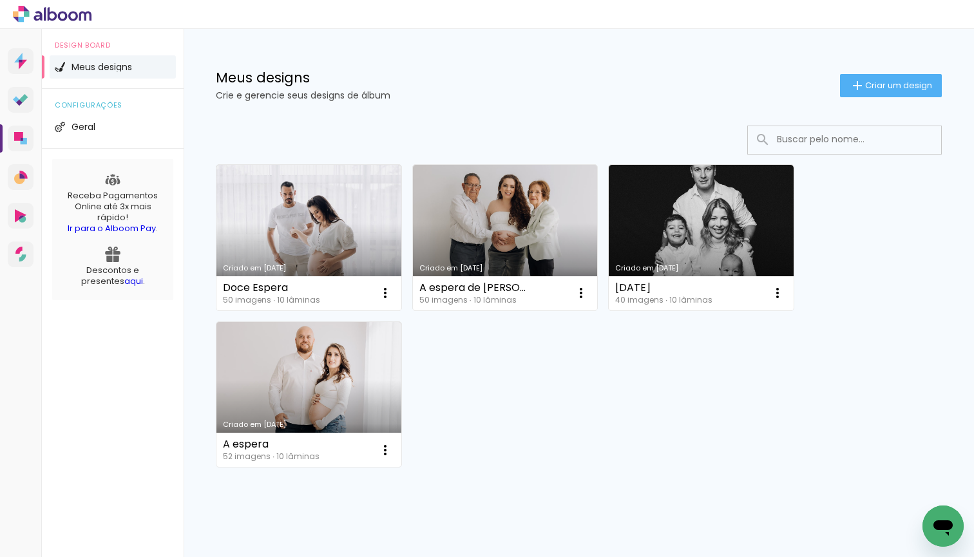
click at [866, 82] on span "Criar um design" at bounding box center [898, 85] width 67 height 8
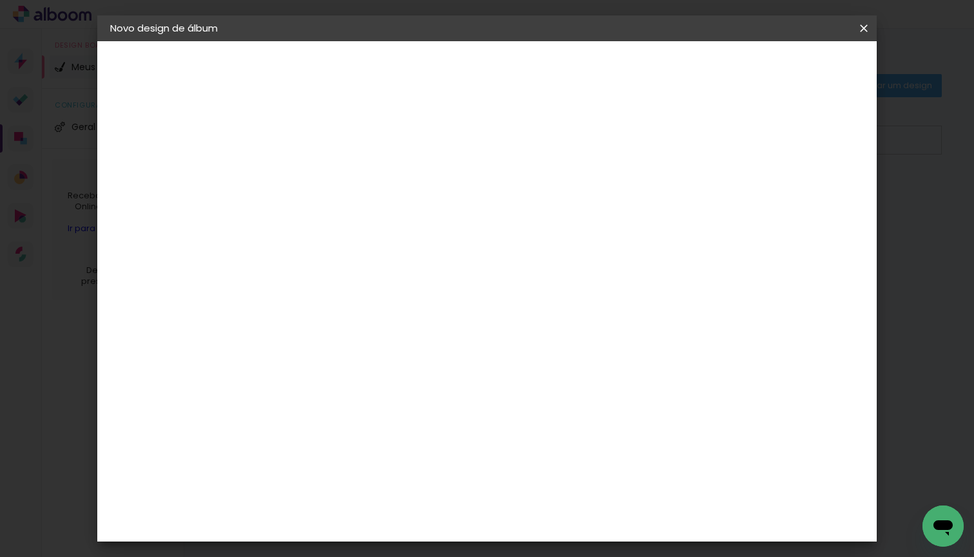
click at [321, 171] on input at bounding box center [321, 173] width 0 height 20
type input "Familia [PERSON_NAME]"
type paper-input "Familia [PERSON_NAME]"
click at [0, 0] on div "Informações Dê um título ao seu álbum. Avançar" at bounding box center [0, 0] width 0 height 0
click at [321, 172] on input "Familia [PERSON_NAME]" at bounding box center [321, 173] width 0 height 20
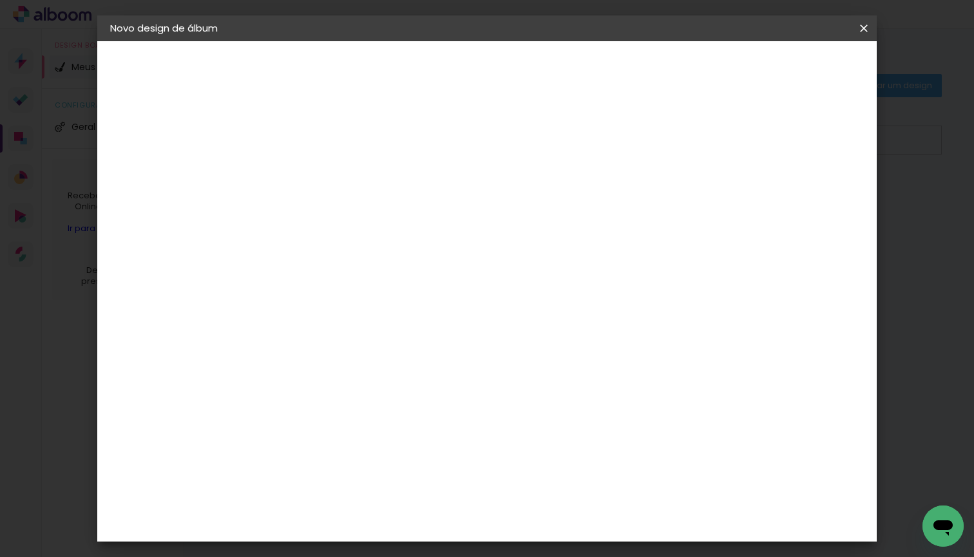
type input "F"
click at [321, 176] on input "Momorias em familia" at bounding box center [321, 173] width 0 height 20
click at [321, 175] on input "Momorias em familia" at bounding box center [321, 173] width 0 height 20
type input "Memórias em familia"
type paper-input "Memórias em familia"
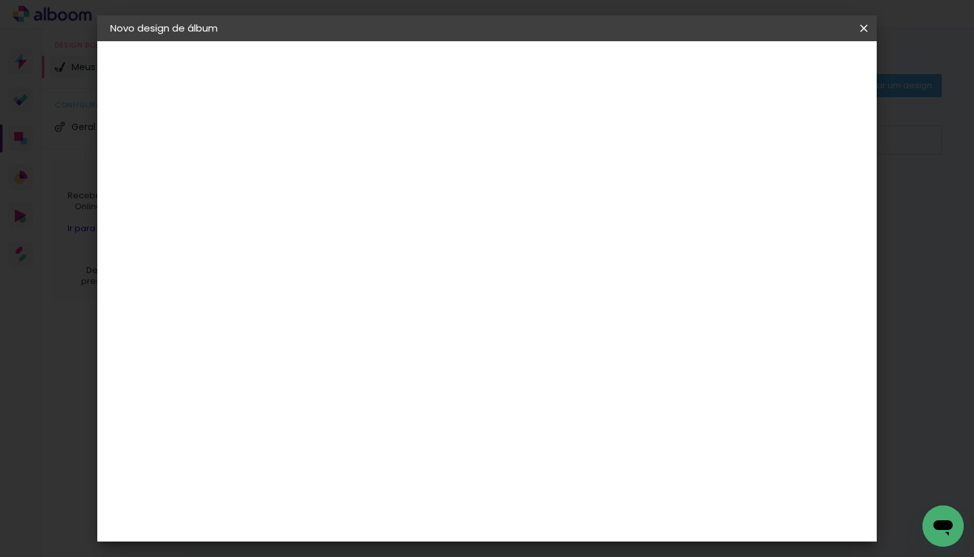
click at [0, 0] on div "Informações Dê um título ao seu álbum. Avançar" at bounding box center [0, 0] width 0 height 0
click at [0, 0] on slot "Avançar" at bounding box center [0, 0] width 0 height 0
click at [328, 517] on div "Grafis" at bounding box center [327, 522] width 30 height 10
click at [0, 0] on slot "Avançar" at bounding box center [0, 0] width 0 height 0
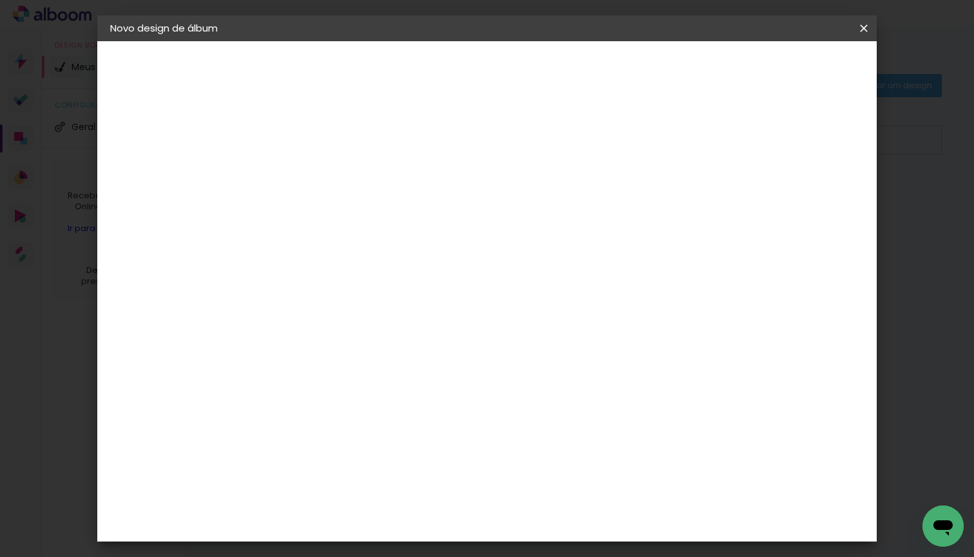
click at [371, 214] on input "text" at bounding box center [346, 224] width 50 height 20
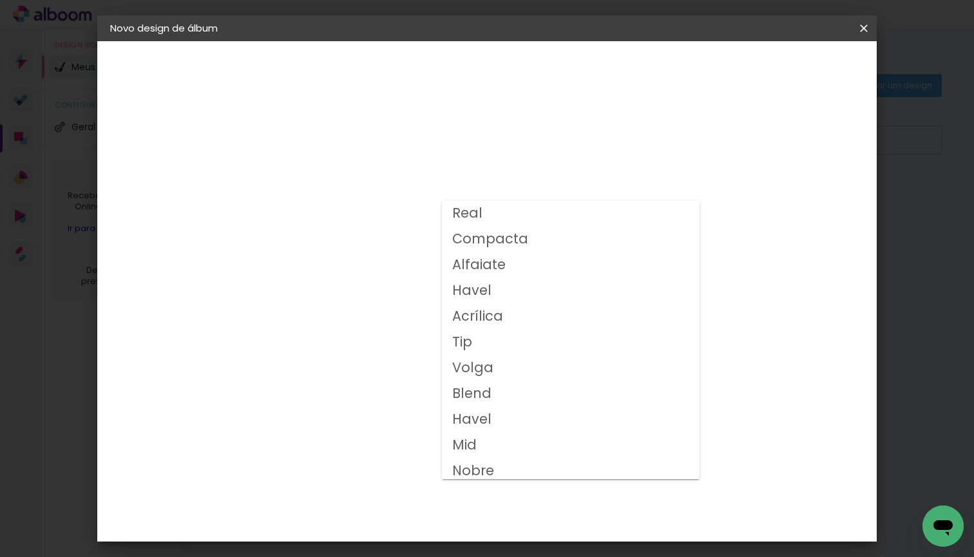
click at [0, 0] on slot "Volga" at bounding box center [0, 0] width 0 height 0
type input "Volga"
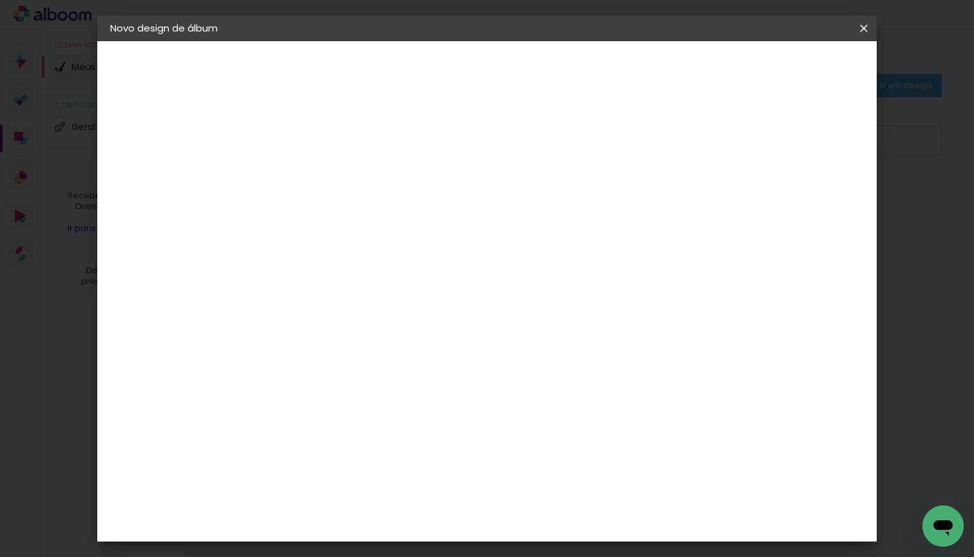
scroll to position [153, 0]
click at [408, 433] on span "20x20" at bounding box center [378, 450] width 60 height 34
click at [0, 0] on slot "Avançar" at bounding box center [0, 0] width 0 height 0
click at [792, 68] on span "Iniciar design" at bounding box center [763, 68] width 59 height 9
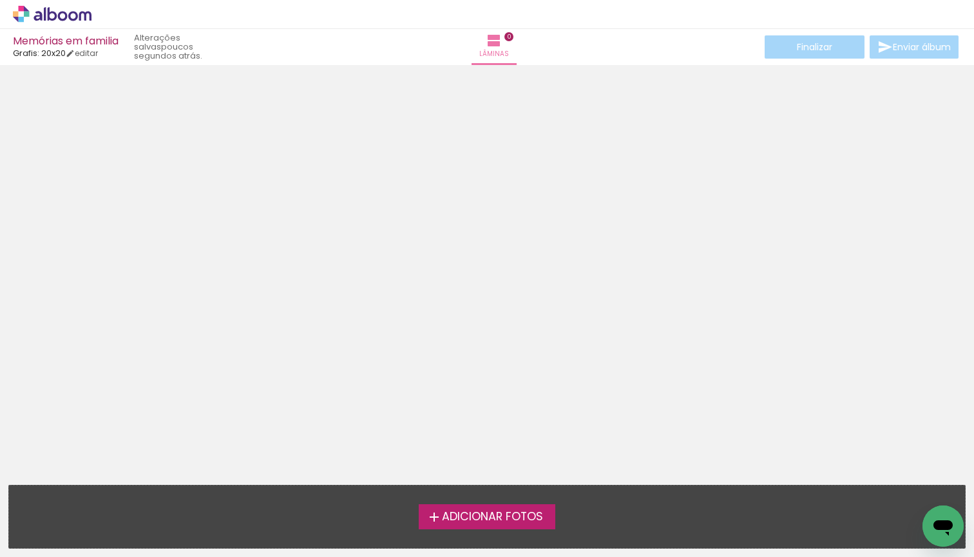
click at [470, 520] on span "Adicionar Fotos" at bounding box center [492, 517] width 101 height 12
click at [0, 0] on input "file" at bounding box center [0, 0] width 0 height 0
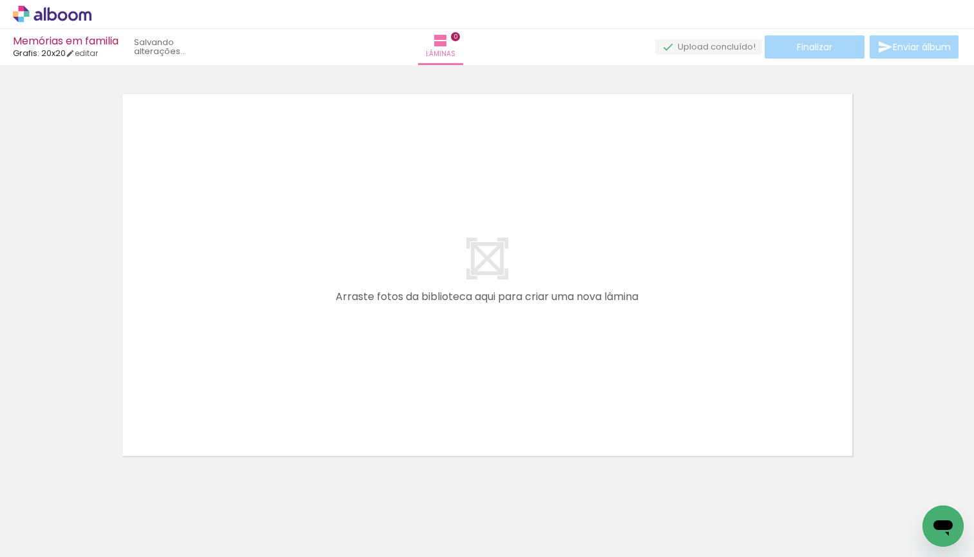
scroll to position [16, 0]
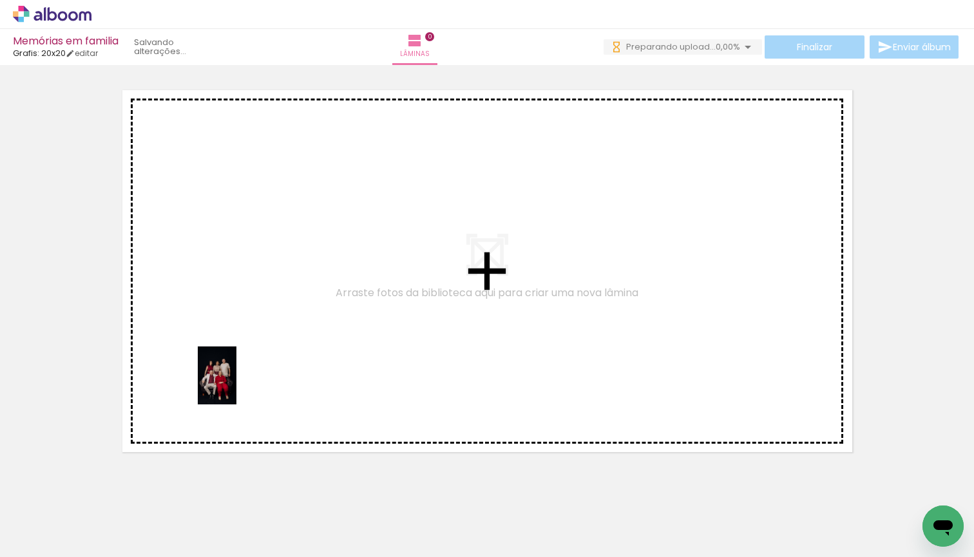
drag, startPoint x: 135, startPoint y: 531, endPoint x: 237, endPoint y: 384, distance: 178.6
click at [237, 384] on quentale-workspace at bounding box center [487, 278] width 974 height 557
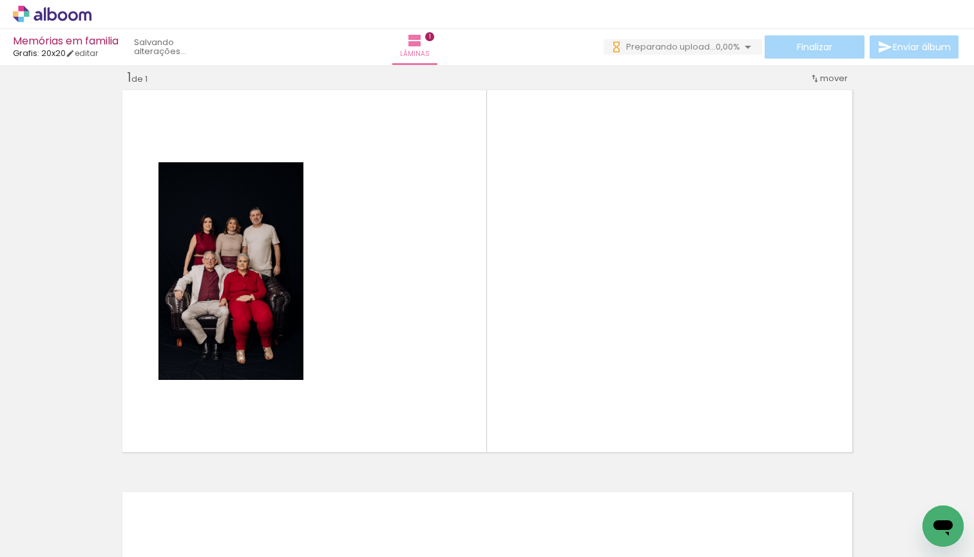
scroll to position [0, 1265]
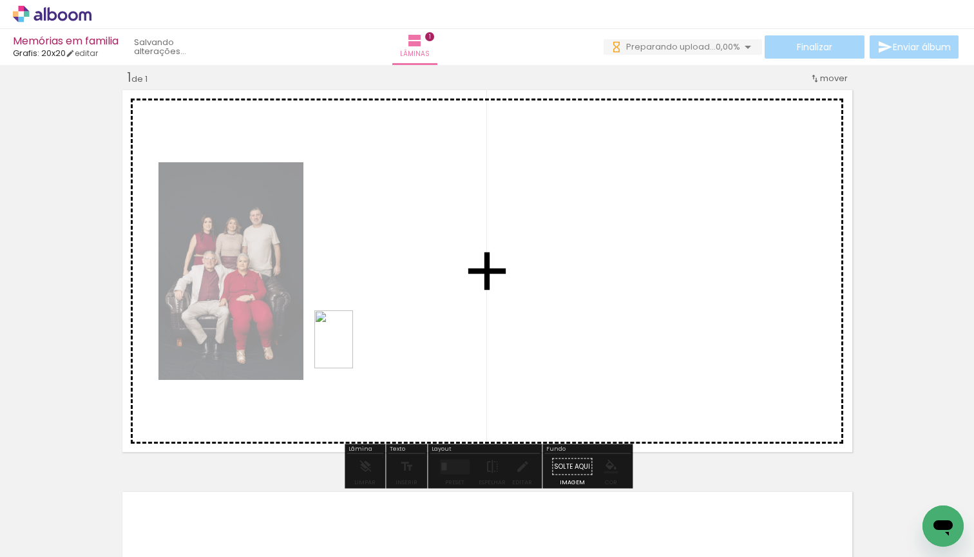
drag, startPoint x: 447, startPoint y: 511, endPoint x: 333, endPoint y: 326, distance: 217.2
click at [333, 326] on quentale-workspace at bounding box center [487, 278] width 974 height 557
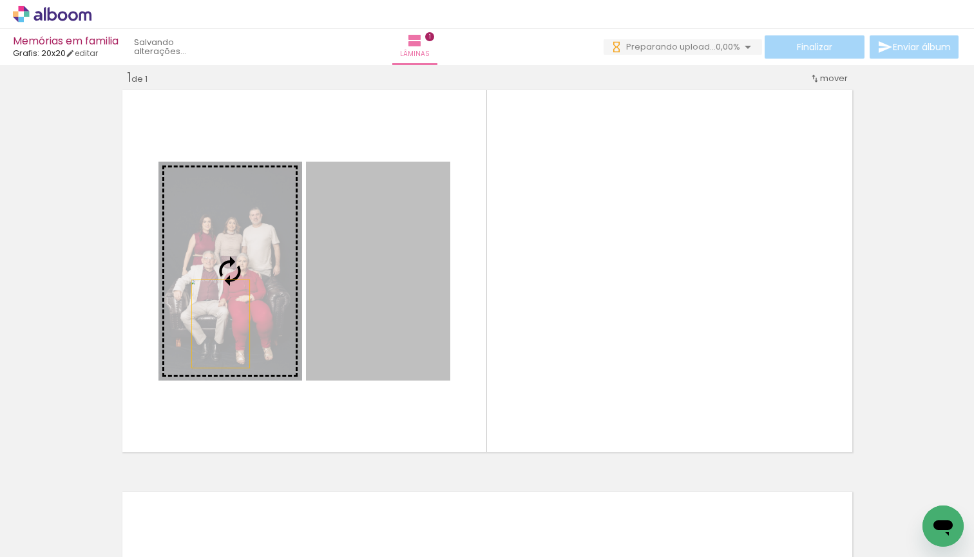
drag, startPoint x: 403, startPoint y: 350, endPoint x: 220, endPoint y: 324, distance: 184.7
click at [0, 0] on slot at bounding box center [0, 0] width 0 height 0
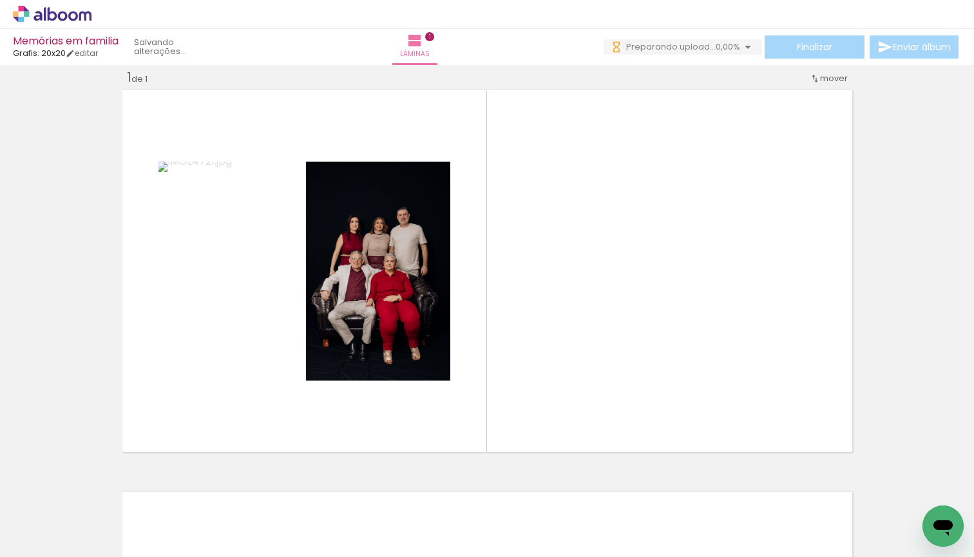
scroll to position [0, 0]
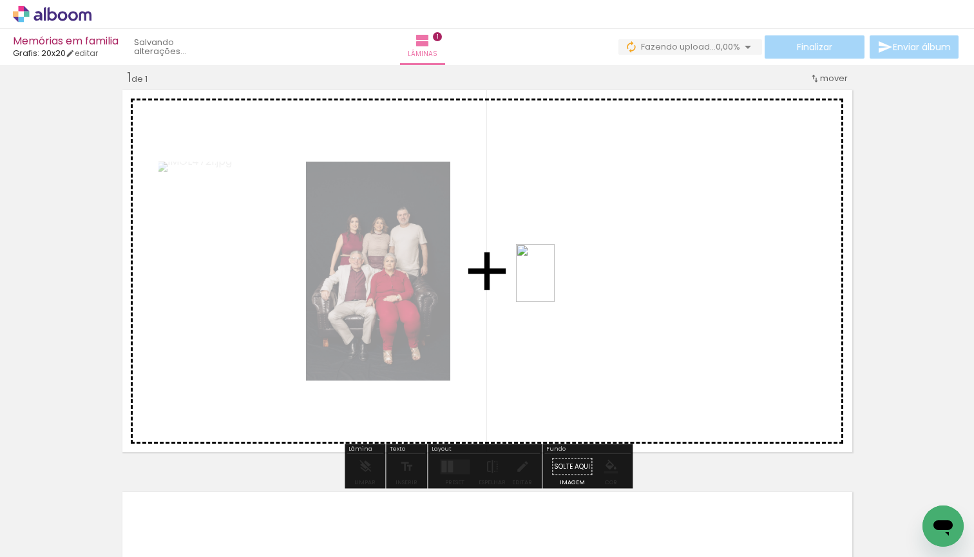
drag, startPoint x: 217, startPoint y: 520, endPoint x: 559, endPoint y: 263, distance: 428.1
click at [559, 263] on quentale-workspace at bounding box center [487, 278] width 974 height 557
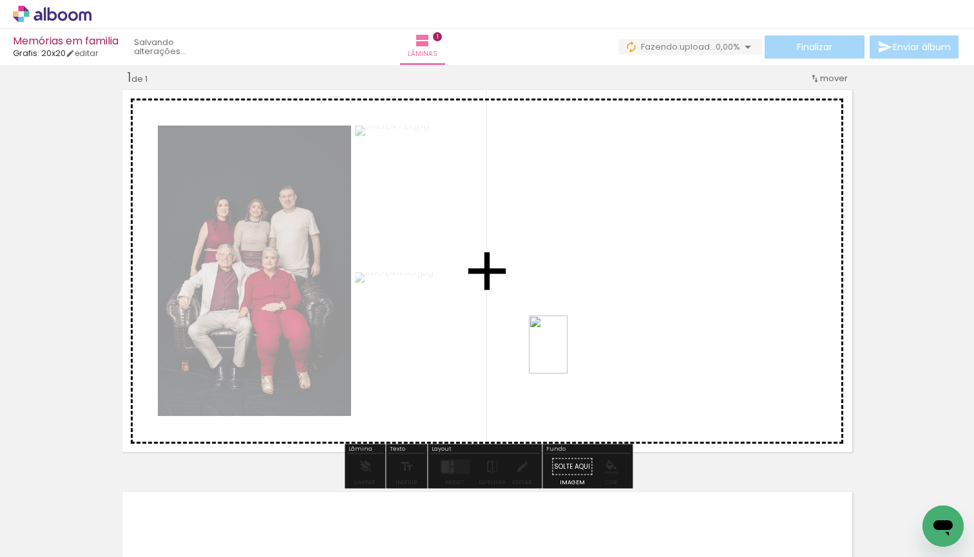
drag, startPoint x: 288, startPoint y: 536, endPoint x: 591, endPoint y: 330, distance: 366.4
click at [591, 330] on quentale-workspace at bounding box center [487, 278] width 974 height 557
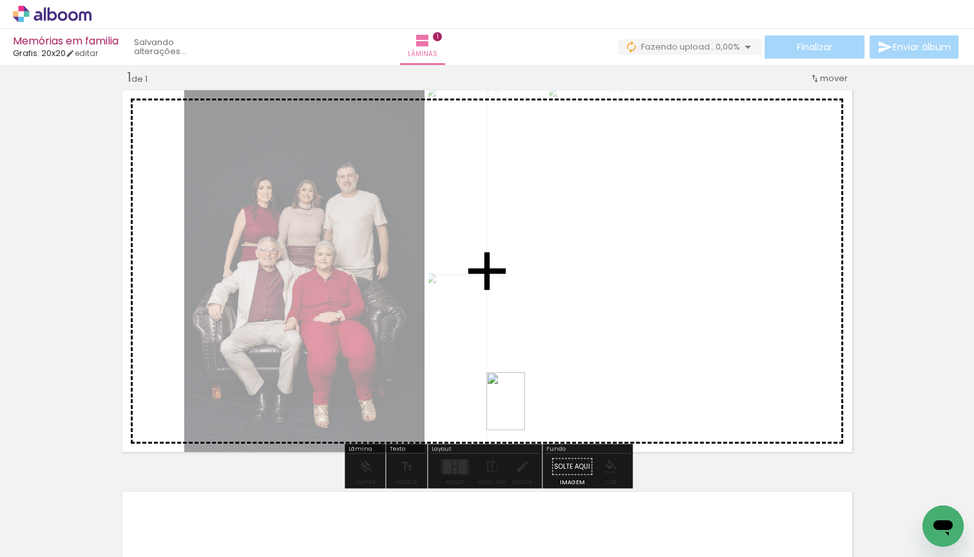
drag, startPoint x: 354, startPoint y: 533, endPoint x: 565, endPoint y: 386, distance: 257.3
click at [565, 386] on quentale-workspace at bounding box center [487, 278] width 974 height 557
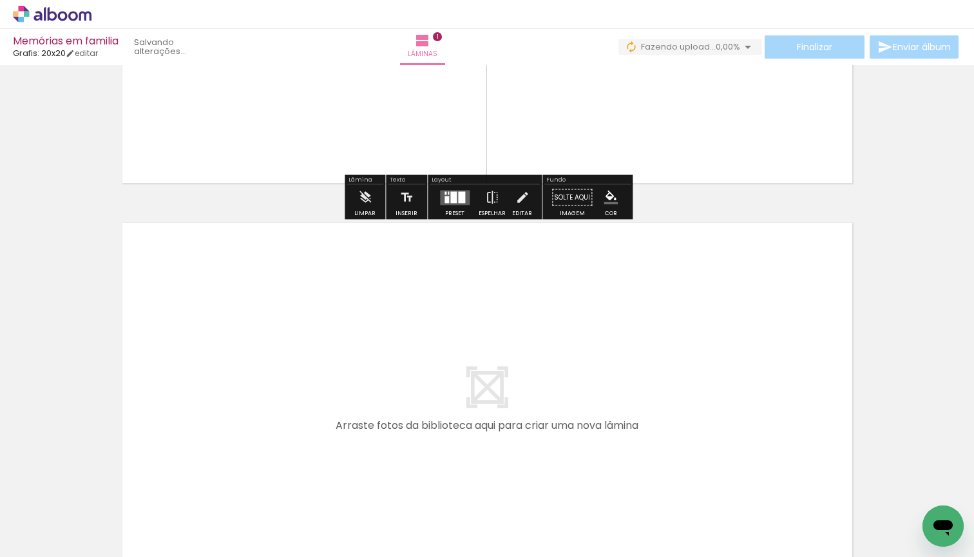
scroll to position [287, 0]
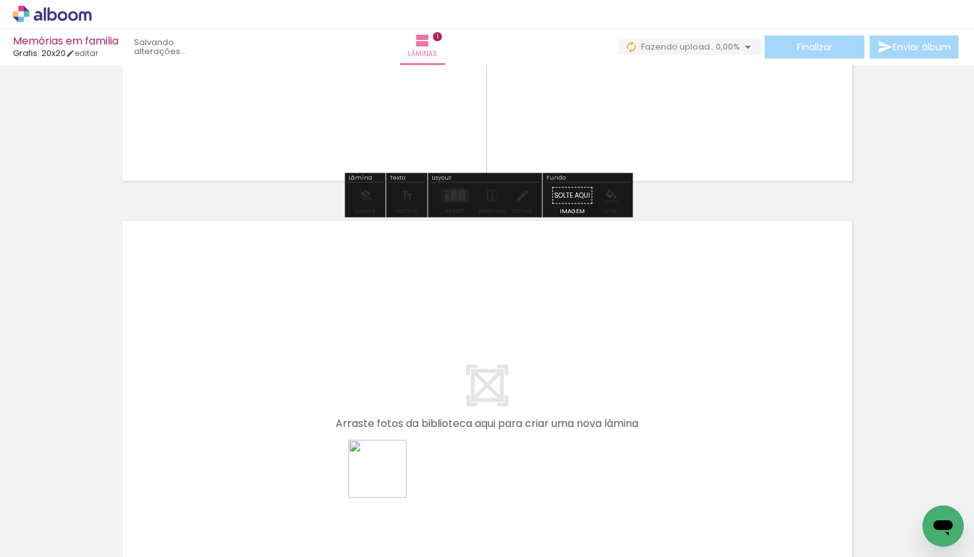
drag, startPoint x: 417, startPoint y: 540, endPoint x: 316, endPoint y: 391, distance: 180.2
click at [316, 391] on quentale-workspace at bounding box center [487, 278] width 974 height 557
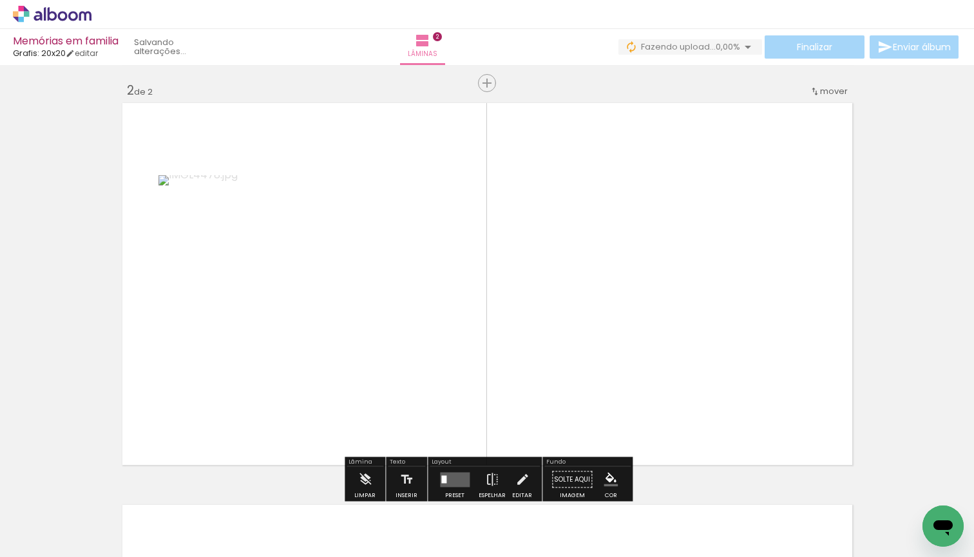
scroll to position [418, 0]
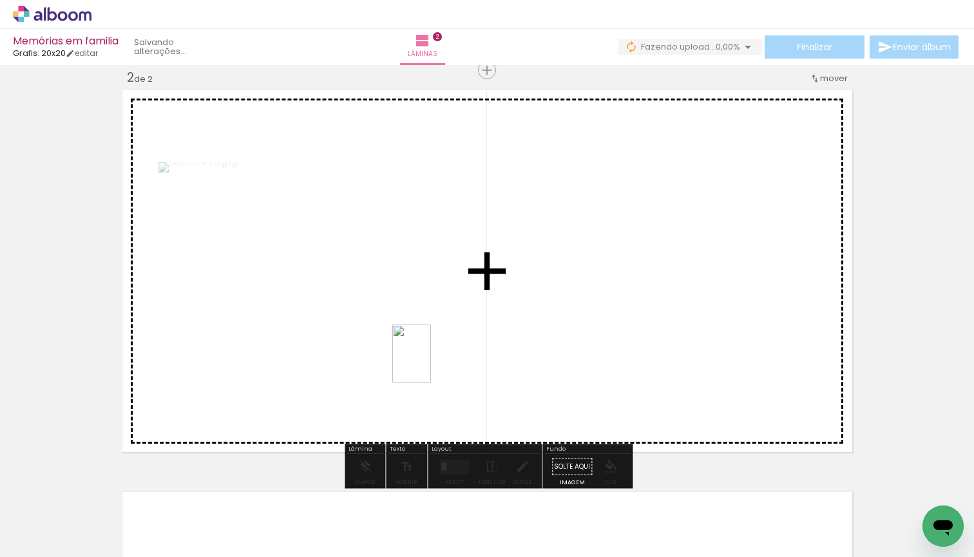
drag, startPoint x: 506, startPoint y: 534, endPoint x: 480, endPoint y: 396, distance: 140.1
click at [431, 360] on quentale-workspace at bounding box center [487, 278] width 974 height 557
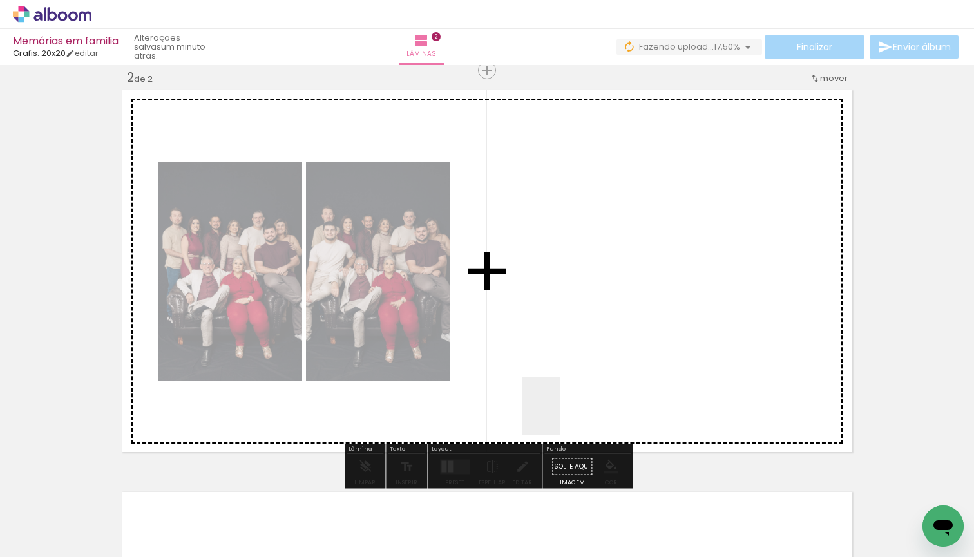
drag, startPoint x: 569, startPoint y: 537, endPoint x: 562, endPoint y: 336, distance: 201.7
click at [562, 336] on quentale-workspace at bounding box center [487, 278] width 974 height 557
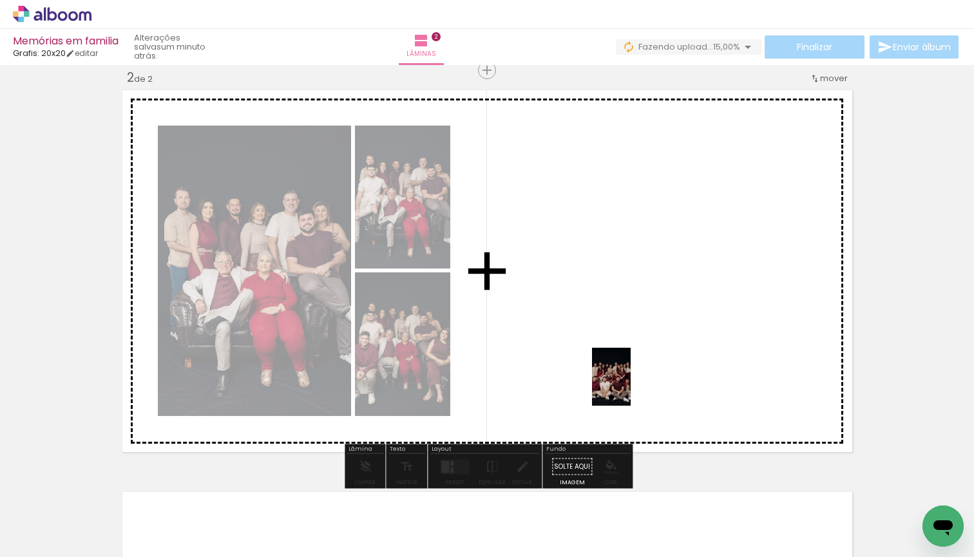
drag, startPoint x: 640, startPoint y: 540, endPoint x: 627, endPoint y: 350, distance: 190.4
click at [627, 350] on quentale-workspace at bounding box center [487, 278] width 974 height 557
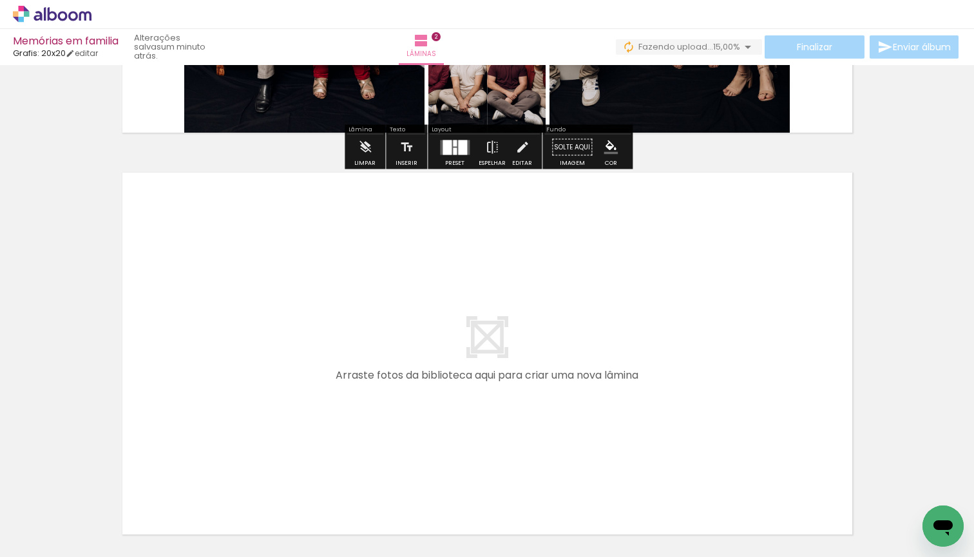
scroll to position [0, 0]
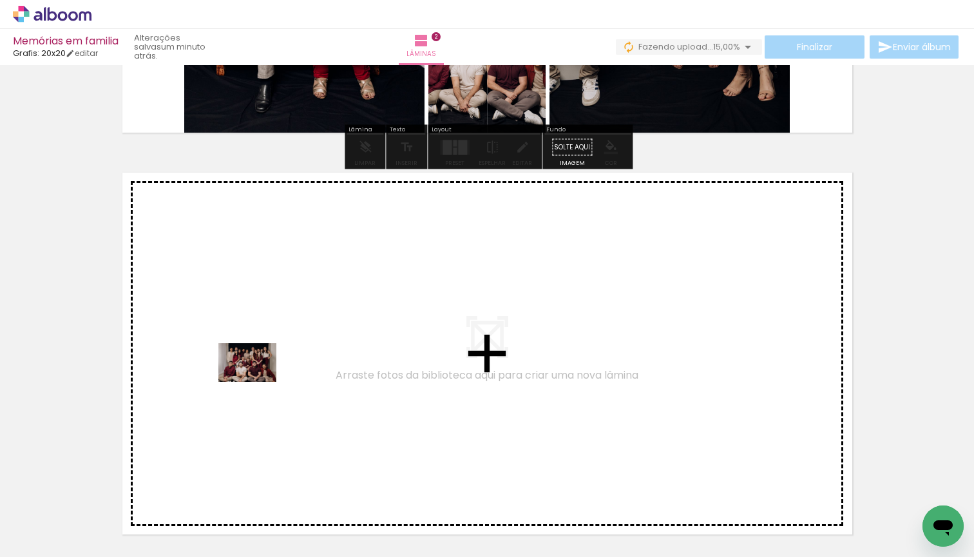
drag, startPoint x: 239, startPoint y: 520, endPoint x: 260, endPoint y: 361, distance: 161.0
click at [260, 361] on quentale-workspace at bounding box center [487, 278] width 974 height 557
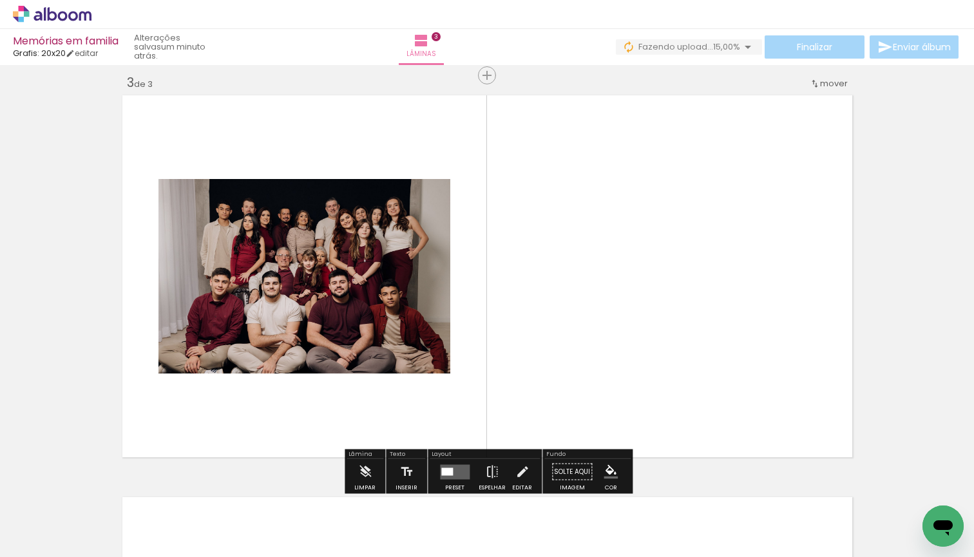
scroll to position [820, 0]
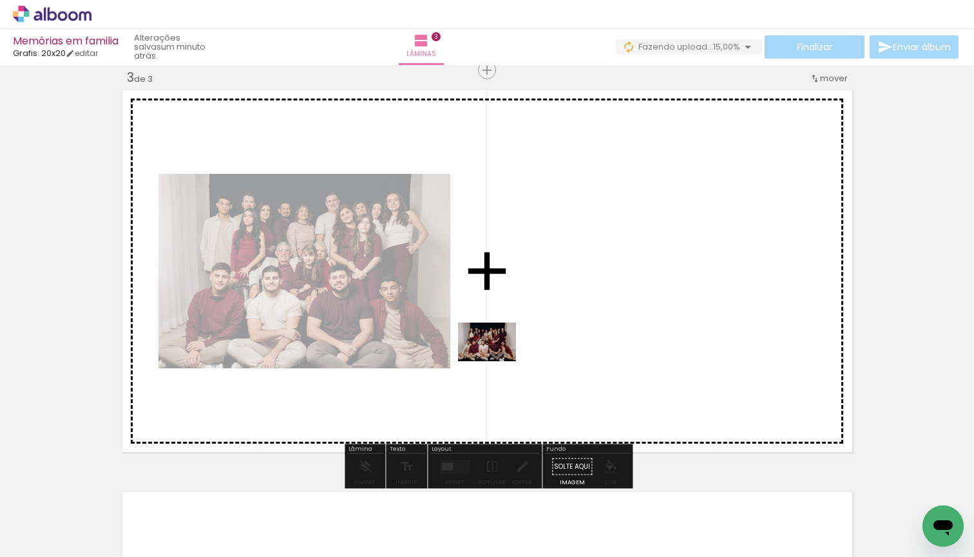
drag, startPoint x: 322, startPoint y: 525, endPoint x: 519, endPoint y: 330, distance: 276.9
click at [519, 330] on quentale-workspace at bounding box center [487, 278] width 974 height 557
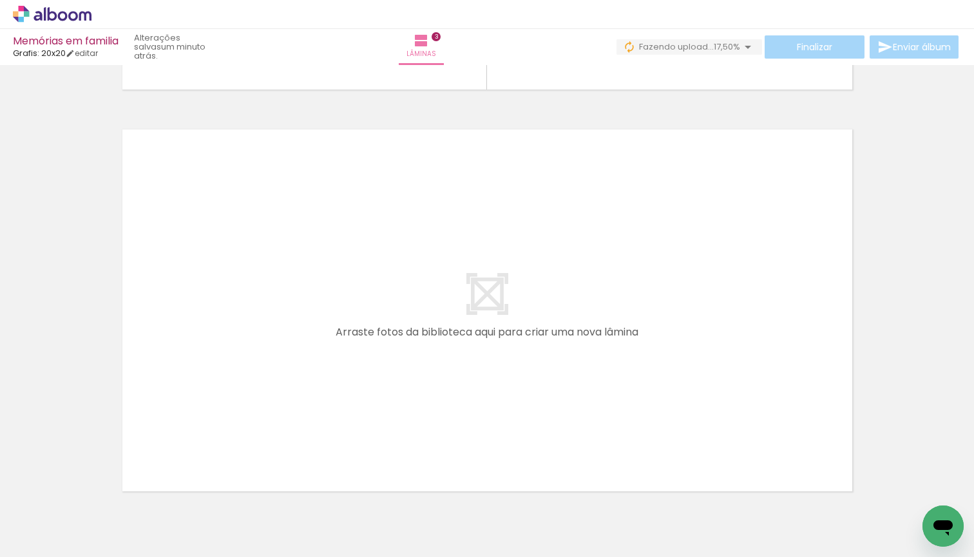
scroll to position [0, 478]
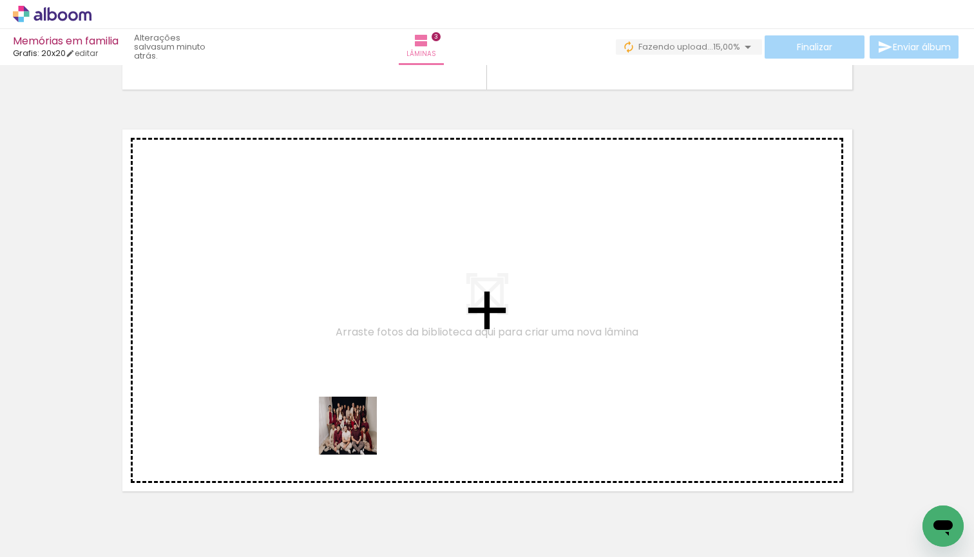
drag, startPoint x: 369, startPoint y: 513, endPoint x: 321, endPoint y: 366, distance: 154.4
click at [321, 366] on quentale-workspace at bounding box center [487, 278] width 974 height 557
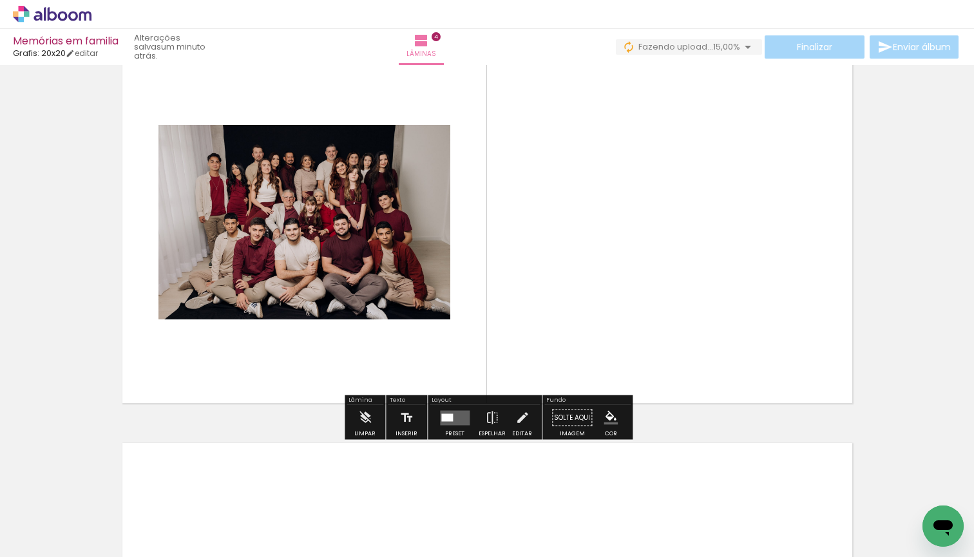
scroll to position [1278, 0]
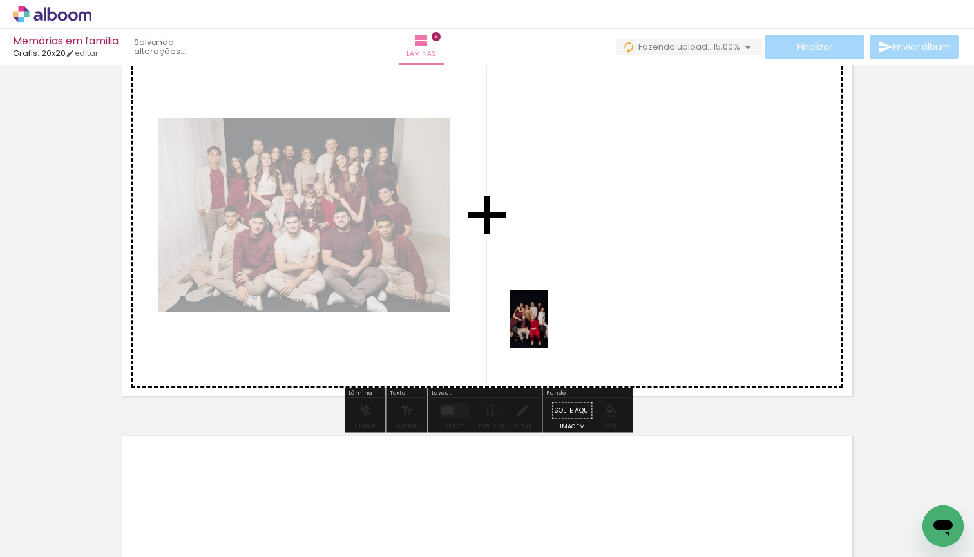
drag, startPoint x: 457, startPoint y: 500, endPoint x: 544, endPoint y: 284, distance: 232.8
click at [544, 284] on quentale-workspace at bounding box center [487, 278] width 974 height 557
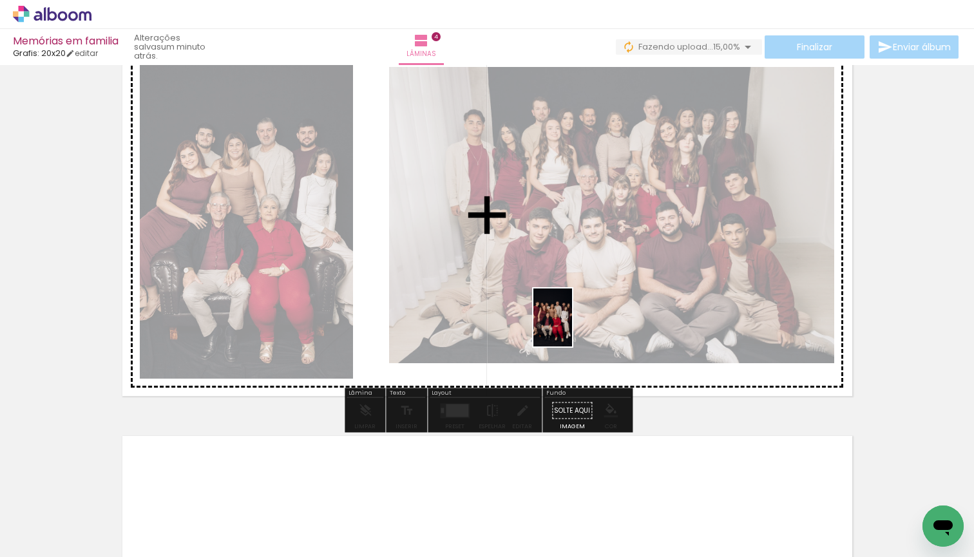
drag, startPoint x: 526, startPoint y: 529, endPoint x: 574, endPoint y: 328, distance: 206.7
click at [572, 325] on quentale-workspace at bounding box center [487, 278] width 974 height 557
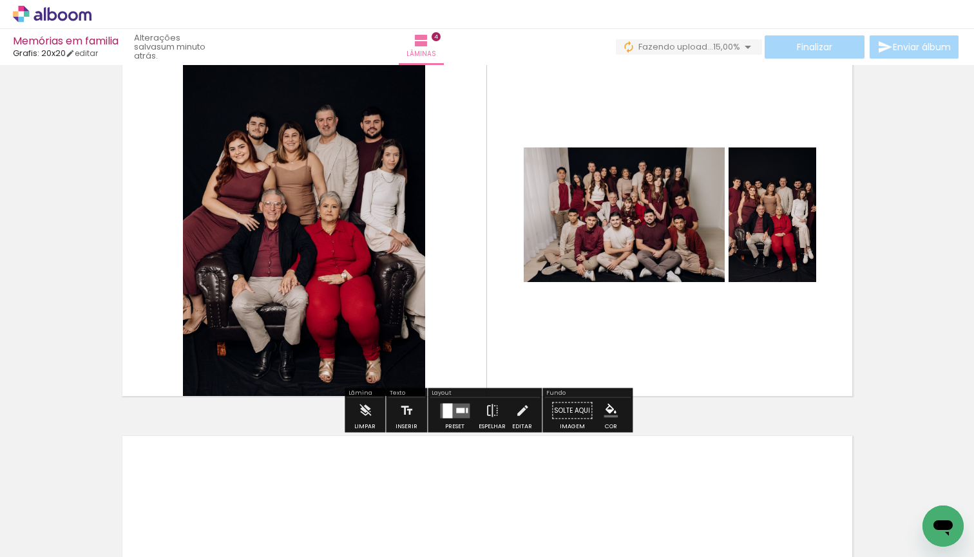
scroll to position [0, 0]
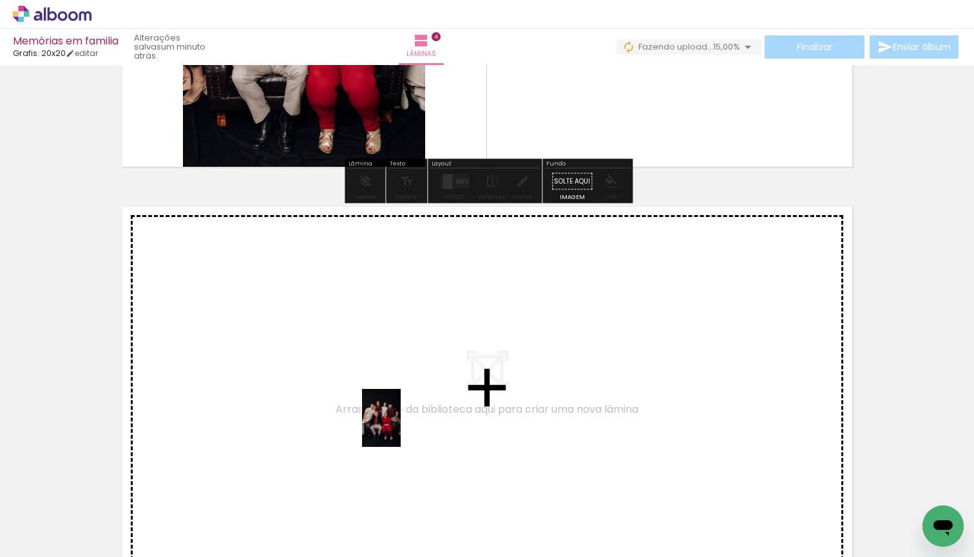
drag, startPoint x: 592, startPoint y: 524, endPoint x: 368, endPoint y: 416, distance: 248.3
click at [368, 416] on quentale-workspace at bounding box center [487, 278] width 974 height 557
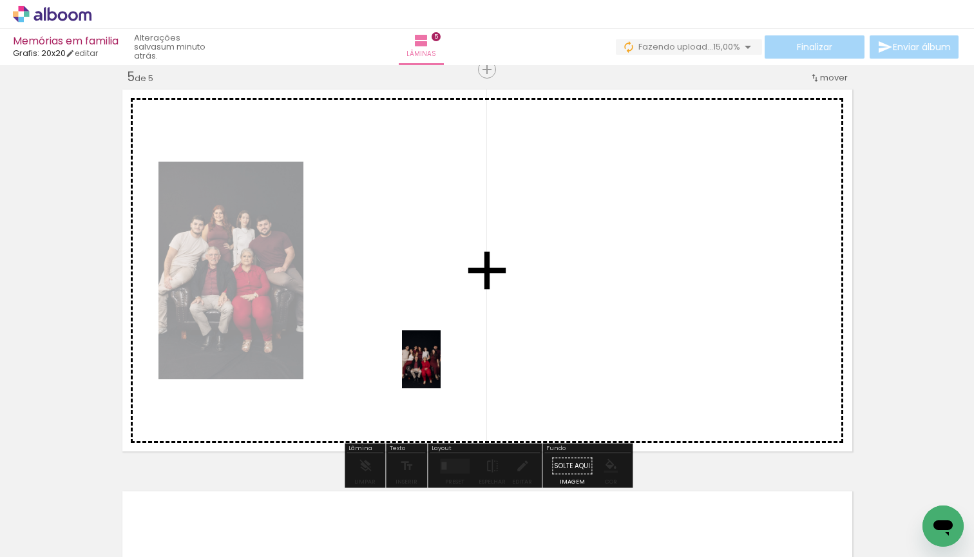
drag, startPoint x: 664, startPoint y: 526, endPoint x: 437, endPoint y: 366, distance: 277.8
click at [437, 366] on quentale-workspace at bounding box center [487, 278] width 974 height 557
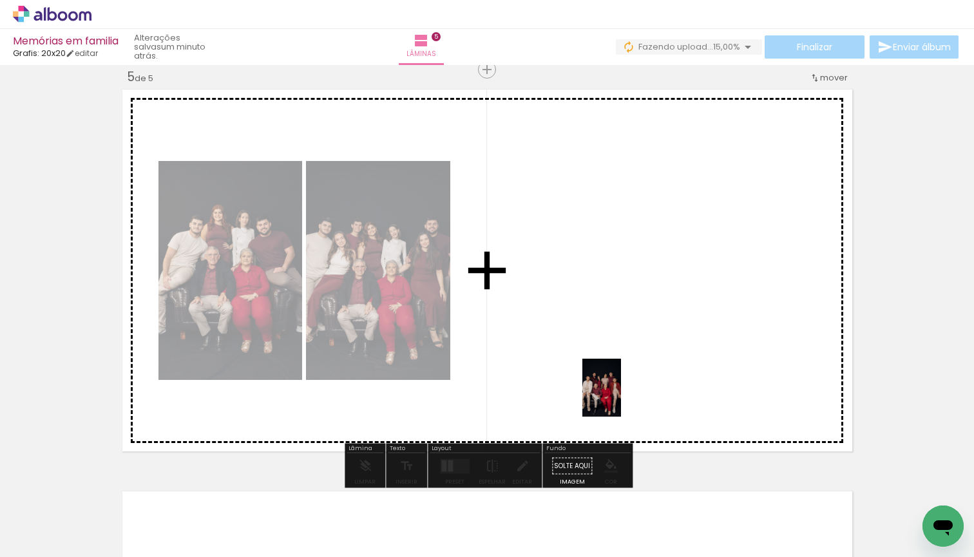
drag, startPoint x: 748, startPoint y: 535, endPoint x: 614, endPoint y: 378, distance: 206.4
click at [614, 378] on quentale-workspace at bounding box center [487, 278] width 974 height 557
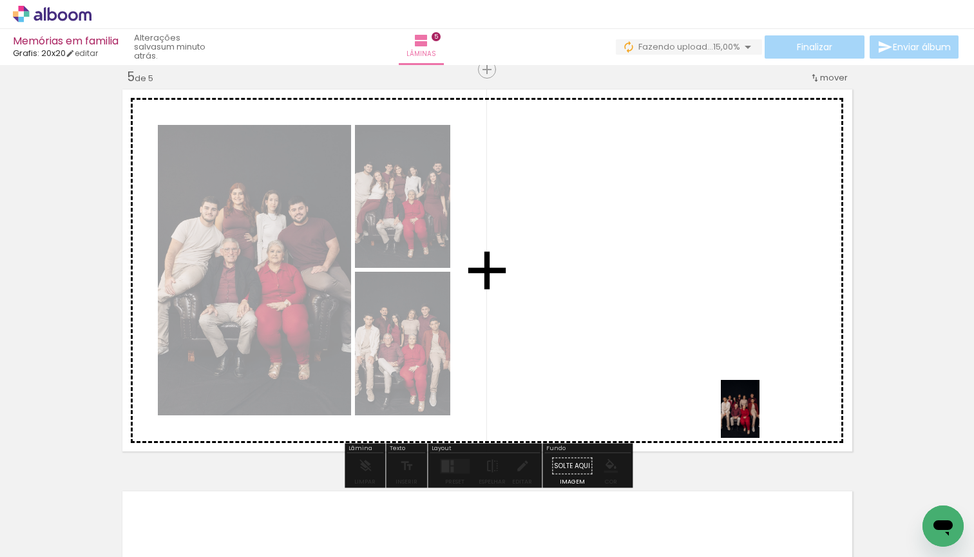
drag, startPoint x: 822, startPoint y: 522, endPoint x: 705, endPoint y: 329, distance: 226.0
click at [705, 329] on quentale-workspace at bounding box center [487, 278] width 974 height 557
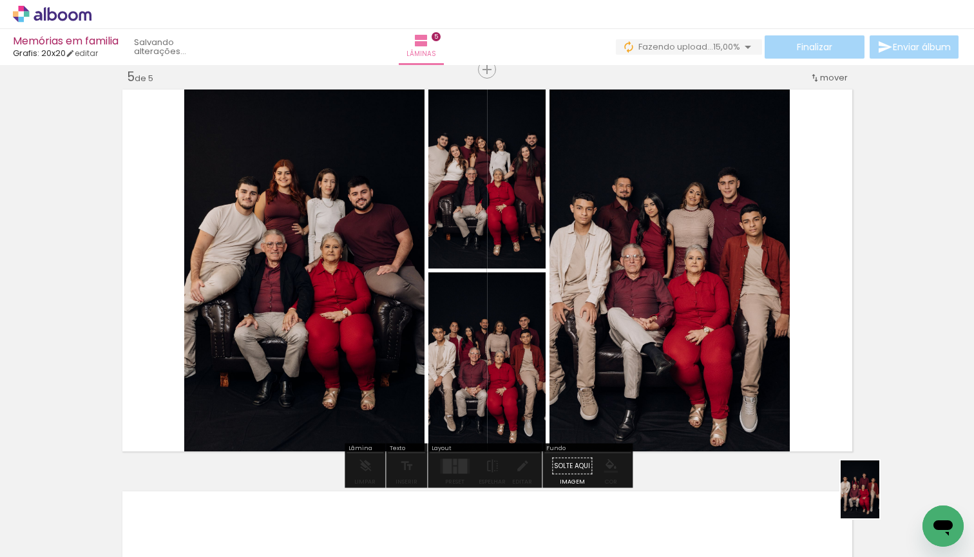
drag, startPoint x: 887, startPoint y: 521, endPoint x: 885, endPoint y: 504, distance: 16.9
click at [882, 504] on div at bounding box center [877, 514] width 43 height 64
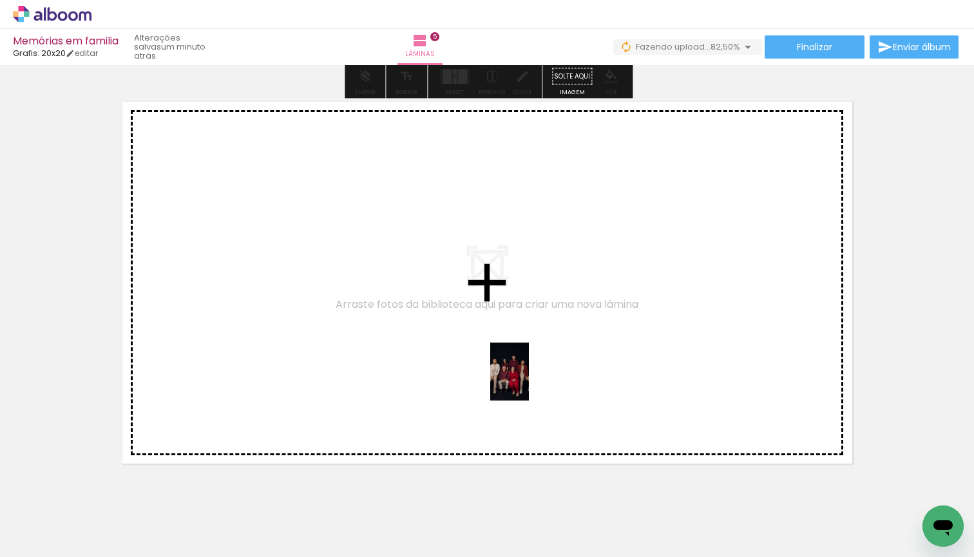
drag, startPoint x: 873, startPoint y: 520, endPoint x: 519, endPoint y: 386, distance: 378.9
click at [519, 386] on quentale-workspace at bounding box center [487, 278] width 974 height 557
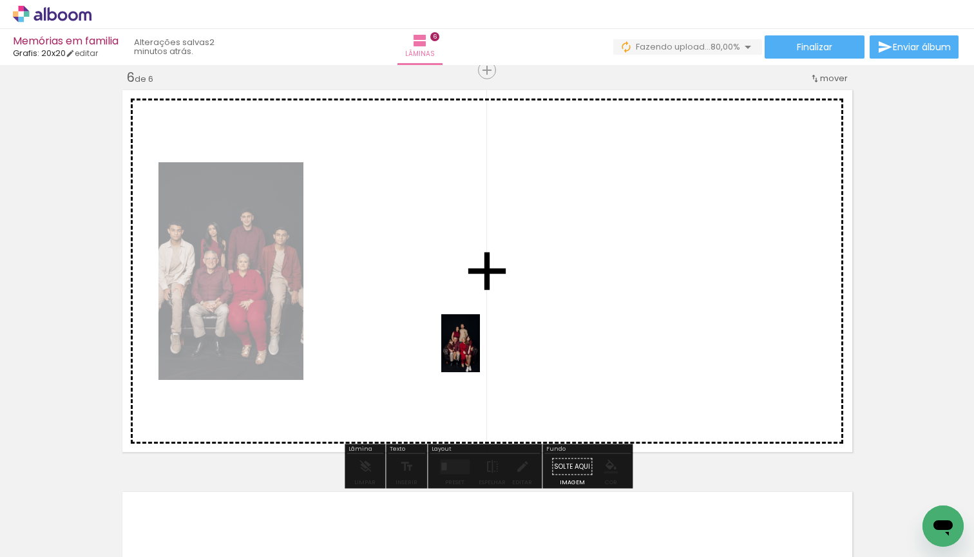
drag, startPoint x: 640, startPoint y: 531, endPoint x: 480, endPoint y: 353, distance: 239.4
click at [480, 353] on quentale-workspace at bounding box center [487, 278] width 974 height 557
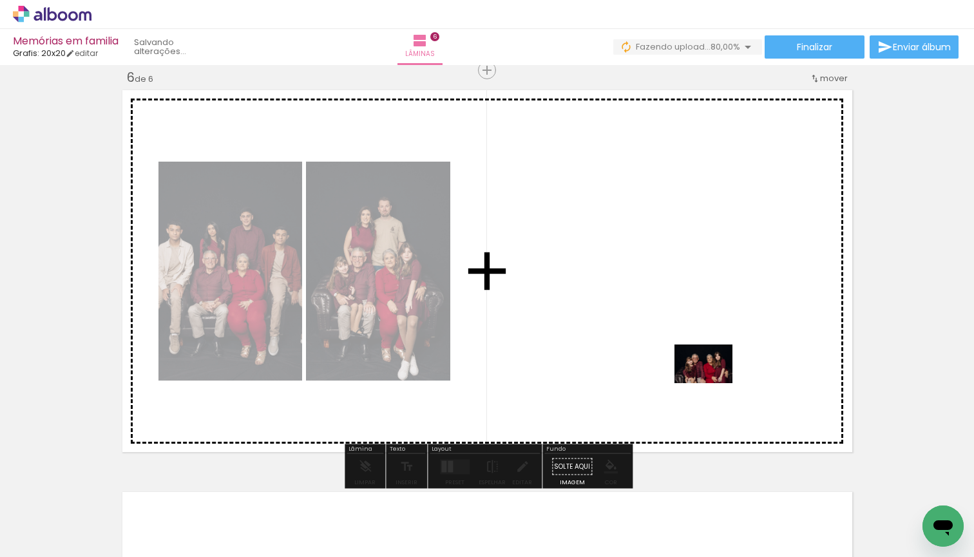
drag, startPoint x: 716, startPoint y: 527, endPoint x: 718, endPoint y: 315, distance: 211.9
click at [718, 315] on quentale-workspace at bounding box center [487, 278] width 974 height 557
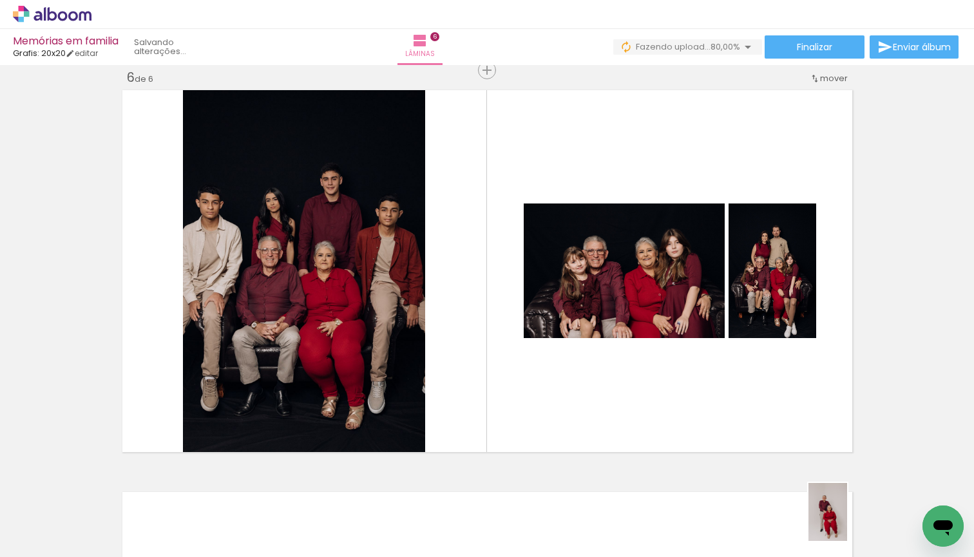
drag, startPoint x: 848, startPoint y: 527, endPoint x: 795, endPoint y: 479, distance: 71.6
click at [0, 0] on slot at bounding box center [0, 0] width 0 height 0
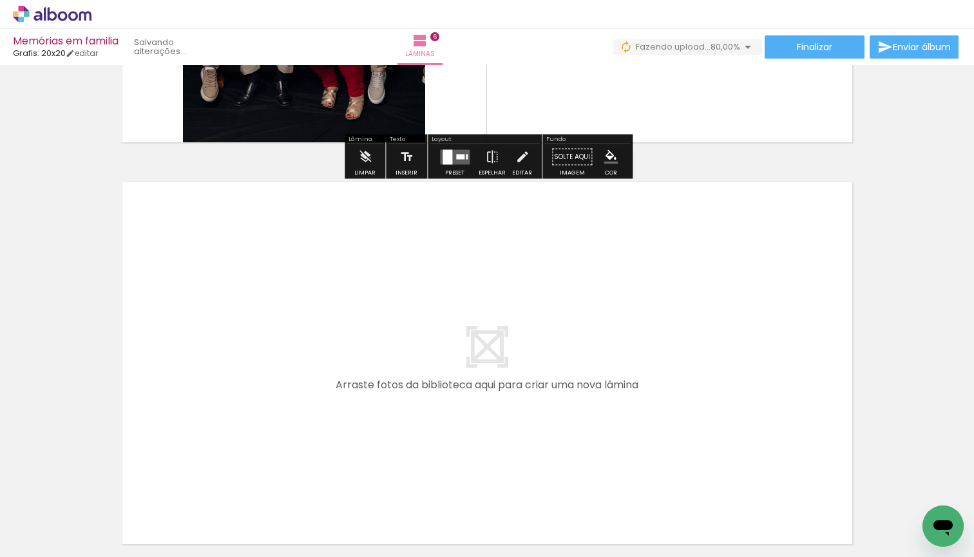
scroll to position [2347, 0]
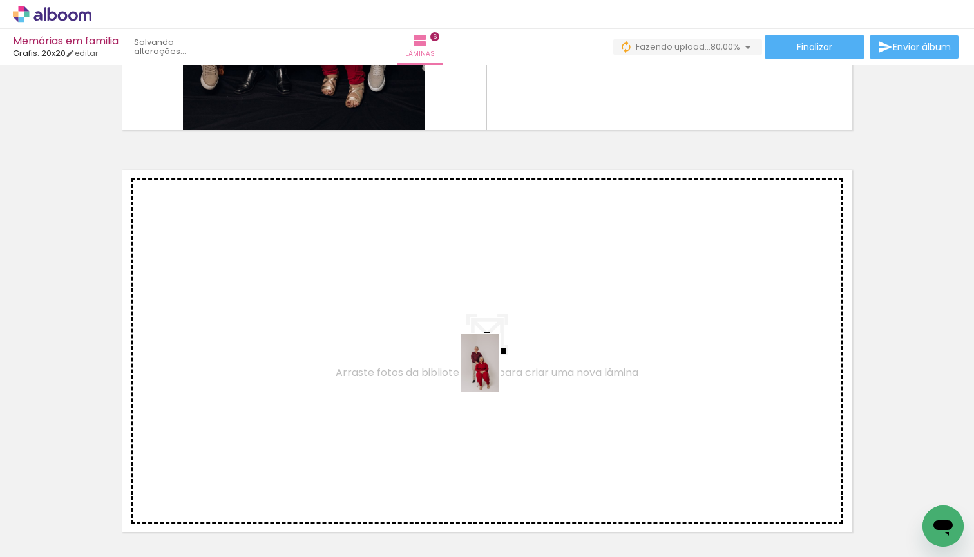
drag, startPoint x: 843, startPoint y: 526, endPoint x: 457, endPoint y: 382, distance: 411.9
click at [457, 382] on quentale-workspace at bounding box center [487, 278] width 974 height 557
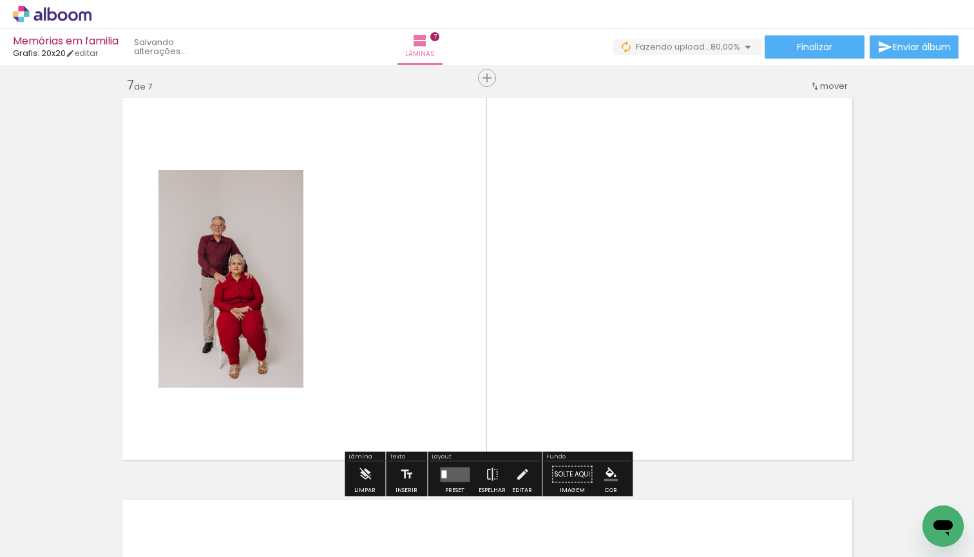
scroll to position [2427, 0]
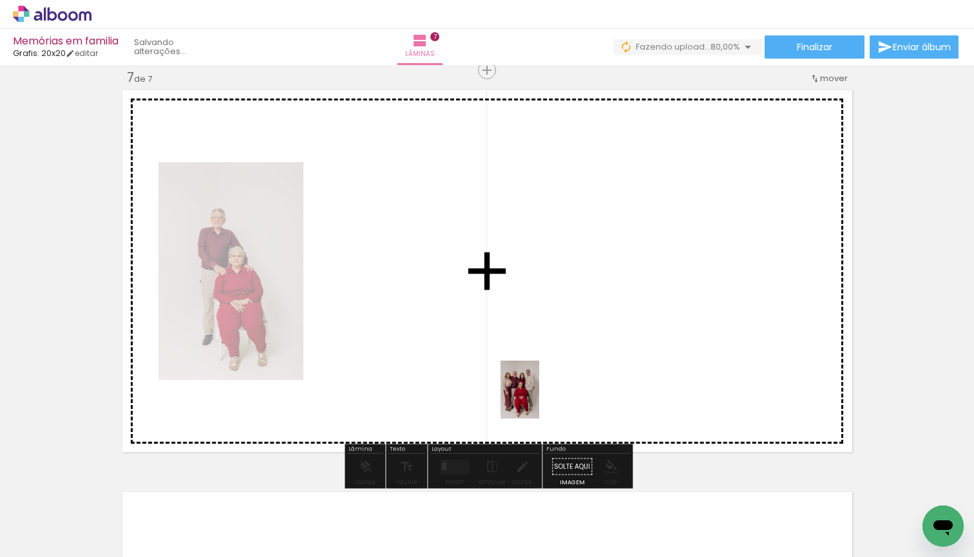
drag, startPoint x: 650, startPoint y: 528, endPoint x: 502, endPoint y: 366, distance: 219.3
click at [502, 366] on quentale-workspace at bounding box center [487, 278] width 974 height 557
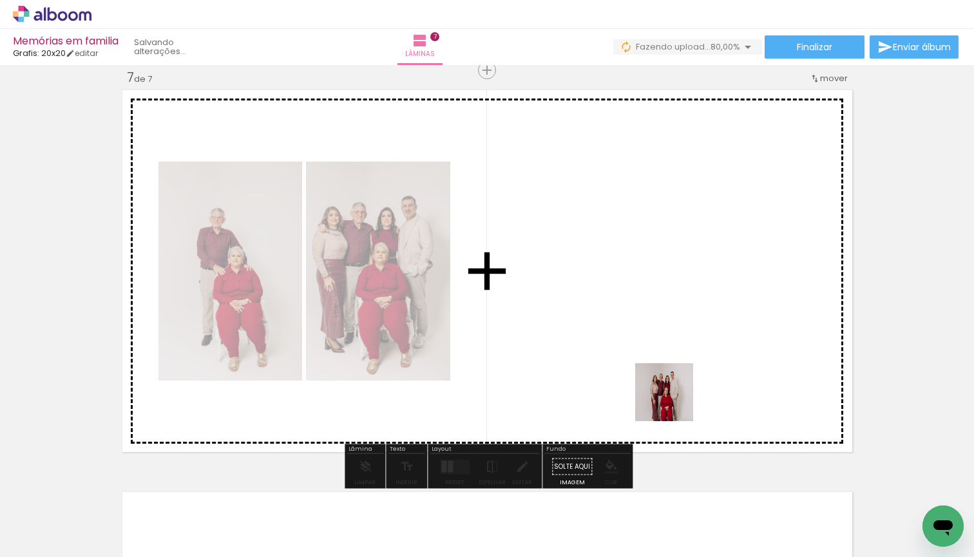
drag, startPoint x: 717, startPoint y: 519, endPoint x: 617, endPoint y: 316, distance: 227.0
click at [617, 316] on quentale-workspace at bounding box center [487, 278] width 974 height 557
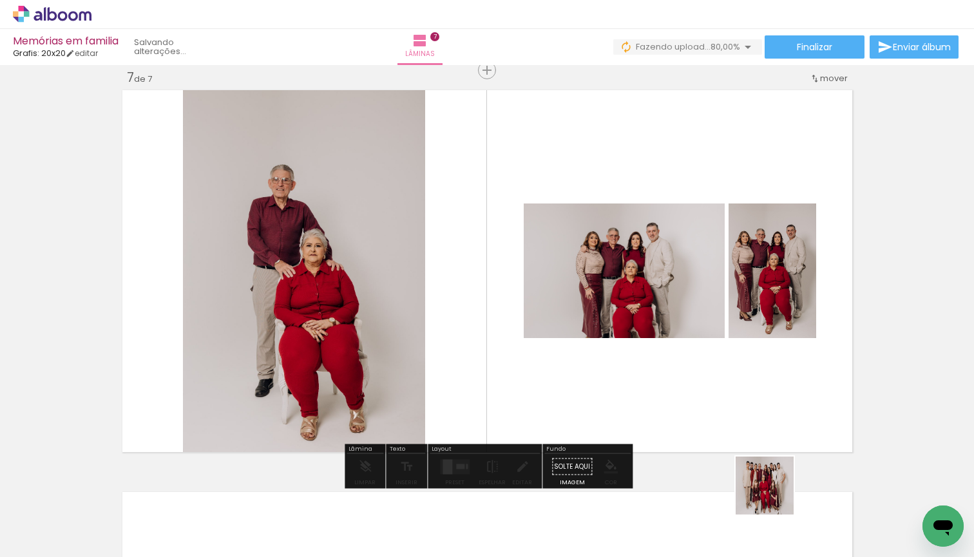
drag, startPoint x: 774, startPoint y: 495, endPoint x: 690, endPoint y: 421, distance: 112.2
click at [690, 421] on quentale-workspace at bounding box center [487, 278] width 974 height 557
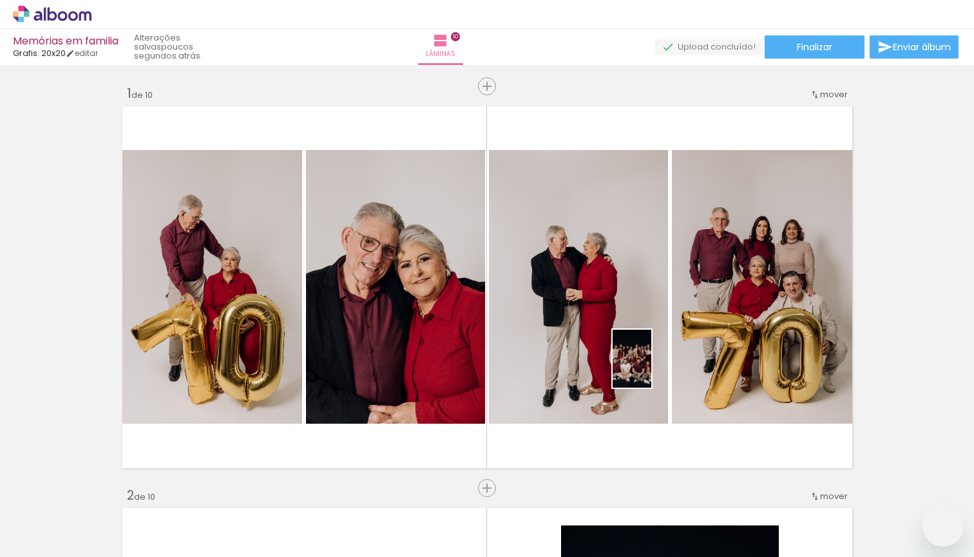
click at [652, 364] on quentale-workspace at bounding box center [487, 278] width 974 height 557
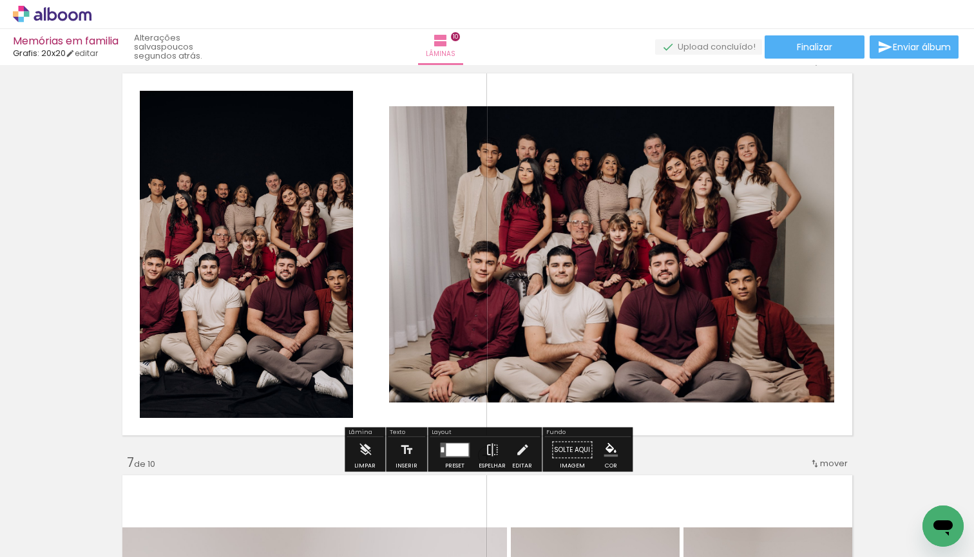
scroll to position [2040, 0]
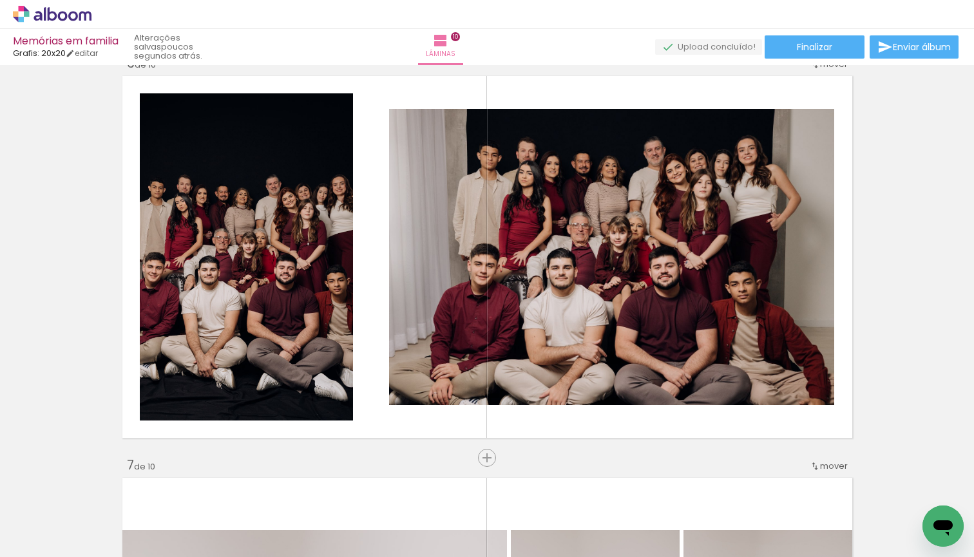
drag, startPoint x: 316, startPoint y: 512, endPoint x: 289, endPoint y: 372, distance: 142.9
click at [289, 372] on quentale-workspace at bounding box center [487, 278] width 974 height 557
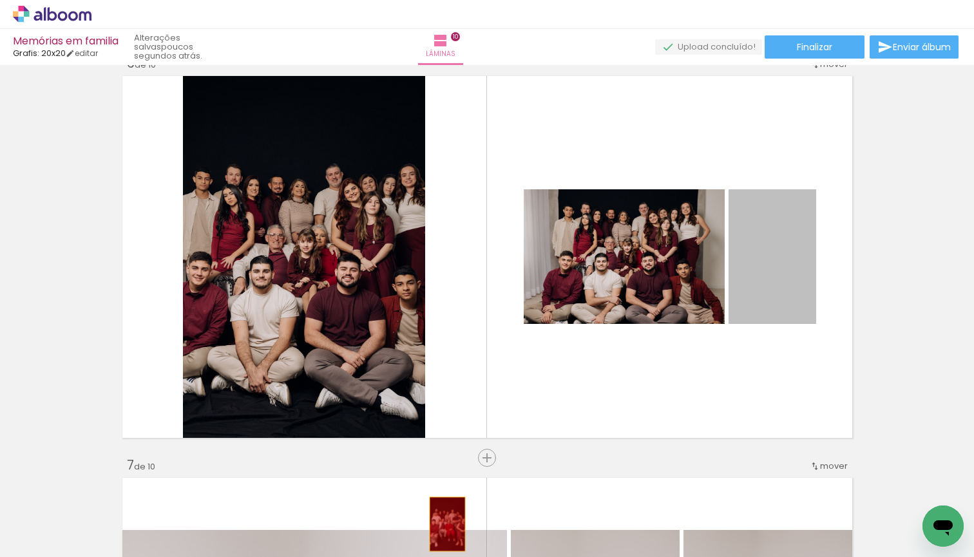
drag, startPoint x: 790, startPoint y: 286, endPoint x: 446, endPoint y: 525, distance: 418.8
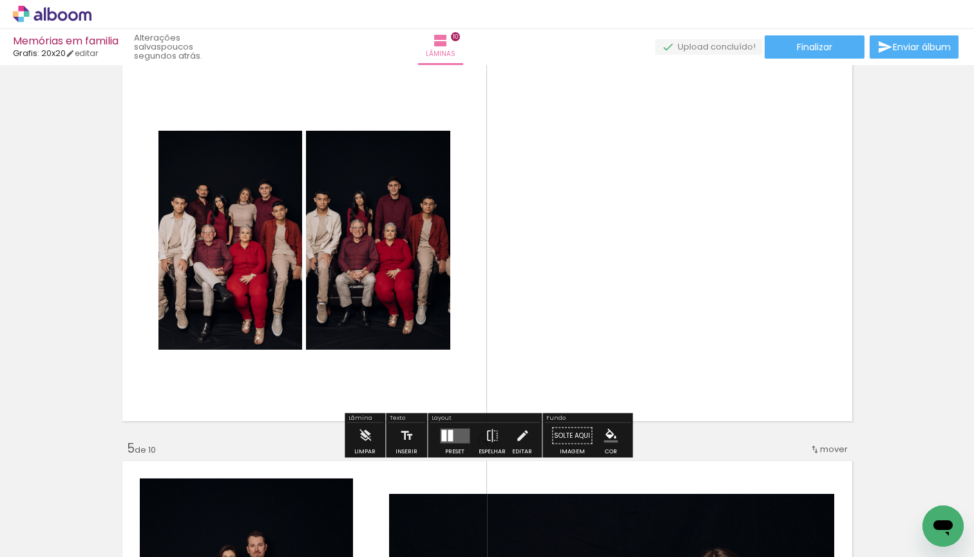
scroll to position [1265, 0]
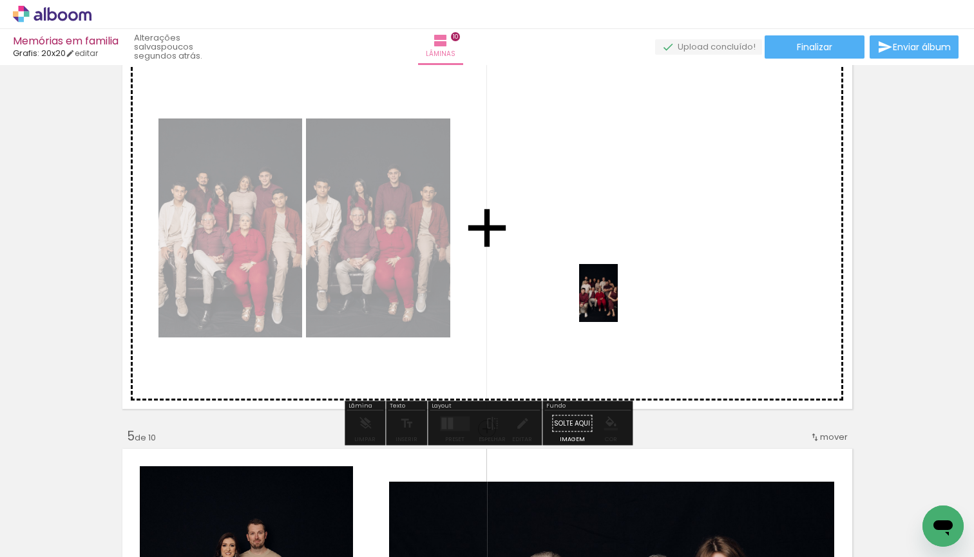
drag, startPoint x: 312, startPoint y: 526, endPoint x: 630, endPoint y: 296, distance: 392.9
click at [630, 296] on quentale-workspace at bounding box center [487, 278] width 974 height 557
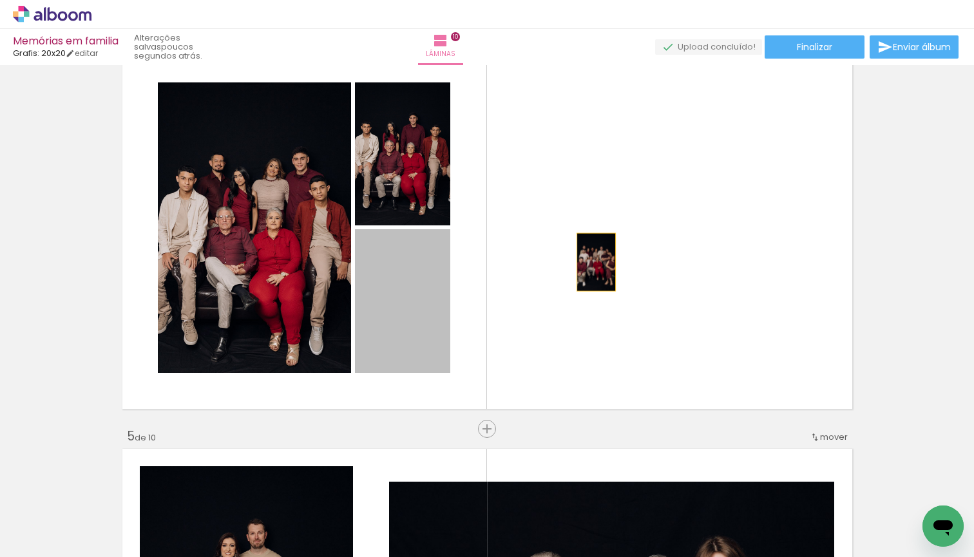
drag, startPoint x: 417, startPoint y: 323, endPoint x: 596, endPoint y: 262, distance: 188.4
click at [596, 262] on quentale-layouter at bounding box center [486, 228] width 737 height 370
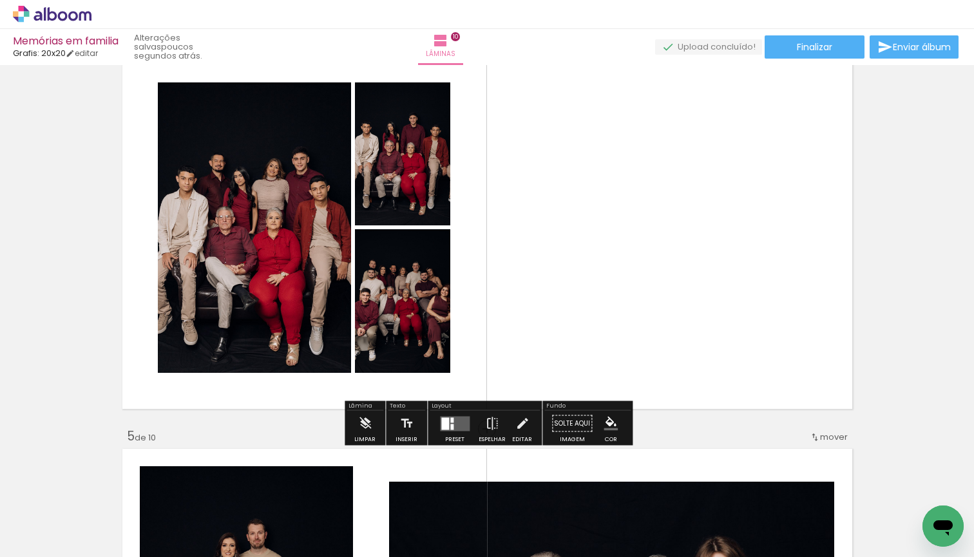
click at [444, 426] on div at bounding box center [445, 423] width 8 height 12
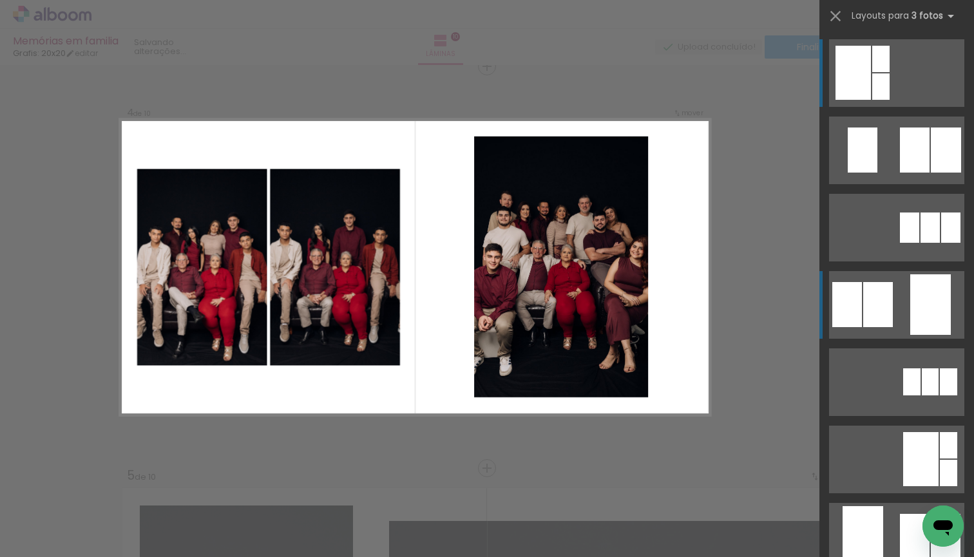
scroll to position [1222, 0]
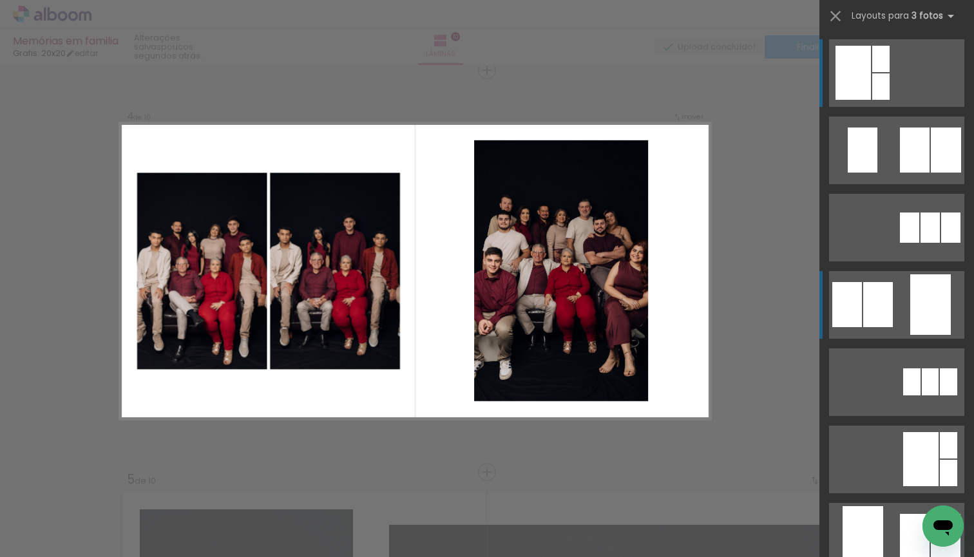
click at [889, 100] on div at bounding box center [880, 86] width 17 height 26
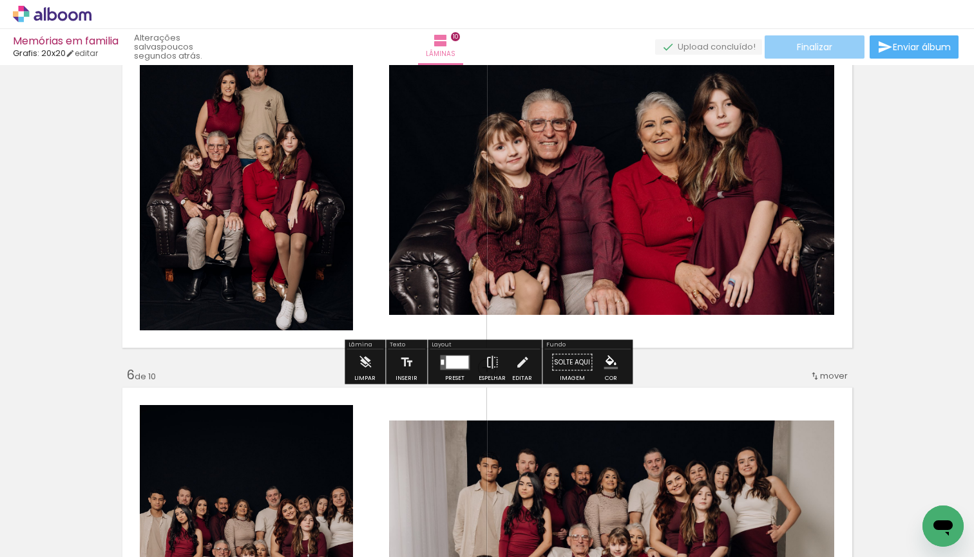
scroll to position [1724, 0]
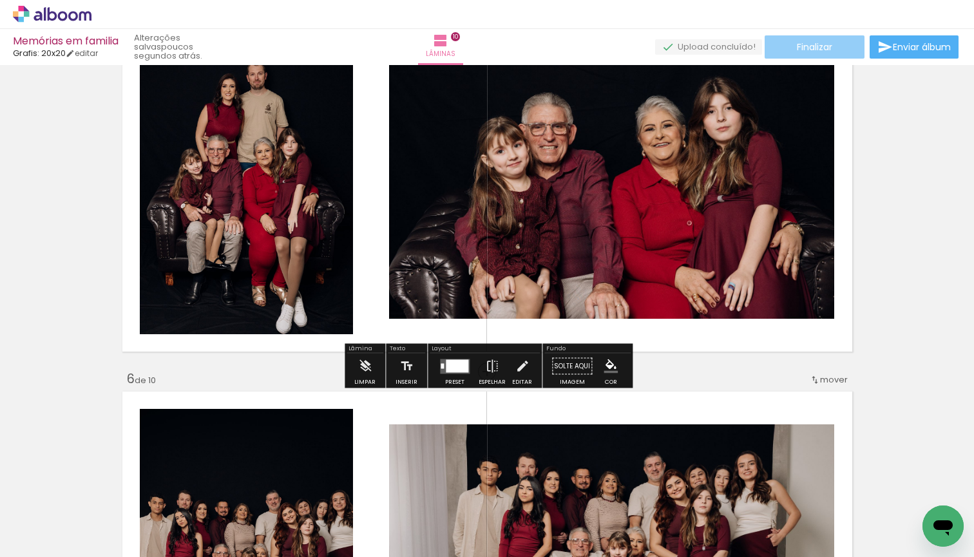
click at [802, 49] on span "Finalizar" at bounding box center [814, 47] width 35 height 9
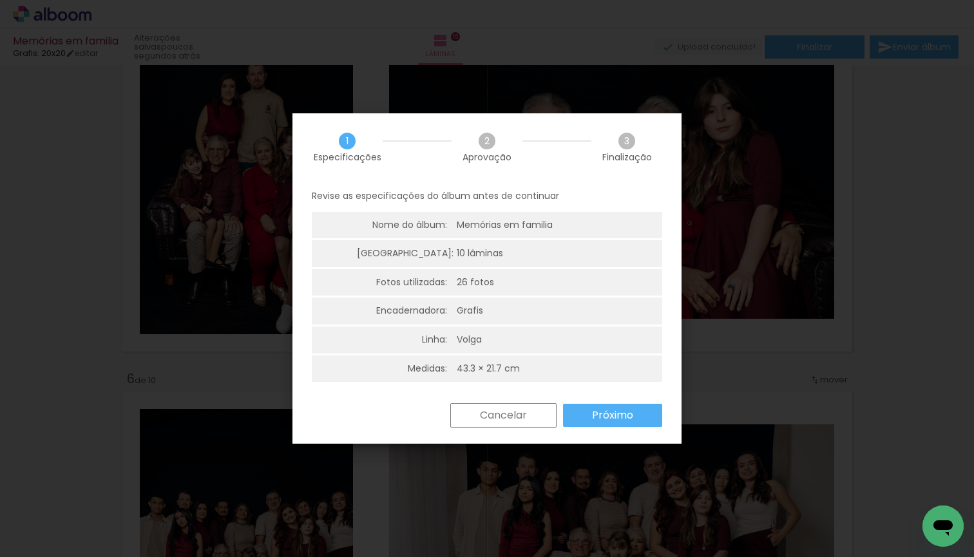
click at [0, 0] on slot "Próximo" at bounding box center [0, 0] width 0 height 0
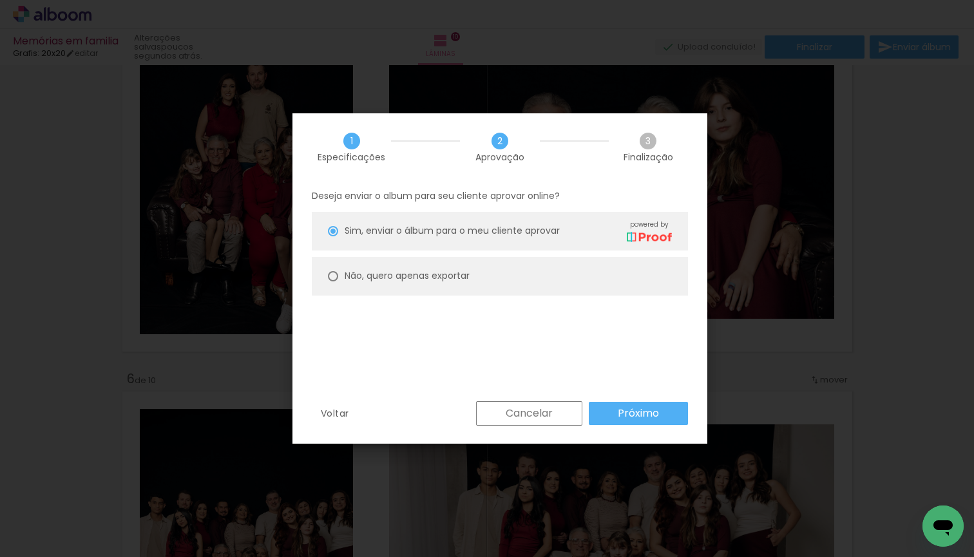
click at [332, 236] on div at bounding box center [333, 231] width 10 height 10
type paper-radio-button "on"
click at [0, 0] on slot "Próximo" at bounding box center [0, 0] width 0 height 0
type input "Alta, 300 DPI"
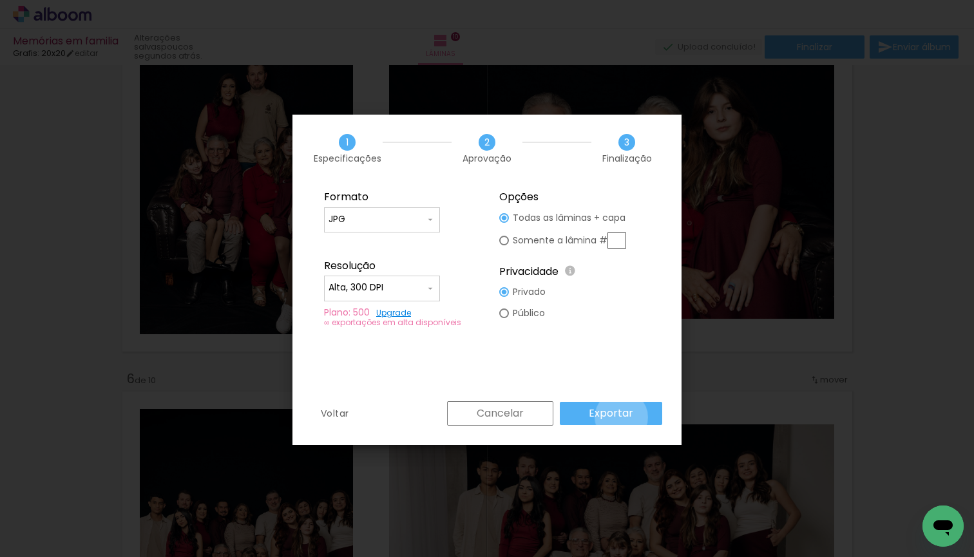
click at [0, 0] on slot "Exportar" at bounding box center [0, 0] width 0 height 0
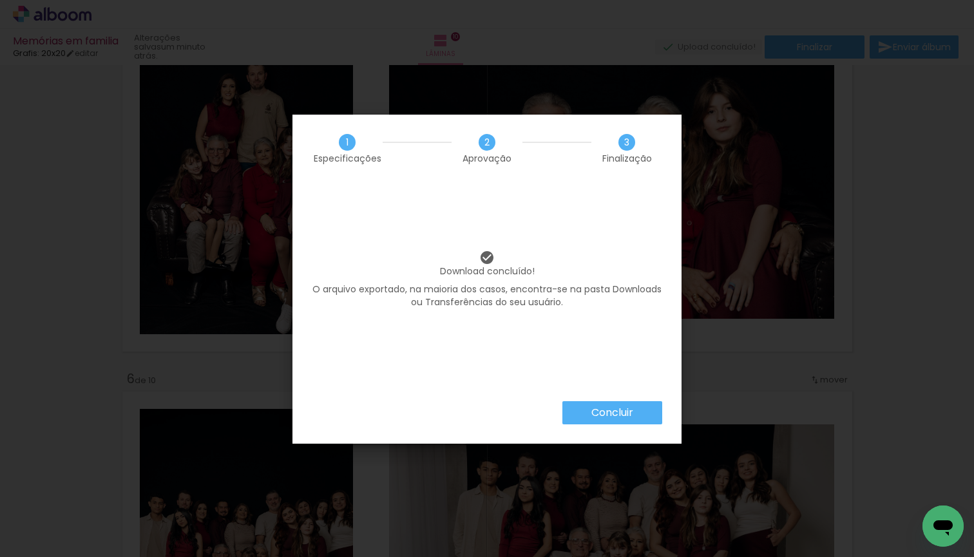
click at [636, 410] on paper-button "Concluir" at bounding box center [612, 412] width 100 height 23
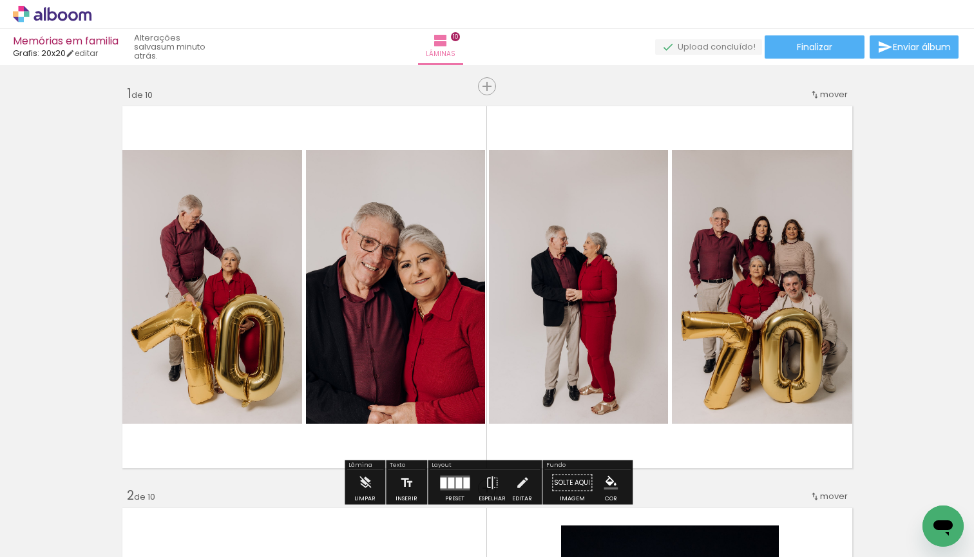
scroll to position [0, 0]
